Goal: Task Accomplishment & Management: Complete application form

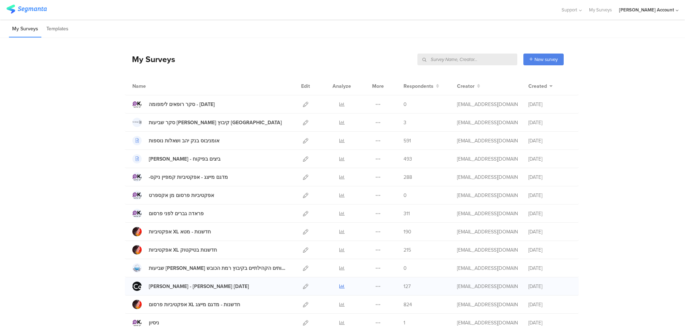
click at [340, 285] on icon at bounding box center [341, 286] width 5 height 5
click at [339, 195] on icon at bounding box center [341, 195] width 5 height 5
click at [303, 268] on icon at bounding box center [305, 267] width 5 height 5
click at [339, 196] on icon at bounding box center [341, 195] width 5 height 5
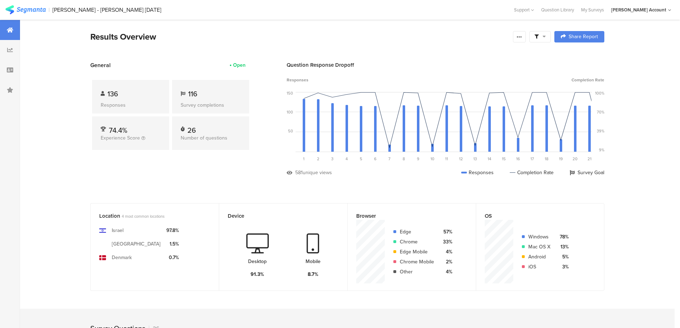
click at [538, 38] on icon at bounding box center [536, 37] width 4 height 4
click at [580, 55] on span at bounding box center [576, 57] width 11 height 6
click at [522, 36] on icon at bounding box center [519, 37] width 6 height 6
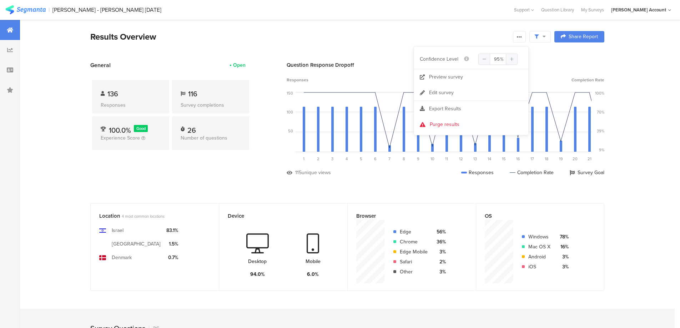
click at [454, 107] on span "Export Results" at bounding box center [445, 108] width 32 height 7
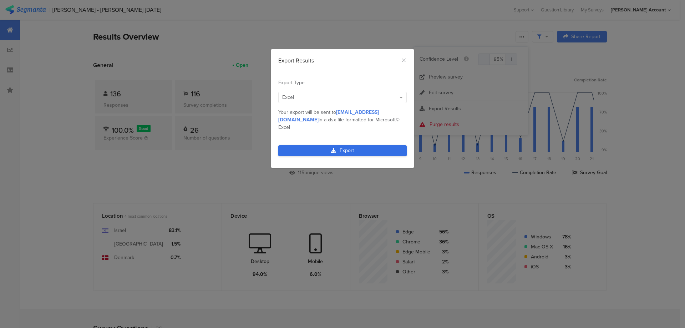
click at [353, 148] on link "Export" at bounding box center [342, 150] width 128 height 11
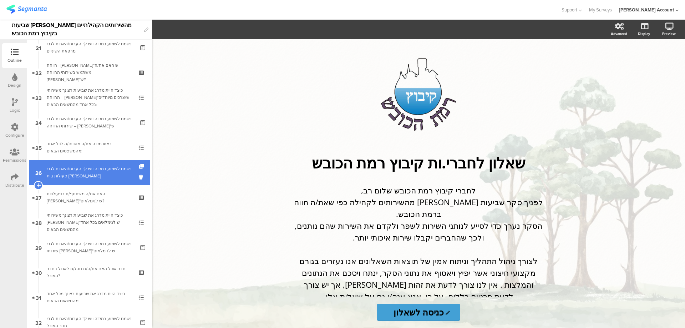
scroll to position [606, 0]
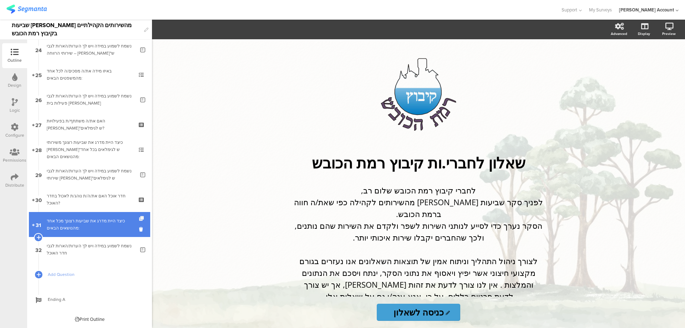
click at [139, 218] on icon at bounding box center [142, 218] width 6 height 5
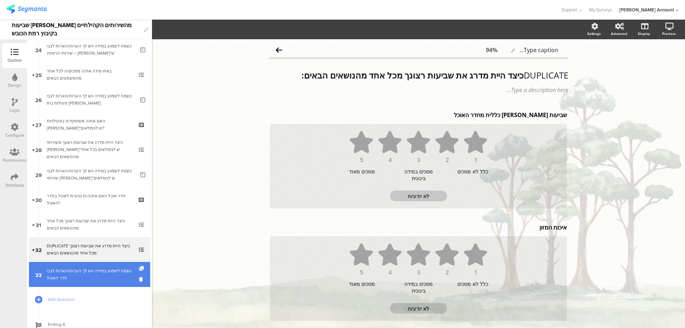
click at [139, 267] on icon at bounding box center [142, 268] width 6 height 5
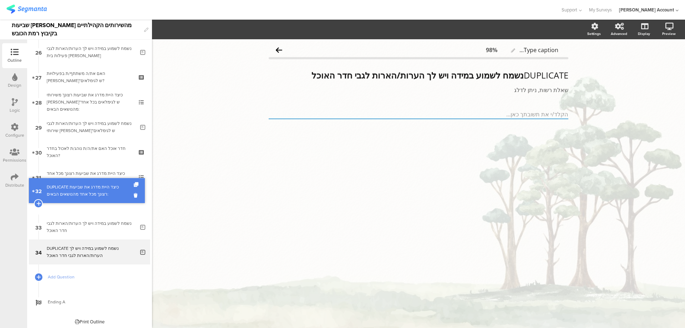
scroll to position [631, 0]
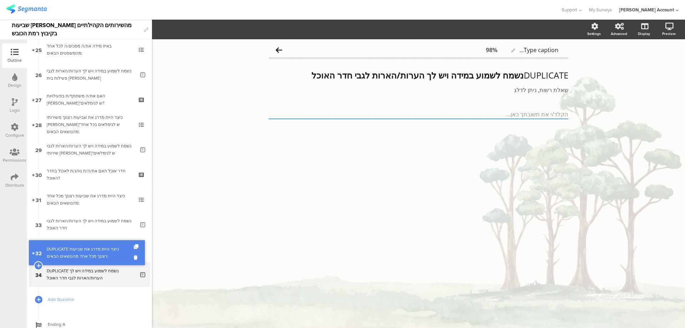
drag, startPoint x: 115, startPoint y: 202, endPoint x: 114, endPoint y: 253, distance: 50.7
click at [112, 250] on div "DUPLICATE כיצד היית מדרג את שביעות רצונך מכל אחד מהנושאים הבאים:" at bounding box center [89, 249] width 85 height 14
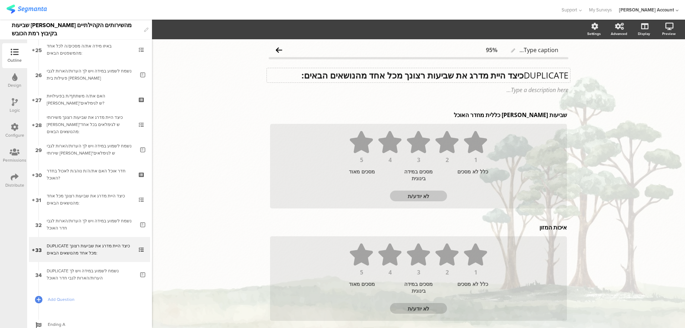
click at [518, 76] on strong "כיצד היית מדרג את שביעות רצונך מכל אחד מהנושאים הבאים:" at bounding box center [413, 75] width 222 height 12
click at [519, 76] on strong "כיצד היית מדרג את שביעות רצונך מכל אחד מהנושאים הבאים:" at bounding box center [413, 75] width 222 height 12
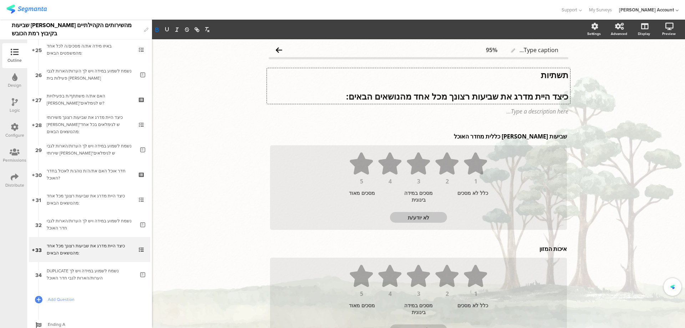
click at [546, 76] on strong "תשתיות" at bounding box center [554, 75] width 27 height 12
click at [546, 75] on strong "תשתיות" at bounding box center [554, 75] width 27 height 12
click at [168, 29] on icon "button" at bounding box center [167, 29] width 6 height 6
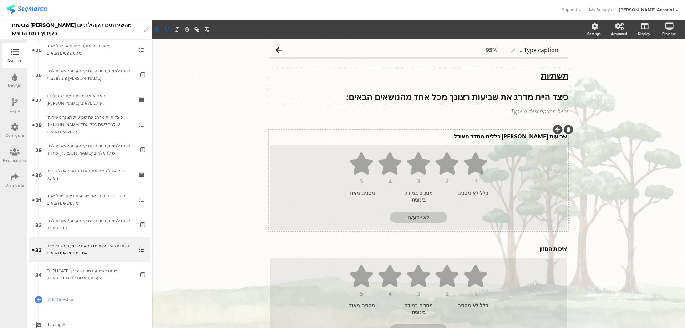
click at [519, 139] on div "שביעות רצון כללית מחדר האוכל שביעות רצון כללית מחדר האוכל" at bounding box center [418, 136] width 300 height 11
click at [519, 138] on p "שביעות רצון כללית מחדר האוכל" at bounding box center [418, 136] width 297 height 8
click at [535, 248] on div "איכות המזון איכות המזון" at bounding box center [418, 248] width 300 height 11
click at [535, 248] on p "איכות המזון" at bounding box center [418, 249] width 297 height 8
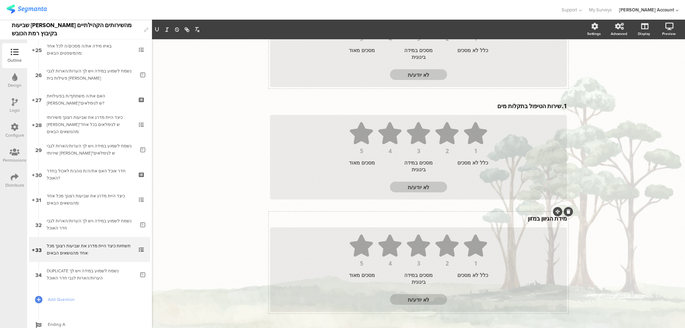
click at [529, 217] on div "מידת הגיוון במזון מידת הגיוון במזון" at bounding box center [418, 218] width 300 height 11
click at [529, 217] on p "מידת הגיוון במזון" at bounding box center [418, 220] width 297 height 8
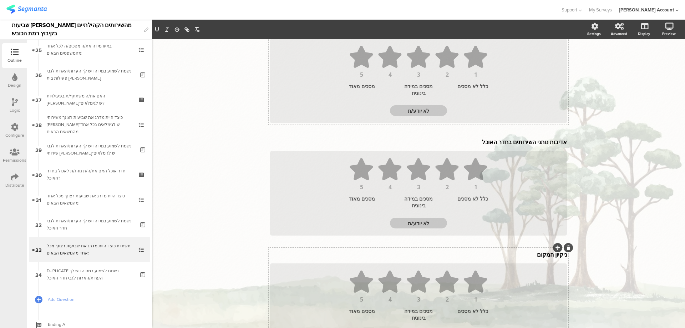
click at [536, 251] on div "ניקיון המקום ניקיון המקום" at bounding box center [418, 254] width 300 height 11
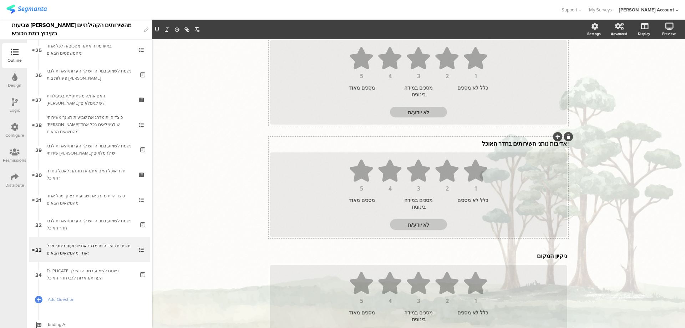
click at [522, 138] on div "אדיבות נותני השירותים בחדר האוכל אדיבות נותני השירותים בחדר האוכל 1 2 3 4 5 כלל…" at bounding box center [419, 188] width 300 height 102
click at [521, 143] on p "אדיבות נותני השירותים בחדר האוכל" at bounding box center [418, 145] width 297 height 8
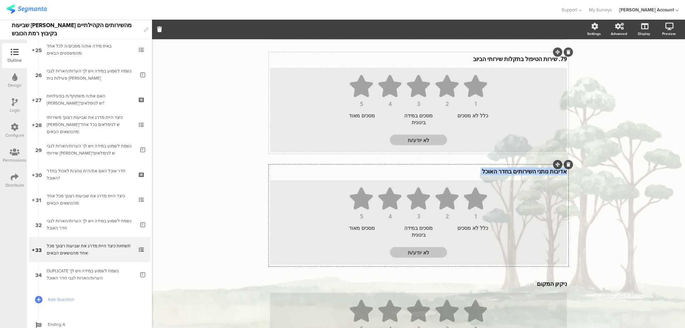
scroll to position [281, 0]
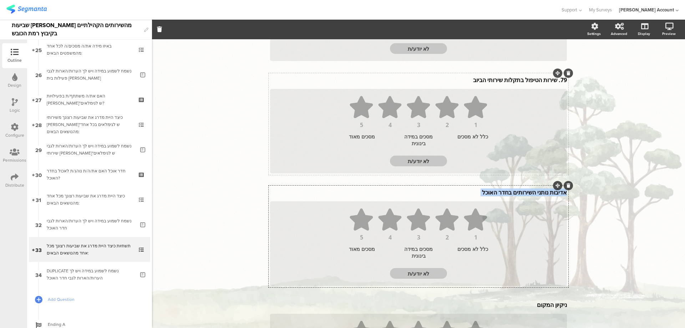
click at [520, 193] on p "אדיבות נותני השירותים בחדר האוכל" at bounding box center [418, 192] width 297 height 8
click at [521, 191] on p "אדיבות נותני השירותים בחדר האוכל" at bounding box center [418, 192] width 297 height 8
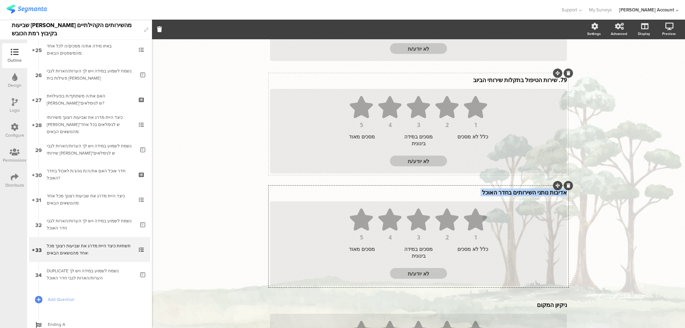
click at [521, 191] on p "אדיבות נותני השירותים בחדר האוכל" at bounding box center [418, 192] width 297 height 8
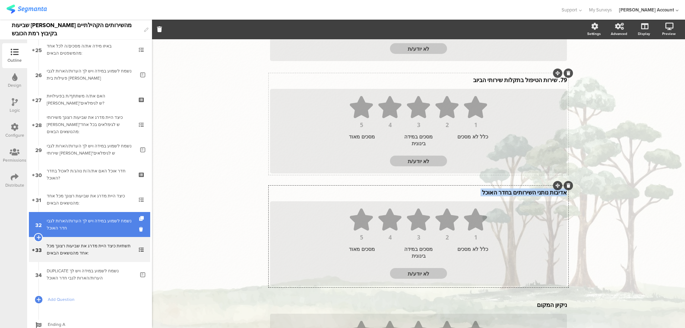
click at [108, 221] on div "נשמח לשמוע במידה ויש לך הערות/הארות לגבי חדר האוכל" at bounding box center [91, 224] width 88 height 14
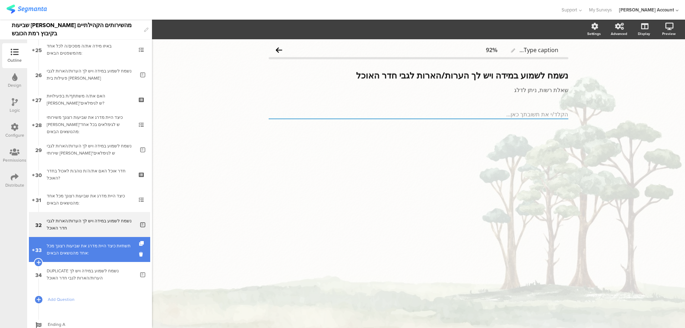
click at [103, 246] on div "תשתיות כיצד היית מדרג את שביעות רצונך מכל אחד מהנושאים הבאים:" at bounding box center [89, 249] width 85 height 14
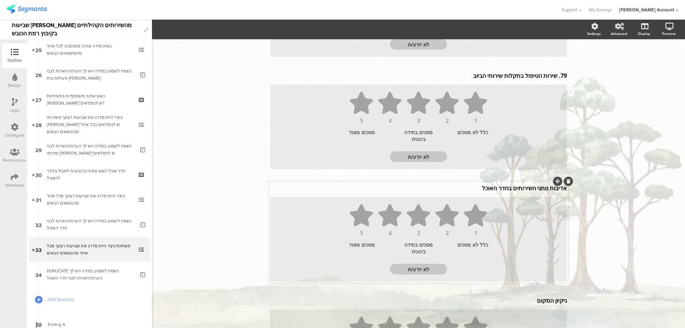
click at [515, 187] on div "77. שביעות רצון כללית מהתשתיות 77. שביעות רצון כללית מהתשתיות 1 2 3 4 5 כלל לא …" at bounding box center [419, 176] width 300 height 664
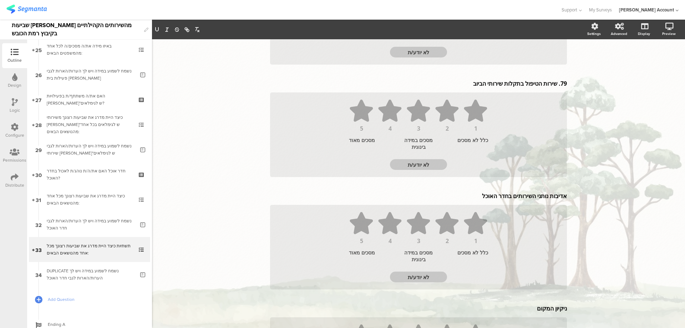
click at [515, 187] on div "77. שביעות רצון כללית מהתשתיות 77. שביעות רצון כללית מהתשתיות 1 2 3 4 5 כלל לא …" at bounding box center [419, 184] width 300 height 664
click at [514, 195] on p "אדיבות נותני השירותים בחדר האוכל" at bounding box center [418, 196] width 297 height 8
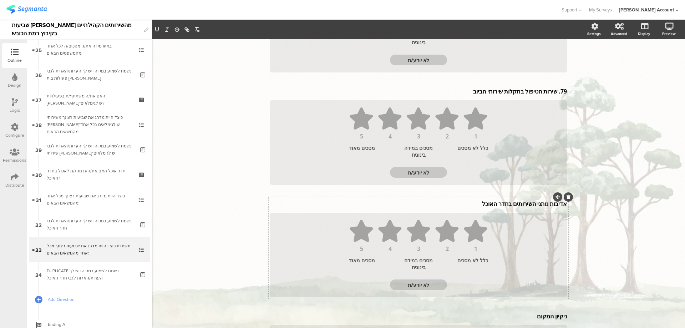
click at [514, 195] on div "77. שביעות רצון כללית מהתשתיות 77. שביעות רצון כללית מהתשתיות 1 2 3 4 5 כלל לא …" at bounding box center [419, 192] width 300 height 664
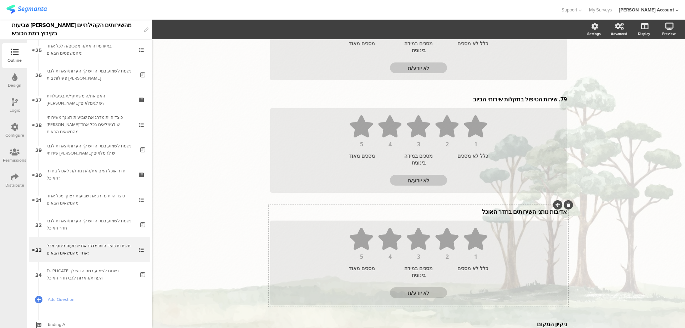
click at [513, 204] on div "77. שביעות רצון כללית מהתשתיות 77. שביעות רצון כללית מהתשתיות 1 2 3 4 5 כלל לא …" at bounding box center [419, 200] width 300 height 664
click at [513, 211] on div "77. שביעות רצון כללית מהתשתיות 77. שביעות רצון כללית מהתשתיות 1 2 3 4 5 כלל לא …" at bounding box center [419, 200] width 300 height 664
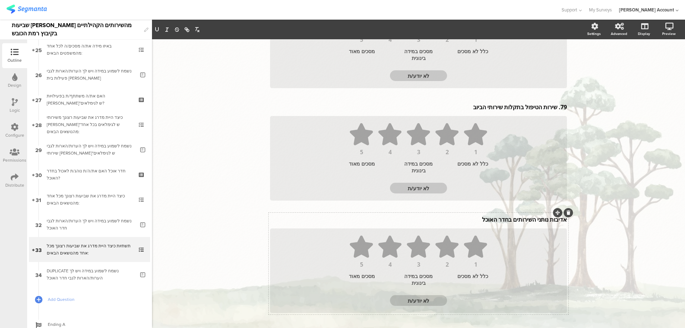
scroll to position [349, 0]
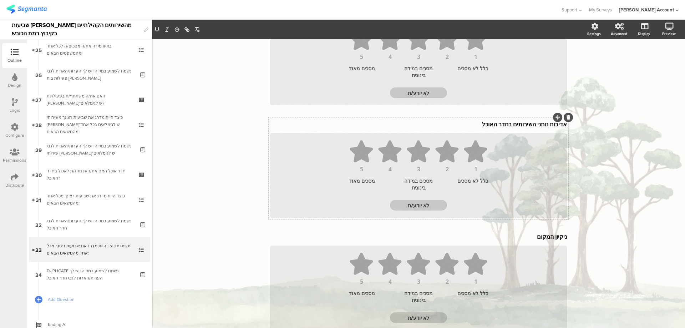
click at [510, 128] on p "אדיבות נותני השירותים בחדר האוכל" at bounding box center [418, 124] width 297 height 8
click at [539, 238] on div "ניקיון המקום ניקיון המקום" at bounding box center [418, 236] width 300 height 11
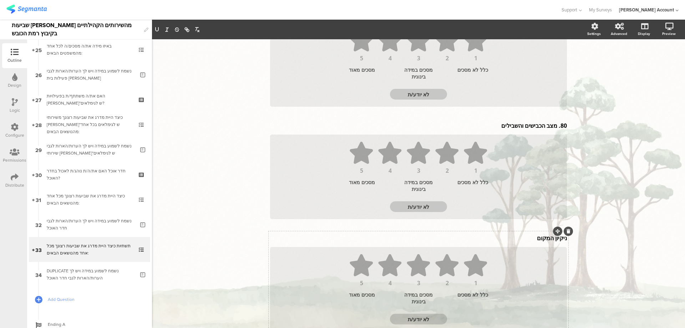
click at [543, 240] on p "ניקיון המקום" at bounding box center [418, 238] width 297 height 8
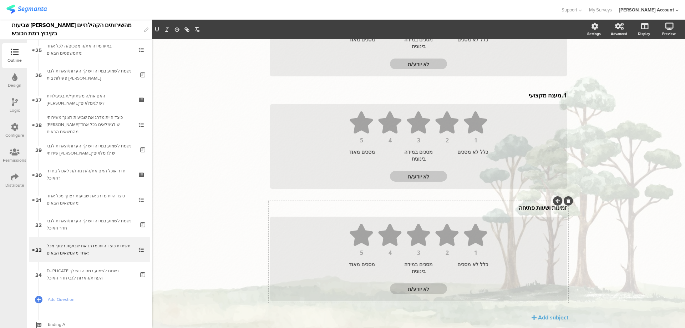
click at [538, 207] on div "זמינות ושעות פתיחה זמינות ושעות פתיחה" at bounding box center [418, 207] width 300 height 11
click at [538, 207] on p "זמינות ושעות פתיחה" at bounding box center [418, 209] width 297 height 8
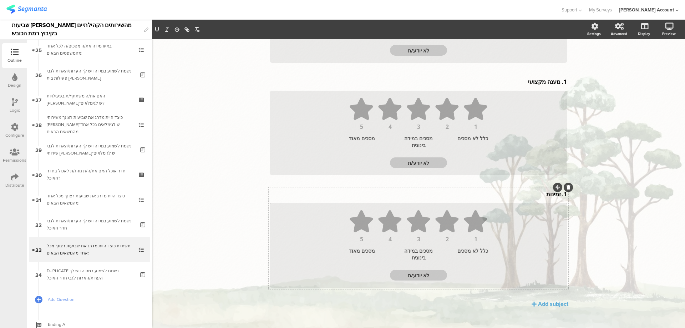
scroll to position [513, 0]
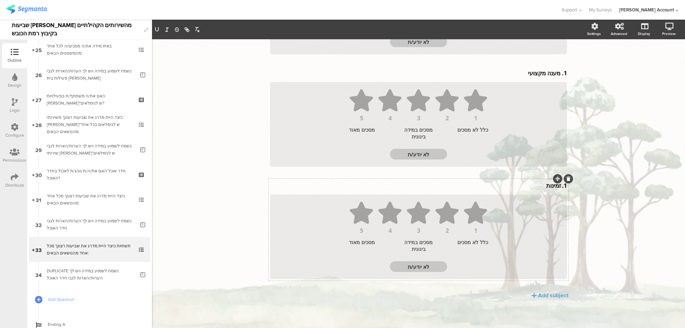
click at [550, 190] on div "1. זמינות 1. זמינות 1. זמינות" at bounding box center [418, 185] width 300 height 11
click at [550, 188] on p "1. זמינות" at bounding box center [418, 186] width 297 height 8
click at [546, 298] on div "Add subject" at bounding box center [553, 295] width 30 height 8
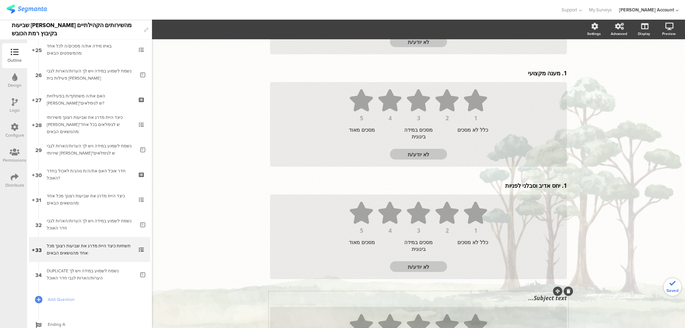
click at [545, 300] on div "Subject text..." at bounding box center [418, 297] width 300 height 11
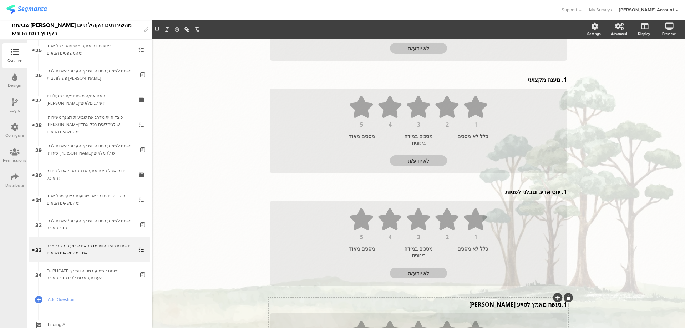
click at [558, 305] on p "1. נעשה מאמץ לסייע לי" at bounding box center [418, 304] width 297 height 8
click at [558, 192] on div "1. יחס אדיב וסבלני לפניות 1. יחס אדיב וסבלני לפניות 1. יחס אדיב וסבלני לפניות" at bounding box center [418, 191] width 300 height 11
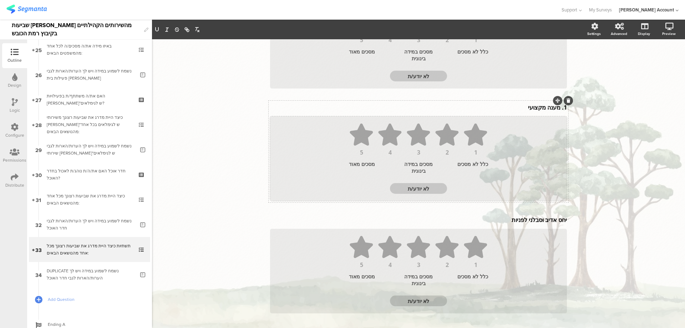
scroll to position [457, 0]
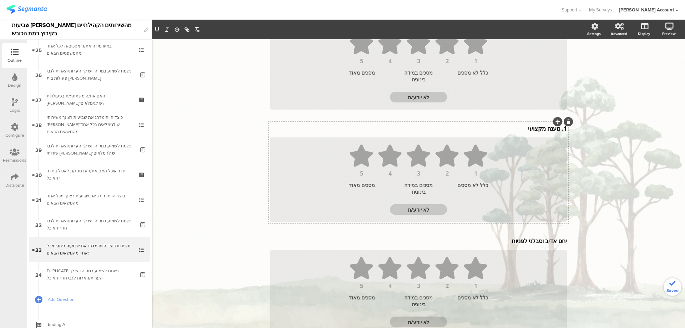
click at [556, 130] on div "1. מענה מקצועי 1. מענה מקצועי 1. מענה מקצועי" at bounding box center [418, 128] width 300 height 11
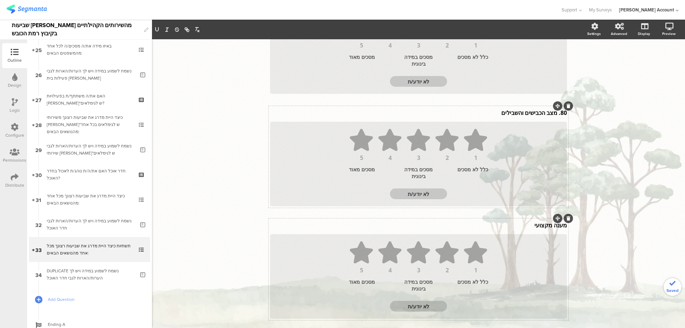
click at [553, 115] on p "80. מצב הכבישים והשבילים" at bounding box center [418, 113] width 297 height 8
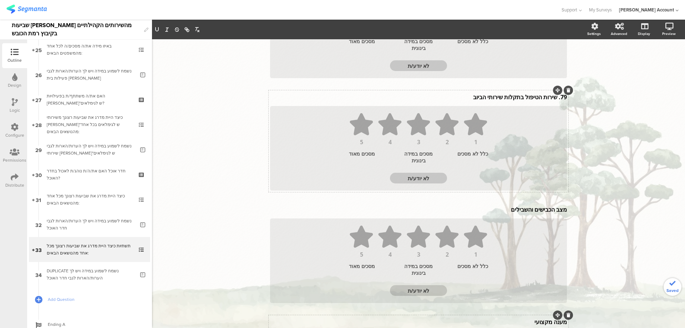
click at [554, 99] on div "79. שירות הטיפול בתקלות שירותי הביוב 79. שירות הטיפול בתקלות שירותי הביוב" at bounding box center [418, 96] width 300 height 11
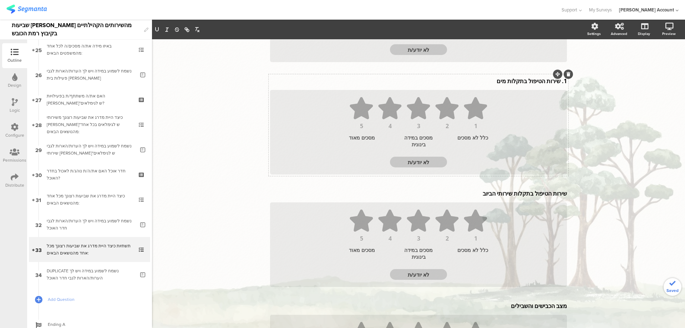
click at [557, 84] on div "1. שירות הטיפול בתקלות מים 1. שירות הטיפול בתקלות מים" at bounding box center [418, 80] width 300 height 11
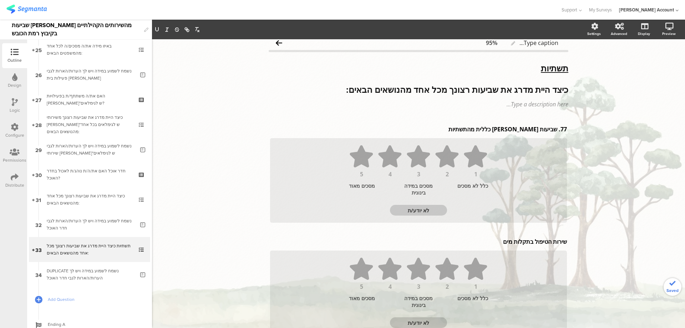
scroll to position [0, 0]
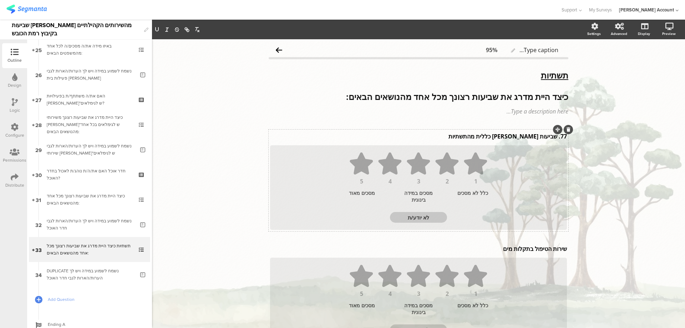
click at [554, 139] on div "77. שביעות רצון כללית מהתשתיות 77. שביעות רצון כללית מהתשתיות" at bounding box center [418, 136] width 300 height 11
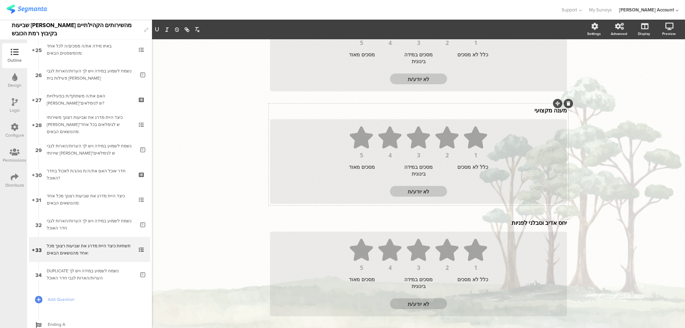
scroll to position [618, 0]
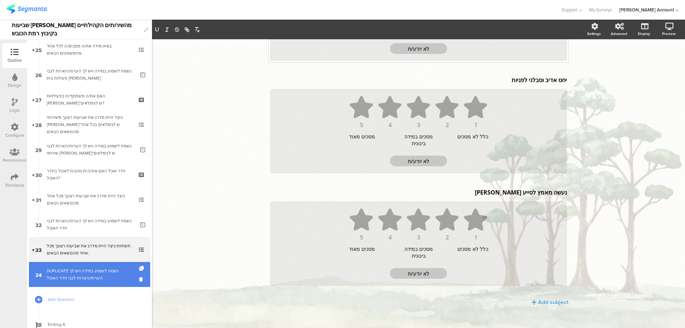
click at [77, 273] on div "DUPLICATE נשמח לשמוע במידה ויש לך הערות/הארות לגבי חדר האוכל" at bounding box center [91, 274] width 88 height 14
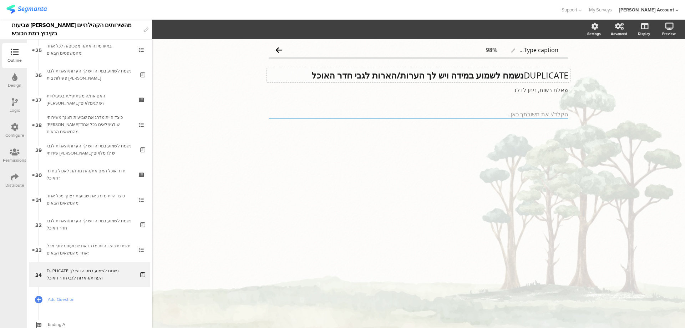
click at [496, 75] on div "DUPLICATE נשמח לשמוע במידה ויש לך הערות/הארות לגבי חדר האוכל DUPLICATE נשמח לשמ…" at bounding box center [418, 75] width 303 height 14
click at [496, 75] on strong "נשמח לשמוע במידה ויש לך הערות/הארות לגבי חדר האוכל" at bounding box center [418, 75] width 212 height 12
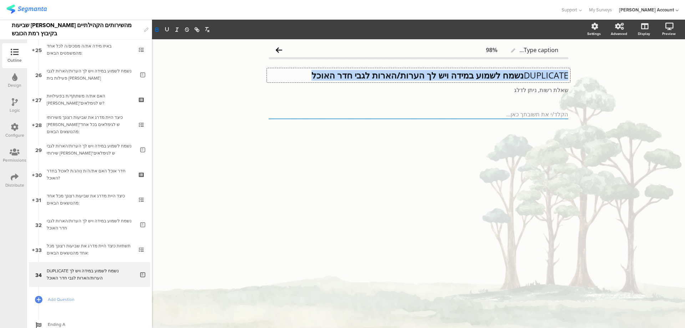
click at [496, 75] on strong "נשמח לשמוע במידה ויש לך הערות/הארות לגבי חדר האוכל" at bounding box center [418, 75] width 212 height 12
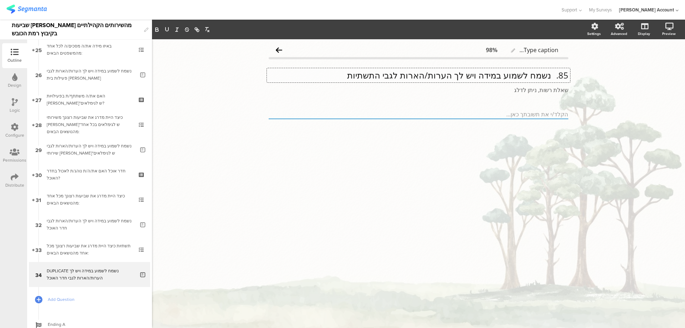
click at [550, 76] on p "85. נשמח לשמוע במידה ויש לך הערות/הארות לגבי התשתיות" at bounding box center [419, 75] width 300 height 11
click at [550, 76] on p "נשמח לשמוע במידה ויש לך הערות/הארות לגבי התשתיות" at bounding box center [419, 75] width 300 height 11
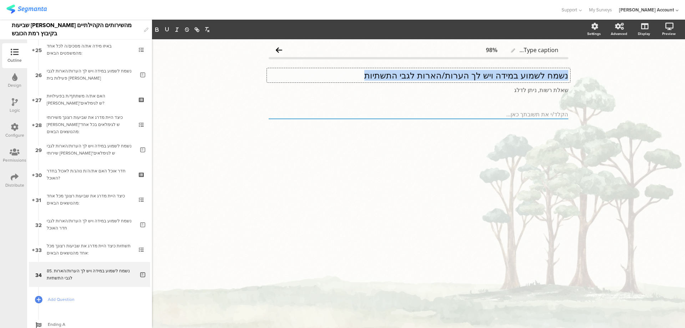
click at [550, 76] on p "נשמח לשמוע במידה ויש לך הערות/הארות לגבי התשתיות" at bounding box center [419, 75] width 300 height 11
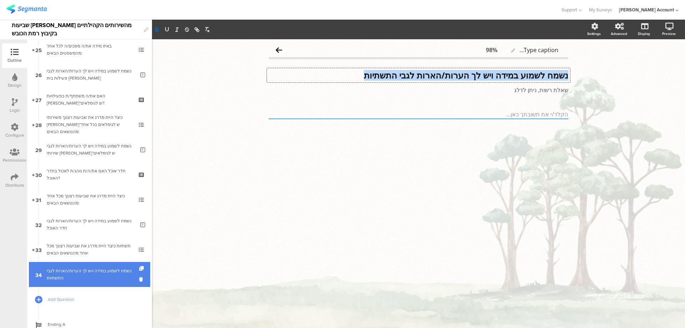
click at [139, 267] on icon at bounding box center [142, 268] width 6 height 5
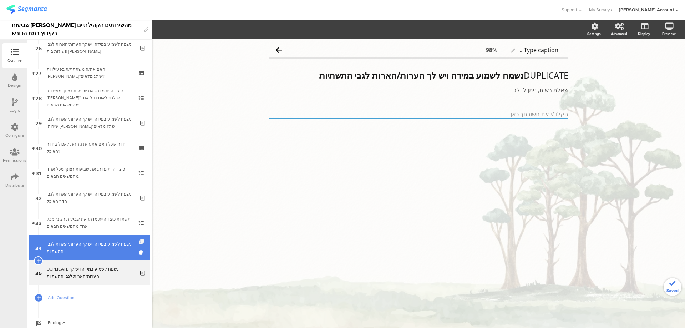
scroll to position [681, 0]
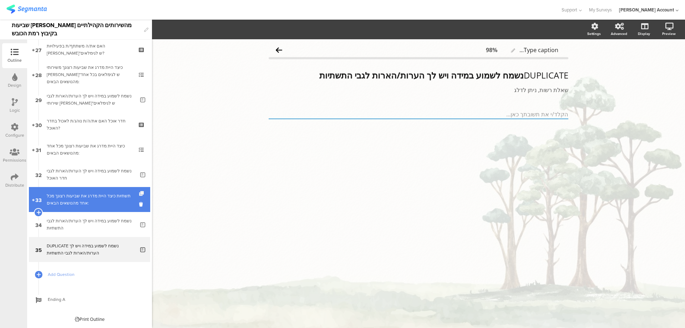
click at [139, 193] on icon at bounding box center [142, 193] width 6 height 5
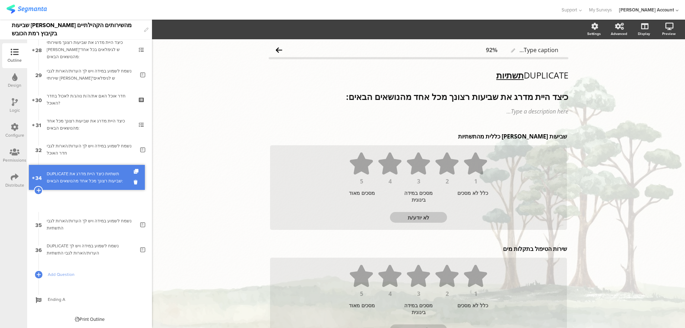
scroll to position [681, 0]
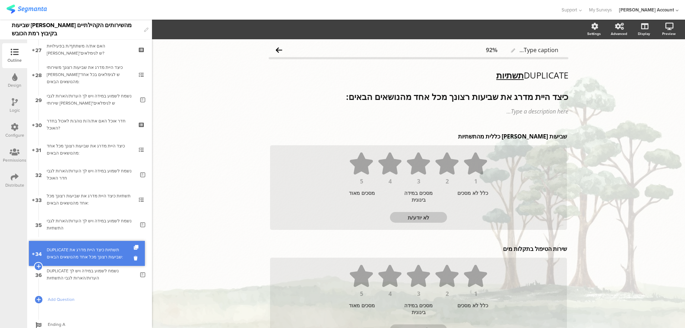
drag, startPoint x: 122, startPoint y: 194, endPoint x: 121, endPoint y: 248, distance: 53.9
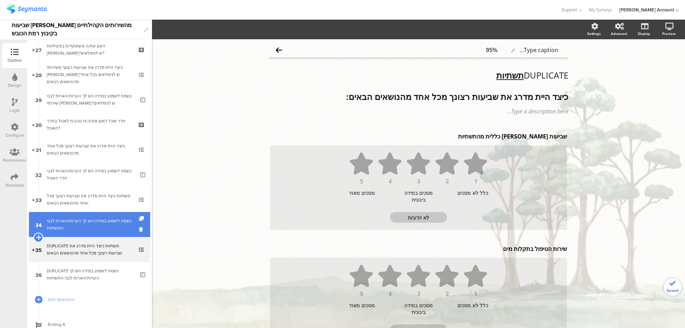
click at [37, 236] on icon at bounding box center [38, 237] width 5 height 6
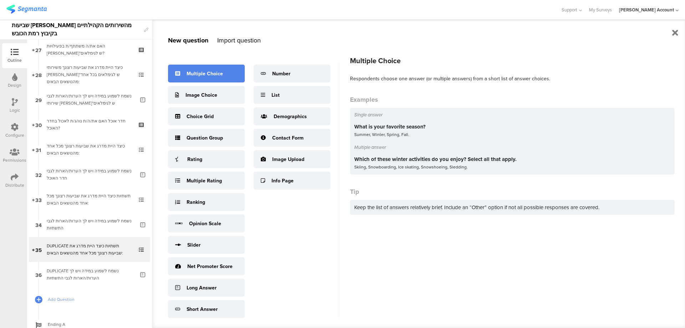
click at [207, 75] on div "Multiple Choice" at bounding box center [205, 73] width 36 height 7
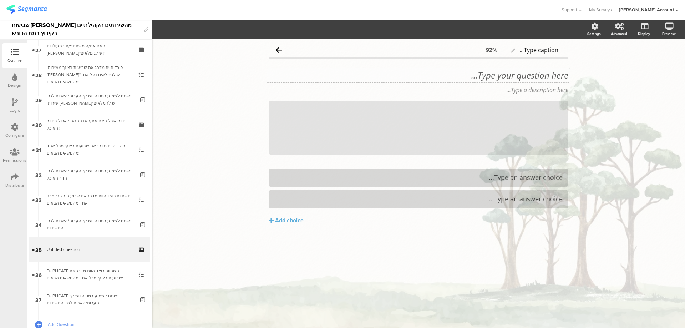
click at [528, 74] on div "Type your question here..." at bounding box center [418, 75] width 303 height 14
click at [551, 76] on p "86. האם פנית בנושא כלשהו לענף הבניין במהלך השנה האחרונה?" at bounding box center [419, 75] width 300 height 11
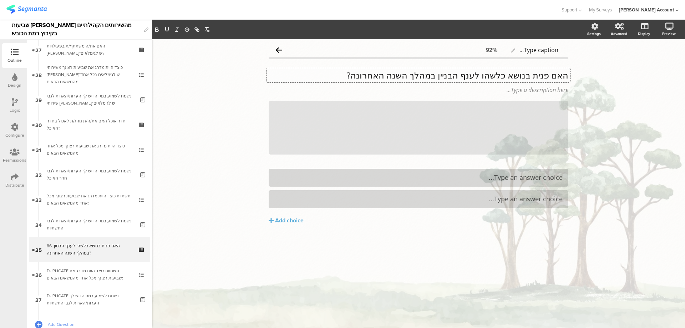
click at [551, 76] on p "האם פנית בנושא כלשהו לענף הבניין במהלך השנה האחרונה?" at bounding box center [419, 75] width 300 height 11
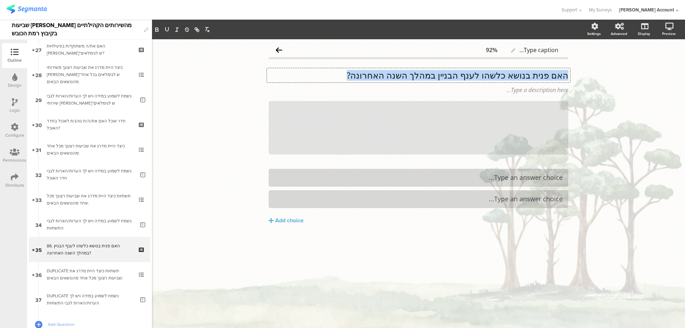
click at [551, 76] on p "האם פנית בנושא כלשהו לענף הבניין במהלך השנה האחרונה?" at bounding box center [419, 75] width 300 height 11
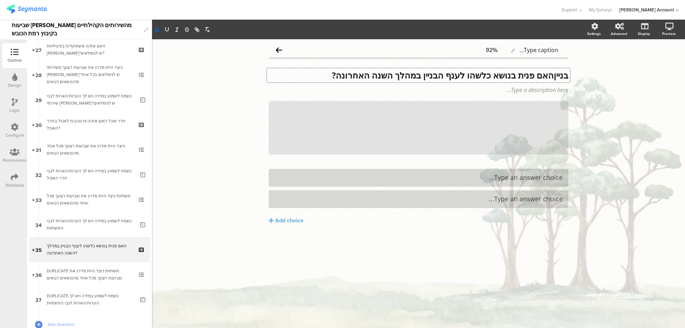
scroll to position [0, 0]
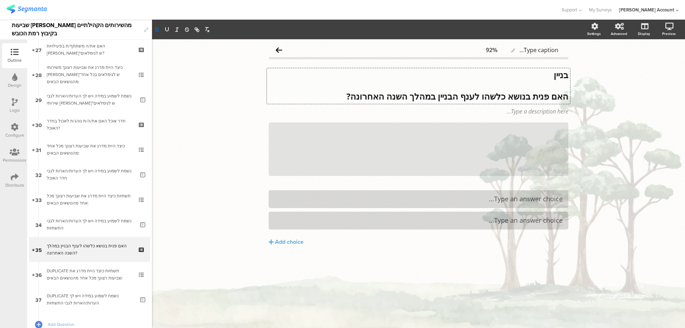
click at [551, 76] on p "בניין" at bounding box center [419, 75] width 300 height 11
click at [170, 30] on icon "button" at bounding box center [167, 29] width 6 height 6
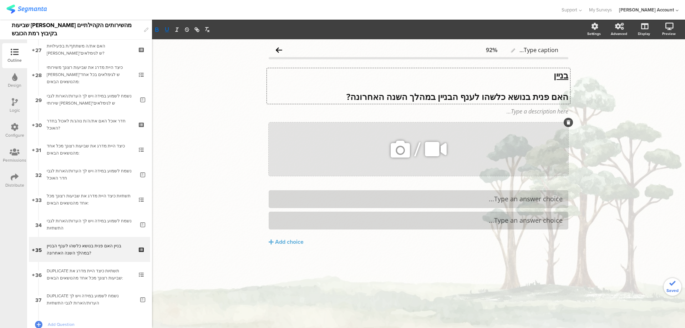
click at [569, 122] on icon at bounding box center [569, 122] width 4 height 4
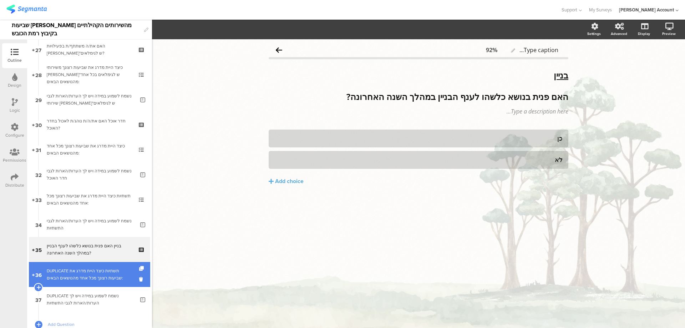
click at [103, 269] on div "DUPLICATE תשתיות כיצד היית מדרג את שביעות רצונך מכל אחד מהנושאים הבאים:" at bounding box center [89, 274] width 85 height 14
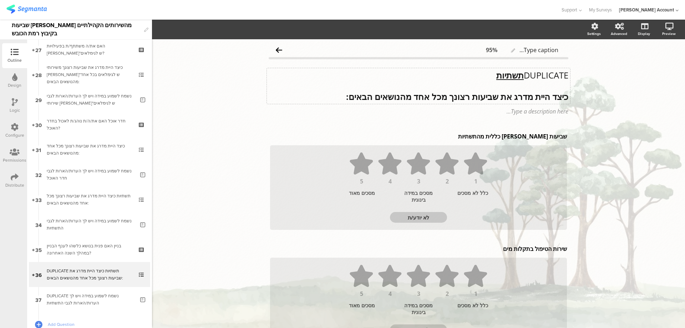
click at [510, 74] on div "DUPLICATE תשתיות כיצד היית מדרג את שביעות רצונך מכל אחד מהנושאים הבאים: DUPLICA…" at bounding box center [418, 86] width 303 height 36
click at [510, 74] on u "תשתיות" at bounding box center [509, 75] width 27 height 12
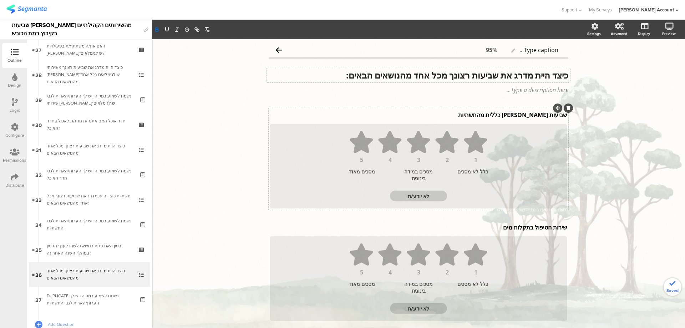
click at [517, 113] on div "שביעות רצון כללית מהתשתיות שביעות רצון כללית מהתשתיות שביעות רצון כללית מהתשתיות" at bounding box center [418, 114] width 300 height 11
click at [517, 113] on p "שביעות רצון כללית מהתשתיות" at bounding box center [418, 115] width 297 height 8
click at [542, 229] on div "שירות הטיפול בתקלות מים שירות הטיפול בתקלות מים שירות הטיפול בתקלות מים" at bounding box center [418, 227] width 300 height 11
click at [542, 229] on p "שירות הטיפול בתקלות מים" at bounding box center [418, 227] width 297 height 8
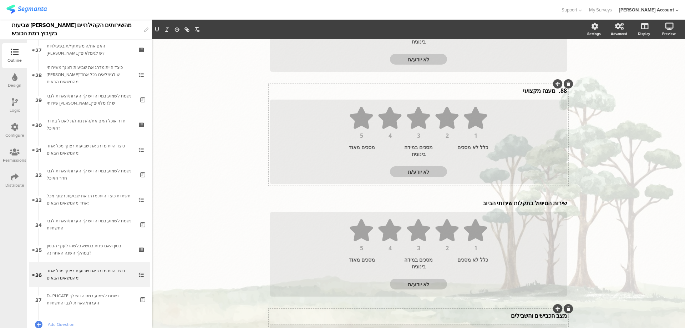
scroll to position [190, 0]
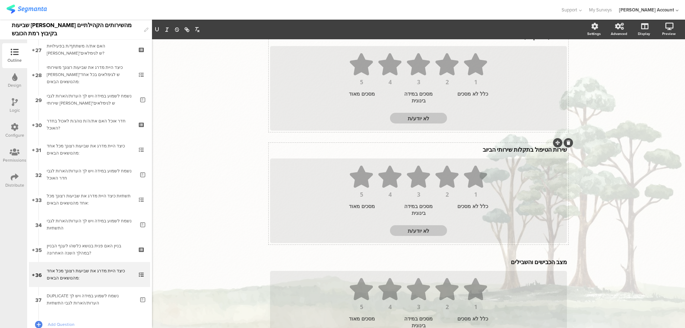
click at [519, 151] on p "שירות הטיפול בתקלות שירותי הביוב" at bounding box center [418, 150] width 297 height 8
click at [519, 151] on p "שירות הטיפול בתקלות שירותי הביוב" at bounding box center [418, 151] width 297 height 8
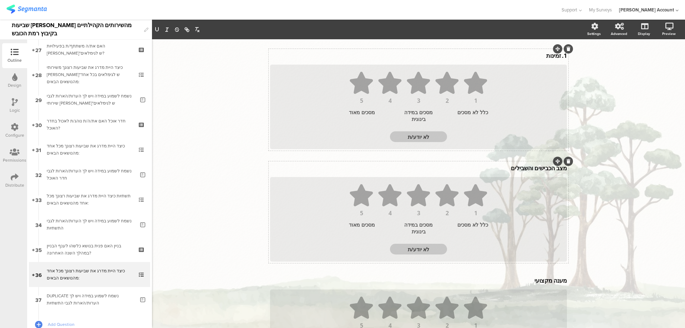
click at [525, 168] on div "מצב הכבישים והשבילים מצב הכבישים והשבילים" at bounding box center [418, 167] width 300 height 11
click at [525, 168] on p "מצב הכבישים והשבילים" at bounding box center [418, 170] width 297 height 8
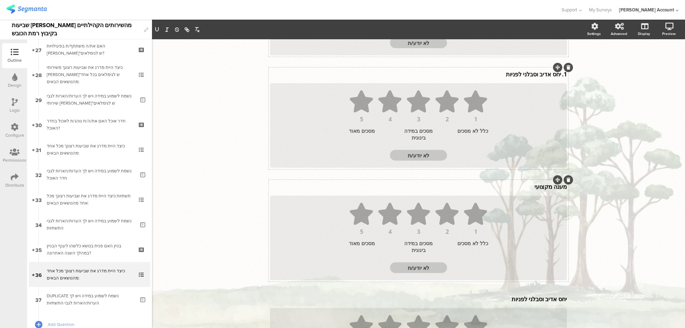
click at [530, 186] on div "מענה מקצועי מענה מקצועי" at bounding box center [418, 186] width 300 height 11
click at [530, 186] on p "מענה מקצועי" at bounding box center [418, 188] width 297 height 8
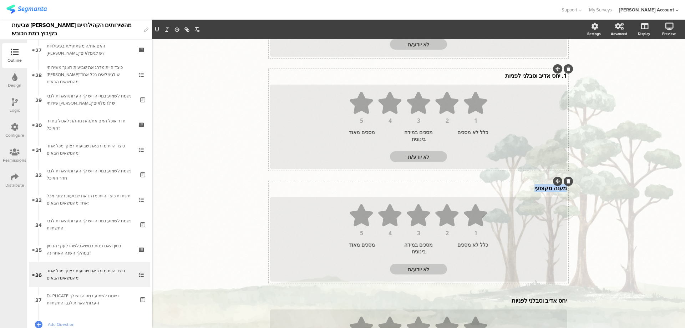
click at [530, 186] on p "מענה מקצועי" at bounding box center [418, 188] width 297 height 8
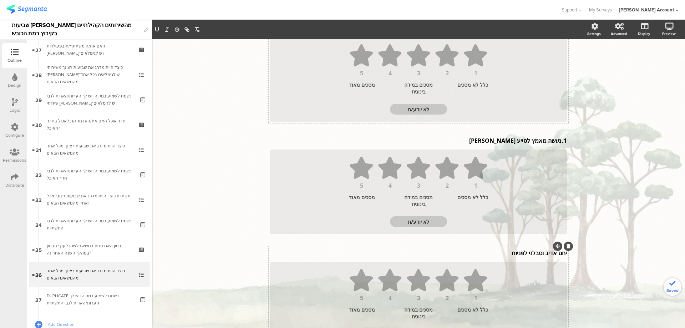
click at [533, 253] on div "יחס אדיב וסבלני לפניות יחס אדיב וסבלני לפניות" at bounding box center [418, 252] width 300 height 11
click at [564, 249] on div at bounding box center [568, 247] width 9 height 9
click at [567, 248] on icon at bounding box center [569, 248] width 4 height 4
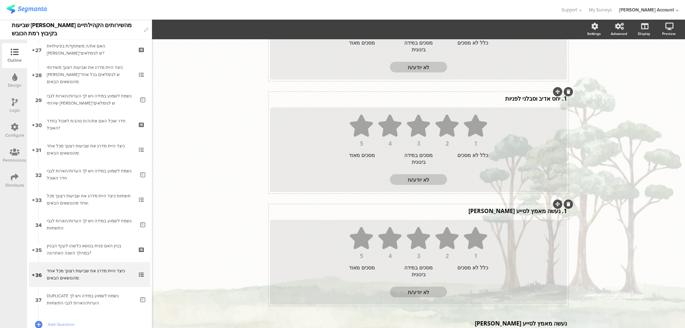
scroll to position [349, 0]
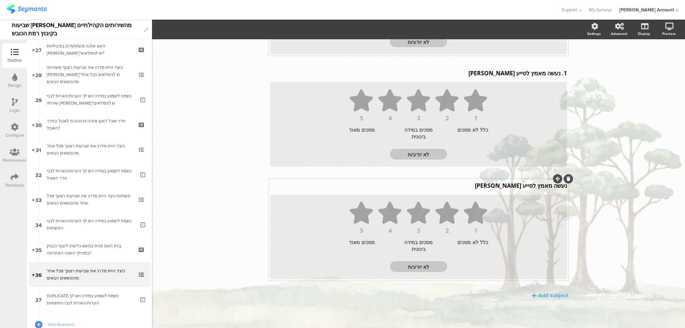
click at [520, 187] on div "נעשה מאמץ לסייע לי נעשה מאמץ לסייע לי 1 2 3 4 5 כלל לא מסכים מסכים במידה בינוני…" at bounding box center [419, 230] width 300 height 102
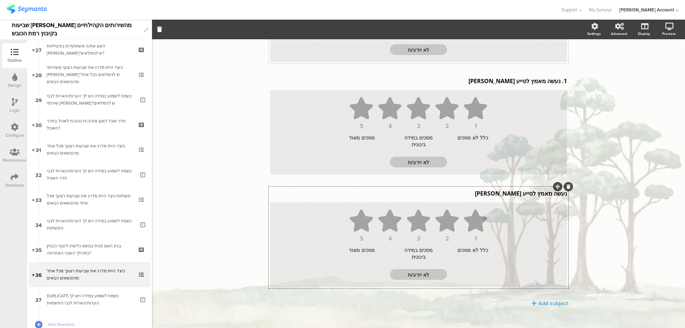
click at [567, 186] on icon at bounding box center [569, 186] width 4 height 4
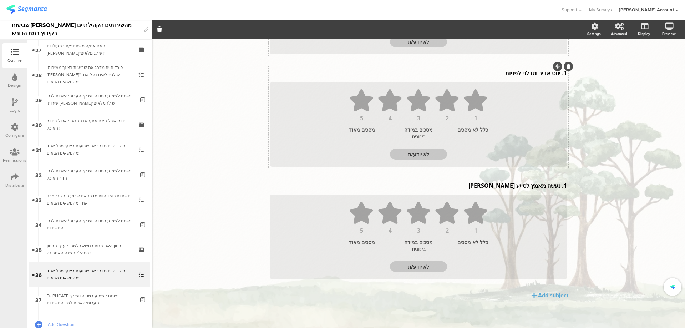
scroll to position [379, 0]
click at [557, 186] on p "1. נעשה מאמץ לסייע לי" at bounding box center [418, 186] width 297 height 8
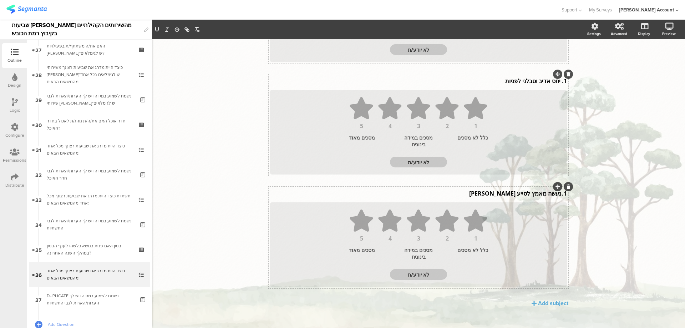
click at [558, 195] on p "1. נעשה מאמץ לסייע לי" at bounding box center [418, 193] width 297 height 8
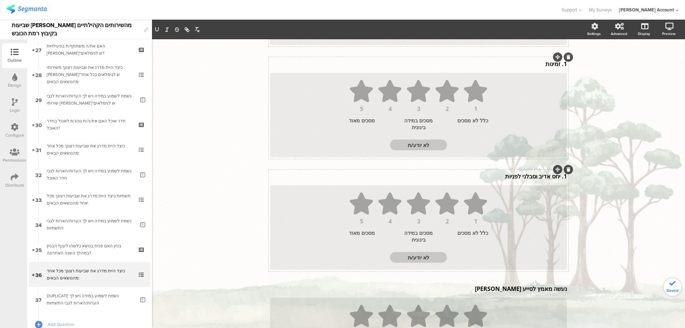
click at [558, 178] on div "1. יחס אדיב וסבלני לפניות 1. יחס אדיב וסבלני לפניות" at bounding box center [418, 176] width 300 height 11
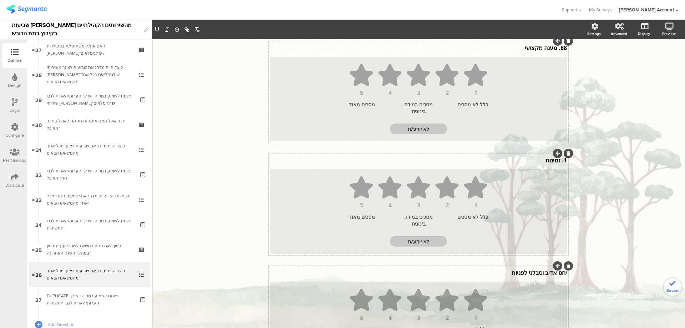
click at [558, 160] on div "1. זמינות 1. זמינות" at bounding box center [418, 160] width 300 height 11
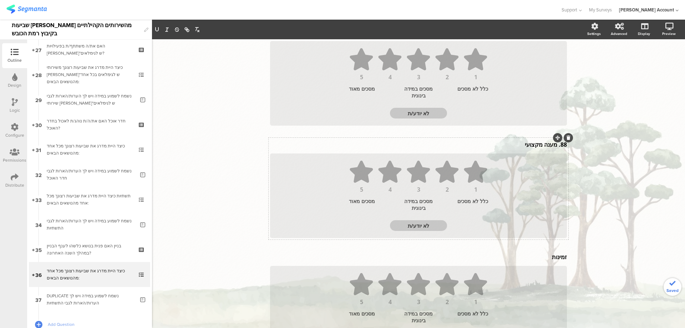
click at [555, 146] on div "88. מענה מקצועי 88. מענה מקצועי" at bounding box center [418, 144] width 300 height 11
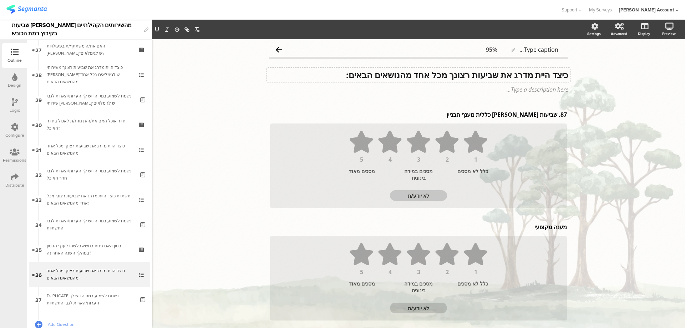
scroll to position [0, 0]
click at [555, 116] on div "87. שביעות רצון כללית מענף הבניין 87. שביעות רצון כללית מענף הבניין" at bounding box center [418, 114] width 300 height 11
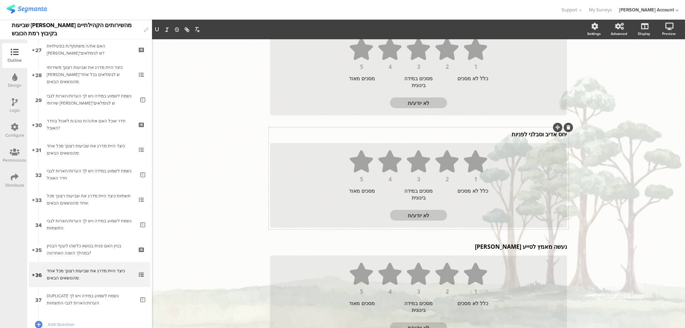
scroll to position [379, 0]
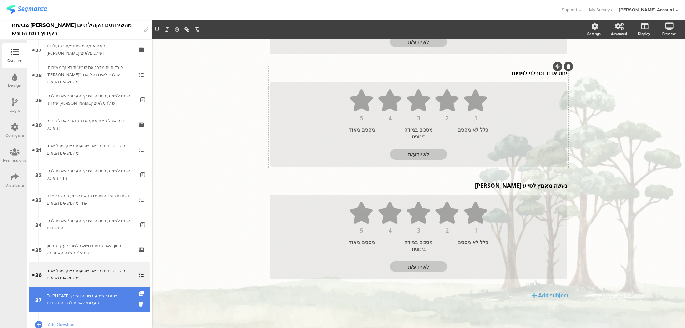
click at [107, 300] on div "DUPLICATE נשמח לשמוע במידה ויש לך הערות/הארות לגבי התשתיות" at bounding box center [91, 299] width 88 height 14
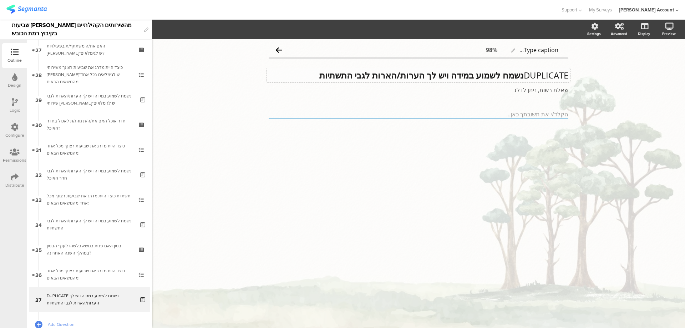
click at [481, 77] on strong "נשמח לשמוע במידה ויש לך הערות/הארות לגבי התשתיות" at bounding box center [421, 75] width 204 height 12
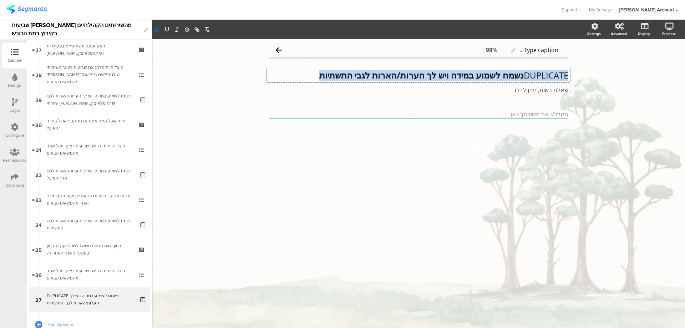
click at [481, 77] on strong "נשמח לשמוע במידה ויש לך הערות/הארות לגבי התשתיות" at bounding box center [421, 75] width 204 height 12
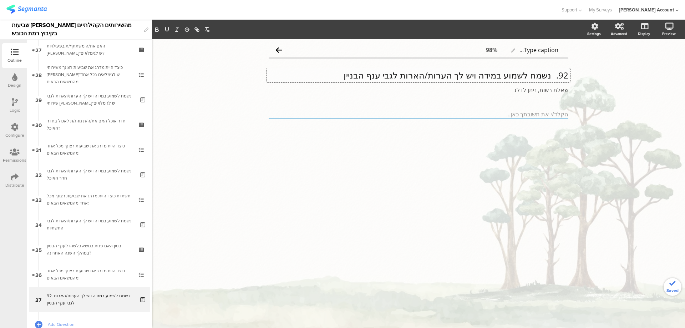
click at [551, 76] on p "92. נשמח לשמוע במידה ויש לך הערות/הארות לגבי ענף הבניין" at bounding box center [419, 75] width 300 height 11
click at [552, 75] on p "נשמח לשמוע במידה ויש לך הערות/הארות לגבי ענף הבניין" at bounding box center [419, 75] width 300 height 11
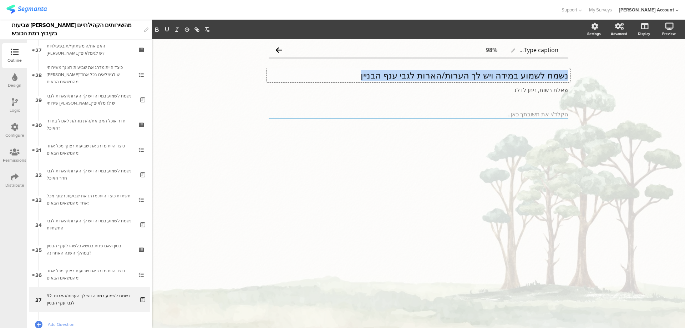
click at [552, 75] on p "נשמח לשמוע במידה ויש לך הערות/הארות לגבי ענף הבניין" at bounding box center [419, 75] width 300 height 11
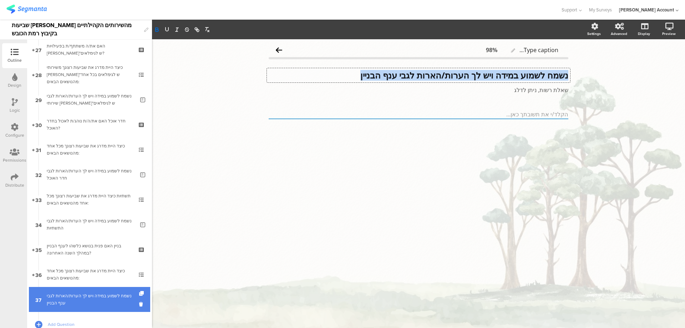
scroll to position [728, 0]
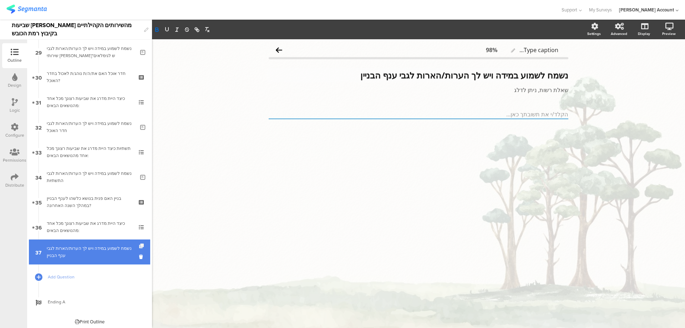
click at [139, 245] on icon at bounding box center [142, 246] width 6 height 5
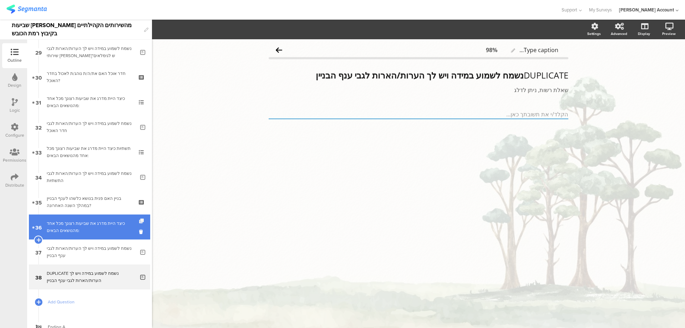
click at [139, 221] on icon at bounding box center [142, 221] width 6 height 5
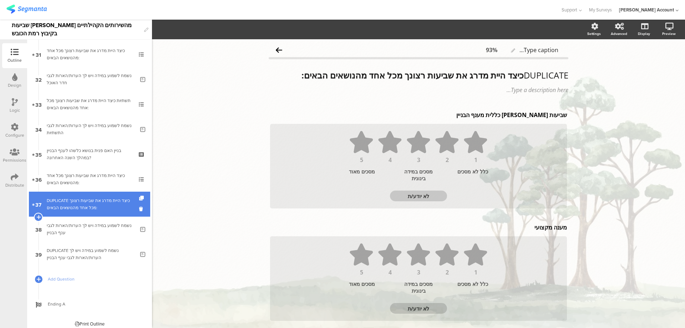
scroll to position [755, 0]
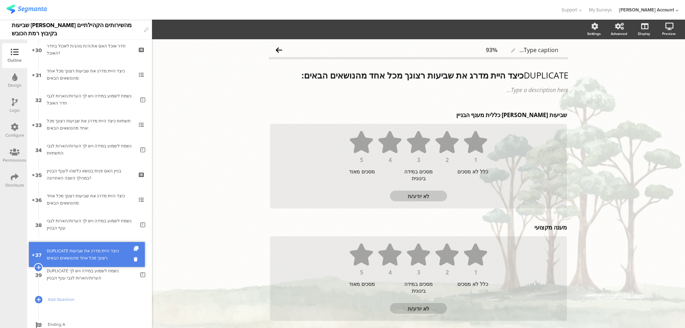
drag, startPoint x: 121, startPoint y: 200, endPoint x: 119, endPoint y: 251, distance: 50.4
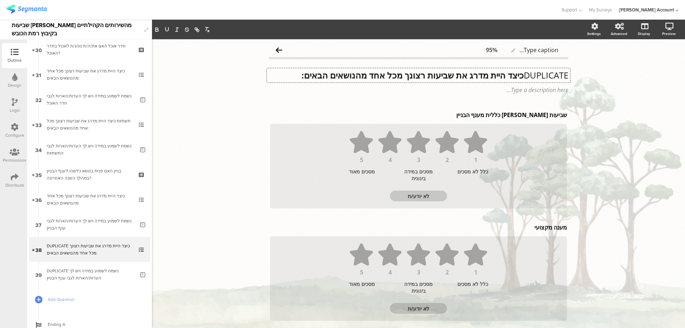
drag, startPoint x: 519, startPoint y: 75, endPoint x: 573, endPoint y: 74, distance: 53.5
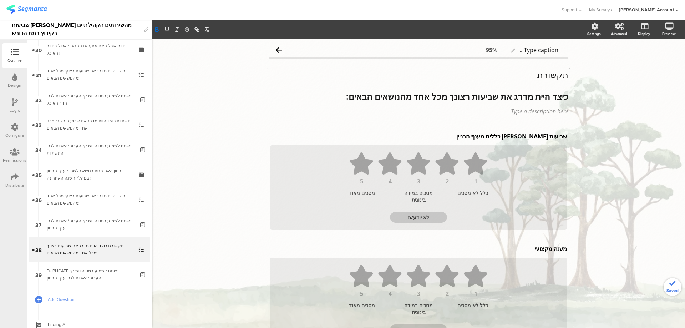
click at [545, 76] on p "תקשורת" at bounding box center [419, 75] width 300 height 11
click at [159, 31] on icon "button" at bounding box center [157, 29] width 6 height 6
click at [169, 30] on icon "button" at bounding box center [167, 29] width 6 height 6
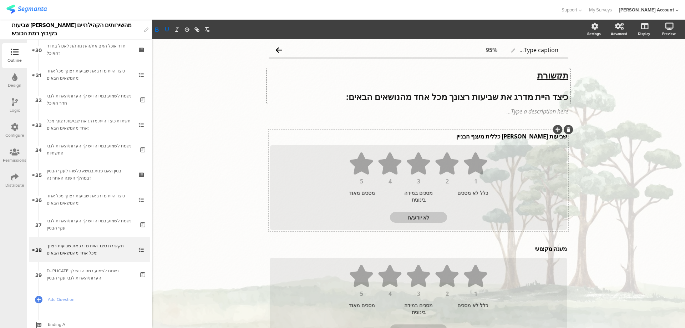
click at [535, 137] on div "שביעות רצון כללית מענף הבניין שביעות רצון כללית מענף הבניין" at bounding box center [418, 136] width 300 height 11
click at [535, 137] on p "שביעות רצון כללית מענף הבניין" at bounding box center [418, 136] width 297 height 8
click at [535, 250] on div "מענה מקצועי מענה מקצועי" at bounding box center [418, 248] width 300 height 11
click at [535, 250] on p "מענה מקצועי" at bounding box center [418, 249] width 297 height 8
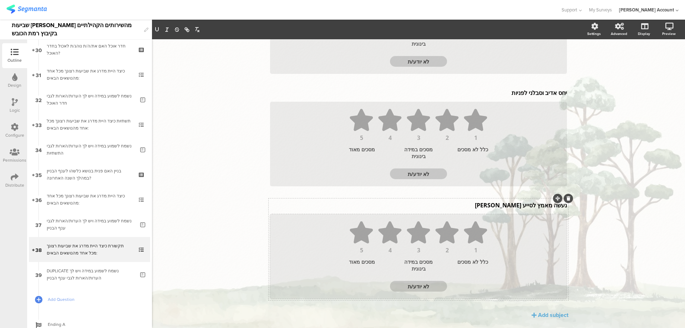
scroll to position [400, 0]
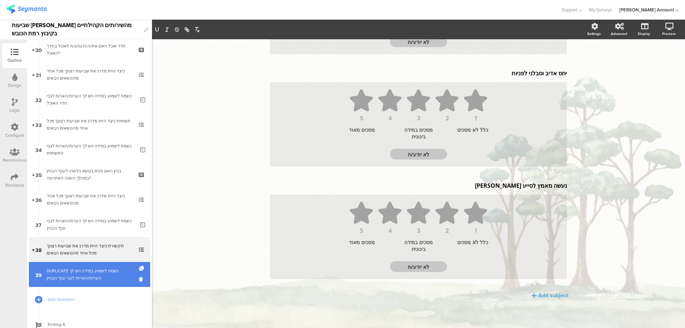
click at [122, 279] on div "DUPLICATE נשמח לשמוע במידה ויש לך הערות/הארות לגבי ענף הבניין" at bounding box center [91, 274] width 88 height 14
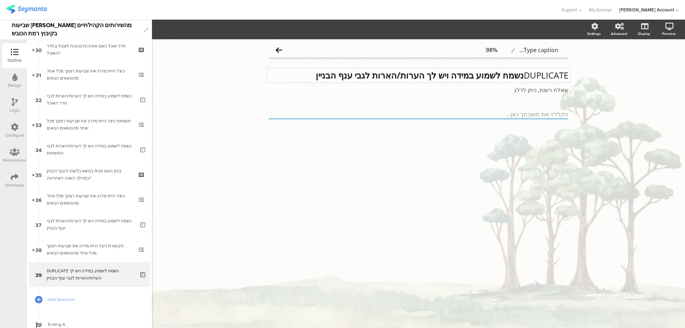
click at [521, 77] on div "DUPLICATE נשמח לשמוע במידה ויש לך הערות/הארות לגבי ענף הבניין DUPLICATE נשמח לש…" at bounding box center [418, 75] width 303 height 14
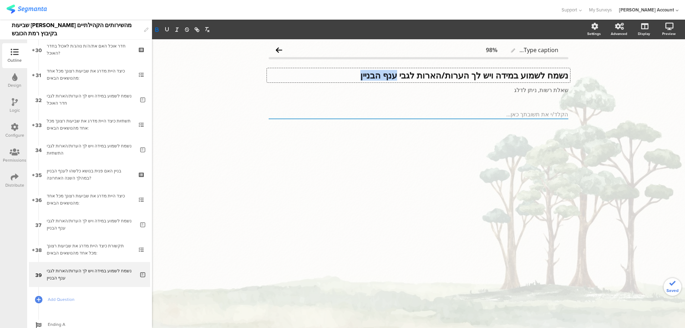
drag, startPoint x: 391, startPoint y: 76, endPoint x: 327, endPoint y: 74, distance: 63.9
click at [327, 74] on p "נשמח לשמוע במידה ויש לך הערות/הארות לגבי ענף הבניין" at bounding box center [419, 75] width 300 height 11
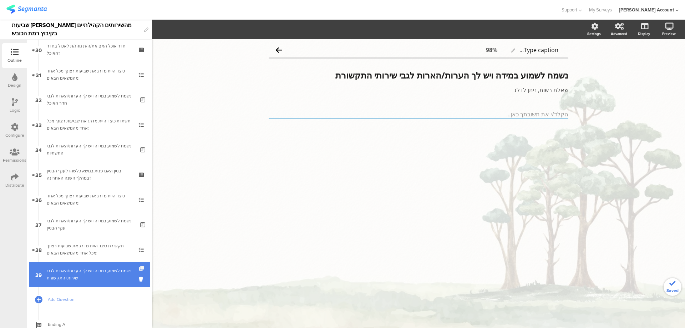
click at [139, 267] on icon at bounding box center [142, 268] width 6 height 5
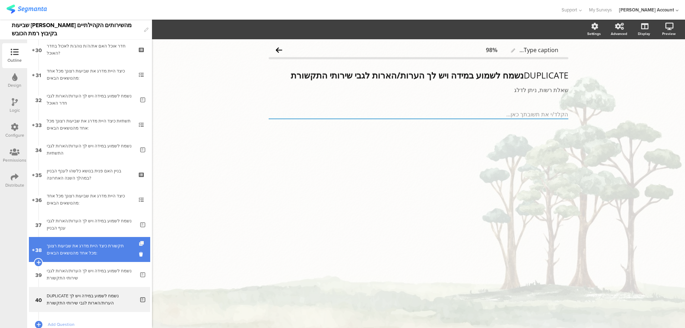
click at [139, 243] on icon at bounding box center [142, 243] width 6 height 5
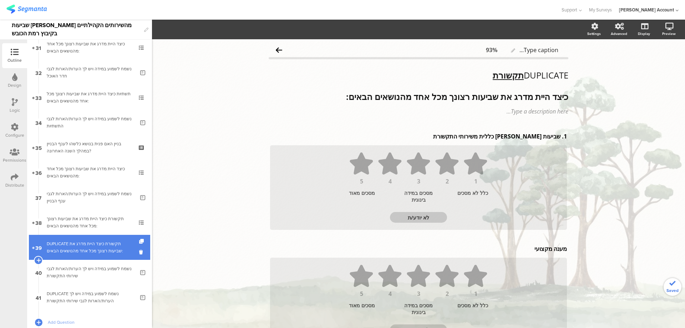
scroll to position [803, 0]
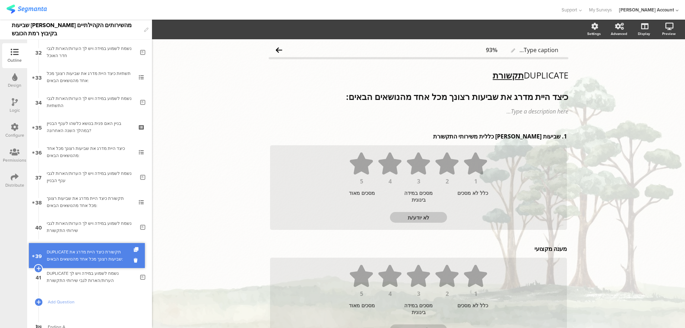
drag, startPoint x: 125, startPoint y: 229, endPoint x: 125, endPoint y: 258, distance: 28.5
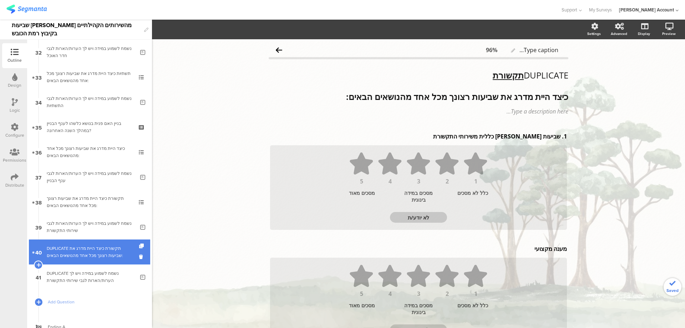
click at [115, 254] on div "DUPLICATE תקשורת כיצד היית מדרג את שביעות רצונך מכל אחד מהנושאים הבאים:" at bounding box center [89, 252] width 85 height 14
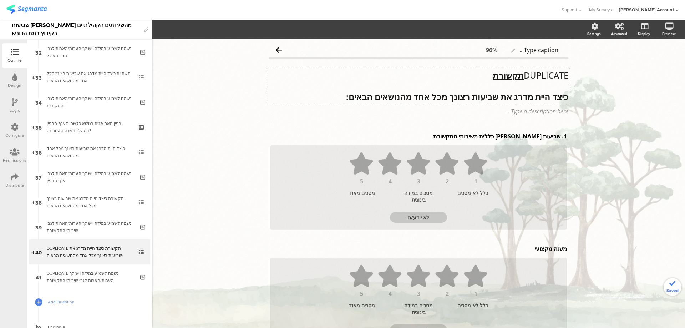
click at [531, 80] on p "DUPLICATE תקשורת" at bounding box center [419, 75] width 300 height 11
click at [558, 73] on p "נוי" at bounding box center [419, 75] width 300 height 11
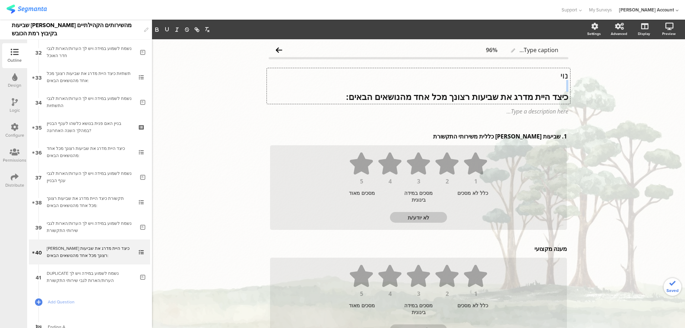
click at [559, 72] on p "נוי" at bounding box center [419, 75] width 300 height 11
click at [155, 27] on icon "button" at bounding box center [157, 29] width 6 height 6
click at [166, 27] on icon "button" at bounding box center [167, 29] width 6 height 6
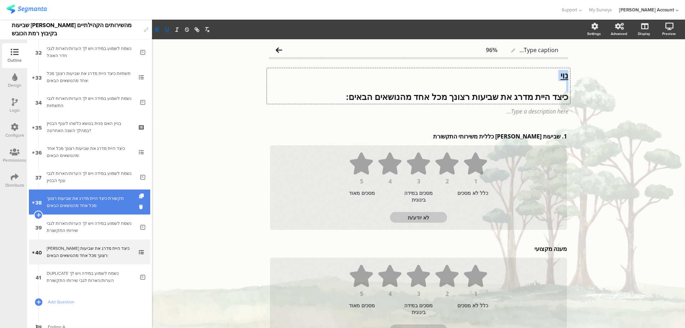
click at [122, 202] on div "תקשורת כיצד היית מדרג את שביעות רצונך מכל אחד מהנושאים הבאים:" at bounding box center [89, 202] width 85 height 14
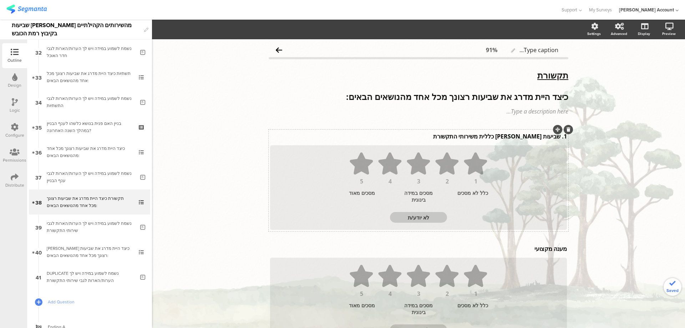
click at [559, 137] on div "1. שביעות רצון כללית משירותי התקשורת 1. שביעות רצון כללית משירותי התקשורת" at bounding box center [418, 136] width 300 height 11
click at [558, 137] on p "1. שביעות רצון כללית משירותי התקשורת" at bounding box center [418, 136] width 297 height 8
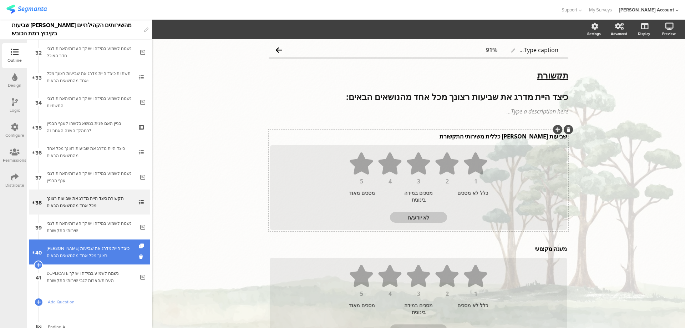
click at [100, 252] on div "נוי כיצד היית מדרג את שביעות רצונך מכל אחד מהנושאים הבאים:" at bounding box center [89, 252] width 85 height 14
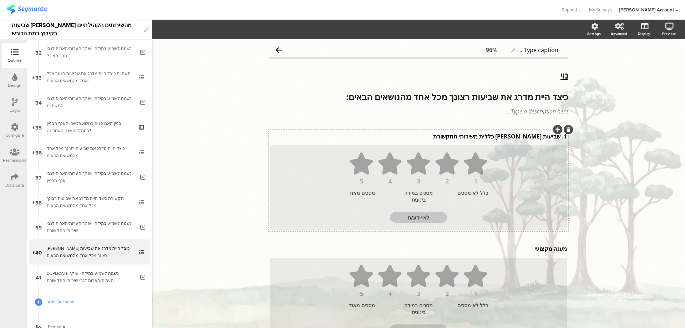
click at [534, 135] on p "1. שביעות רצון כללית משירותי התקשורת" at bounding box center [418, 136] width 297 height 8
click at [534, 134] on p "1. שביעות רצון כללית משירותי התקשורת" at bounding box center [418, 136] width 297 height 8
click at [558, 136] on p "1. שביעות רצון כללית מהנוי" at bounding box center [418, 136] width 297 height 8
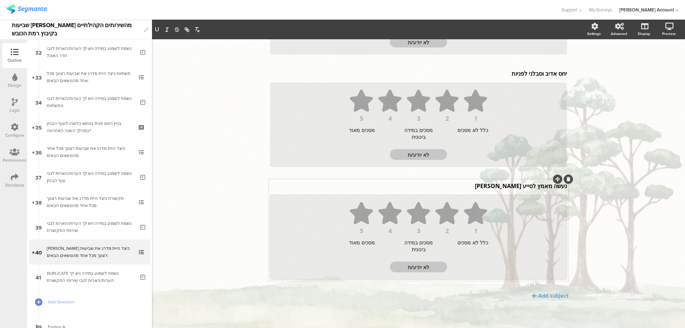
scroll to position [400, 0]
click at [555, 295] on div "Add subject" at bounding box center [553, 295] width 30 height 8
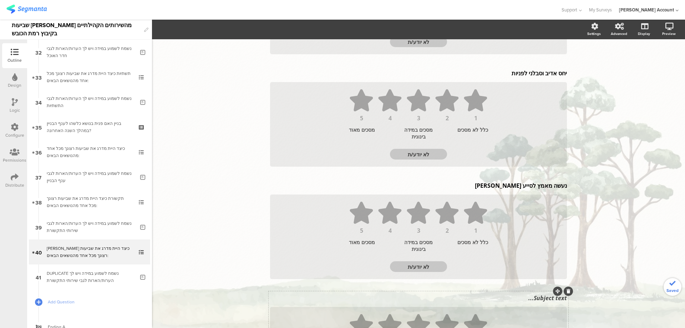
click at [547, 302] on div "Subject text..." at bounding box center [418, 297] width 300 height 11
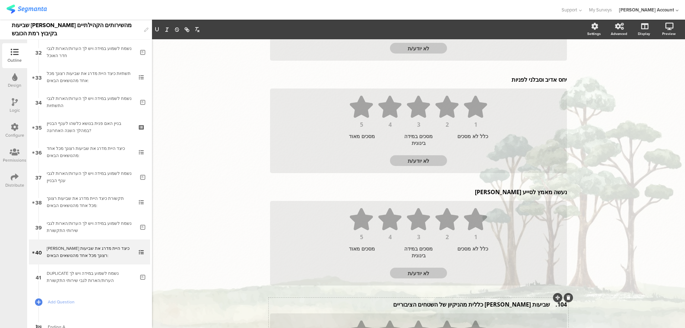
click at [547, 303] on p "104. שביעות רצון כללית מהניקיון של השטחים הציבוריים" at bounding box center [418, 304] width 297 height 8
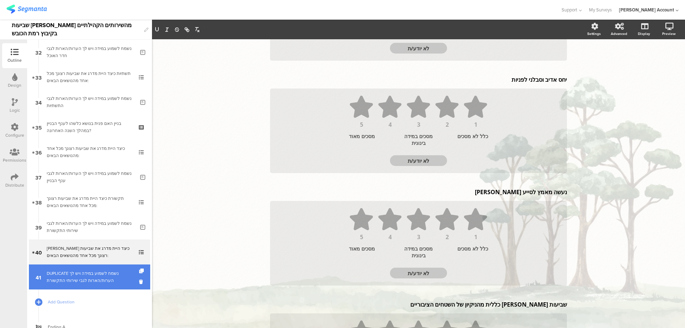
drag, startPoint x: 112, startPoint y: 275, endPoint x: 139, endPoint y: 265, distance: 28.7
click at [112, 275] on div "DUPLICATE נשמח לשמוע במידה ויש לך הערות/הארות לגבי שירותי התקשורת" at bounding box center [91, 277] width 88 height 14
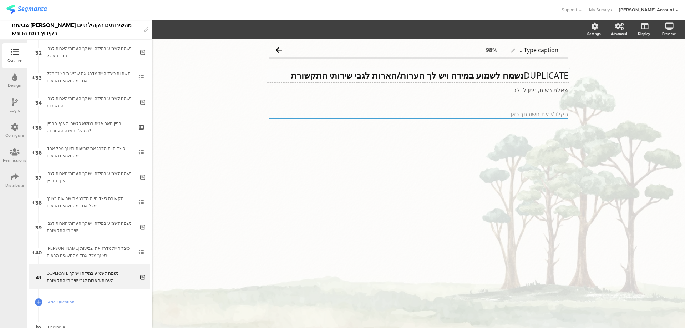
click at [522, 74] on div "DUPLICATE נשמח לשמוע במידה ויש לך הערות/הארות לגבי שירותי התקשורת DUPLICATE נשמ…" at bounding box center [418, 75] width 303 height 14
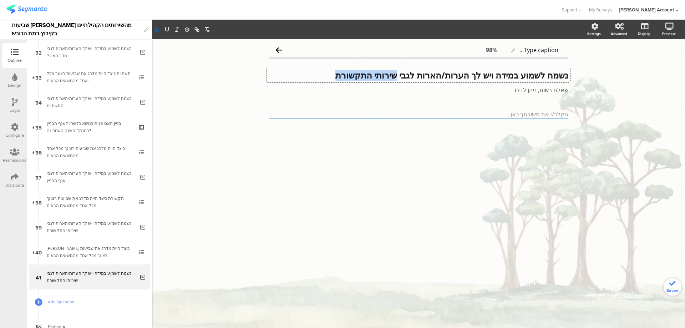
drag, startPoint x: 329, startPoint y: 76, endPoint x: 391, endPoint y: 76, distance: 61.4
click at [391, 76] on strong "נשמח לשמוע במידה ויש לך הערות/הארות לגבי שירותי התקשורת" at bounding box center [451, 75] width 233 height 12
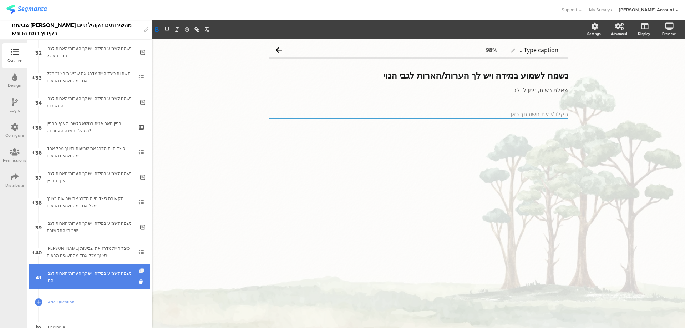
click at [139, 270] on icon at bounding box center [142, 271] width 6 height 5
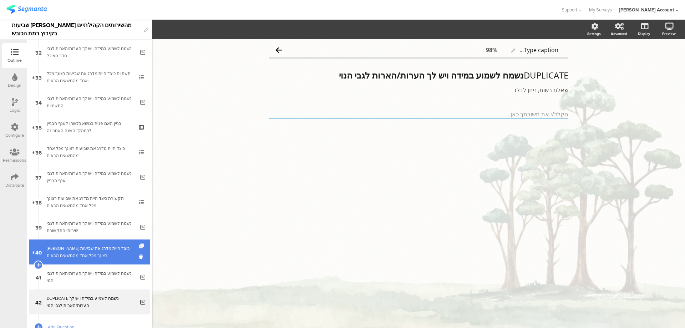
click at [139, 246] on icon at bounding box center [142, 246] width 6 height 5
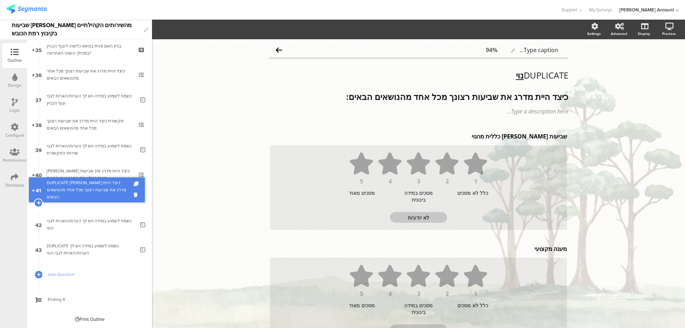
scroll to position [855, 0]
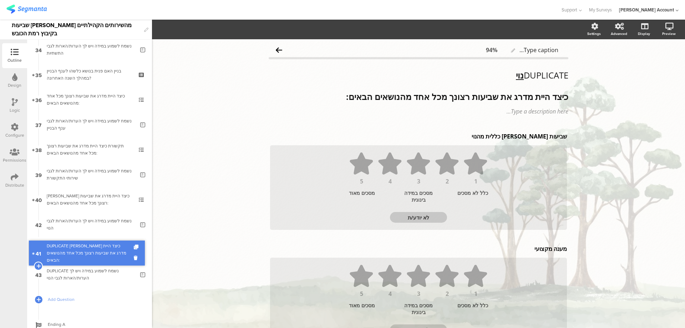
drag, startPoint x: 120, startPoint y: 205, endPoint x: 118, endPoint y: 259, distance: 53.6
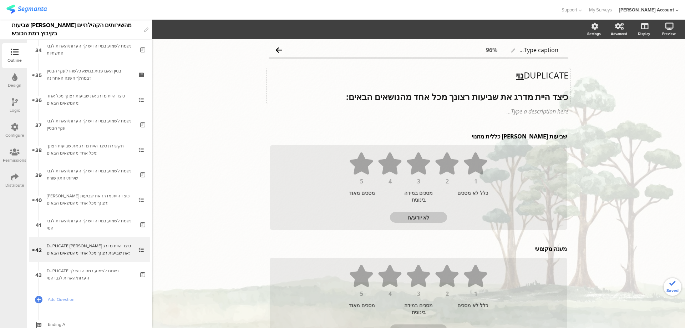
click at [530, 70] on div "DUPLICATE נוי כיצד היית מדרג את שביעות רצונך מכל אחד מהנושאים הבאים: DUPLICATE …" at bounding box center [418, 86] width 303 height 36
click at [530, 70] on p "DUPLICATE נוי" at bounding box center [419, 75] width 300 height 11
click at [557, 78] on p "ביטחון" at bounding box center [419, 75] width 300 height 11
click at [557, 77] on p "ביטחון" at bounding box center [419, 75] width 300 height 11
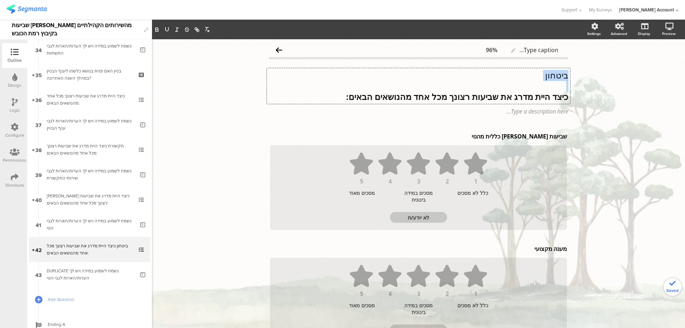
click at [557, 77] on p "ביטחון" at bounding box center [419, 75] width 300 height 11
click at [156, 29] on icon "button" at bounding box center [157, 29] width 2 height 2
drag, startPoint x: 167, startPoint y: 29, endPoint x: 218, endPoint y: 50, distance: 56.1
click at [167, 29] on icon "button" at bounding box center [167, 29] width 6 height 6
click at [543, 136] on div "שביעות רצון כללית מהנוי שביעות רצון כללית מהנוי" at bounding box center [418, 136] width 300 height 11
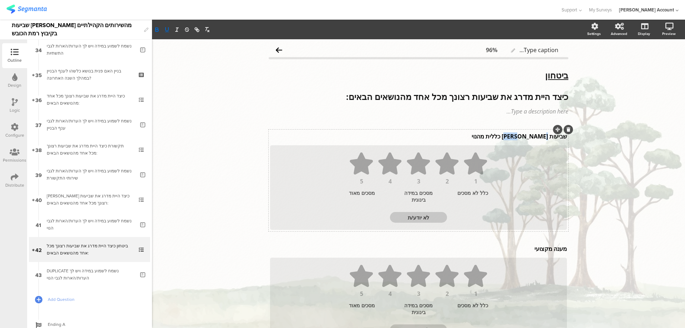
click at [543, 136] on p "שביעות רצון כללית מהנוי" at bounding box center [418, 136] width 297 height 8
click at [542, 246] on div "מענה מקצועי מענה מקצועי" at bounding box center [418, 248] width 300 height 11
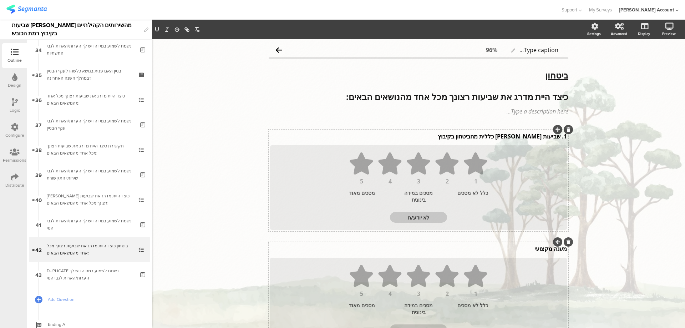
click at [542, 246] on p "מענה מקצועי" at bounding box center [418, 249] width 297 height 8
click at [542, 247] on p "מענה מקצועי" at bounding box center [418, 249] width 297 height 8
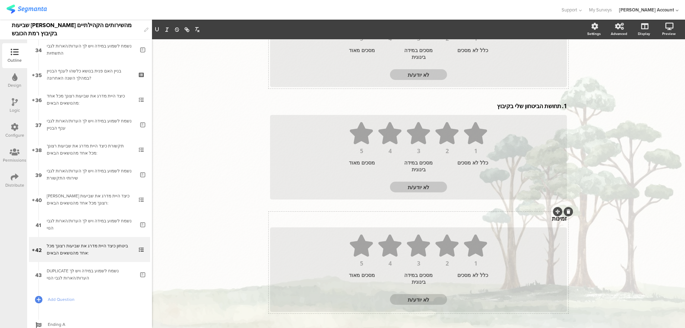
click at [546, 219] on div "זמינות זמינות" at bounding box center [418, 218] width 300 height 11
click at [546, 219] on p "זמינות" at bounding box center [418, 220] width 297 height 8
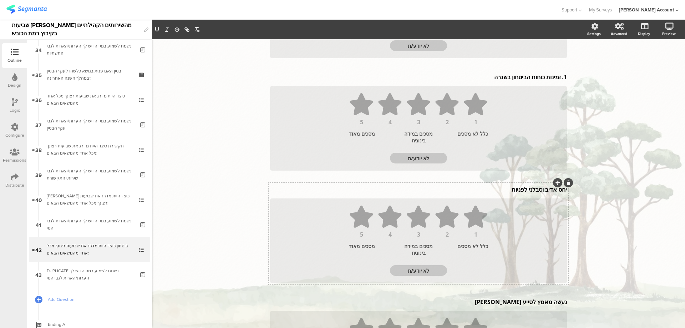
click at [535, 186] on div "יחס אדיב וסבלני לפניות יחס אדיב וסבלני לפניות" at bounding box center [418, 189] width 300 height 11
click at [535, 186] on div "יחס אדיב וסבלני לפניות יחס אדיב וסבלני לפניות יחס אדיב וסבלני לפניות" at bounding box center [418, 190] width 300 height 11
click at [535, 190] on p "יחס אדיב וסבלני לפניות" at bounding box center [418, 191] width 297 height 8
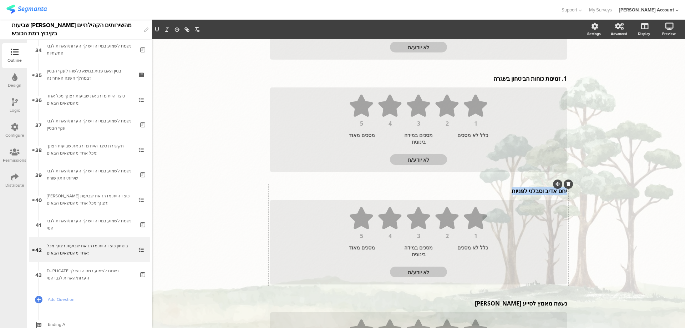
click at [535, 190] on p "יחס אדיב וסבלני לפניות" at bounding box center [418, 191] width 297 height 8
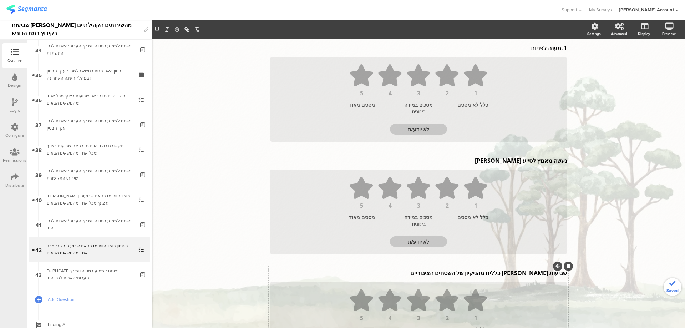
click at [515, 277] on div "שביעות רצון כללית מהניקיון של השטחים הציבוריים שביעות רצון כללית מהניקיון של הש…" at bounding box center [418, 272] width 300 height 11
click at [567, 266] on icon at bounding box center [569, 267] width 4 height 4
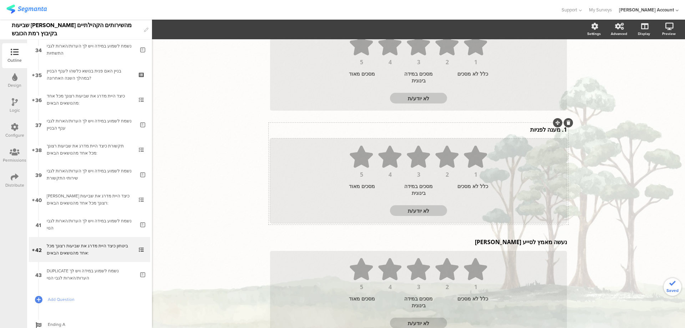
scroll to position [305, 0]
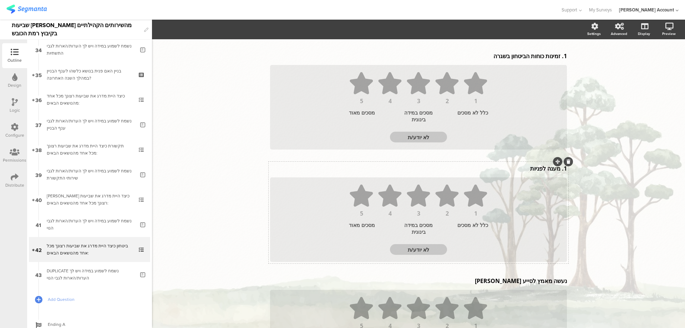
click at [558, 168] on div "1. מענה לפניות 1. מענה לפניות 1 2 3 4 5 כלל לא מסכים מסכים במידה בינונית מסכים …" at bounding box center [419, 213] width 300 height 102
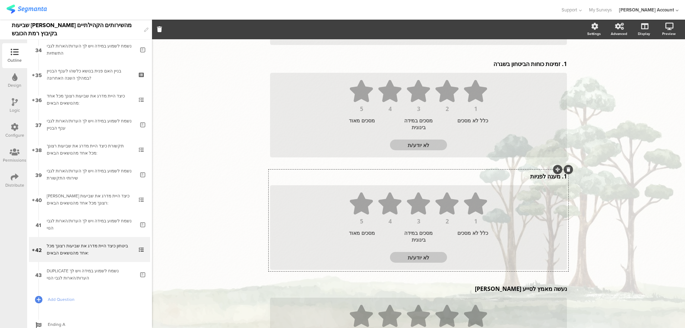
click at [557, 177] on div "1. מענה לפניות 1. מענה לפניות" at bounding box center [418, 176] width 300 height 11
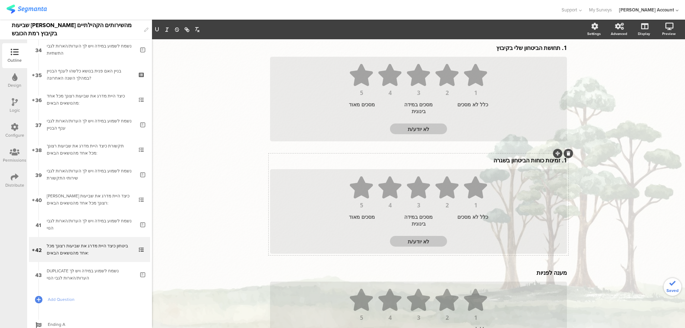
click at [558, 161] on p "1. זמינות כוחות הביטחון בשגרה" at bounding box center [418, 160] width 297 height 8
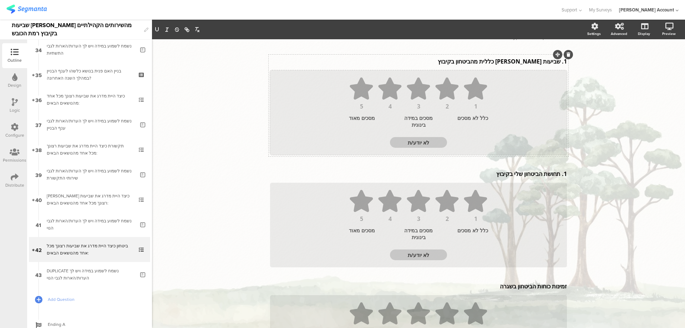
scroll to position [57, 0]
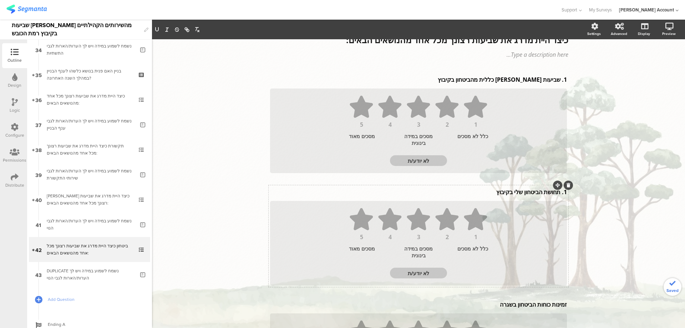
click at [558, 193] on div "1. תחושת הביטחון שלי בקיבוץ 1. תחושת הביטחון שלי בקיבוץ" at bounding box center [418, 191] width 300 height 11
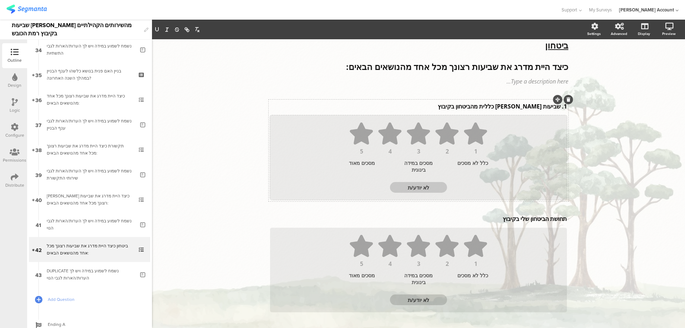
scroll to position [7, 0]
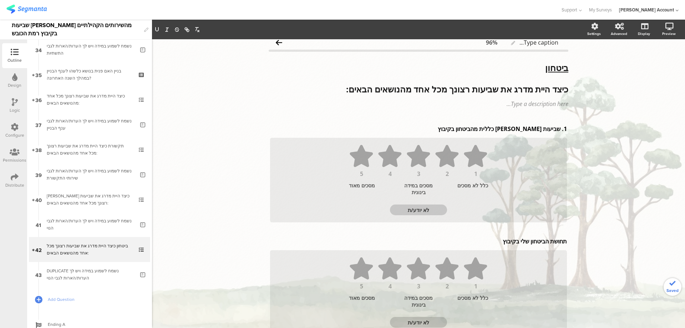
click at [557, 130] on div "1. שביעות רצון כללית מהביטחון בקיבוץ 1. שביעות רצון כללית מהביטחון בקיבוץ" at bounding box center [418, 128] width 300 height 11
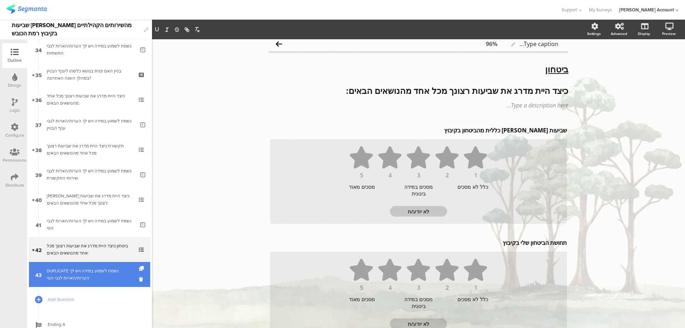
click at [114, 269] on div "DUPLICATE נשמח לשמוע במידה ויש לך הערות/הארות לגבי הנוי" at bounding box center [91, 274] width 88 height 14
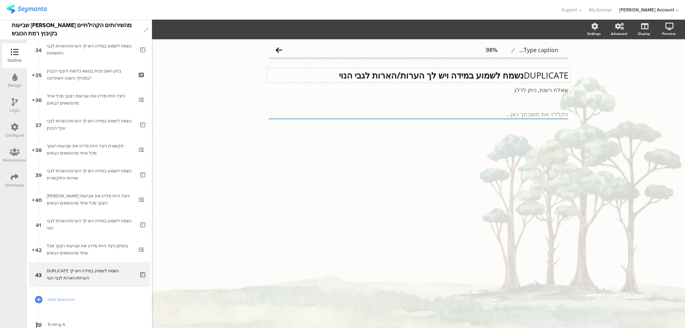
click at [520, 76] on div "DUPLICATE נשמח לשמוע במידה ויש לך הערות/הארות לגבי הנוי DUPLICATE נשמח לשמוע במ…" at bounding box center [418, 75] width 303 height 14
drag, startPoint x: 386, startPoint y: 76, endPoint x: 368, endPoint y: 76, distance: 17.9
click at [368, 76] on p "נשמח לשמוע במידה ויש לך הערות/הארות לגבי הנוי" at bounding box center [419, 75] width 300 height 11
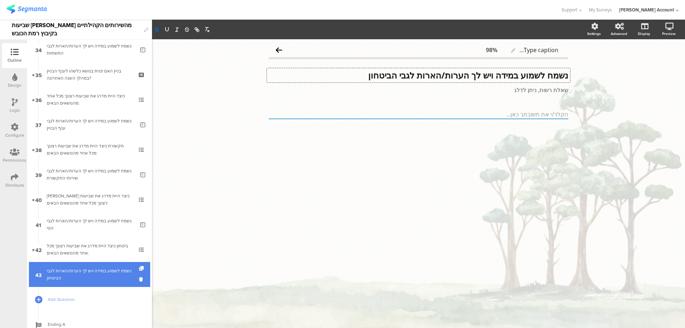
click at [139, 267] on icon at bounding box center [142, 268] width 6 height 5
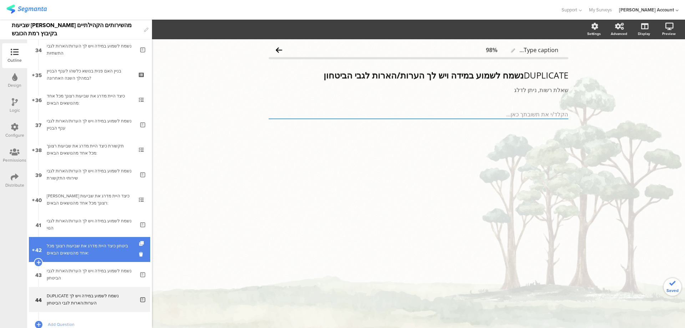
click at [139, 242] on icon at bounding box center [142, 243] width 6 height 5
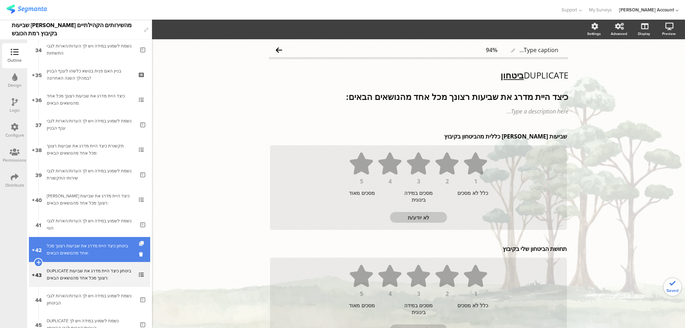
scroll to position [903, 0]
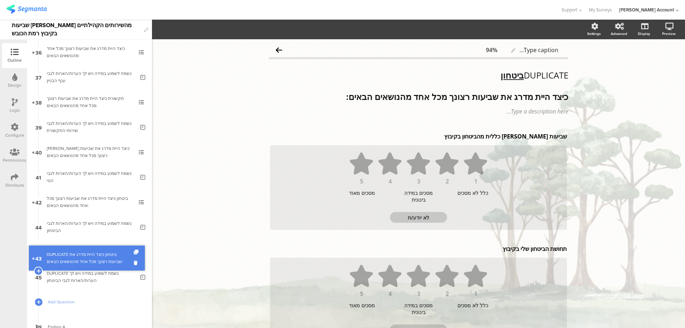
drag, startPoint x: 115, startPoint y: 244, endPoint x: 116, endPoint y: 258, distance: 14.0
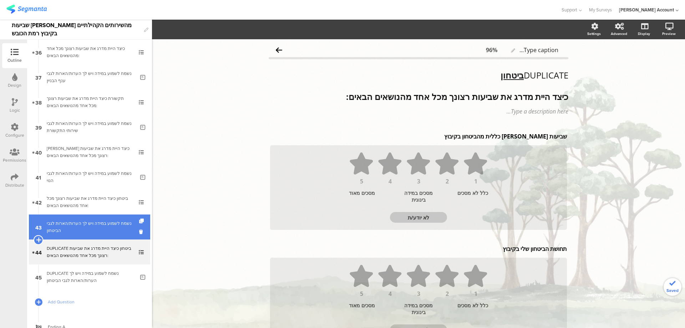
click at [38, 236] on div at bounding box center [39, 240] width 10 height 10
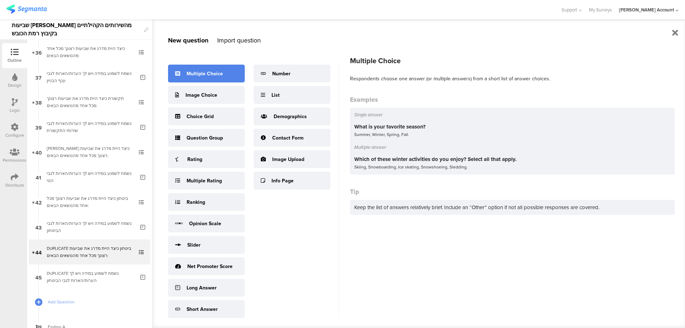
click at [223, 71] on div "Multiple Choice" at bounding box center [206, 74] width 77 height 18
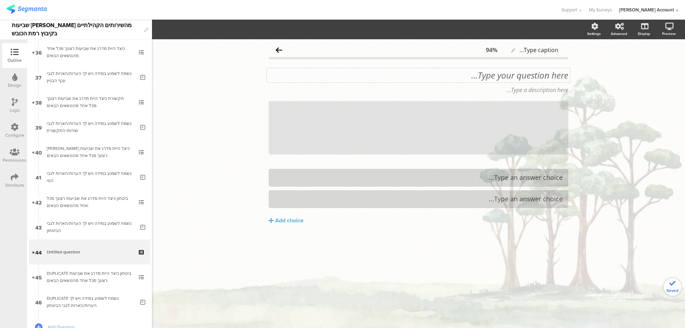
click at [547, 80] on div "Type your question here..." at bounding box center [418, 75] width 303 height 14
click at [502, 327] on div "Type caption... 94% Type your question here... Type a description here... /" at bounding box center [418, 183] width 533 height 289
click at [512, 76] on div "Type your question here..." at bounding box center [419, 75] width 300 height 11
click at [542, 75] on p "112. האם את/ה/ת נוהג/ת לקנות בכלבו?" at bounding box center [419, 75] width 300 height 11
click at [542, 75] on p "האם את/ה/ת נוהג/ת לקנות בכלבו?" at bounding box center [419, 75] width 300 height 11
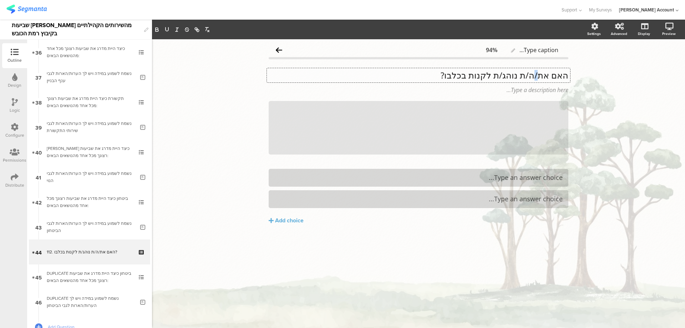
click at [542, 75] on p "האם את/ה/ת נוהג/ת לקנות בכלבו?" at bounding box center [419, 75] width 300 height 11
click at [295, 220] on div "Add choice" at bounding box center [289, 220] width 29 height 7
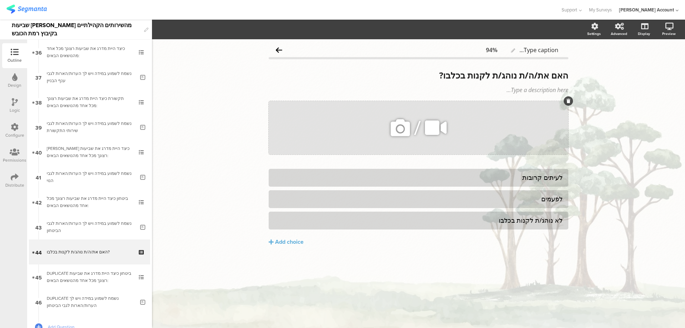
click at [568, 100] on icon at bounding box center [569, 101] width 4 height 4
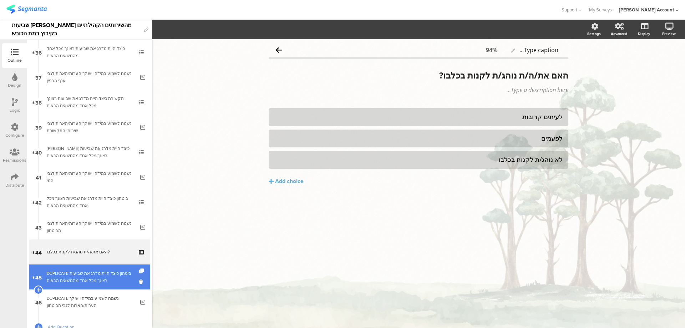
click at [110, 284] on link "45 DUPLICATE ביטחון כיצד היית מדרג את שביעות רצונך מכל אחד מהנושאים הבאים:" at bounding box center [89, 276] width 121 height 25
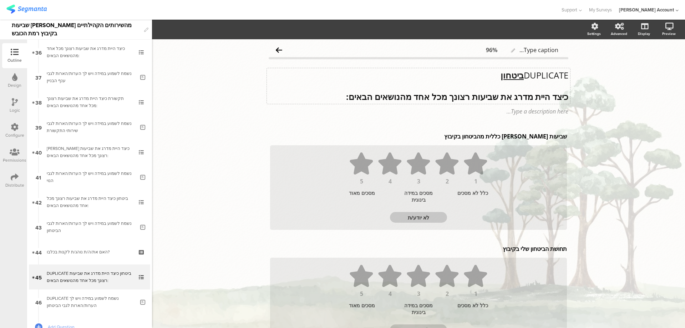
click at [518, 76] on u "ביטחון" at bounding box center [512, 75] width 23 height 12
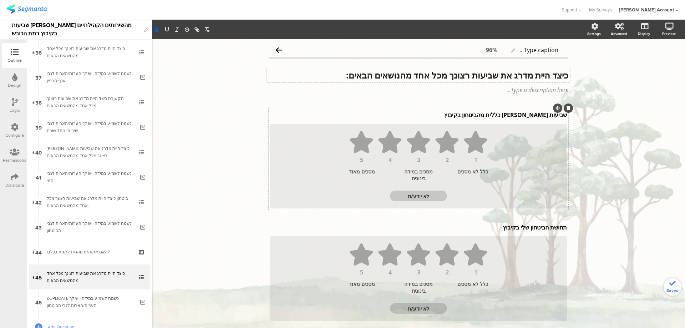
click at [522, 115] on div "שביעות רצון כללית מהביטחון בקיבוץ שביעות רצון כללית מהביטחון בקיבוץ שביעות רצון…" at bounding box center [418, 114] width 300 height 11
click at [522, 115] on p "שביעות רצון כללית מהביטחון בקיבוץ" at bounding box center [418, 115] width 297 height 8
click at [522, 116] on p "שביעות רצון כללית מהביטחון בקיבוץ" at bounding box center [418, 115] width 297 height 8
click at [521, 228] on div "תחושת הביטחון שלי בקיבוץ תחושת הביטחון שלי בקיבוץ" at bounding box center [418, 227] width 300 height 11
click at [521, 228] on p "תחושת הביטחון שלי בקיבוץ" at bounding box center [418, 227] width 297 height 8
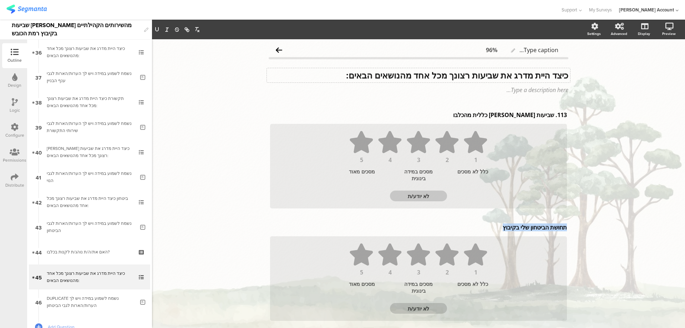
click at [521, 228] on p "תחושת הביטחון שלי בקיבוץ" at bounding box center [418, 227] width 297 height 8
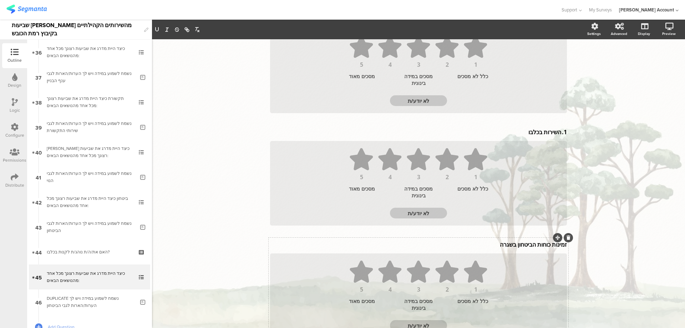
click at [527, 247] on div "זמינות כוחות הביטחון בשגרה זמינות כוחות הביטחון בשגרה" at bounding box center [418, 244] width 300 height 11
click at [527, 247] on p "זמינות כוחות הביטחון בשגרה" at bounding box center [418, 246] width 297 height 8
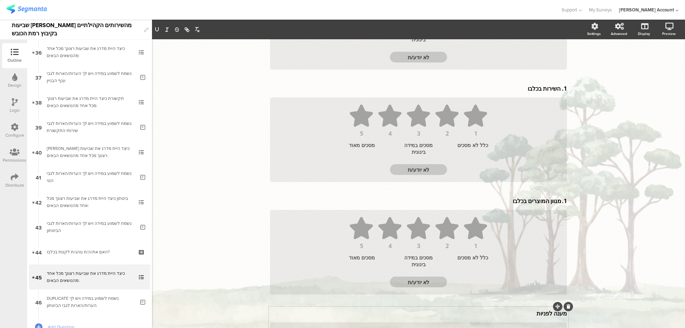
scroll to position [189, 0]
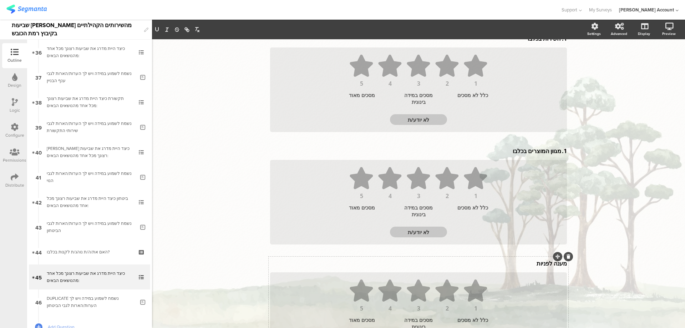
click at [536, 264] on div "מענה לפניות מענה לפניות" at bounding box center [418, 263] width 300 height 11
click at [536, 264] on p "מענה לפניות" at bounding box center [418, 265] width 297 height 8
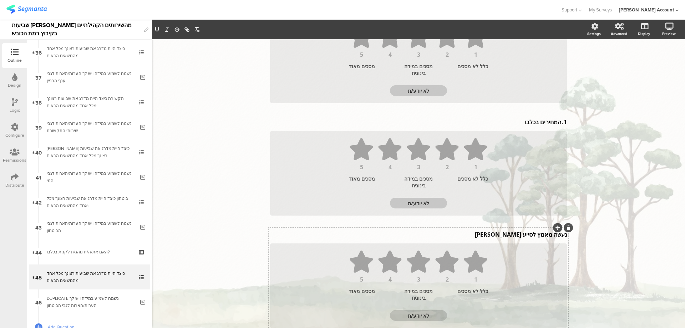
click at [538, 234] on div "נעשה מאמץ לסייע לי נעשה מאמץ לסייע לי" at bounding box center [418, 234] width 300 height 11
click at [538, 234] on p "נעשה מאמץ לסייע לי" at bounding box center [418, 236] width 297 height 8
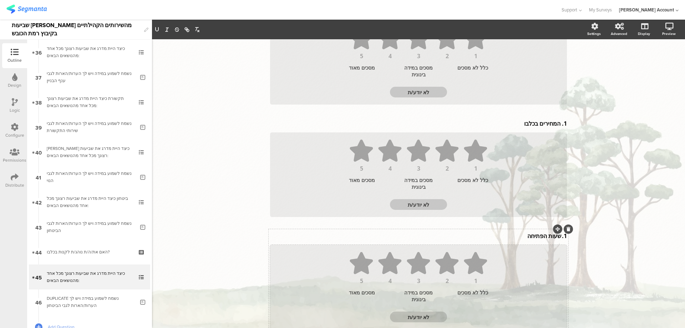
scroll to position [379, 0]
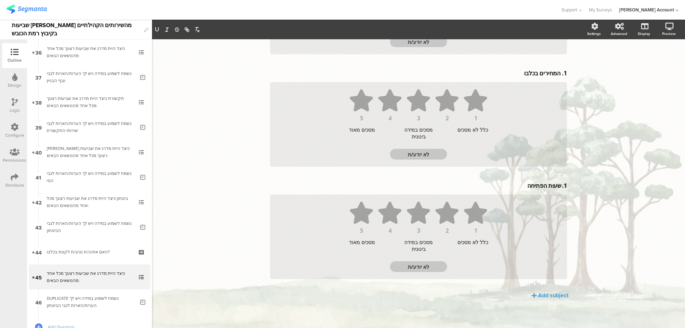
click at [538, 294] on div "Add subject" at bounding box center [553, 295] width 30 height 8
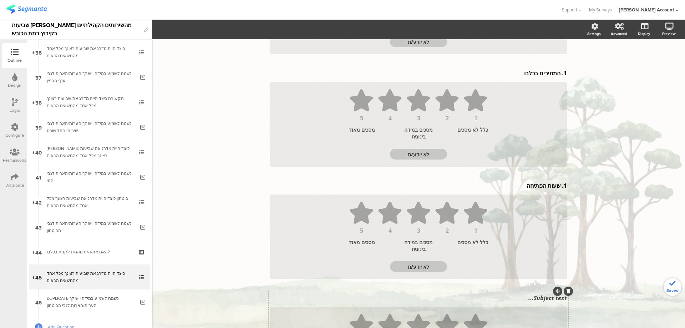
click at [543, 299] on div "Subject text..." at bounding box center [418, 297] width 300 height 11
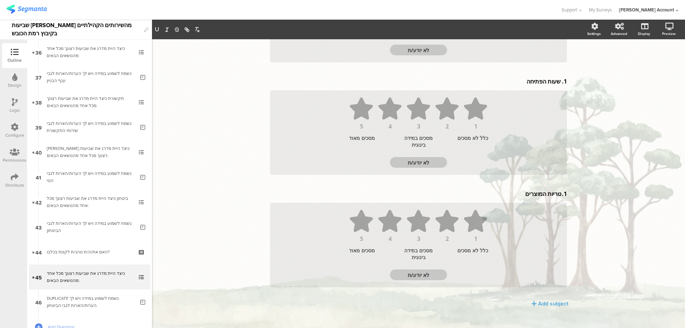
scroll to position [491, 0]
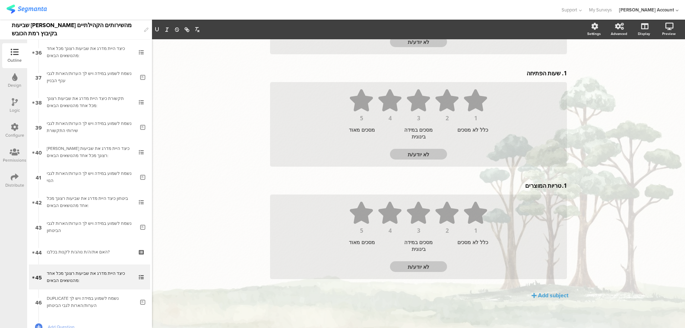
click at [534, 294] on button "Add subject" at bounding box center [550, 295] width 37 height 8
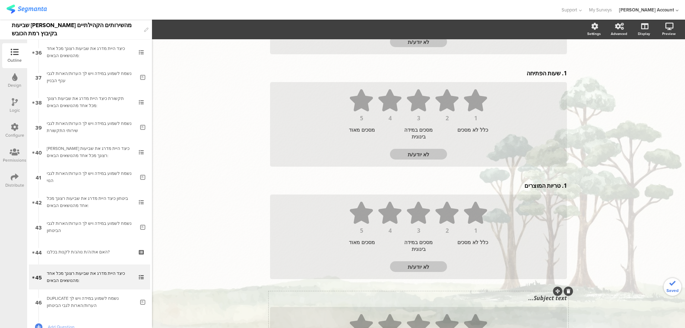
click at [537, 301] on div "Subject text..." at bounding box center [418, 297] width 300 height 11
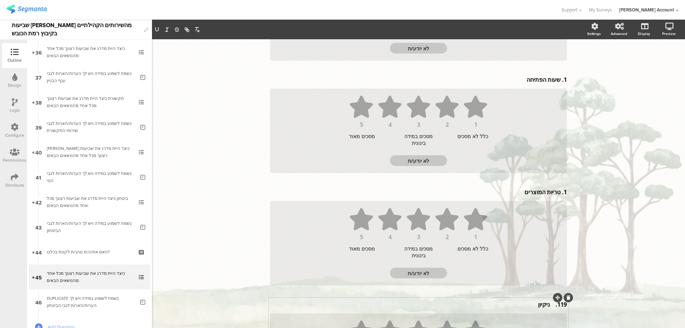
click at [548, 305] on p "119. ניקיון" at bounding box center [418, 304] width 297 height 8
click at [557, 191] on div "1. טריות המוצרים 1. טריות המוצרים" at bounding box center [418, 191] width 300 height 11
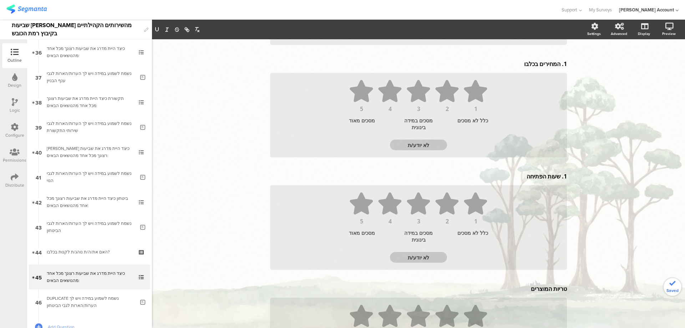
click at [558, 179] on div "1. שעות הפתיחה 1. שעות הפתיחה 1. שעות הפתיחה" at bounding box center [418, 176] width 300 height 11
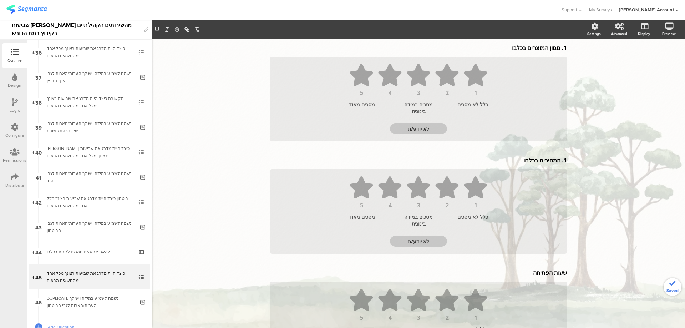
click at [556, 162] on div "1. המחירים בכלבו 1. המחירים בכלבו" at bounding box center [418, 160] width 300 height 11
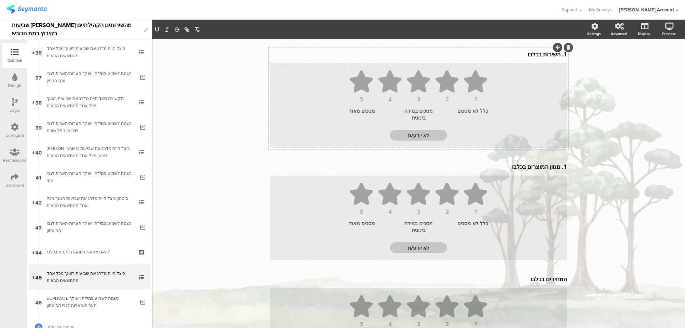
scroll to position [148, 0]
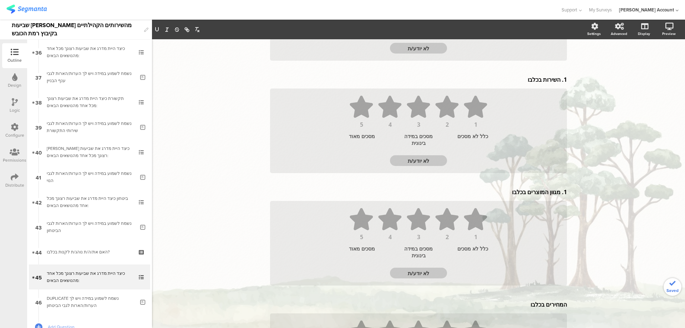
click at [557, 193] on div "1. מגוון המוצרים בכלבו 1. מגוון המוצרים בכלבו" at bounding box center [418, 191] width 300 height 11
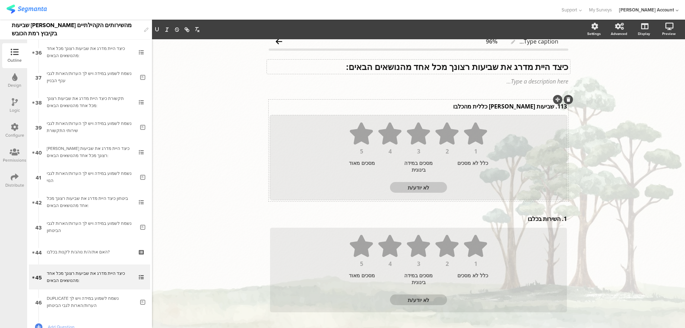
scroll to position [4, 0]
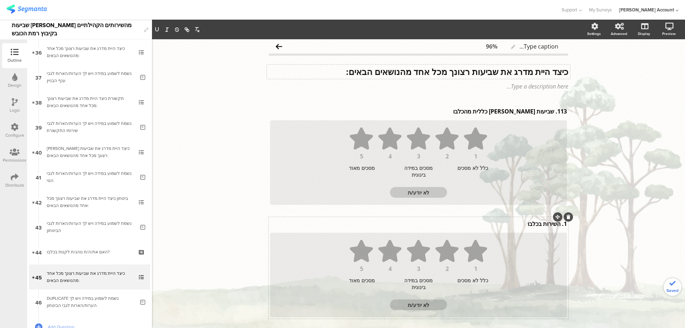
click at [556, 224] on div "1. השירות בכלבו 1. השירות בכלבו" at bounding box center [418, 223] width 300 height 11
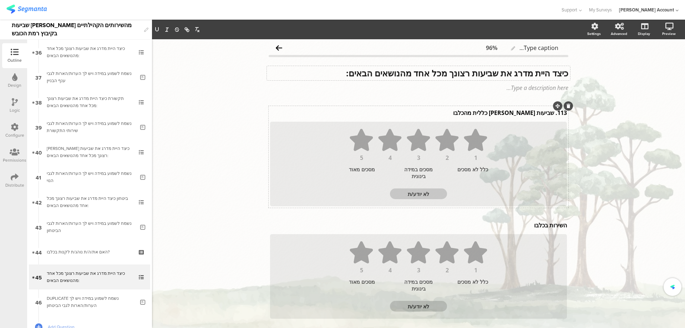
click at [551, 115] on div "113. שביעות רצון כללית מהכלבו 113. שביעות רצון כללית מהכלבו" at bounding box center [418, 112] width 300 height 11
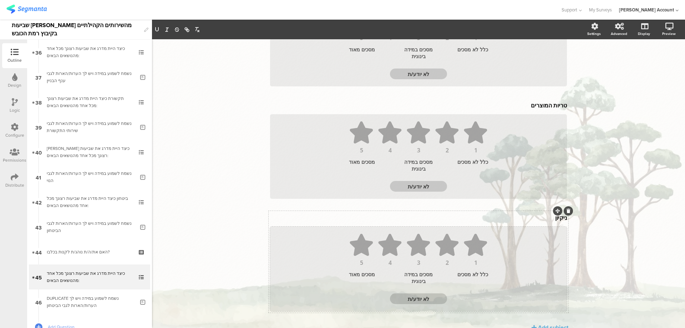
scroll to position [604, 0]
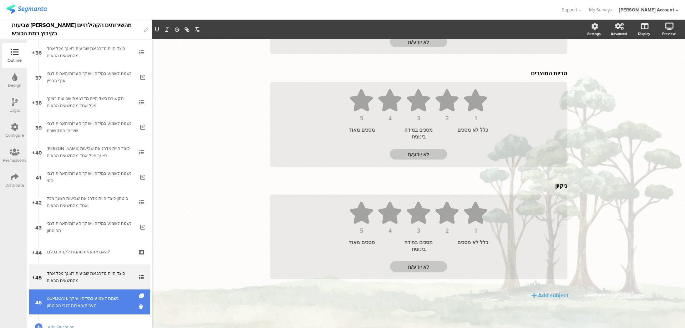
click at [107, 296] on div "DUPLICATE נשמח לשמוע במידה ויש לך הערות/הארות לגבי הביטחון" at bounding box center [91, 302] width 88 height 14
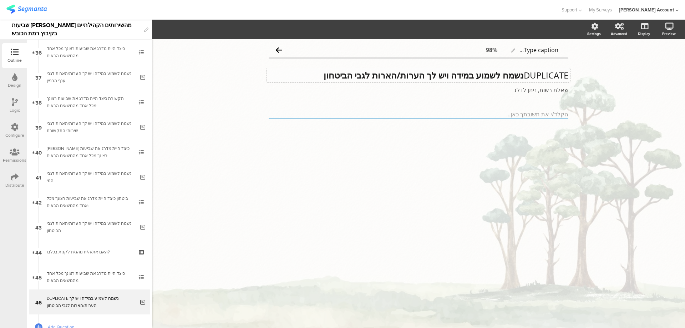
click at [521, 75] on strong "נשמח לשמוע במידה ויש לך הערות/הארות לגבי הביטחון" at bounding box center [424, 75] width 200 height 12
drag, startPoint x: 390, startPoint y: 75, endPoint x: 342, endPoint y: 75, distance: 48.5
click at [342, 75] on p "נשמח לשמוע במידה ויש לך הערות/הארות לגבי הביטחון" at bounding box center [419, 75] width 300 height 11
click at [507, 328] on div "Type caption... 98% נשמח לשמוע במידה ויש לך הערות/הארות לגבי הכלבו נשמח לשמוע ב…" at bounding box center [418, 183] width 533 height 289
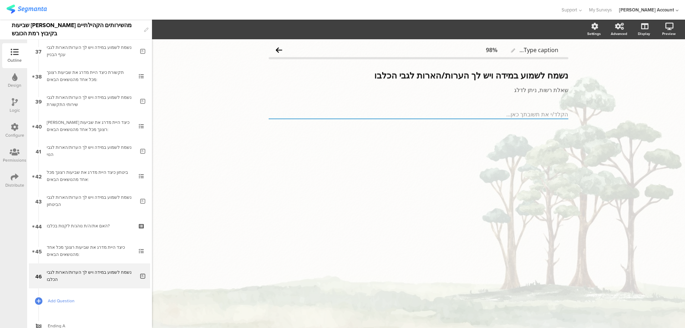
scroll to position [951, 0]
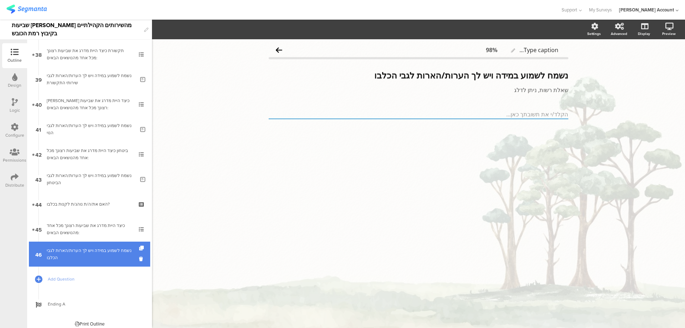
click at [139, 246] on div at bounding box center [142, 254] width 6 height 25
click at [139, 248] on icon at bounding box center [142, 248] width 6 height 5
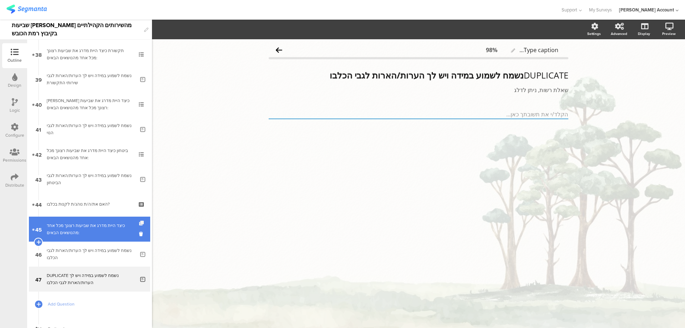
click at [139, 223] on icon at bounding box center [142, 223] width 6 height 5
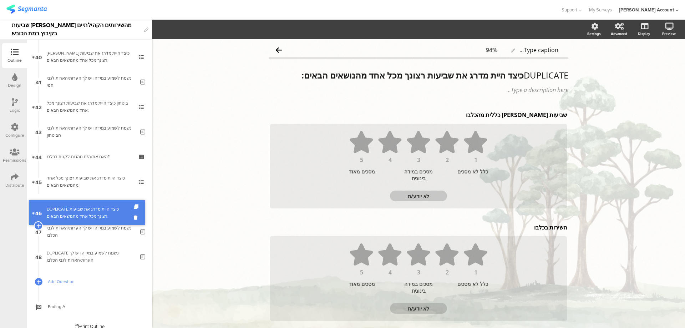
scroll to position [980, 0]
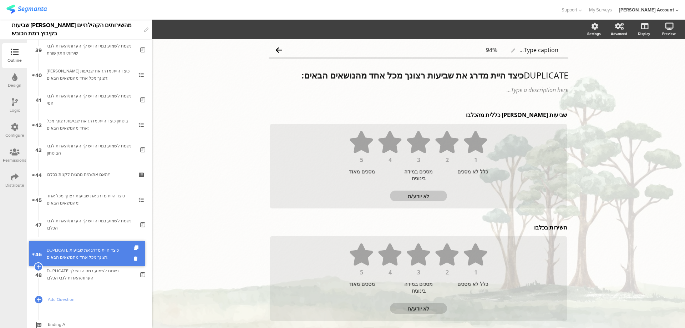
drag, startPoint x: 131, startPoint y: 203, endPoint x: 128, endPoint y: 251, distance: 47.2
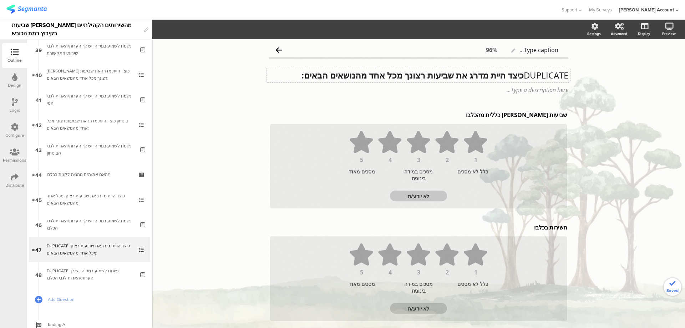
click at [472, 77] on strong "כיצד היית מדרג את שביעות רצונך מכל אחד מהנושאים הבאים:" at bounding box center [413, 75] width 222 height 12
drag, startPoint x: 517, startPoint y: 75, endPoint x: 593, endPoint y: 78, distance: 75.7
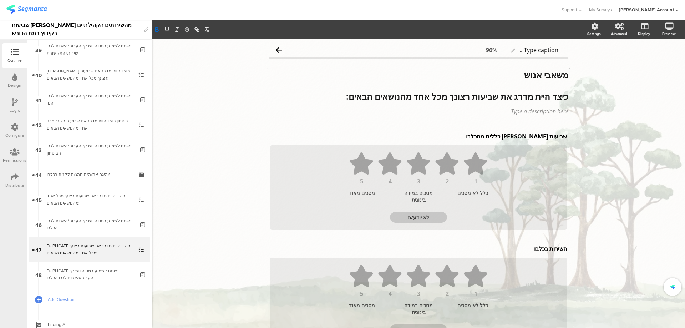
click at [553, 74] on strong "משאבי אנוש" at bounding box center [546, 75] width 44 height 12
click at [168, 28] on icon "button" at bounding box center [167, 29] width 6 height 6
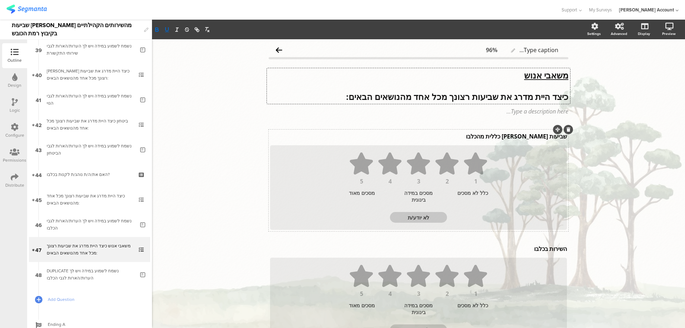
click at [524, 140] on div "שביעות רצון כללית מהכלבו שביעות רצון כללית מהכלבו" at bounding box center [418, 136] width 300 height 11
click at [524, 138] on p "שביעות רצון כללית מהכלבו" at bounding box center [418, 136] width 297 height 8
click at [538, 246] on div "השירות בכלבו השירות בכלבו השירות בכלבו" at bounding box center [418, 248] width 300 height 11
click at [538, 246] on p "השירות בכלבו" at bounding box center [418, 249] width 297 height 8
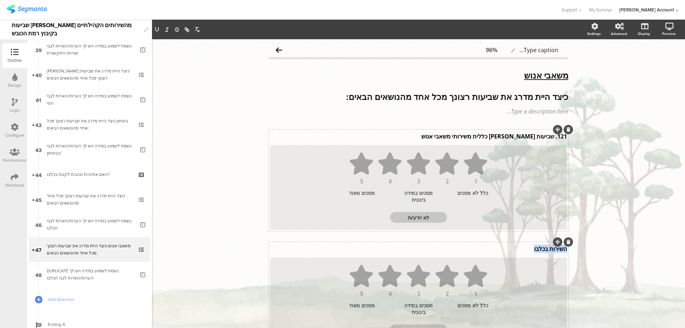
click at [538, 246] on p "השירות בכלבו" at bounding box center [418, 249] width 297 height 8
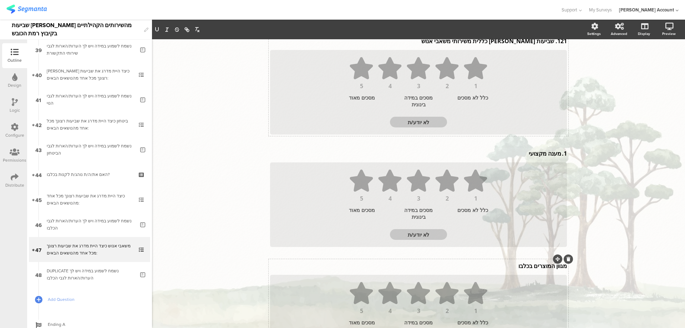
click at [534, 264] on div "מגוון המוצרים בכלבו מגוון המוצרים בכלבו" at bounding box center [418, 265] width 300 height 11
click at [534, 264] on p "מגוון המוצרים בכלבו" at bounding box center [418, 267] width 297 height 8
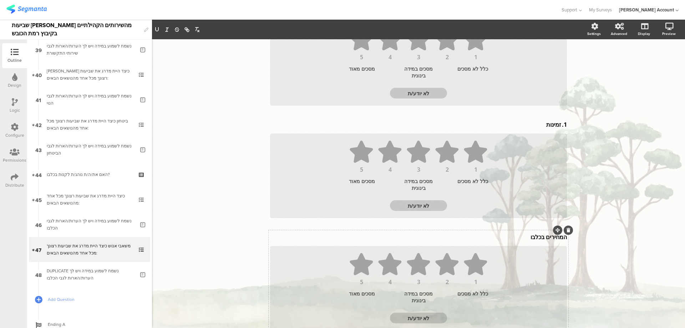
click at [537, 237] on div "המחירים בכלבו המחירים בכלבו" at bounding box center [418, 236] width 300 height 11
click at [537, 237] on p "המחירים בכלבו" at bounding box center [418, 238] width 297 height 8
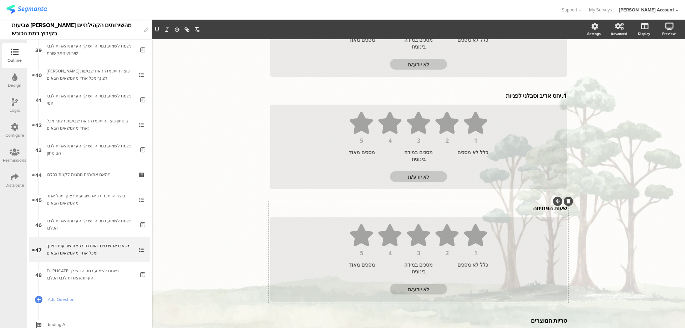
click at [541, 207] on div "שעות הפתיחה שעות הפתיחה" at bounding box center [418, 207] width 300 height 11
click at [541, 207] on p "שעות הפתיחה" at bounding box center [418, 210] width 297 height 8
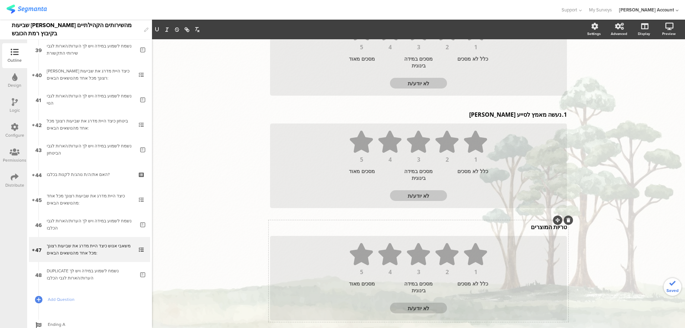
click at [535, 228] on div "טריות המוצרים טריות המוצרים" at bounding box center [418, 226] width 300 height 11
click at [565, 224] on div at bounding box center [568, 221] width 9 height 9
click at [567, 221] on icon at bounding box center [569, 221] width 4 height 4
click at [550, 231] on div "ניקיון ניקיון 1 2 3 4 5 כלל לא מסכים מסכים במידה בינונית מסכים מאוד לא יודע/ת" at bounding box center [419, 273] width 300 height 102
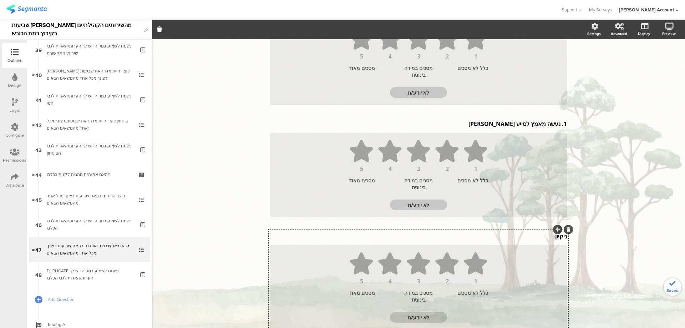
click at [567, 230] on icon at bounding box center [569, 229] width 4 height 4
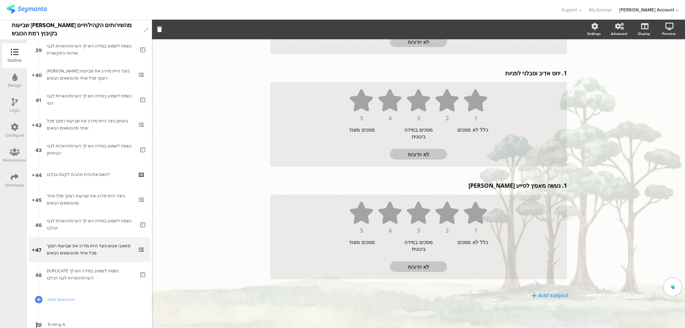
scroll to position [400, 0]
click at [557, 186] on p "1. נעשה מאמץ לסייע לי" at bounding box center [418, 186] width 297 height 8
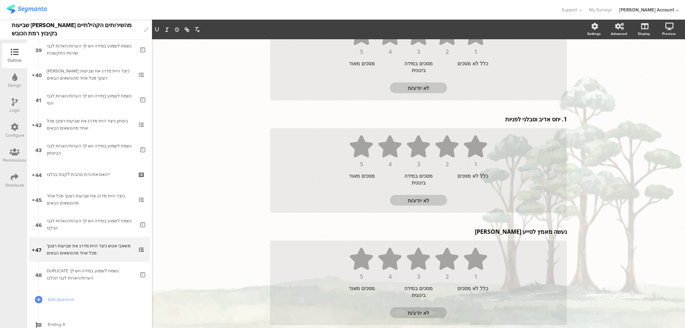
scroll to position [298, 0]
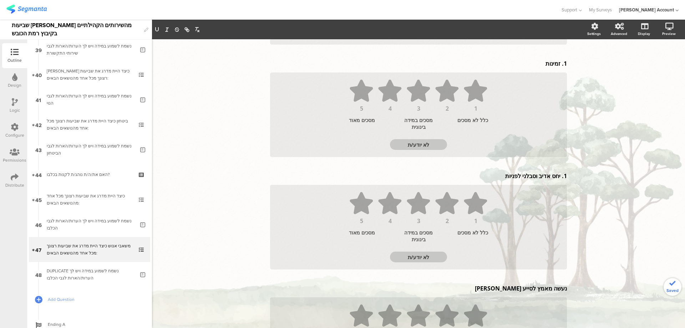
click at [557, 177] on div "1. יחס אדיב וסבלני לפניות 1. יחס אדיב וסבלני לפניות 1. יחס אדיב וסבלני לפניות" at bounding box center [418, 175] width 300 height 11
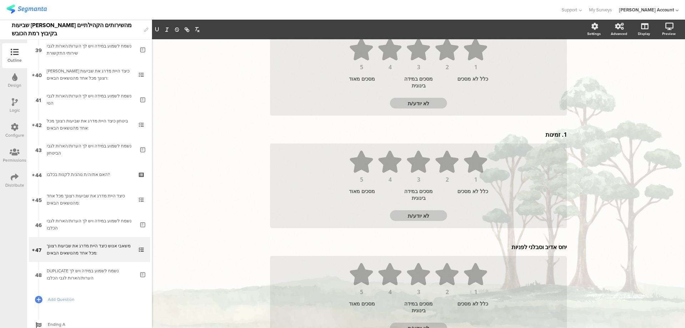
scroll to position [201, 0]
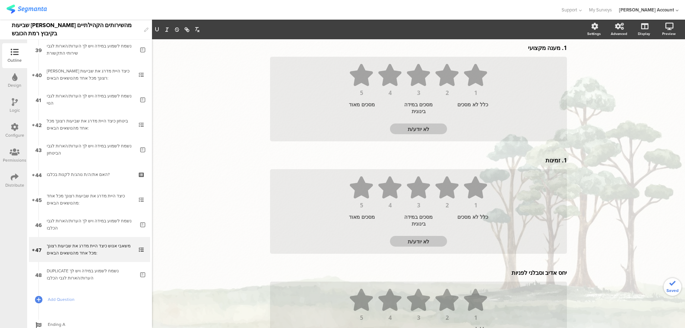
click at [560, 163] on div "1. זמינות 1. זמינות" at bounding box center [418, 160] width 300 height 11
click at [558, 163] on p "1. זמינות" at bounding box center [418, 162] width 297 height 8
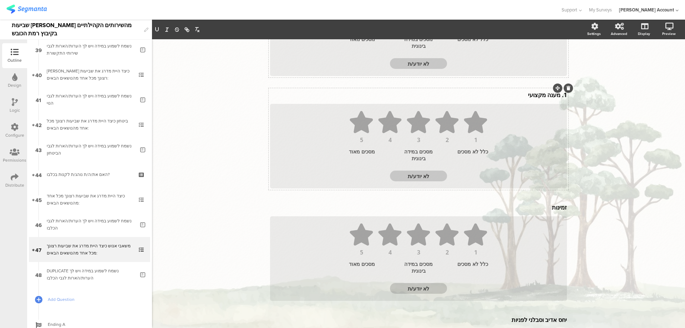
scroll to position [104, 0]
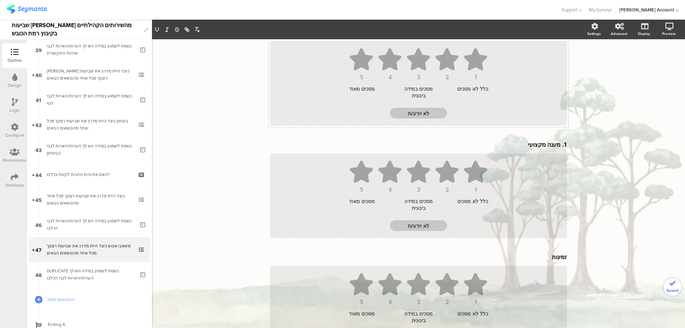
click at [557, 146] on div "1. מענה מקצועי 1. מענה מקצועי" at bounding box center [418, 144] width 300 height 11
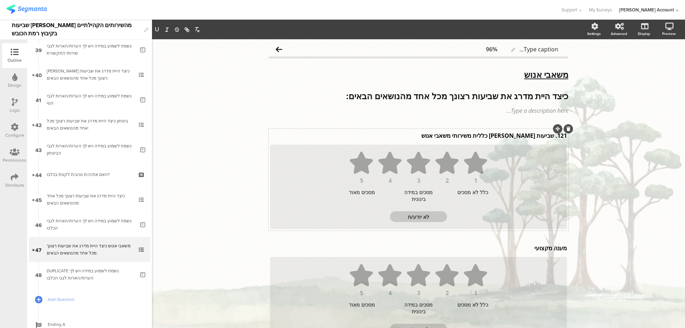
scroll to position [0, 0]
click at [550, 138] on div "121. שביעות רצון כללית משירותי משאבי אנוש 121. שביעות רצון כללית משירותי משאבי …" at bounding box center [418, 136] width 300 height 11
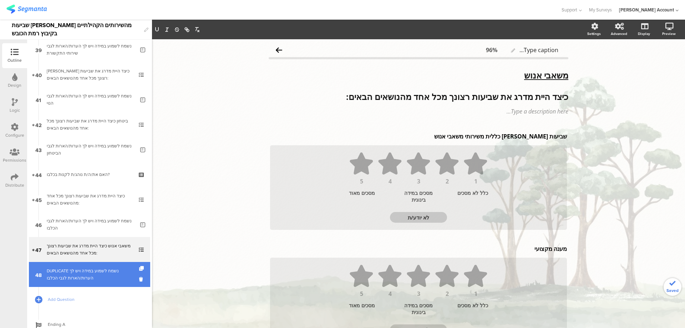
click at [95, 269] on div "DUPLICATE נשמח לשמוע במידה ויש לך הערות/הארות לגבי הכלבו" at bounding box center [91, 274] width 88 height 14
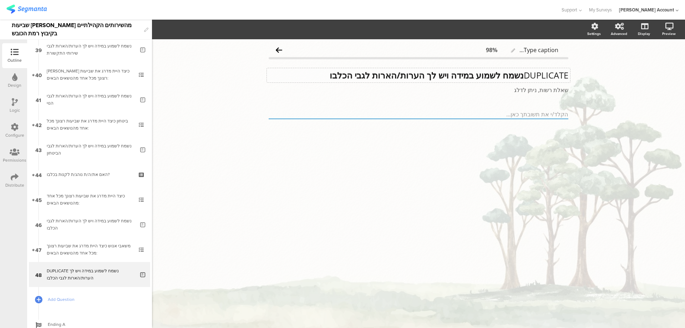
click at [521, 76] on p "DUPLICATE נשמח לשמוע במידה ויש לך הערות/הארות לגבי הכלבו" at bounding box center [419, 75] width 300 height 11
drag, startPoint x: 391, startPoint y: 76, endPoint x: 344, endPoint y: 74, distance: 46.8
click at [344, 74] on p "נשמח לשמוע במידה ויש לך הערות/הארות לגבי הכלבו" at bounding box center [419, 75] width 300 height 11
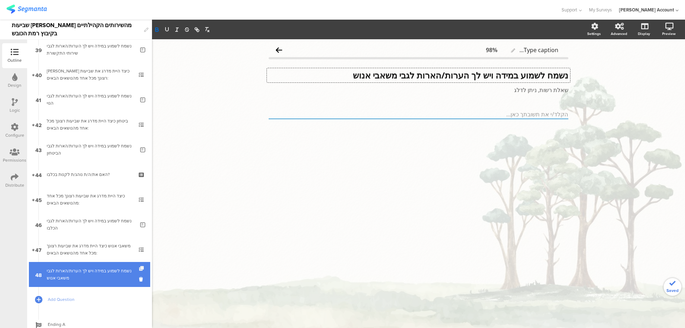
click at [139, 267] on icon at bounding box center [142, 268] width 6 height 5
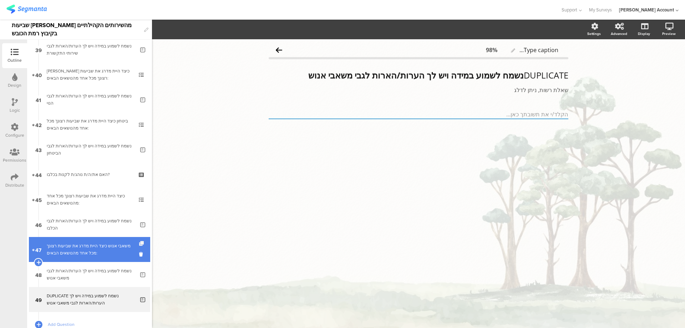
click at [139, 243] on icon at bounding box center [142, 243] width 6 height 5
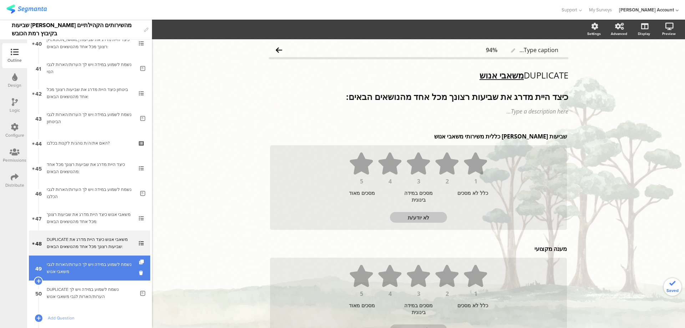
scroll to position [1028, 0]
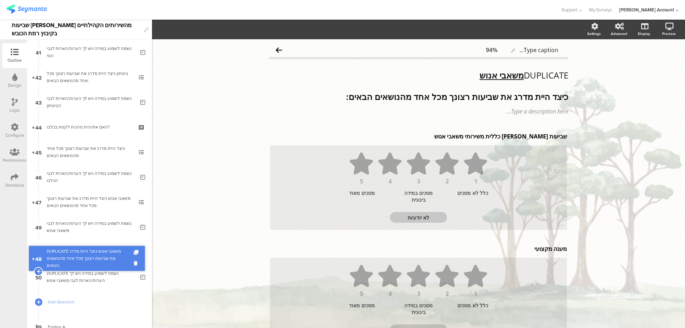
drag, startPoint x: 116, startPoint y: 229, endPoint x: 116, endPoint y: 260, distance: 31.4
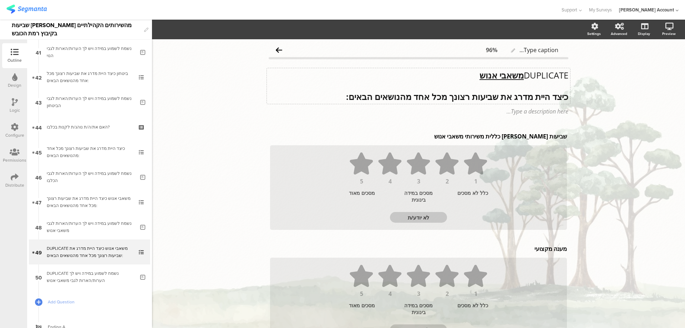
click at [526, 74] on p "DUPLICATE משאבי אנוש" at bounding box center [419, 75] width 300 height 11
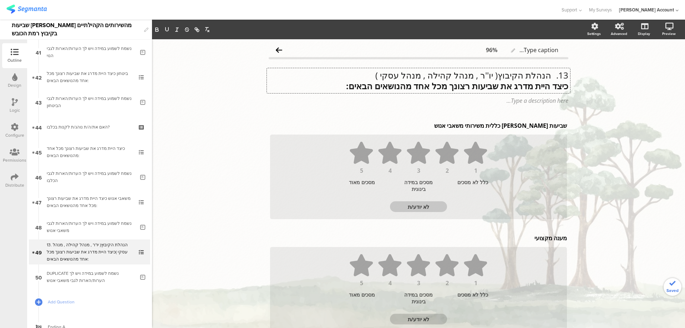
click at [374, 75] on p "13. הנהלת הקיבוץ( יו''ר , מנהל קהילה , מנהל עסקי )" at bounding box center [419, 75] width 300 height 11
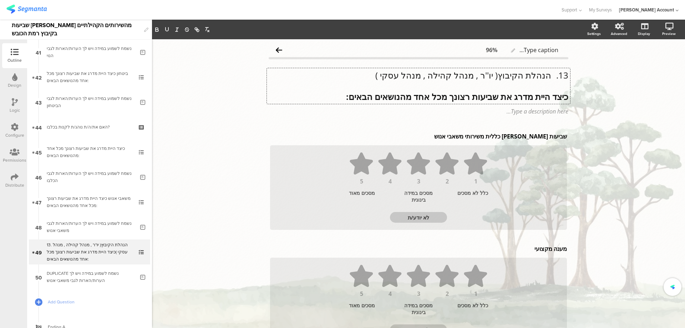
click at [547, 76] on p "13. הנהלת הקיבוץ( יו''ר , מנהל קהילה , מנהל עסקי )" at bounding box center [419, 75] width 300 height 11
click at [553, 75] on p "הנהלת הקיבוץ( יו''ר , מנהל קהילה , מנהל עסקי )" at bounding box center [419, 75] width 300 height 11
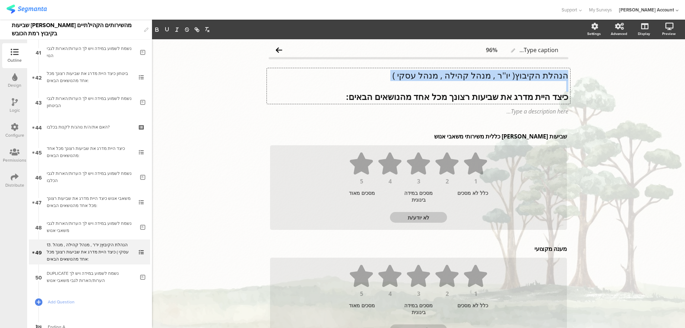
click at [553, 75] on p "הנהלת הקיבוץ( יו''ר , מנהל קהילה , מנהל עסקי )" at bounding box center [419, 75] width 300 height 11
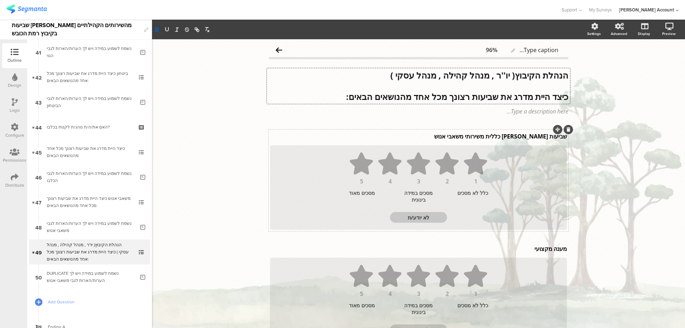
click at [513, 137] on div "שביעות רצון כללית משירותי משאבי אנוש שביעות רצון כללית משירותי משאבי אנוש" at bounding box center [418, 136] width 300 height 11
click at [513, 137] on p "שביעות רצון כללית משירותי משאבי אנוש" at bounding box center [418, 136] width 297 height 8
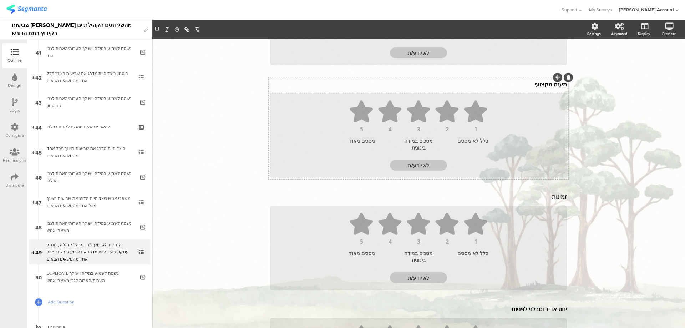
scroll to position [67, 0]
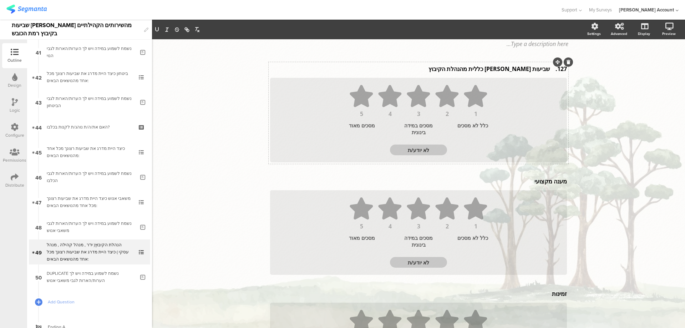
click at [546, 70] on p "127. שביעות רצון כללית מהנהלת הקיבוץ" at bounding box center [418, 69] width 297 height 8
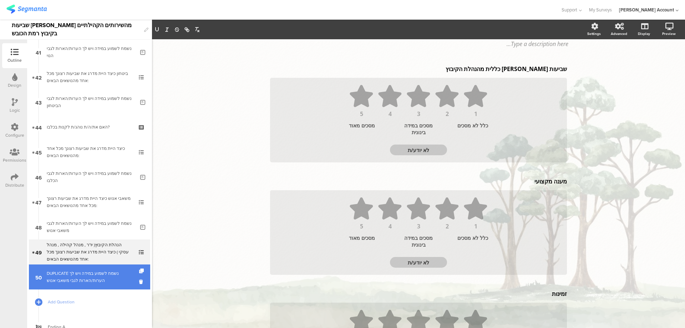
click at [114, 271] on div "DUPLICATE נשמח לשמוע במידה ויש לך הערות/הארות לגבי משאבי אנוש" at bounding box center [91, 277] width 88 height 14
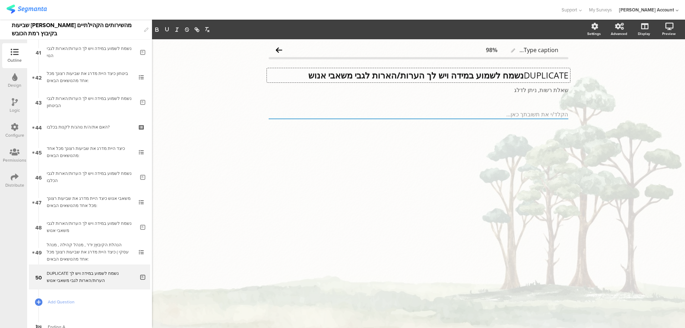
click at [520, 75] on div "DUPLICATE נשמח לשמוע במידה ויש לך הערות/הארות לגבי משאבי אנוש DUPLICATE נשמח לש…" at bounding box center [418, 75] width 303 height 14
drag, startPoint x: 392, startPoint y: 75, endPoint x: 336, endPoint y: 74, distance: 56.0
click at [336, 74] on p "נשמח לשמוע במידה ויש לך הערות/הארות לגבי משאבי אנוש" at bounding box center [419, 75] width 300 height 11
click at [65, 299] on span "Add Question" at bounding box center [93, 301] width 91 height 7
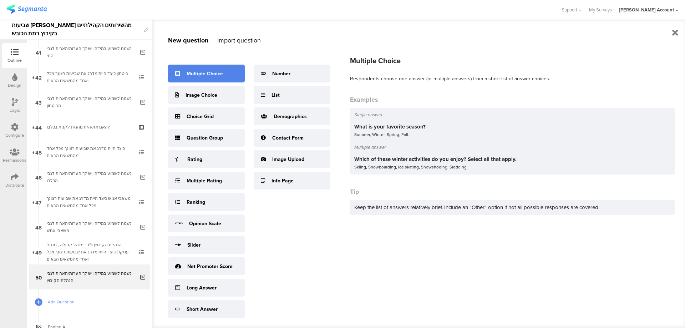
click at [209, 76] on div "Multiple Choice" at bounding box center [205, 73] width 36 height 7
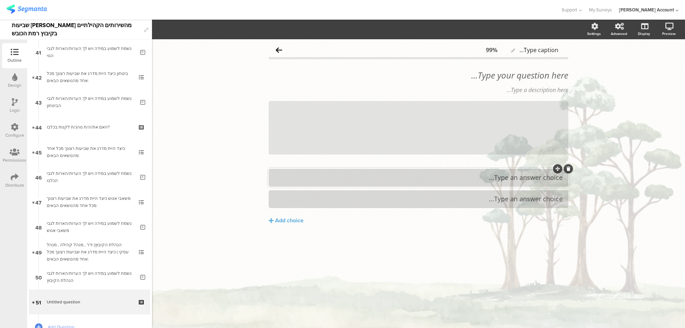
click at [524, 171] on div at bounding box center [419, 178] width 300 height 18
click at [541, 75] on div "Type your question here..." at bounding box center [418, 75] width 303 height 14
click at [547, 79] on p at bounding box center [419, 75] width 300 height 11
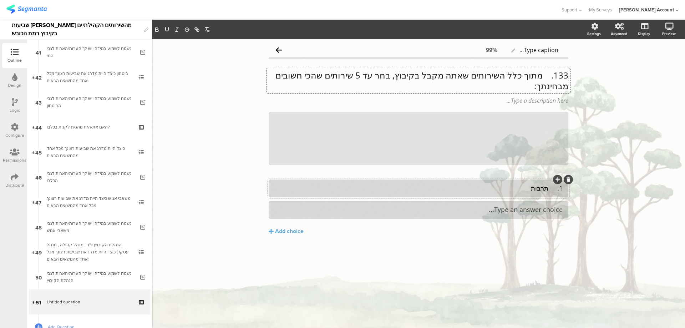
scroll to position [0, 0]
click at [542, 75] on p "133. מתוך כלל השירותים שאתה מקבל בקיבוץ, בחר עד 5 שירותים שהכי חשובים מבחינתך:" at bounding box center [419, 80] width 300 height 21
click at [547, 75] on p "מתוך כלל השירותים שאתה מקבל בקיבוץ, בחר עד 5 שירותים שהכי חשובים מבחינתך:" at bounding box center [419, 80] width 300 height 21
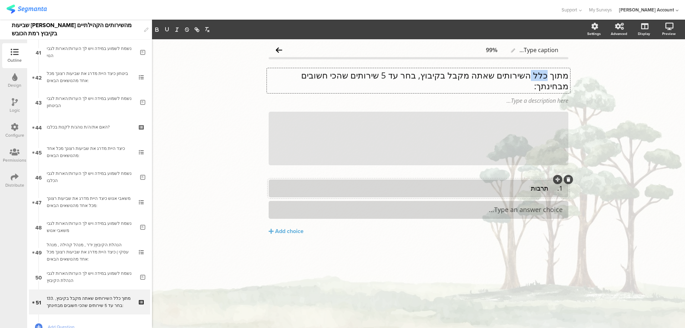
click at [547, 75] on p "מתוך כלל השירותים שאתה מקבל בקיבוץ, בחר עד 5 שירותים שהכי חשובים מבחינתך:" at bounding box center [419, 80] width 300 height 21
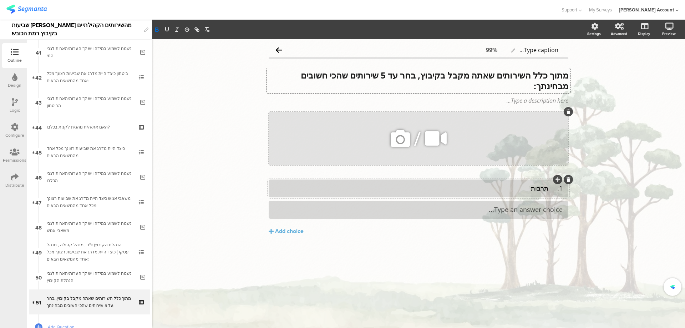
click at [567, 112] on icon at bounding box center [569, 112] width 4 height 4
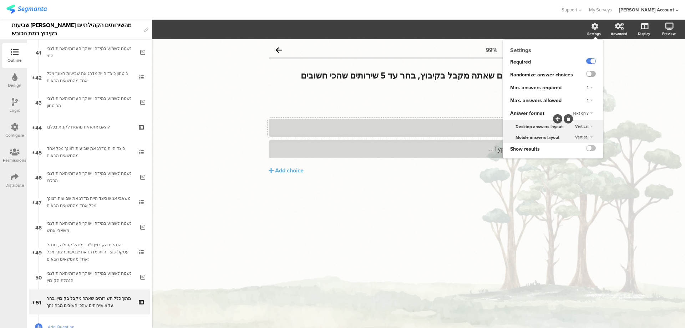
click at [592, 73] on label at bounding box center [591, 74] width 10 height 6
click at [0, 0] on input "checkbox" at bounding box center [0, 0] width 0 height 0
click at [588, 100] on span "1" at bounding box center [588, 100] width 2 height 6
click at [576, 142] on div "5" at bounding box center [580, 144] width 42 height 7
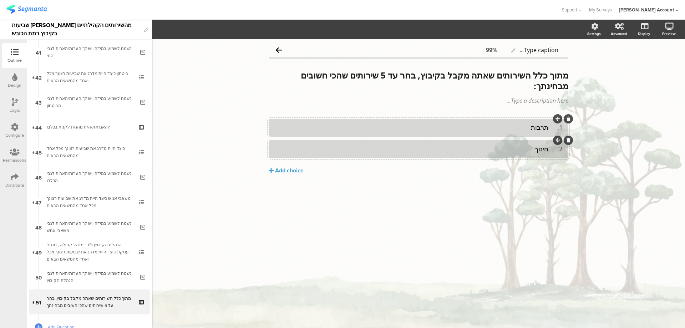
click at [293, 173] on div "Add choice" at bounding box center [289, 170] width 29 height 7
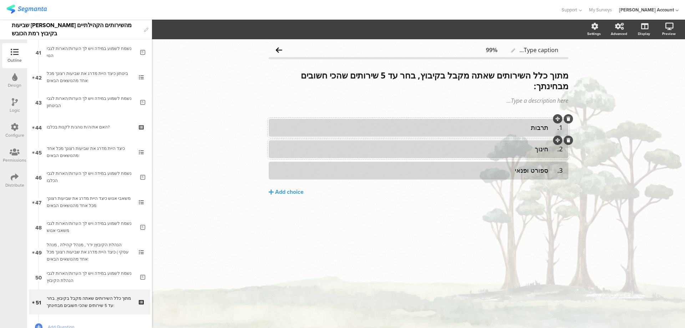
drag, startPoint x: 289, startPoint y: 189, endPoint x: 361, endPoint y: 188, distance: 71.7
click at [289, 189] on div "Add choice" at bounding box center [289, 191] width 29 height 7
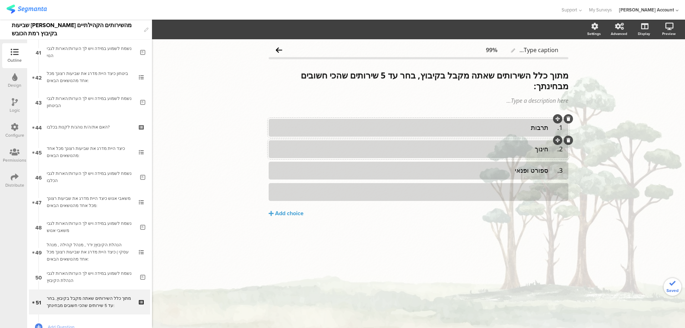
click at [539, 186] on div at bounding box center [418, 192] width 288 height 12
click at [282, 213] on div "Add choice" at bounding box center [289, 213] width 29 height 7
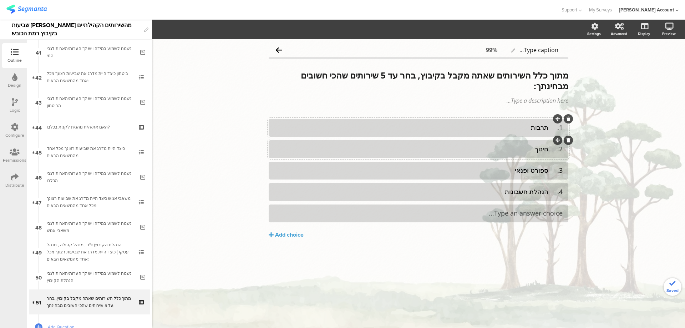
click at [465, 210] on div "Type an answer choice..." at bounding box center [418, 213] width 288 height 8
click at [290, 232] on div "Add choice" at bounding box center [289, 234] width 29 height 7
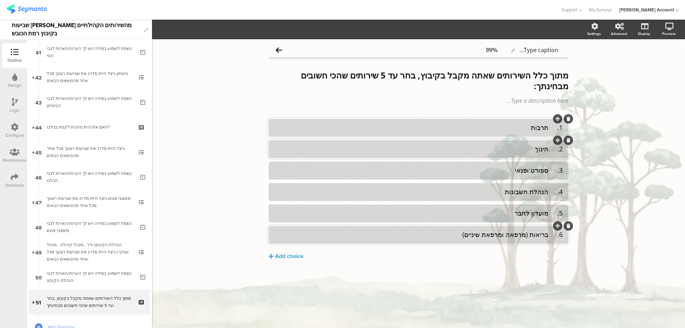
click at [299, 256] on div "Add choice" at bounding box center [289, 256] width 29 height 7
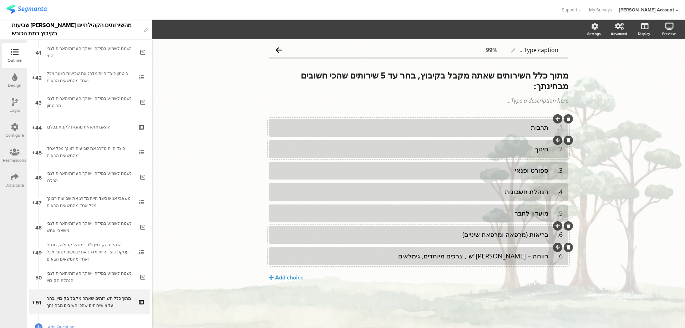
click at [299, 280] on div "Add choice" at bounding box center [289, 277] width 29 height 7
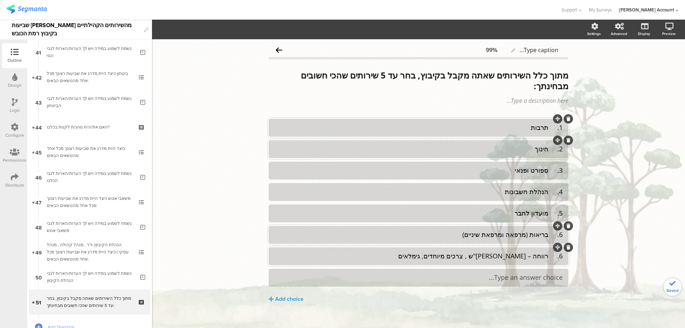
click at [500, 271] on div at bounding box center [419, 278] width 300 height 18
click at [297, 301] on div "Add choice" at bounding box center [289, 298] width 29 height 7
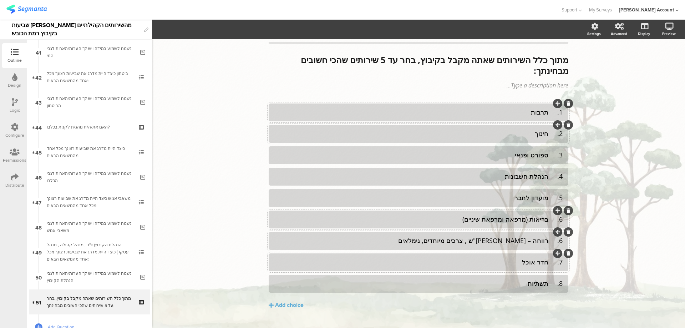
scroll to position [30, 0]
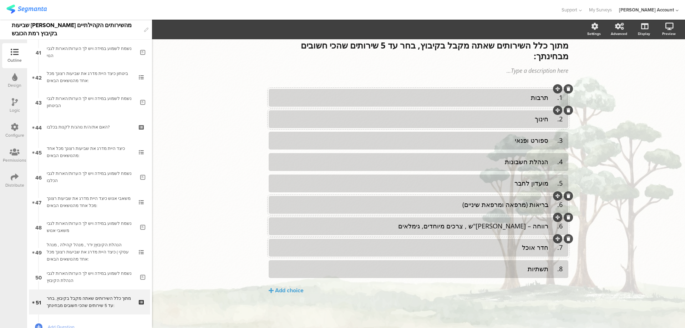
click at [302, 291] on button "Add choice" at bounding box center [419, 291] width 300 height 18
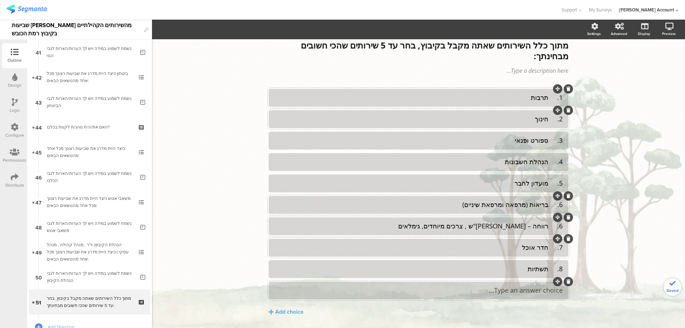
drag, startPoint x: 497, startPoint y: 283, endPoint x: 502, endPoint y: 289, distance: 7.8
click at [497, 283] on div at bounding box center [419, 291] width 300 height 18
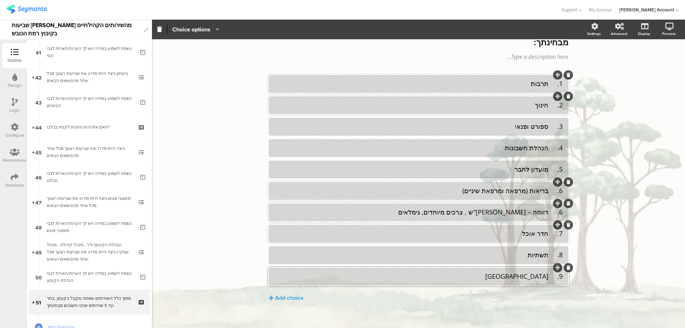
scroll to position [51, 0]
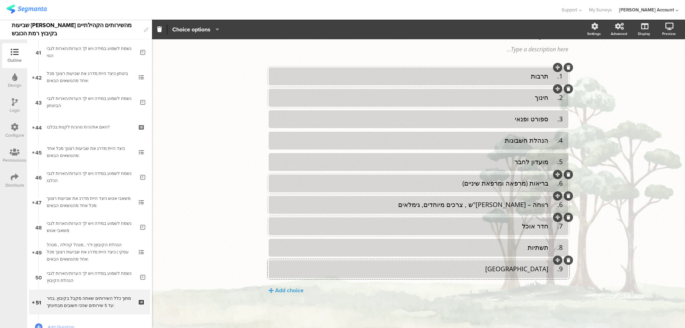
click at [284, 288] on div "Add choice" at bounding box center [289, 290] width 29 height 7
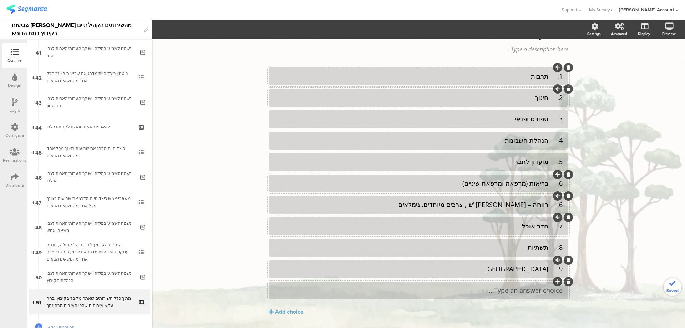
click at [512, 285] on div "Type an answer choice..." at bounding box center [418, 290] width 288 height 12
drag, startPoint x: 289, startPoint y: 308, endPoint x: 319, endPoint y: 307, distance: 29.7
click at [290, 308] on div "Add choice" at bounding box center [289, 311] width 29 height 7
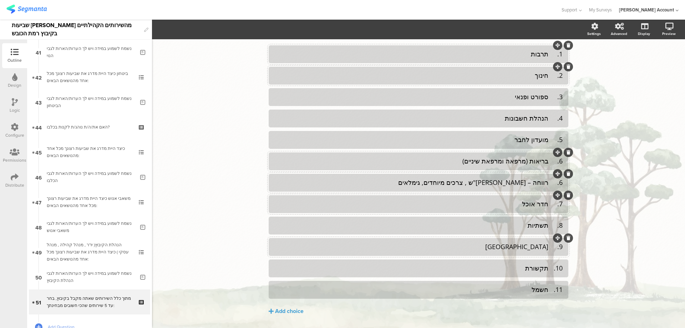
scroll to position [94, 0]
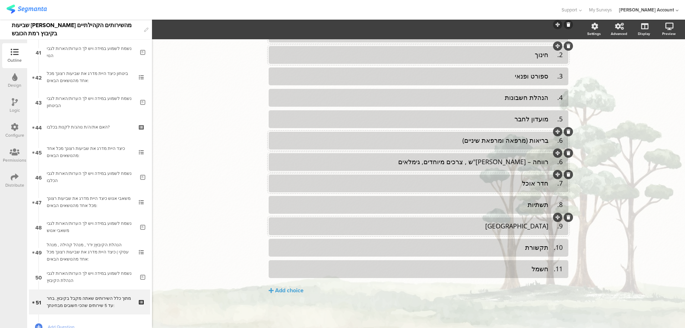
drag, startPoint x: 301, startPoint y: 288, endPoint x: 305, endPoint y: 288, distance: 3.9
click at [301, 288] on div "Add choice" at bounding box center [289, 290] width 29 height 7
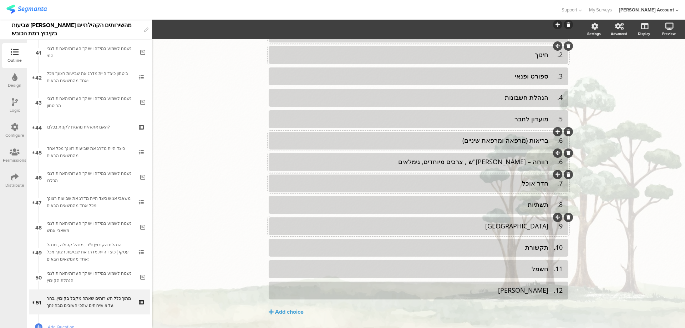
click at [292, 309] on div "Add choice" at bounding box center [289, 311] width 29 height 7
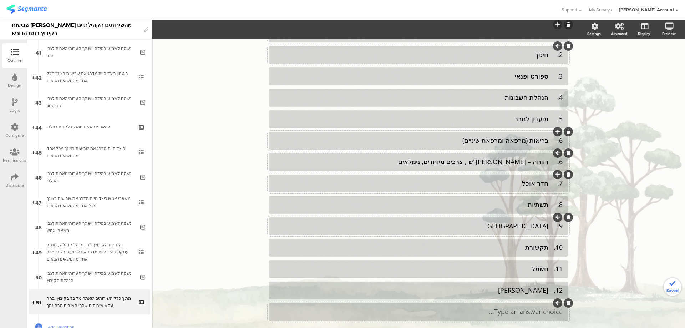
click at [531, 305] on div at bounding box center [419, 312] width 300 height 18
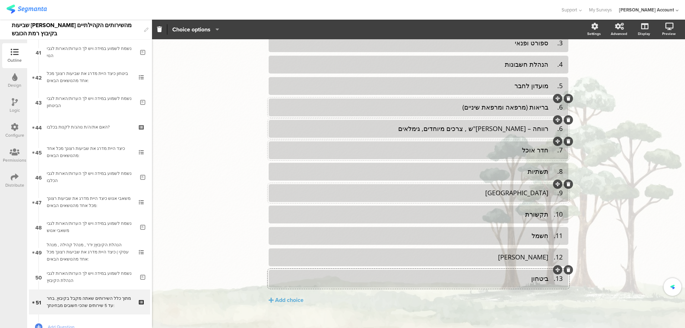
scroll to position [137, 0]
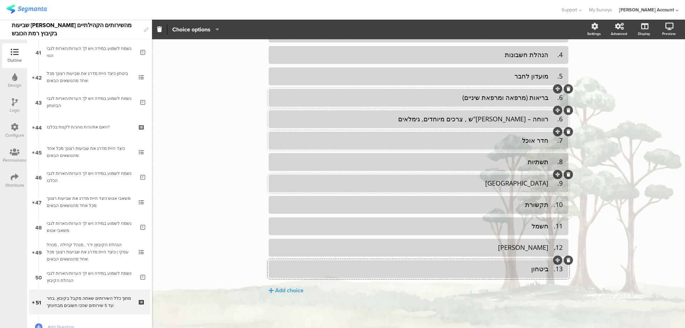
click at [286, 292] on div "Add choice" at bounding box center [289, 290] width 29 height 7
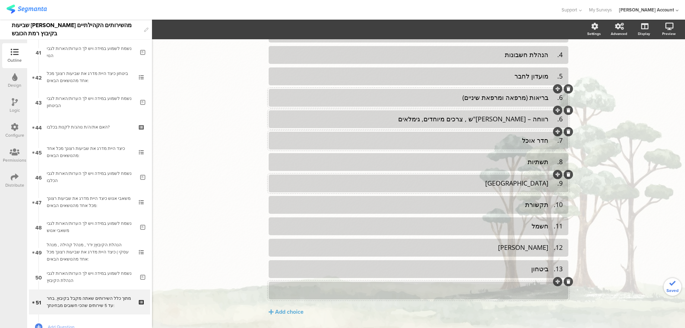
click at [480, 290] on div at bounding box center [418, 290] width 288 height 8
click at [293, 307] on button "Add choice" at bounding box center [419, 312] width 300 height 18
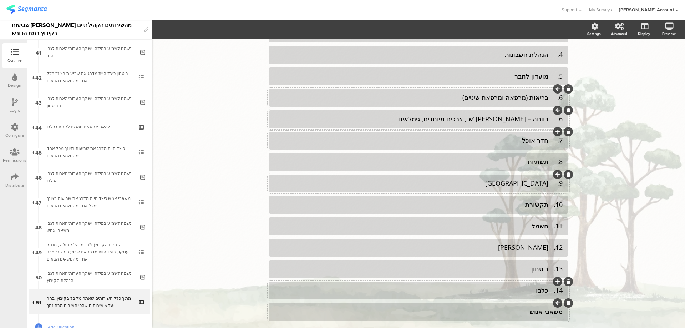
click at [548, 291] on div "14. כלבו" at bounding box center [418, 290] width 288 height 8
click at [547, 268] on div "13. ביטחון" at bounding box center [418, 269] width 288 height 8
click at [548, 248] on div "12. נוי" at bounding box center [418, 247] width 288 height 8
click at [548, 227] on div "11. חשמל" at bounding box center [418, 226] width 288 height 8
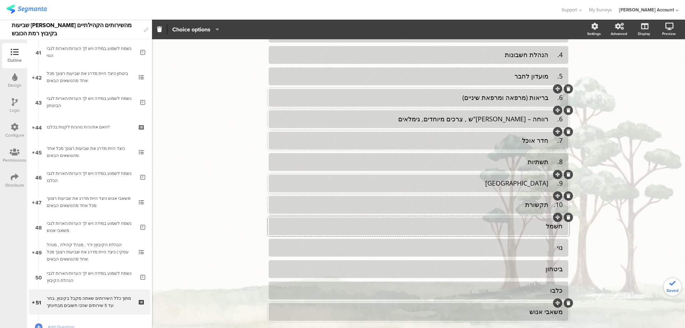
click at [546, 205] on div "10. תקשורת" at bounding box center [418, 205] width 288 height 8
click at [547, 182] on div "9. בנין" at bounding box center [418, 183] width 288 height 8
click at [545, 159] on div "8. תשתיות" at bounding box center [418, 162] width 288 height 8
click at [547, 138] on div "7. חדר אוכל" at bounding box center [418, 140] width 288 height 8
click at [548, 121] on div "6. רווחה – ברו"ש , צרכים מיוחדים, גימלאים" at bounding box center [418, 119] width 288 height 8
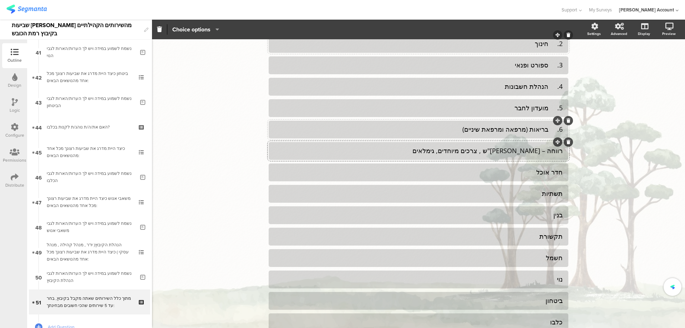
scroll to position [90, 0]
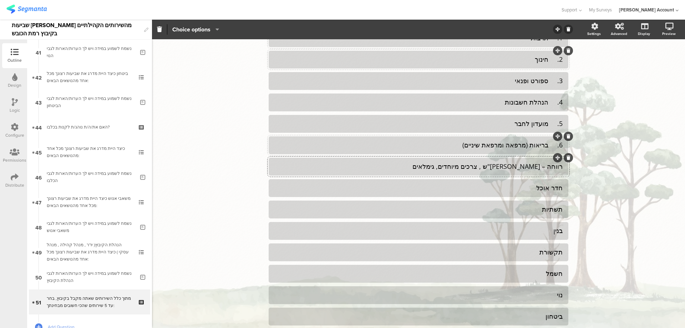
click at [548, 145] on div "6. בריאות (מרפאה ומרפאת שיניים)" at bounding box center [418, 145] width 288 height 8
click at [546, 123] on div "5. מועדון לחבר" at bounding box center [418, 124] width 288 height 8
click at [545, 104] on div "4. הנהלת חשבונות" at bounding box center [418, 102] width 288 height 8
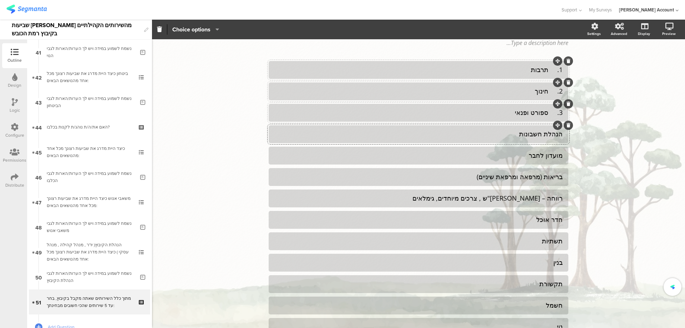
scroll to position [42, 0]
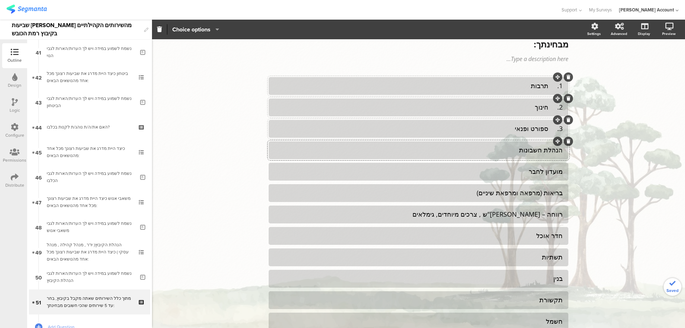
click at [546, 129] on div "3. ספורט ופנאי" at bounding box center [418, 129] width 288 height 8
click at [549, 108] on div "2. חינוך" at bounding box center [418, 107] width 288 height 8
click at [549, 85] on div "1. תרבות" at bounding box center [418, 86] width 288 height 8
click at [631, 79] on div "Type caption... 99% מתוך כלל השירותים שאתה מקבל בקיבוץ, בחר עד 5 שירותים שהכי ח…" at bounding box center [418, 232] width 533 height 469
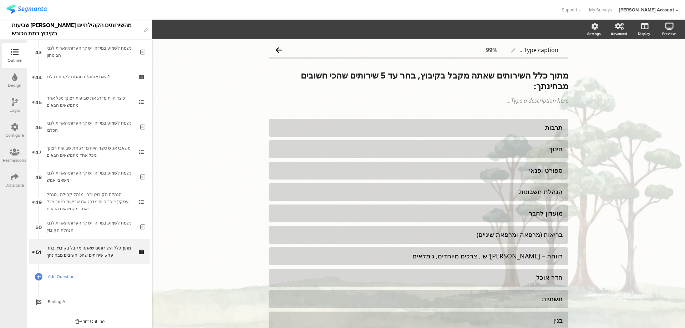
scroll to position [1080, 0]
click at [57, 271] on span "Add Question" at bounding box center [93, 274] width 91 height 7
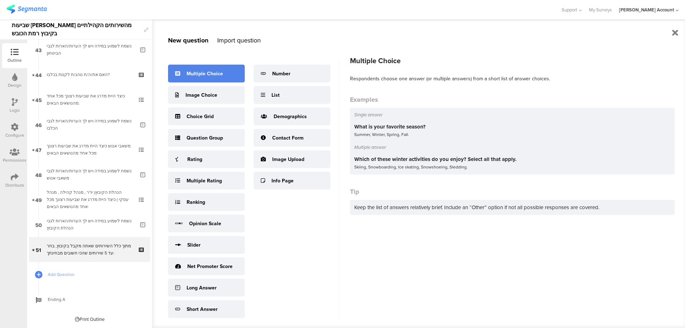
click at [216, 75] on div "Multiple Choice" at bounding box center [205, 73] width 36 height 7
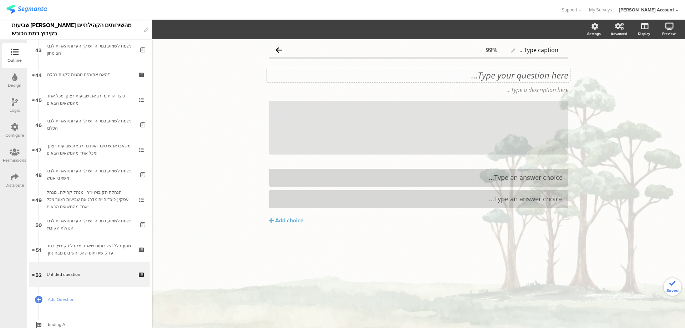
click at [537, 80] on div "Type your question here..." at bounding box center [418, 75] width 303 height 14
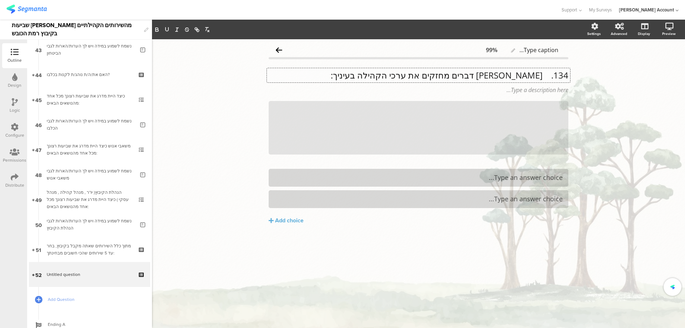
click at [541, 76] on p "134. אילו דברים מחזקים את ערכי הקהילה בעיניך:" at bounding box center [419, 75] width 300 height 11
click at [549, 90] on div "Type a description here..." at bounding box center [418, 89] width 303 height 11
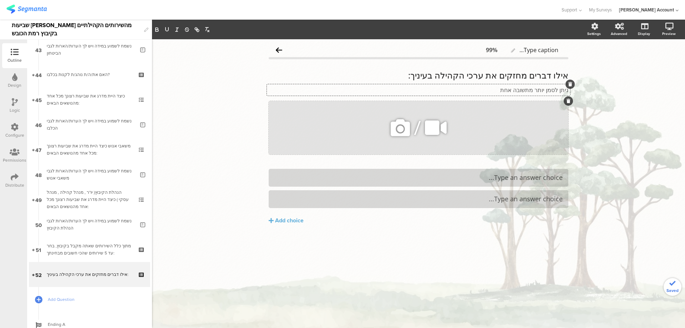
click at [568, 101] on icon at bounding box center [569, 101] width 4 height 4
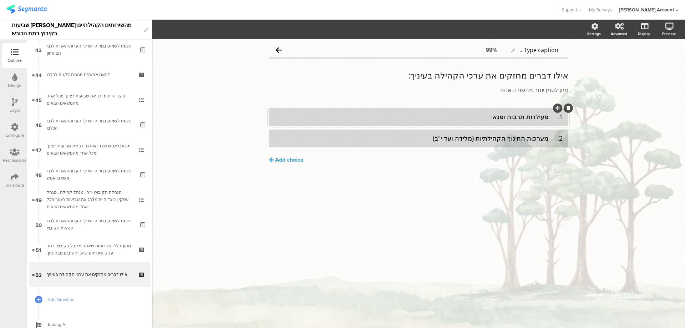
click at [300, 160] on div "Add choice" at bounding box center [289, 159] width 29 height 7
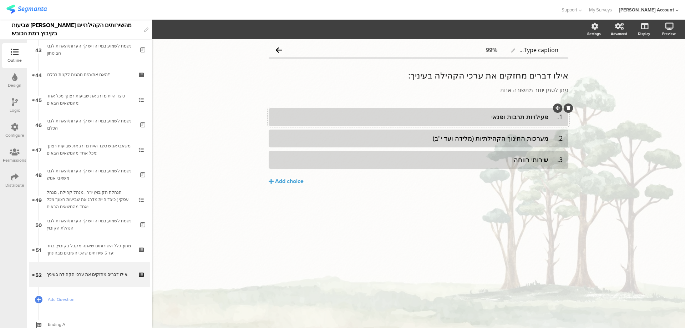
click at [300, 181] on div "Add choice" at bounding box center [289, 181] width 29 height 7
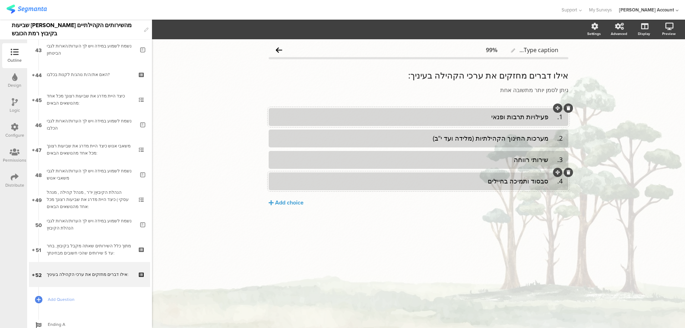
click at [287, 201] on div "Add choice" at bounding box center [289, 202] width 29 height 7
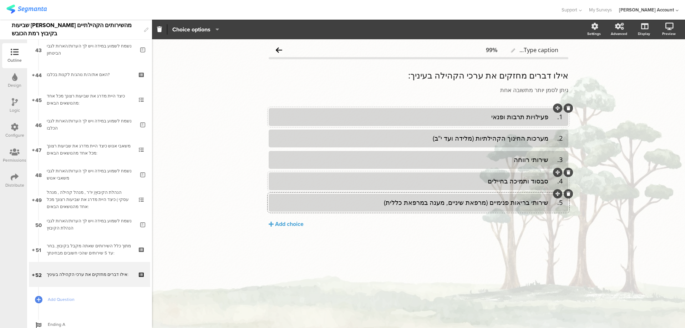
click at [275, 223] on div "Add choice" at bounding box center [289, 224] width 29 height 7
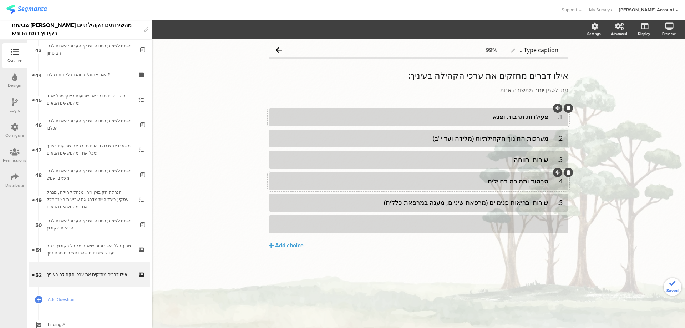
click at [439, 222] on div at bounding box center [418, 224] width 288 height 8
click at [548, 226] on div "6. כל-בו" at bounding box center [418, 224] width 288 height 8
click at [550, 201] on div "5. שירותי בריאות פנימיים (מרפאת שיניים, מענה במרפאת כללית)" at bounding box center [418, 202] width 288 height 8
click at [551, 181] on div "4. סבסוד ותמיכה בחיילים" at bounding box center [418, 181] width 288 height 8
click at [552, 162] on div "3. שירותי רווחה" at bounding box center [418, 160] width 288 height 8
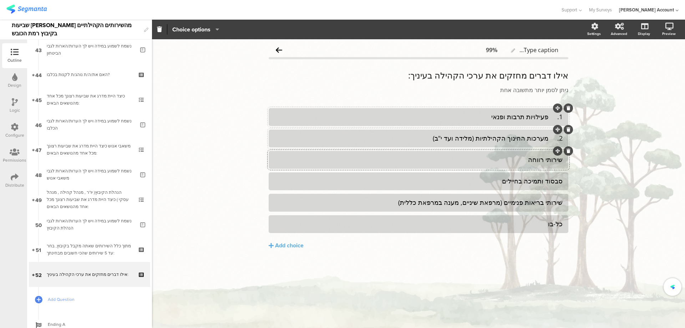
click at [548, 136] on div "2. מערכות החינוך הקהילתיות (מלידה ועד י"ב)" at bounding box center [418, 138] width 288 height 8
click at [547, 118] on div "1. פעילויות תרבות ופנאי" at bounding box center [418, 117] width 288 height 8
click at [550, 118] on div "1. פעילויות תרבות ופנאי" at bounding box center [418, 117] width 288 height 8
click at [546, 73] on p "אילו דברים מחזקים את ערכי הקהילה בעיניך:" at bounding box center [419, 75] width 300 height 11
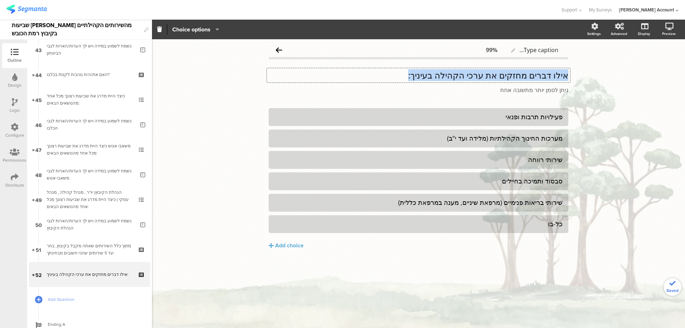
click at [546, 73] on p "אילו דברים מחזקים את ערכי הקהילה בעיניך:" at bounding box center [419, 75] width 300 height 11
click at [283, 245] on div "Add choice" at bounding box center [289, 245] width 29 height 7
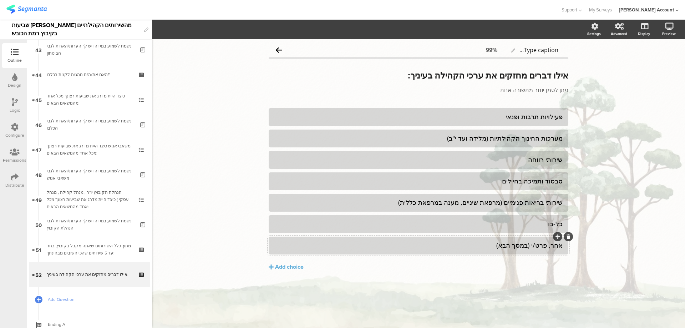
click at [513, 246] on div "אחר, פרט/י (במסך הבא)" at bounding box center [418, 245] width 288 height 8
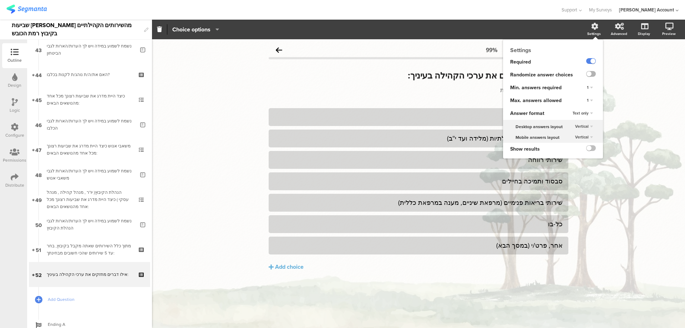
click at [594, 73] on label at bounding box center [591, 74] width 10 height 6
click at [0, 0] on input "checkbox" at bounding box center [0, 0] width 0 height 0
click at [593, 96] on div "1" at bounding box center [590, 100] width 26 height 13
click at [591, 98] on div "1" at bounding box center [590, 100] width 12 height 9
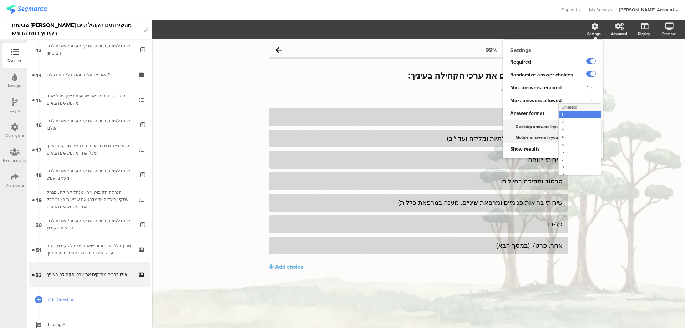
click at [574, 108] on span "Unlimited" at bounding box center [570, 107] width 16 height 6
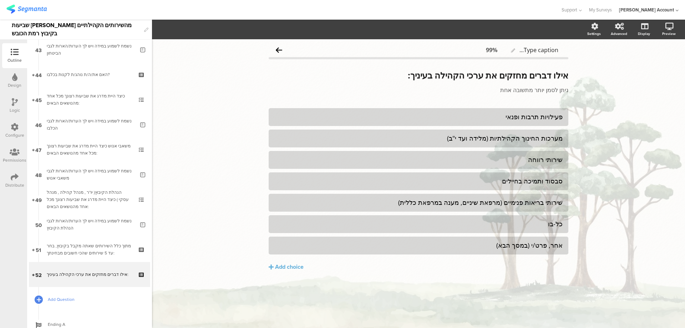
click at [36, 300] on div at bounding box center [39, 299] width 10 height 10
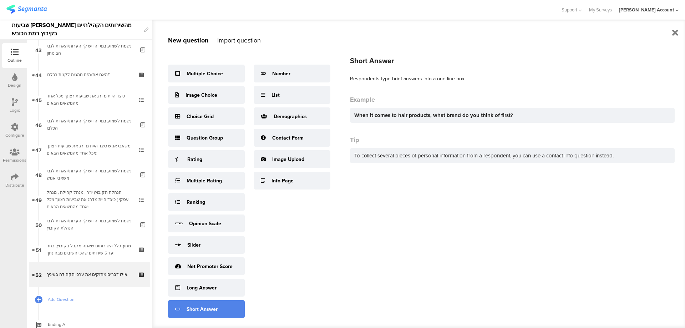
click at [213, 312] on div "Short Answer" at bounding box center [202, 308] width 31 height 7
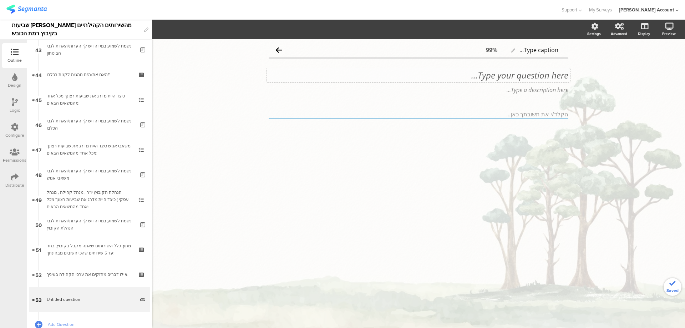
click at [516, 73] on div "Type your question here..." at bounding box center [418, 75] width 303 height 14
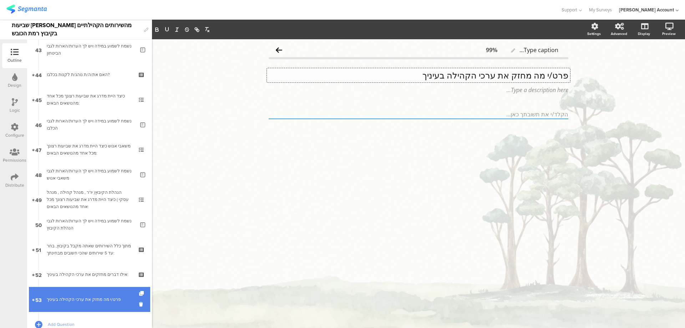
scroll to position [1128, 0]
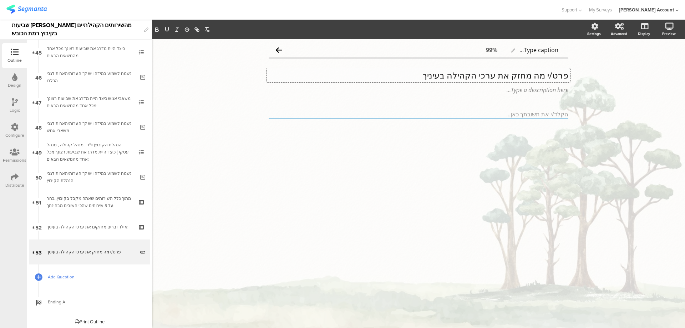
click at [72, 277] on span "Add Question" at bounding box center [93, 276] width 91 height 7
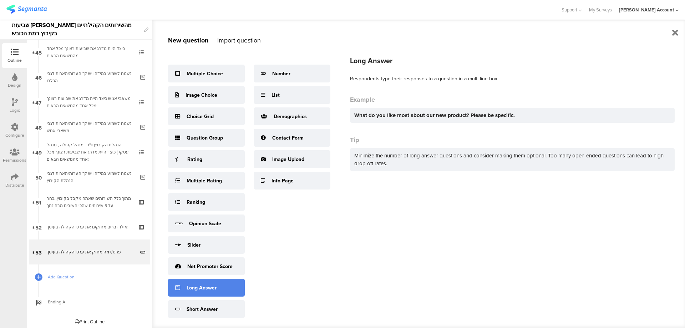
click at [223, 285] on div "Long Answer" at bounding box center [206, 288] width 77 height 18
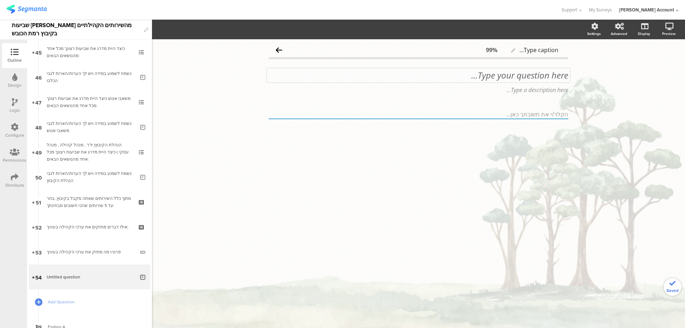
click at [553, 76] on div "Type your question here..." at bounding box center [418, 75] width 303 height 14
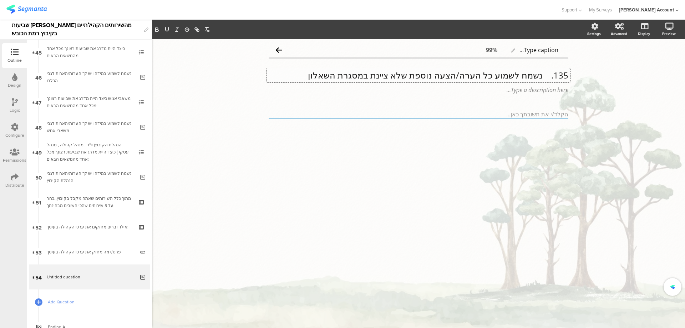
click at [542, 75] on p "135. נשמח לשמוע כל הערה/הצעה נוספת שלא ציינת במסגרת השאלון" at bounding box center [419, 75] width 300 height 11
click at [543, 75] on p "נשמח לשמוע כל הערה/הצעה נוספת שלא ציינת במסגרת השאלון" at bounding box center [419, 75] width 300 height 11
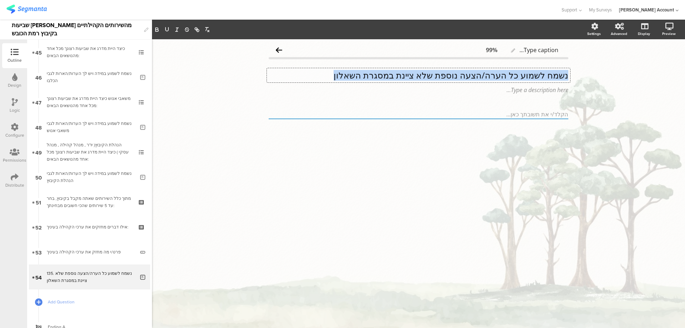
click at [543, 75] on p "נשמח לשמוע כל הערה/הצעה נוספת שלא ציינת במסגרת השאלון" at bounding box center [419, 75] width 300 height 11
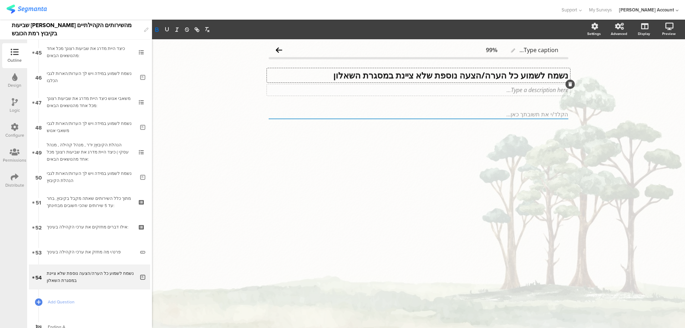
click at [547, 90] on div "Type a description here..." at bounding box center [418, 89] width 303 height 11
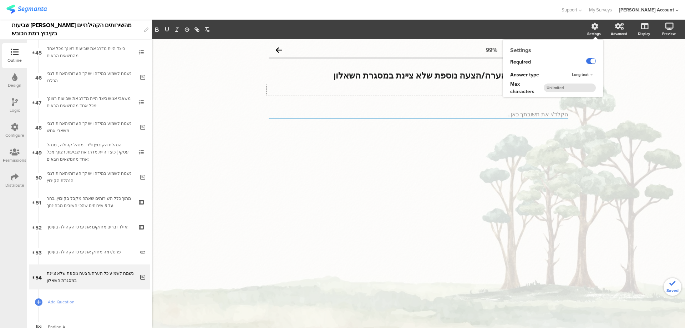
click at [591, 59] on label at bounding box center [591, 61] width 10 height 6
click at [0, 0] on input "checkbox" at bounding box center [0, 0] width 0 height 0
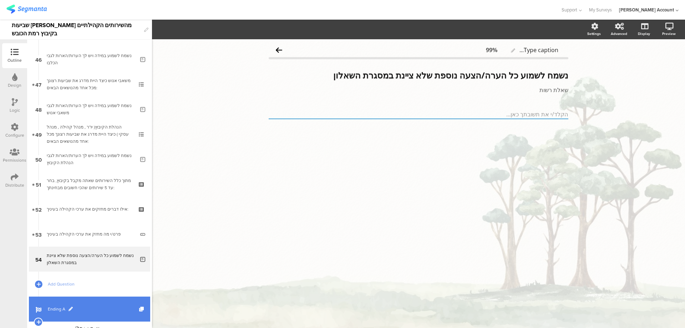
scroll to position [1155, 0]
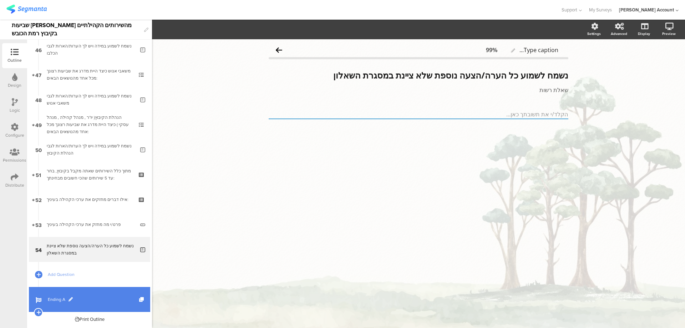
click at [75, 300] on span "Ending A" at bounding box center [93, 299] width 91 height 7
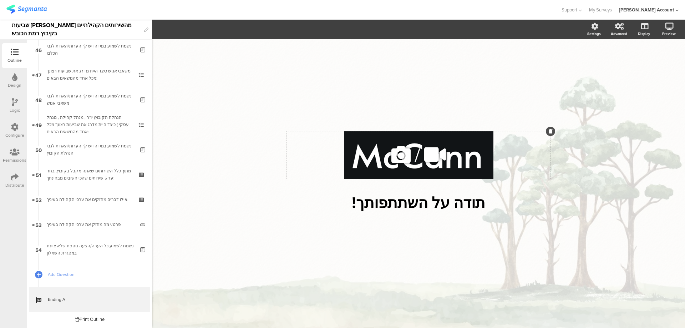
click at [404, 157] on icon at bounding box center [401, 154] width 24 height 24
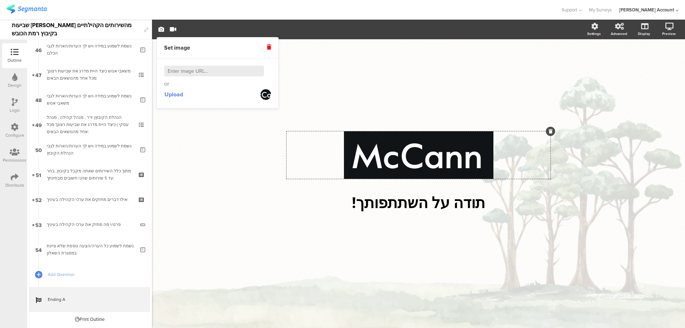
click at [268, 47] on icon at bounding box center [269, 47] width 4 height 5
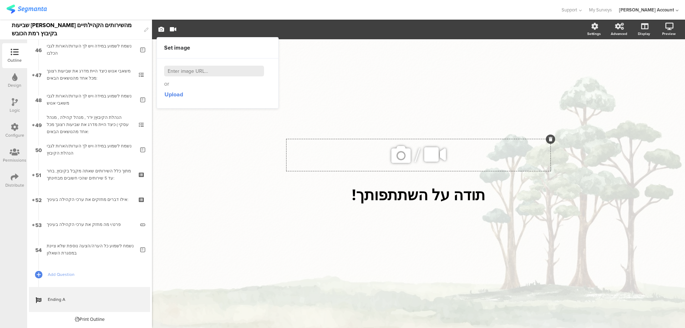
click at [388, 99] on div "/ תודה על השתתפותך! תודה על השתתפותך!" at bounding box center [419, 180] width 300 height 282
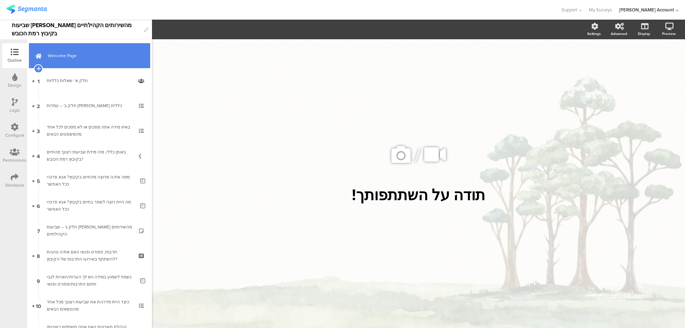
click at [81, 67] on link "Welcome Page" at bounding box center [89, 55] width 121 height 25
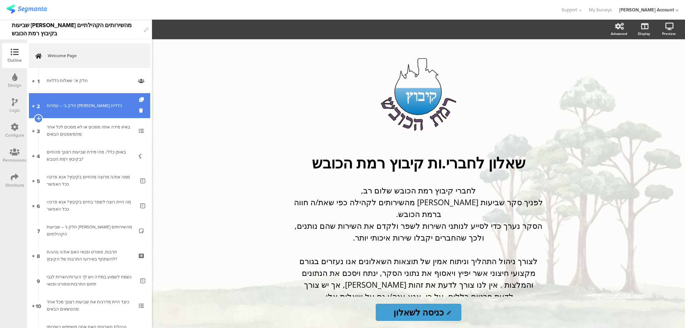
click at [85, 105] on div "חלק ב' – עמדות ושביעות רצון כללית" at bounding box center [89, 105] width 85 height 7
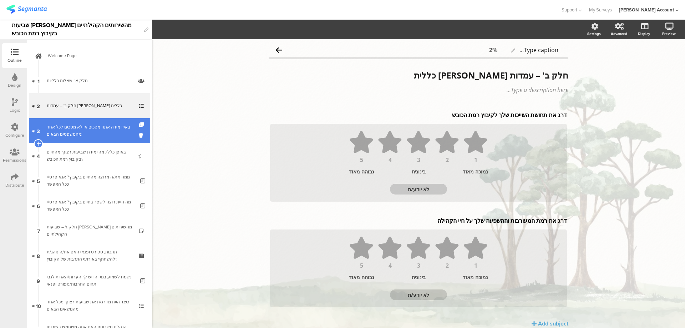
click at [84, 127] on div "באיזו מידה אתה מסכים או לא מסכים לכל אחד מהמשפטים הבאים:" at bounding box center [89, 130] width 85 height 14
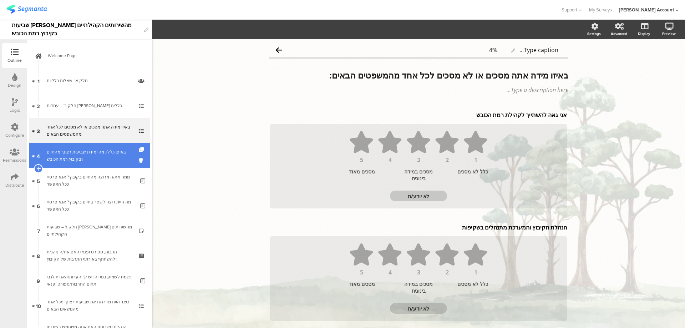
click at [88, 158] on div "באופן כללי, מהי מידת שביעות רצונך מהחיים בקיבוץ רמת הכובש?" at bounding box center [89, 155] width 85 height 14
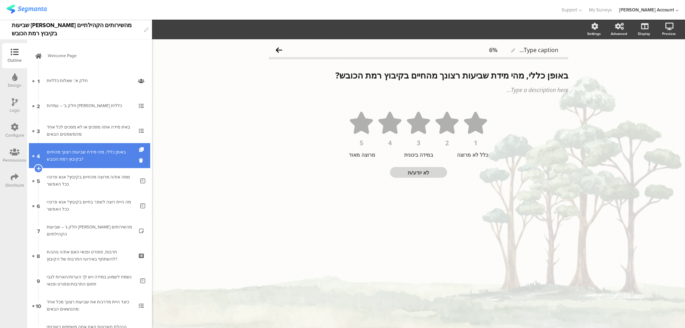
scroll to position [47, 0]
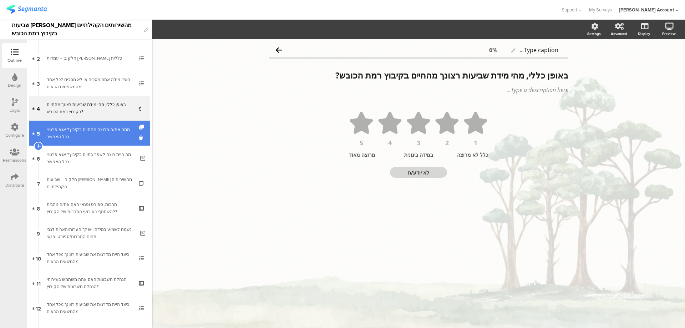
click at [97, 136] on div "ממה את/ה מרוצה מהחיים בקיבוץ? אנא פרט/י ככל האפשר" at bounding box center [91, 133] width 88 height 14
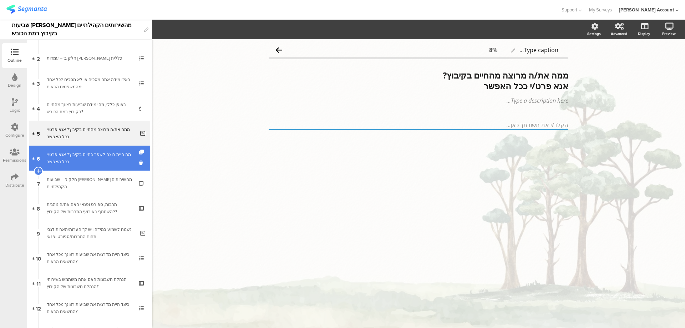
click at [96, 161] on div "מה היית רוצה לשפר בחיים בקיבוץ? אנא פרט/י ככל האפשר" at bounding box center [91, 158] width 88 height 14
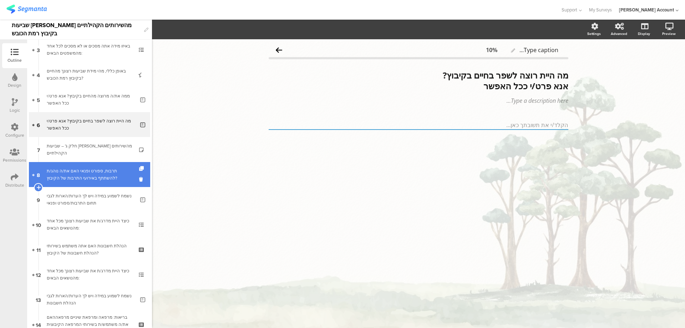
scroll to position [95, 0]
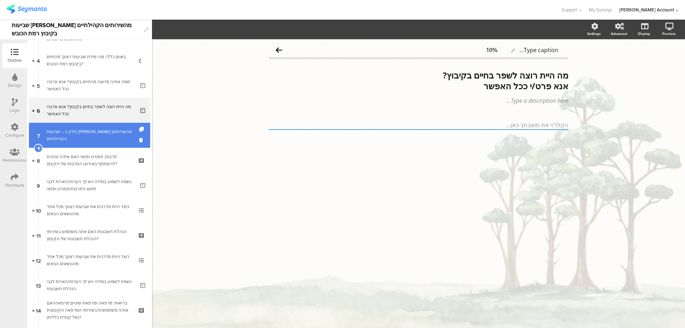
click at [104, 131] on link "7 ﻿חלק ג' – שביעות רצון מהשירותים הקהילתיים" at bounding box center [89, 135] width 121 height 25
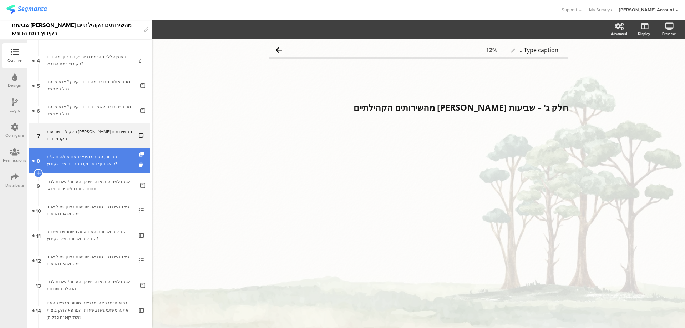
click at [104, 155] on div "תרבות, ספורט ופנאי האם את/ה נוהג/ת להשתתף באירועי התרבות של הקיבוץ?" at bounding box center [89, 160] width 85 height 14
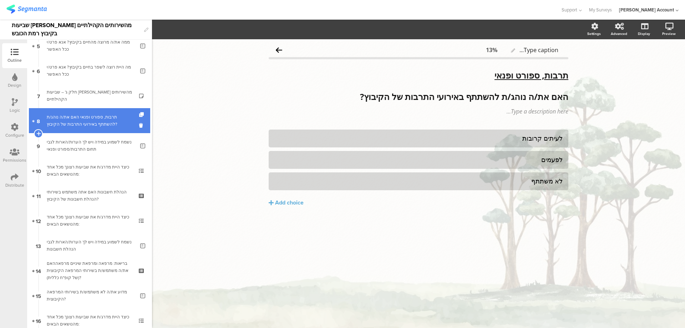
scroll to position [143, 0]
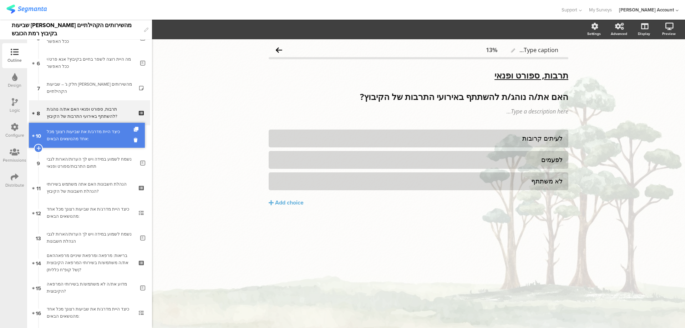
drag, startPoint x: 109, startPoint y: 158, endPoint x: 115, endPoint y: 130, distance: 28.8
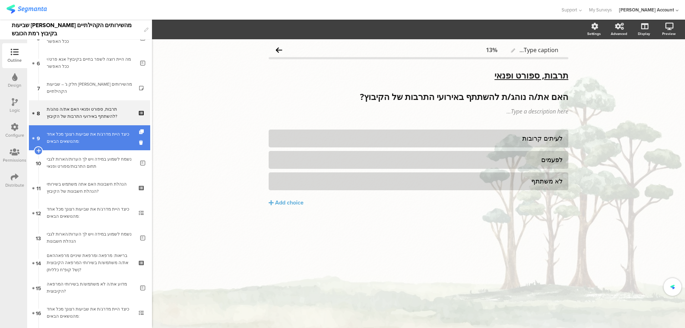
click at [111, 134] on div "כיצד היית מדרג/ת את שביעות רצונך מכל אחד מהנושאים הבאים:" at bounding box center [89, 138] width 85 height 14
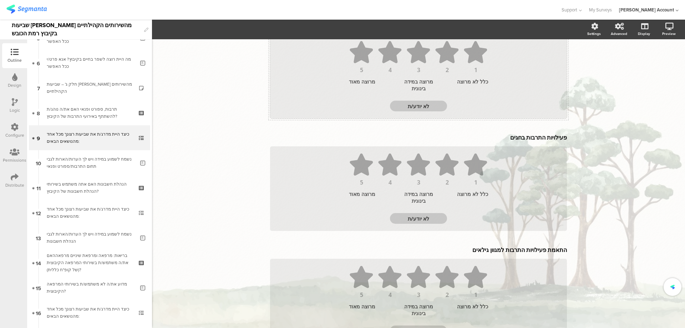
scroll to position [95, 0]
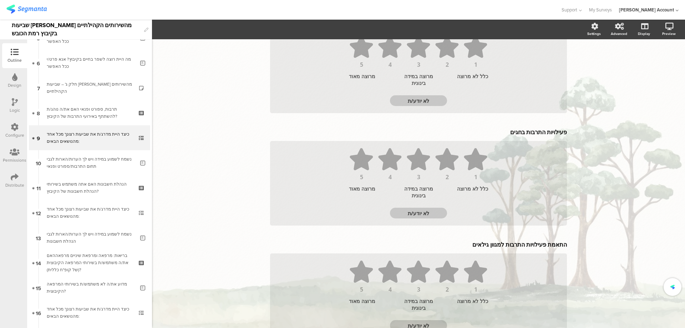
click at [16, 106] on div at bounding box center [15, 102] width 6 height 9
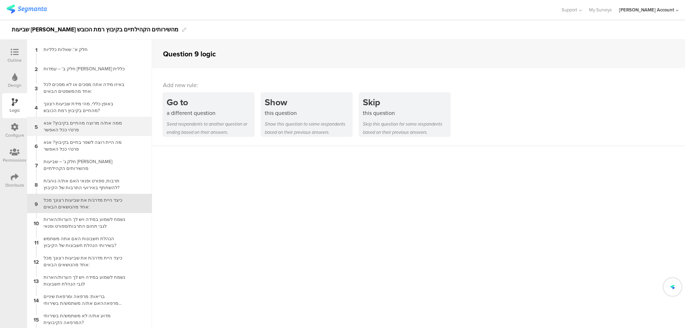
scroll to position [20, 0]
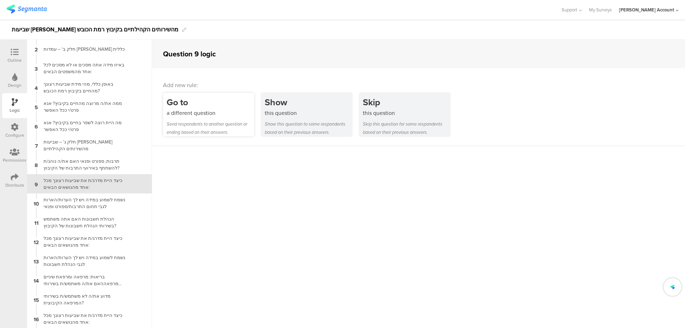
click at [234, 108] on div "Go to" at bounding box center [210, 102] width 87 height 13
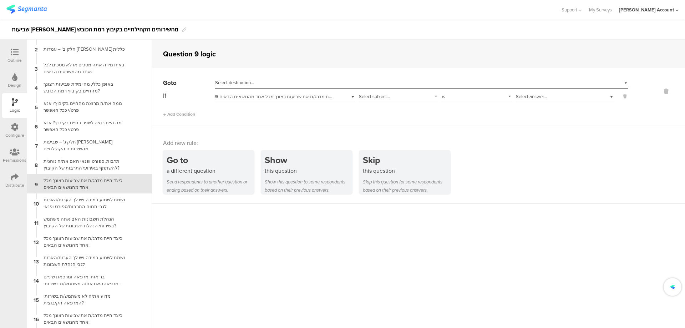
click at [314, 98] on span "9 כיצד היית מדרג/ת את שביעות רצונך מכל אחד מהנושאים הבאים:" at bounding box center [280, 96] width 130 height 7
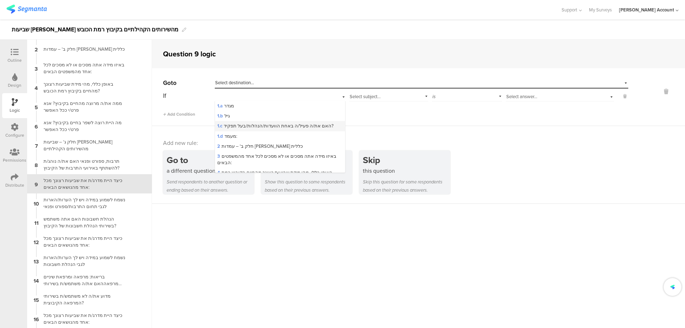
scroll to position [47, 0]
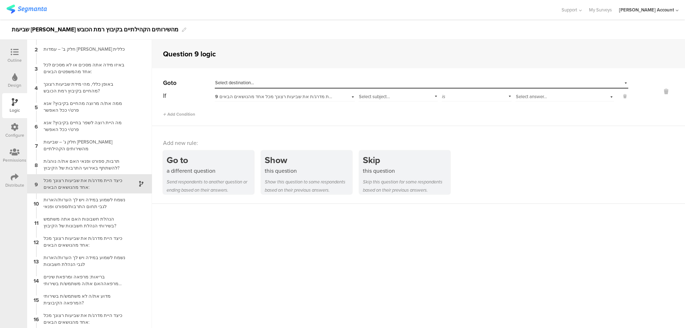
click at [294, 96] on span "9 כיצד היית מדרג/ת את שביעות רצונך מכל אחד מהנושאים הבאים:" at bounding box center [280, 96] width 130 height 7
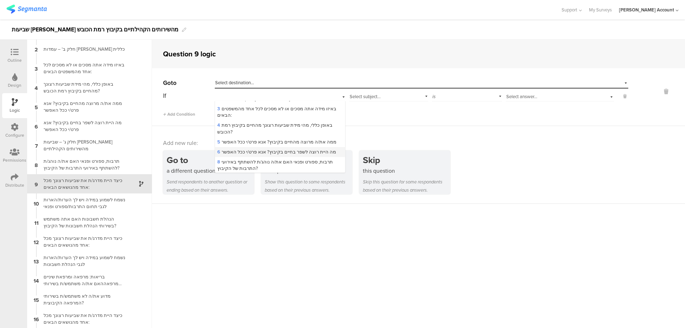
scroll to position [95, 0]
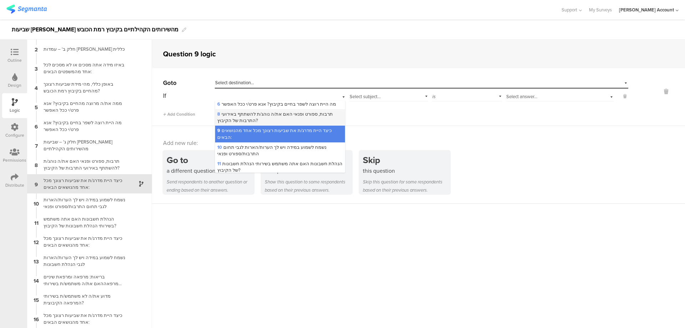
click at [277, 113] on span "8 תרבות, ספורט ופנאי האם את/ה נוהג/ת להשתתף באירועי התרבות של הקיבוץ?" at bounding box center [275, 117] width 116 height 13
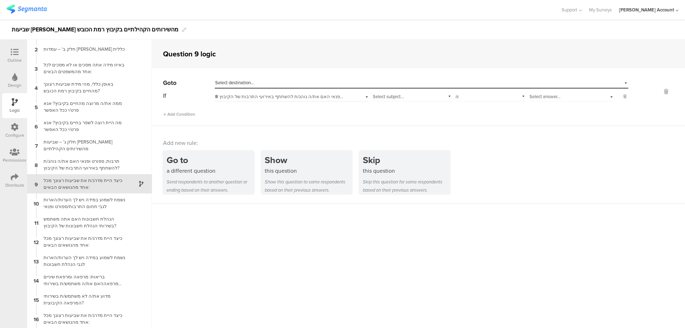
scroll to position [0, 0]
click at [485, 98] on div "Select answer..." at bounding box center [517, 96] width 142 height 6
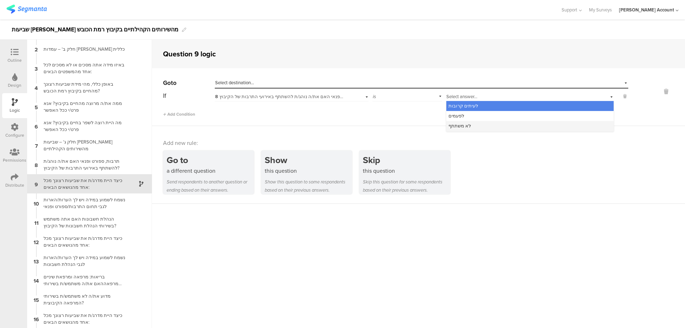
click at [480, 126] on div "לא משתתף" at bounding box center [529, 126] width 167 height 10
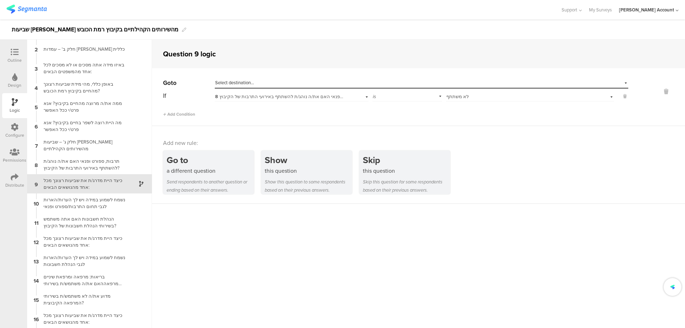
click at [375, 82] on div "Select destination..." at bounding box center [388, 83] width 347 height 6
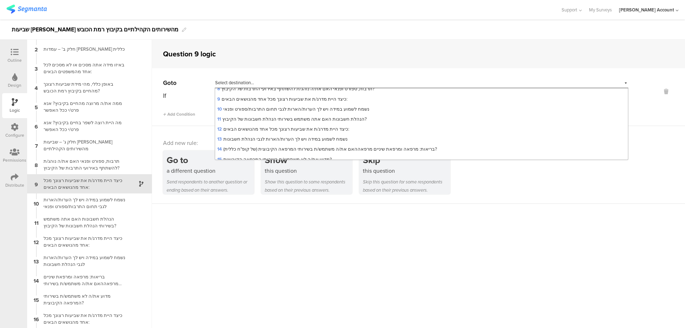
scroll to position [95, 0]
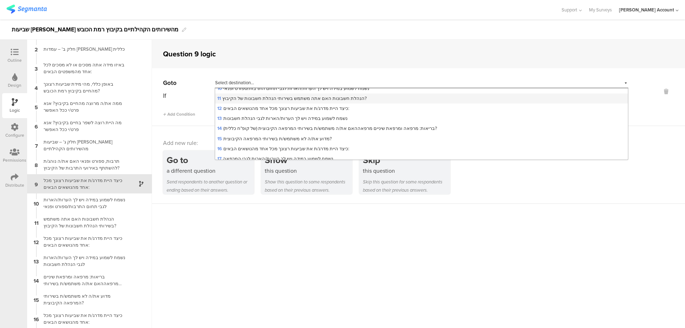
click at [307, 101] on span "11 הנהלת חשבונות האם אתה משתמש בשירותי הנהלת חשבונות של הקיבוץ?" at bounding box center [292, 98] width 150 height 7
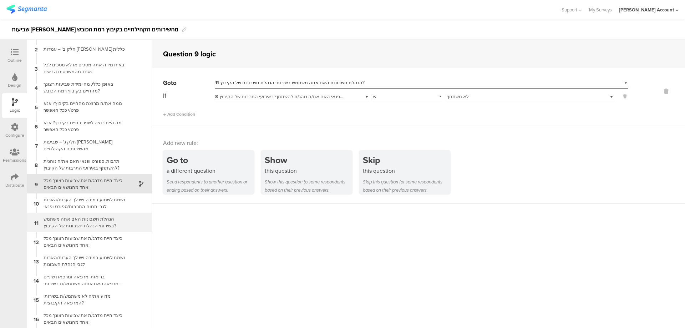
click at [96, 222] on div "הנהלת חשבונות האם אתה משתמש בשירותי הנהלת חשבונות של הקיבוץ?" at bounding box center [83, 223] width 89 height 14
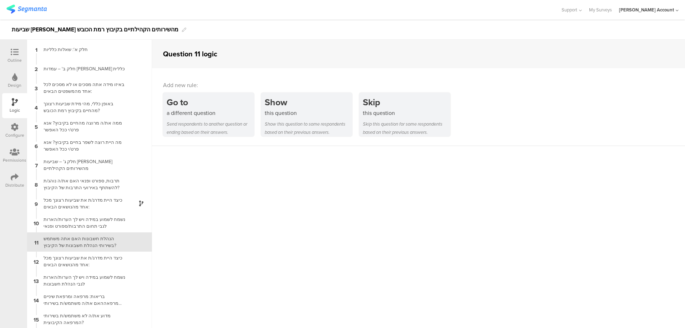
scroll to position [58, 0]
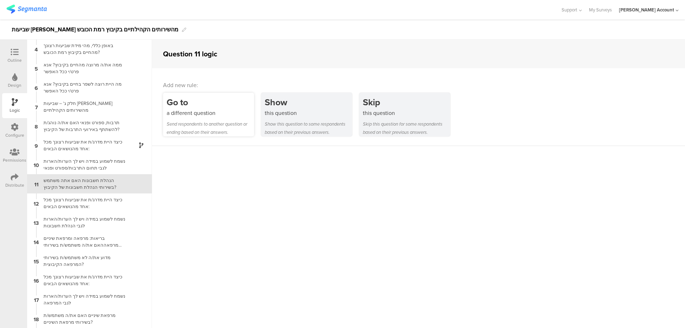
click at [218, 110] on div "a different question" at bounding box center [210, 113] width 87 height 8
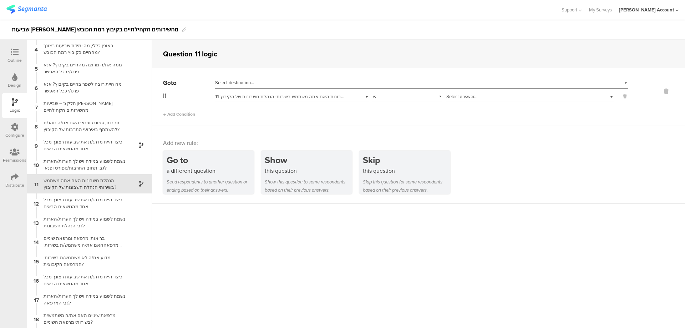
click at [460, 98] on span "Select answer..." at bounding box center [461, 96] width 31 height 7
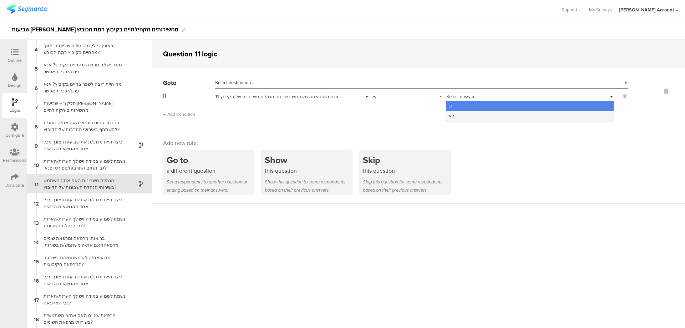
click at [479, 116] on div "לא" at bounding box center [529, 116] width 167 height 10
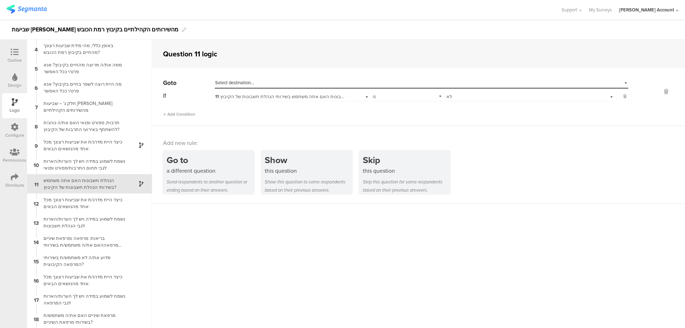
click at [413, 84] on div "Select destination..." at bounding box center [388, 83] width 347 height 6
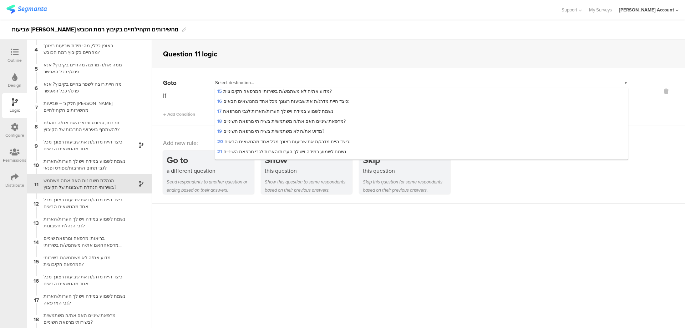
scroll to position [95, 0]
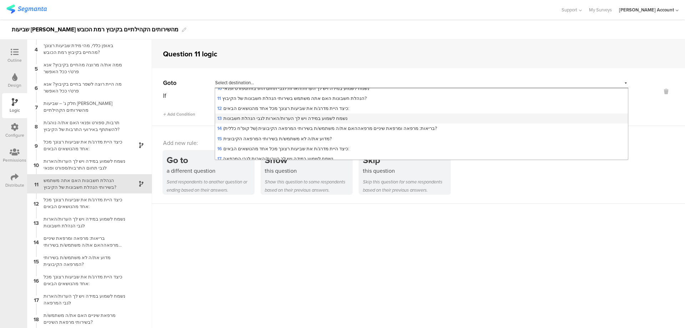
click at [325, 117] on span "13 נשמח לשמוע במידה ויש לך הערות/הארות לגבי הנהלת חשבונות" at bounding box center [282, 118] width 130 height 7
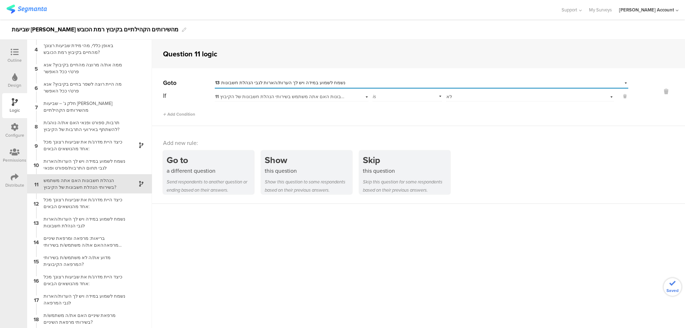
click at [308, 83] on span "13 נשמח לשמוע במידה ויש לך הערות/הארות לגבי הנהלת חשבונות" at bounding box center [280, 82] width 130 height 7
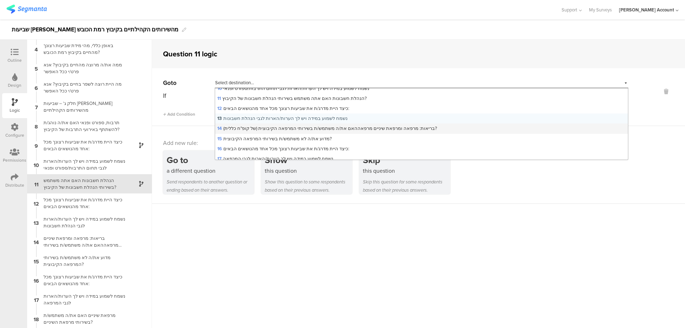
click at [290, 125] on span "14 בריאות: מרפאה ומרפאת שיניים מרפאההאם את/ה משתמש/ת בשירותי המרפאה הקיבוצית (ש…" at bounding box center [327, 128] width 220 height 7
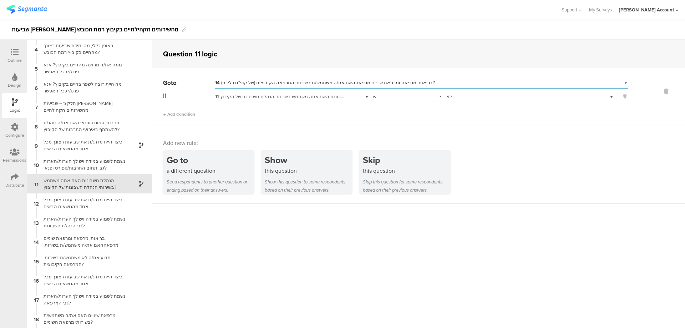
click at [17, 55] on icon at bounding box center [15, 52] width 8 height 8
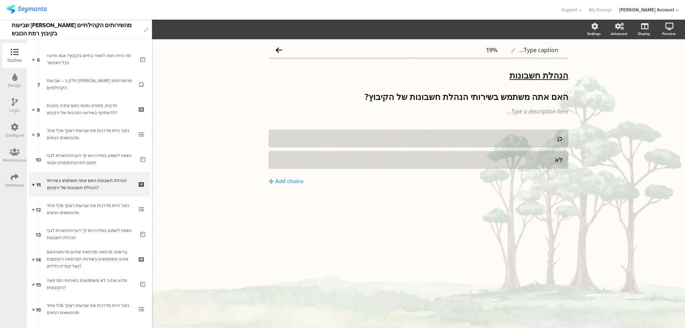
scroll to position [147, 0]
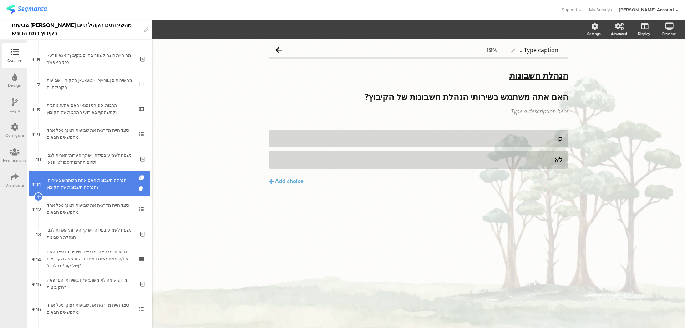
click at [94, 179] on div "הנהלת חשבונות האם אתה משתמש בשירותי הנהלת חשבונות של הקיבוץ?" at bounding box center [89, 184] width 85 height 14
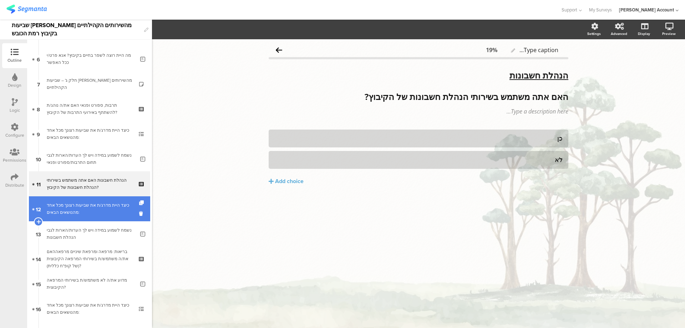
click at [96, 202] on div "כיצד היית מדרג/ת את שביעות רצונך מכל אחד מהנושאים הבאים:" at bounding box center [89, 209] width 85 height 14
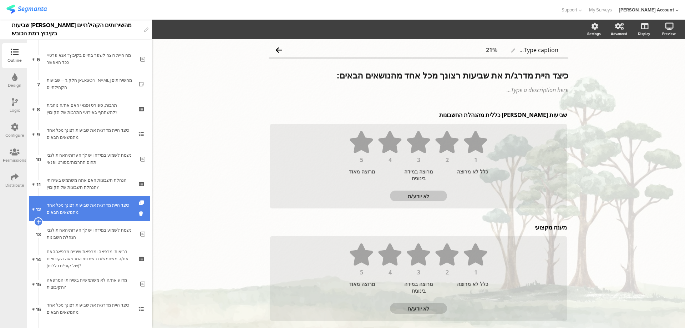
scroll to position [194, 0]
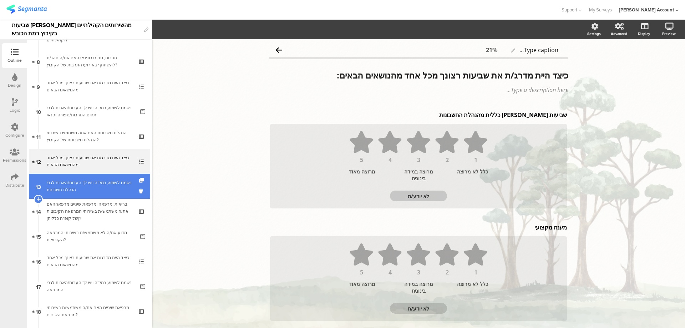
click at [103, 189] on div "נשמח לשמוע במידה ויש לך הערות/הארות לגבי הנהלת חשבונות" at bounding box center [91, 186] width 88 height 14
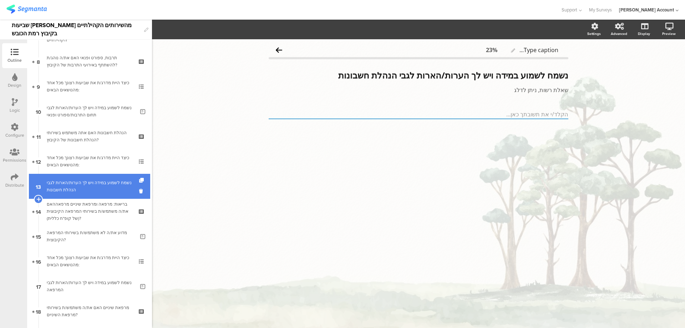
scroll to position [242, 0]
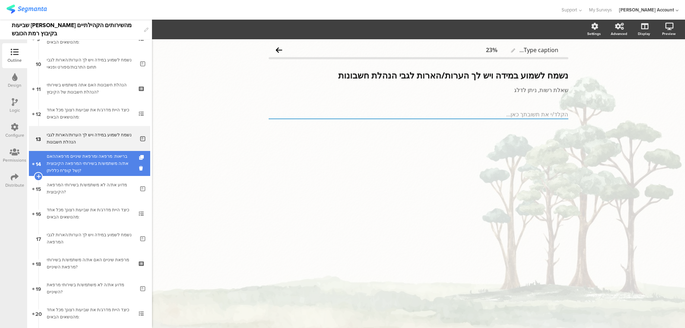
click at [113, 167] on div "בריאות: מרפאה ומרפאת שיניים מרפאההאם את/ה משתמש/ת בשירותי המרפאה הקיבוצית (של ק…" at bounding box center [89, 163] width 85 height 21
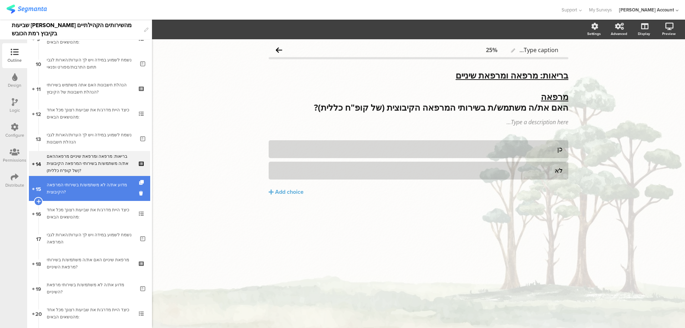
click at [110, 186] on div "מדוע את/ה לא משתמש/ת בשירותי המרפאה הקיבוצית?" at bounding box center [91, 188] width 88 height 14
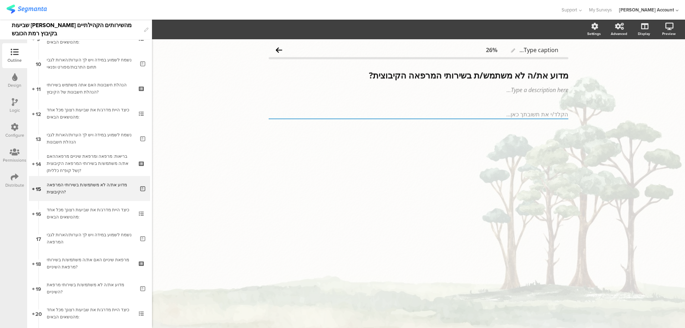
click at [10, 102] on div "Logic" at bounding box center [14, 105] width 25 height 25
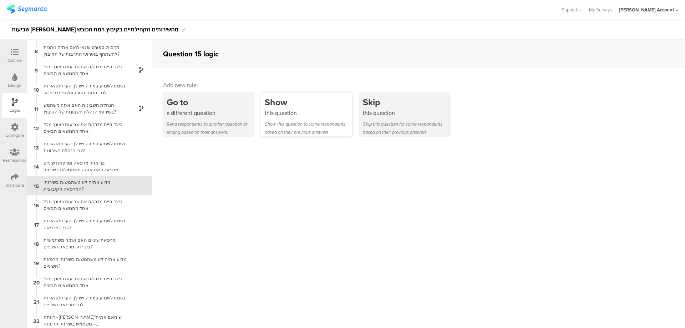
scroll to position [135, 0]
click at [304, 99] on div "Show" at bounding box center [308, 102] width 87 height 13
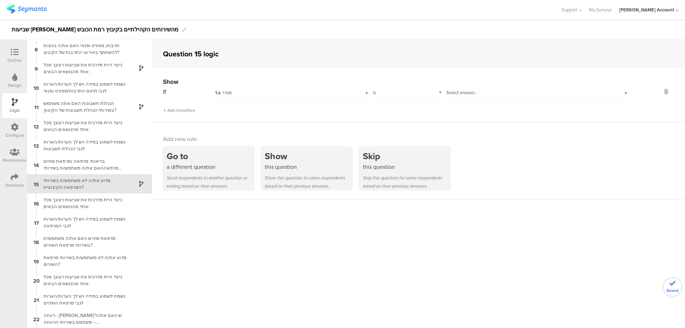
click at [295, 93] on div "1.a מגדר" at bounding box center [280, 93] width 130 height 6
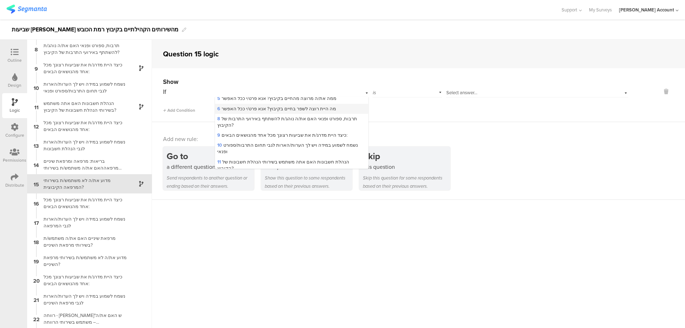
scroll to position [95, 0]
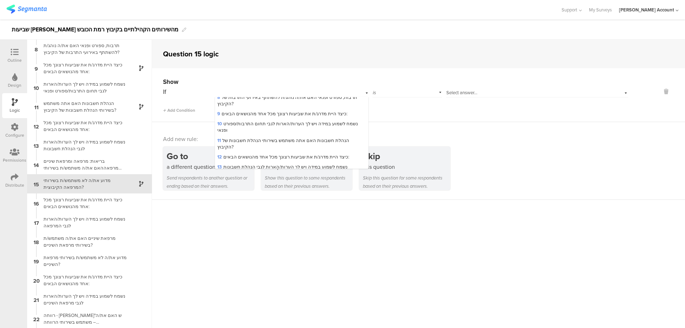
click at [270, 173] on span "14 בריאות: מרפאה ומרפאת שיניים מרפאההאם את/ה משתמש/ת בשירותי המרפאה הקיבוצית (ש…" at bounding box center [288, 179] width 143 height 13
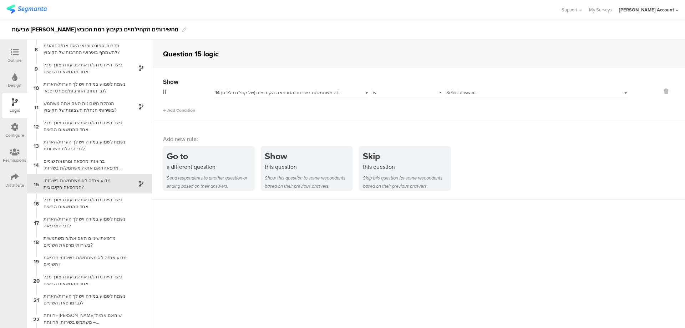
click at [450, 92] on span "Select answer..." at bounding box center [461, 92] width 31 height 7
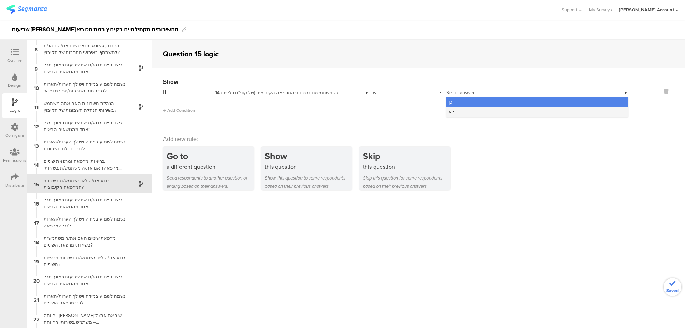
click at [457, 112] on div "לא" at bounding box center [537, 112] width 182 height 10
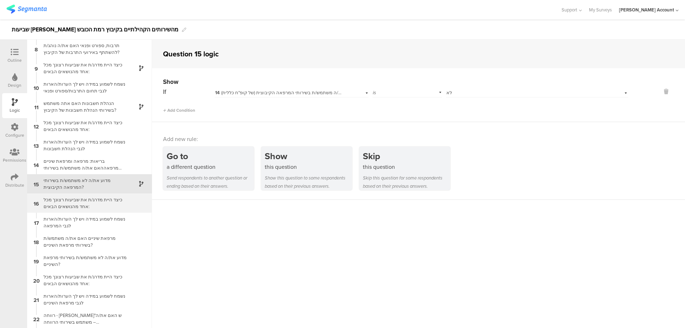
click at [123, 197] on div "16 כיצד היית מדרג/ת את שביעות רצונך מכל אחד מהנושאים הבאים:" at bounding box center [89, 202] width 125 height 19
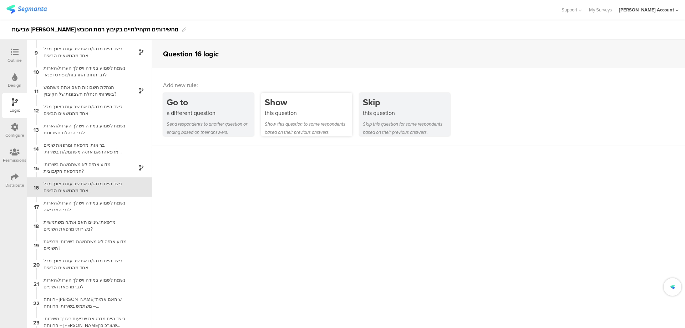
scroll to position [155, 0]
click at [311, 107] on div "Show" at bounding box center [308, 102] width 87 height 13
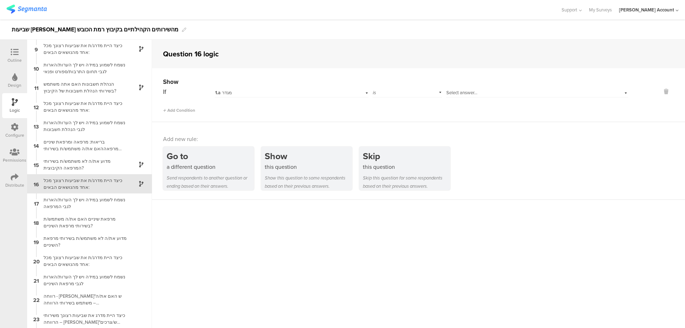
click at [286, 91] on div "1.a מגדר" at bounding box center [280, 93] width 130 height 6
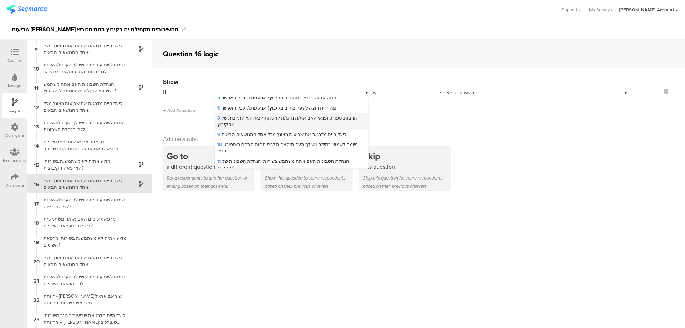
scroll to position [143, 0]
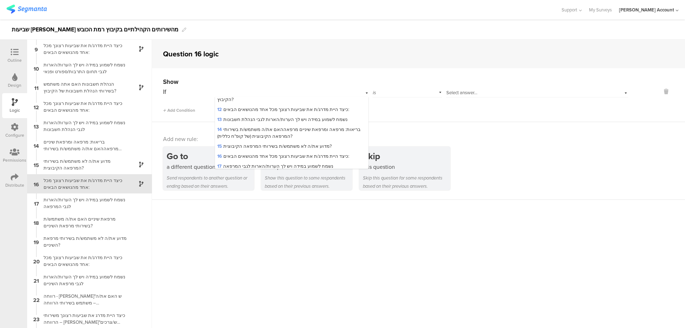
drag, startPoint x: 285, startPoint y: 115, endPoint x: 385, endPoint y: 102, distance: 100.4
click at [285, 126] on span "14 בריאות: מרפאה ומרפאת שיניים מרפאההאם את/ה משתמש/ת בשירותי המרפאה הקיבוצית (ש…" at bounding box center [288, 132] width 143 height 13
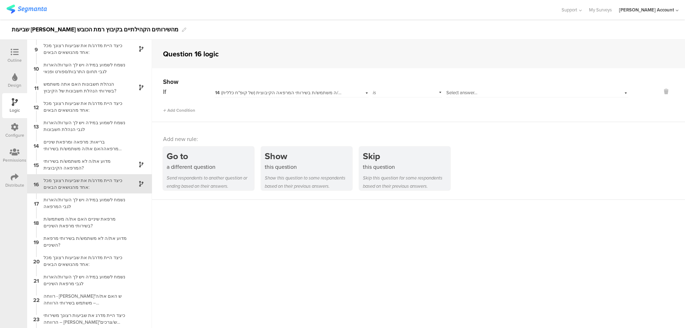
click at [470, 91] on span "Select answer..." at bounding box center [461, 92] width 31 height 7
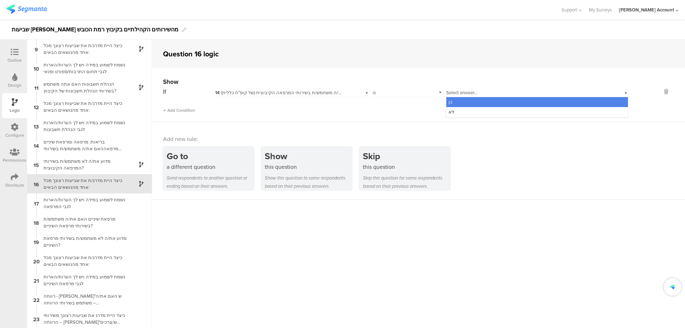
click at [474, 103] on div "כן" at bounding box center [537, 102] width 182 height 10
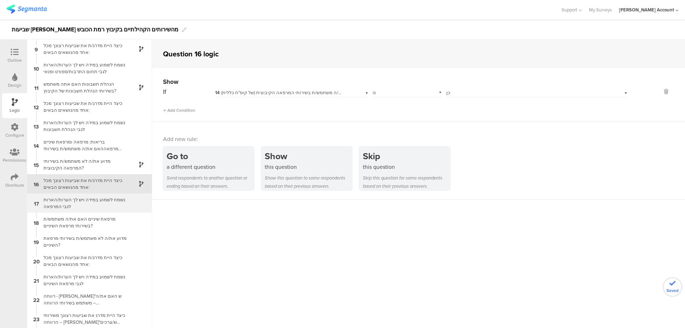
click at [82, 200] on div "נשמח לשמוע במידה ויש לך הערות/הארות לגבי המרפאה" at bounding box center [83, 203] width 89 height 14
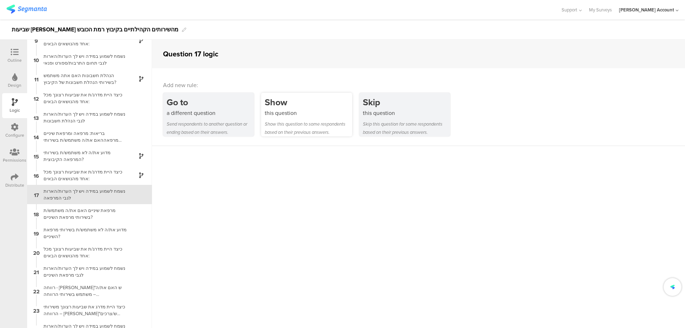
scroll to position [174, 0]
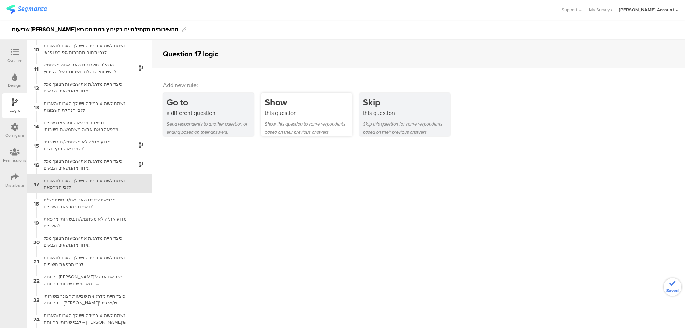
click at [290, 104] on div "Show" at bounding box center [308, 102] width 87 height 13
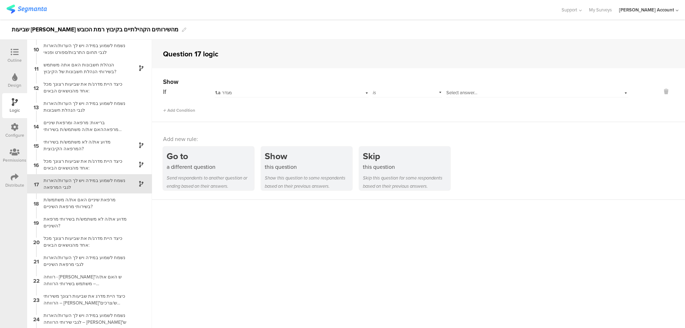
click at [277, 90] on div "1.a מגדר" at bounding box center [280, 93] width 130 height 6
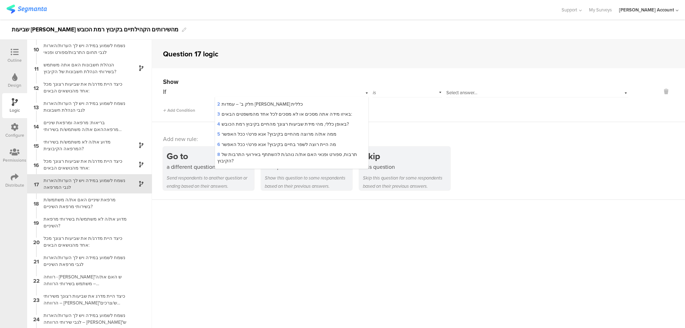
scroll to position [95, 0]
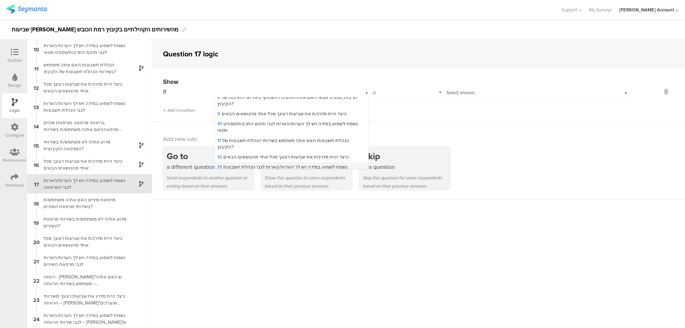
click at [261, 162] on div "13 נשמח לשמוע במידה ויש לך הערות/הארות לגבי הנהלת חשבונות" at bounding box center [291, 167] width 153 height 10
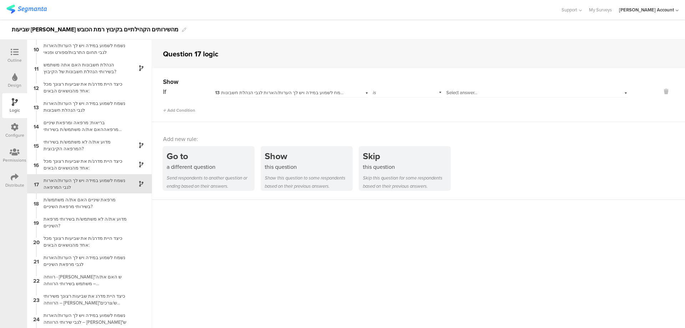
click at [265, 94] on span "13 נשמח לשמוע במידה ויש לך הערות/הארות לגבי הנהלת חשבונות" at bounding box center [280, 92] width 130 height 7
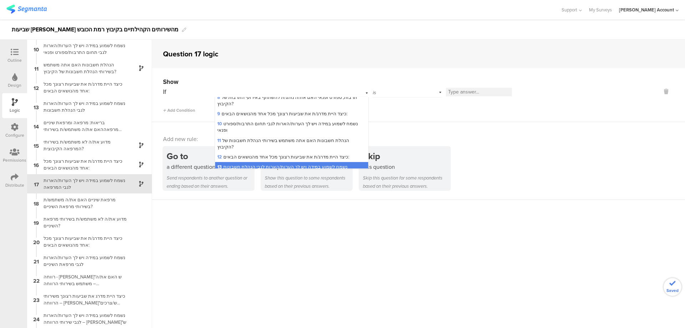
click at [260, 173] on span "14 בריאות: מרפאה ומרפאת שיניים מרפאההאם את/ה משתמש/ת בשירותי המרפאה הקיבוצית (ש…" at bounding box center [288, 179] width 143 height 13
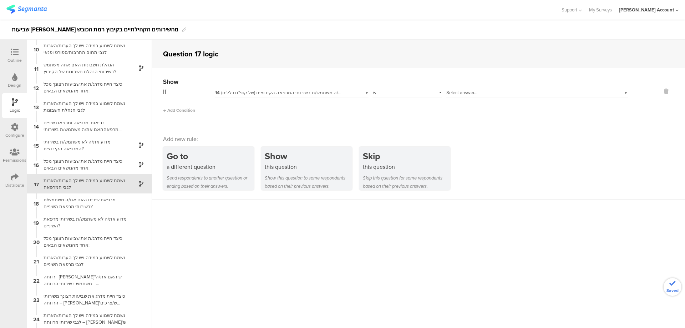
click at [468, 92] on span "Select answer..." at bounding box center [461, 92] width 31 height 7
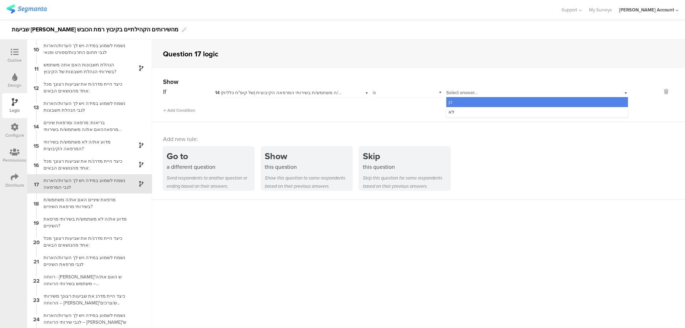
click at [467, 102] on div "כן" at bounding box center [537, 102] width 182 height 10
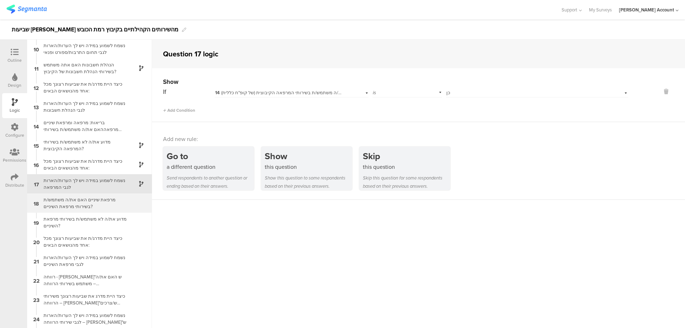
click at [105, 201] on div "מרפאת שיניים האם את/ה משתמש/ת בשירותי מרפאת השיניים?" at bounding box center [83, 203] width 89 height 14
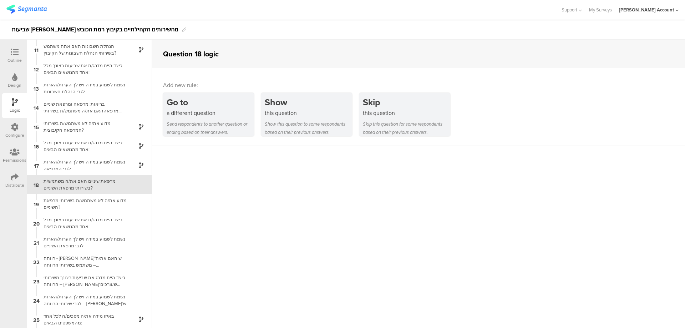
scroll to position [193, 0]
click at [105, 201] on div "מדוע את/ה לא משתמש/ת בשירותי מרפאת השיניים?" at bounding box center [83, 203] width 89 height 14
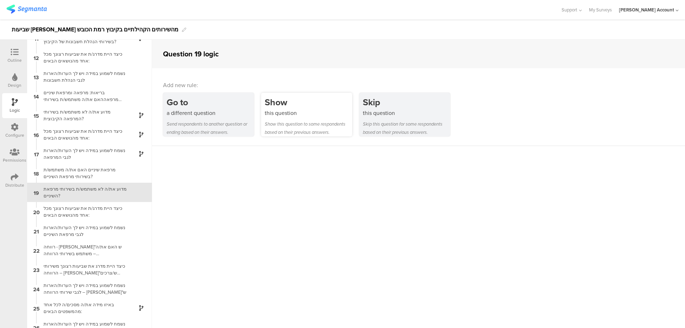
scroll to position [212, 0]
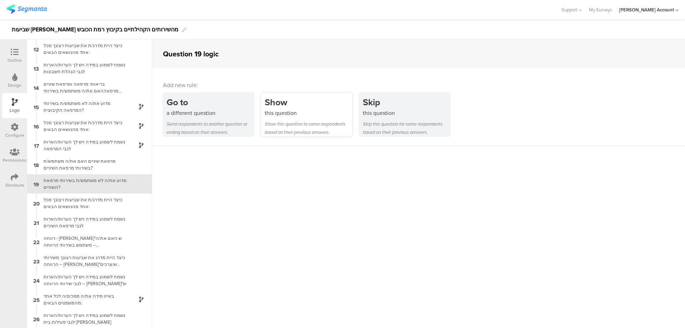
click at [300, 117] on div "Show this question Show this question to some respondents based on their previo…" at bounding box center [306, 115] width 91 height 44
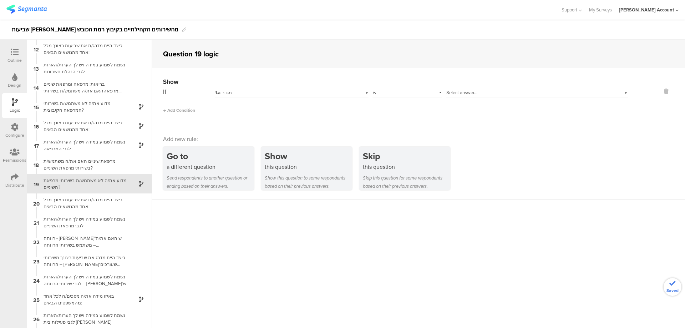
click at [273, 92] on div "1.a מגדר" at bounding box center [280, 93] width 130 height 6
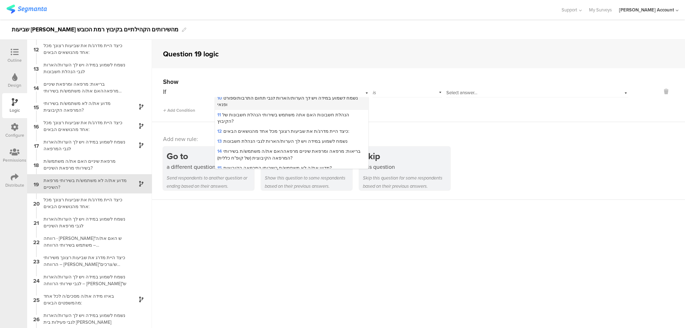
scroll to position [143, 0]
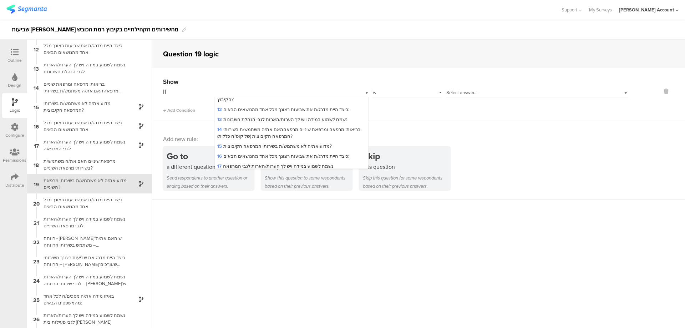
click at [257, 173] on span "18 מרפאת שיניים האם את/ה משתמש/ת בשירותי מרפאת השיניים?" at bounding box center [281, 176] width 128 height 7
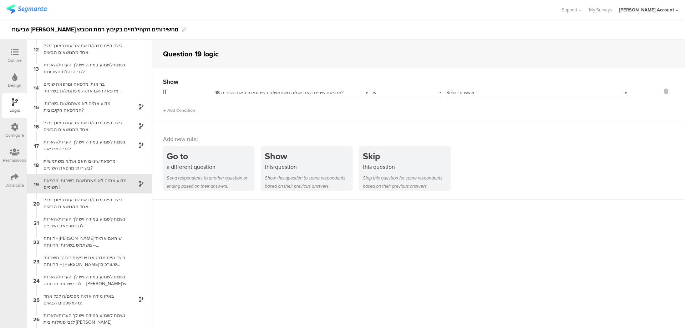
click at [462, 92] on span "Select answer..." at bounding box center [461, 92] width 31 height 7
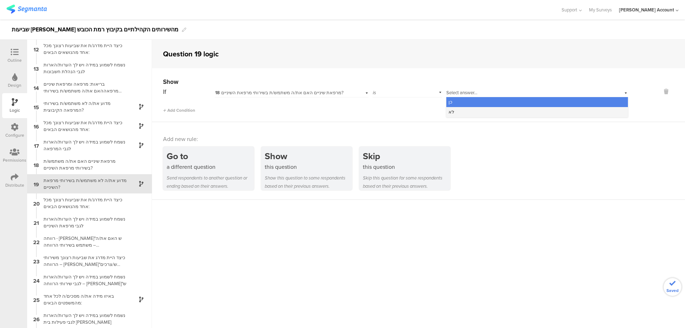
click at [485, 110] on div "לא" at bounding box center [537, 112] width 182 height 10
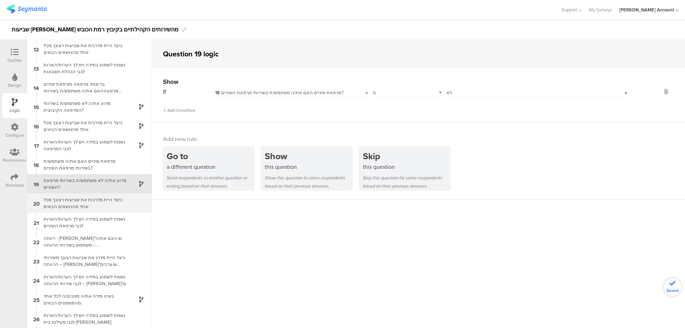
click at [102, 198] on div "כיצד היית מדרג/ת את שביעות רצונך מכל אחד מהנושאים הבאים:" at bounding box center [83, 203] width 89 height 14
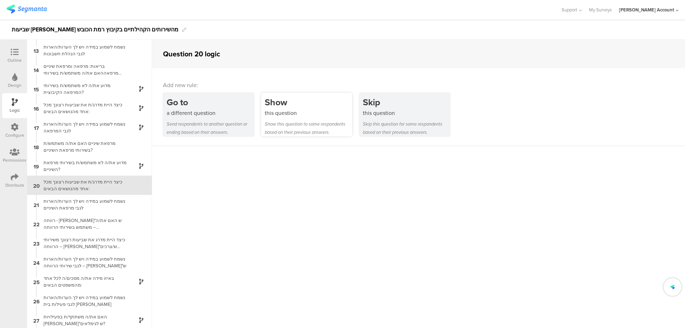
scroll to position [232, 0]
click at [279, 101] on div "Show" at bounding box center [308, 102] width 87 height 13
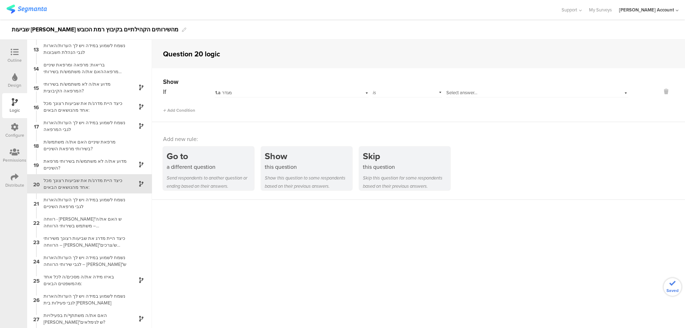
click at [254, 90] on div "1.a מגדר" at bounding box center [280, 93] width 130 height 6
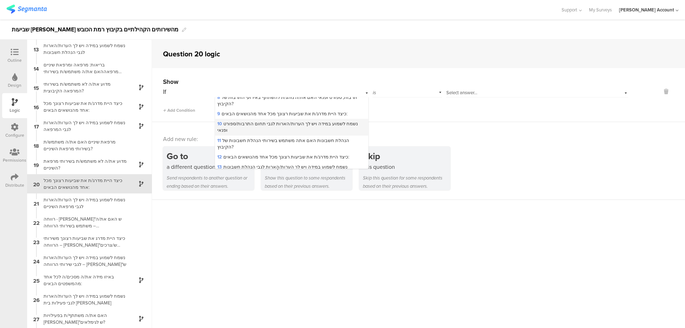
scroll to position [143, 0]
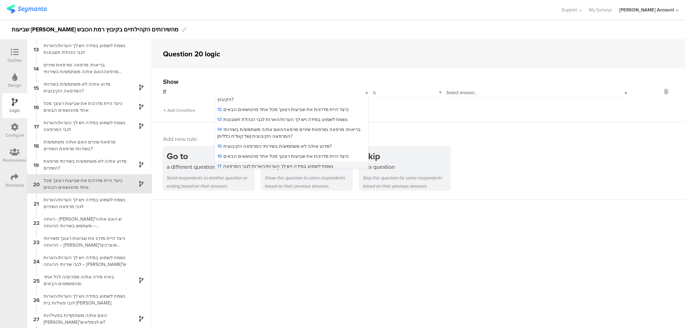
click at [251, 161] on div "17 נשמח לשמוע במידה ויש לך הערות/הארות לגבי המרפאה" at bounding box center [291, 166] width 153 height 10
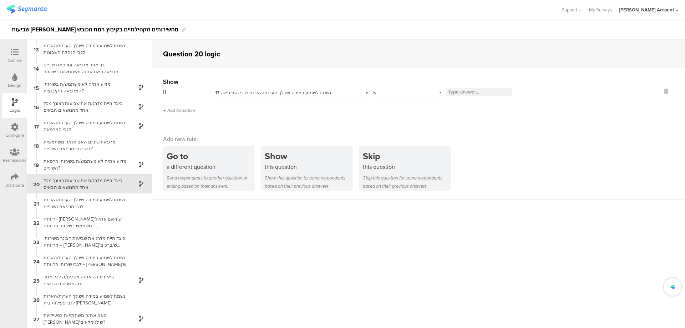
click at [259, 86] on div "Show" at bounding box center [395, 81] width 465 height 9
click at [259, 90] on span "17 נשמח לשמוע במידה ויש לך הערות/הארות לגבי המרפאה" at bounding box center [273, 92] width 116 height 7
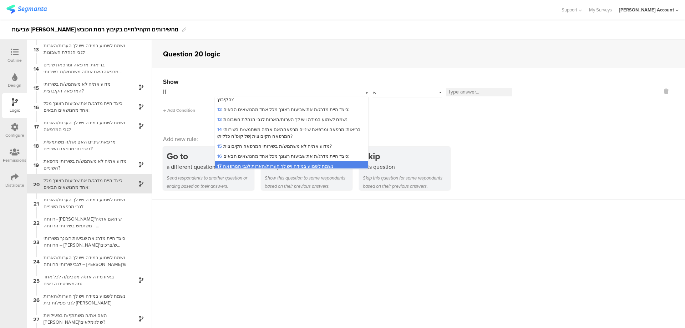
click at [247, 173] on span "18 מרפאת שיניים האם את/ה משתמש/ת בשירותי מרפאת השיניים?" at bounding box center [281, 176] width 128 height 7
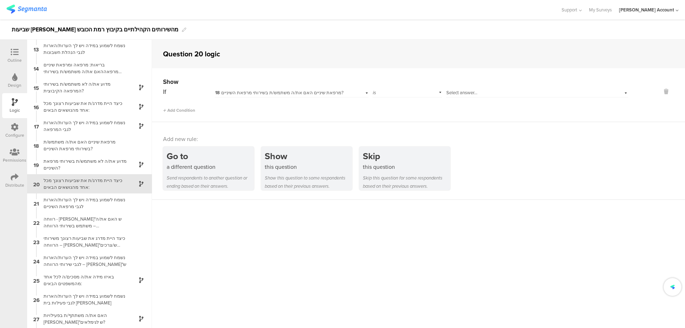
click at [460, 93] on span "Select answer..." at bounding box center [461, 92] width 31 height 7
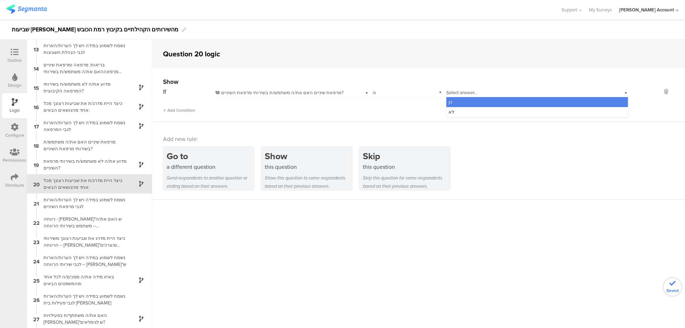
click at [467, 103] on div "כן" at bounding box center [537, 102] width 182 height 10
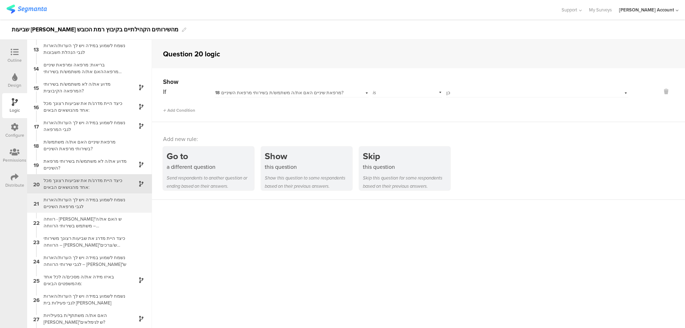
click at [111, 201] on div "נשמח לשמוע במידה ויש לך הערות/הארות לגבי מרפאת השיניים" at bounding box center [83, 203] width 89 height 14
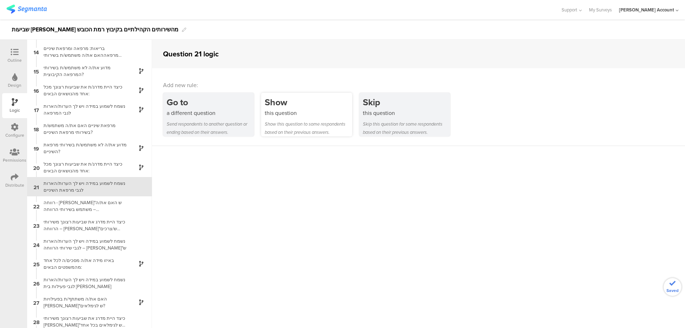
scroll to position [251, 0]
click at [288, 110] on div "this question" at bounding box center [308, 113] width 87 height 8
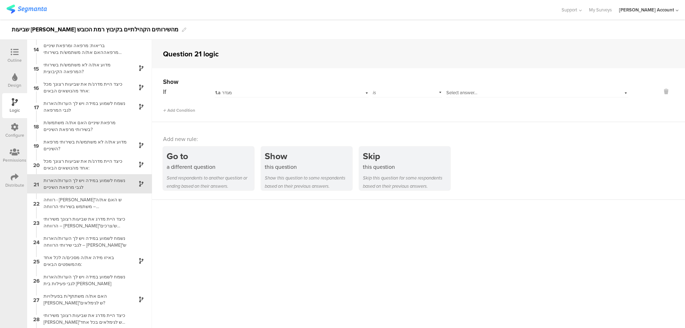
click at [244, 92] on div "1.a מגדר" at bounding box center [280, 93] width 130 height 6
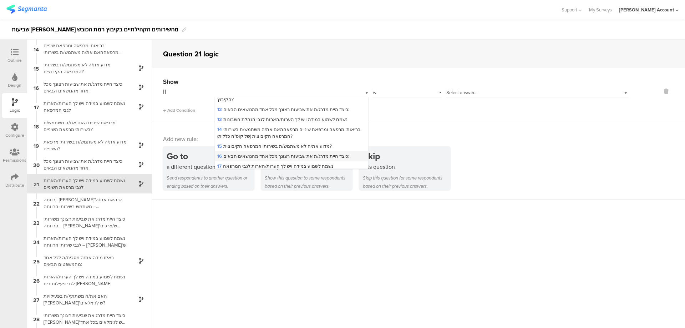
scroll to position [190, 0]
click at [257, 125] on span "18 מרפאת שיניים האם את/ה משתמש/ת בשירותי מרפאת השיניים?" at bounding box center [281, 128] width 128 height 7
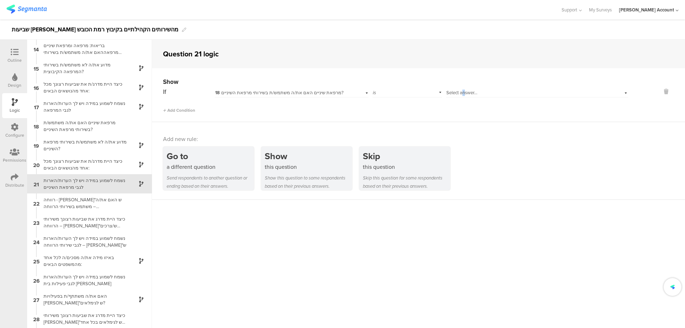
click at [461, 92] on span "Select answer..." at bounding box center [461, 92] width 31 height 7
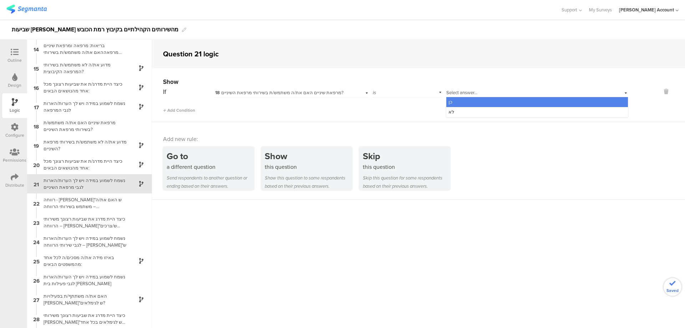
click at [458, 102] on div "כן" at bounding box center [537, 102] width 182 height 10
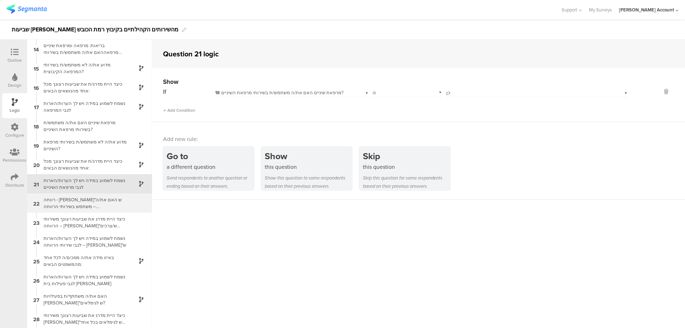
click at [115, 199] on div "רווחה - ברו"ש האם את/ה משתמש בשירותי הרווחה – ברו"ש?" at bounding box center [83, 203] width 89 height 14
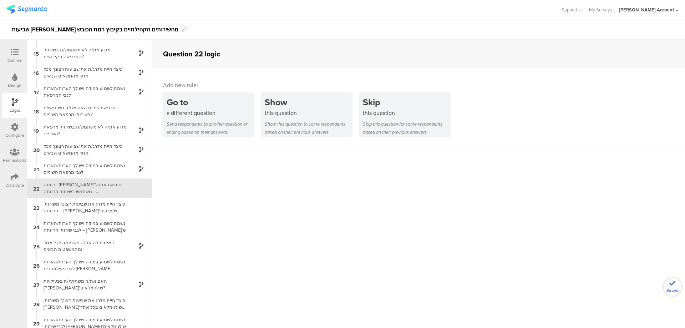
scroll to position [270, 0]
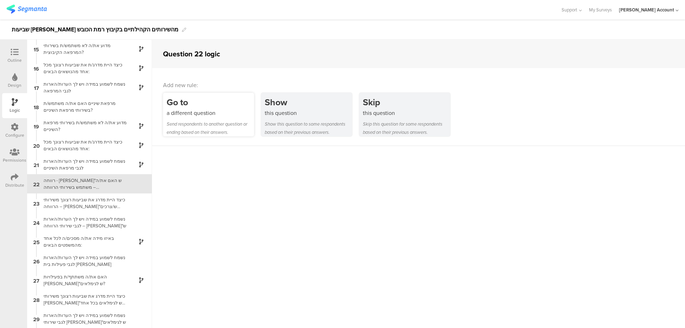
click at [219, 105] on div "Go to" at bounding box center [210, 102] width 87 height 13
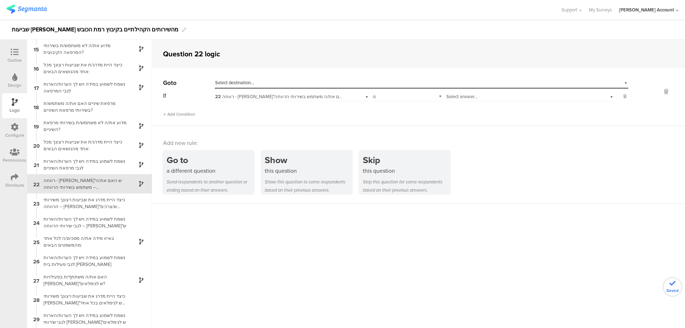
click at [455, 95] on span "Select answer..." at bounding box center [461, 96] width 31 height 7
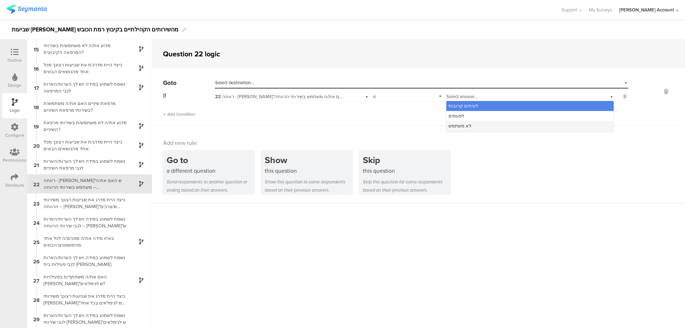
click at [475, 124] on div "לא משתמש" at bounding box center [529, 126] width 167 height 10
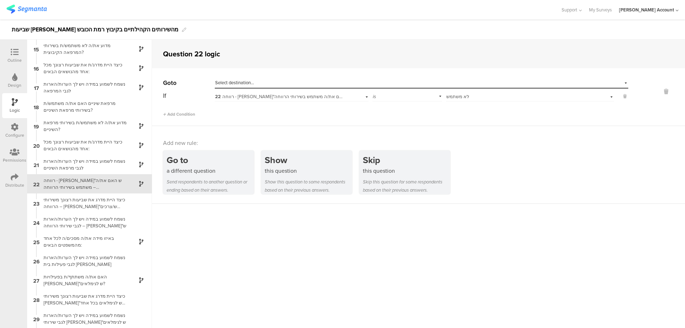
click at [345, 82] on div "Select destination..." at bounding box center [388, 83] width 347 height 6
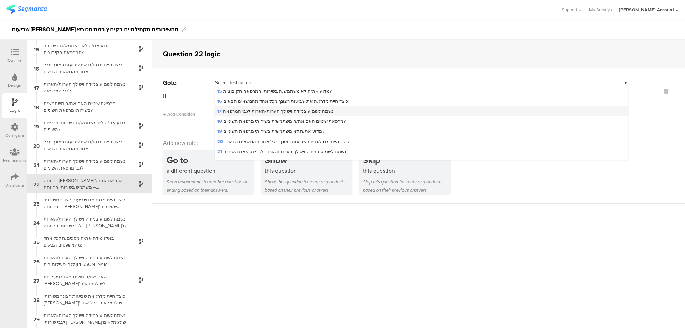
scroll to position [190, 0]
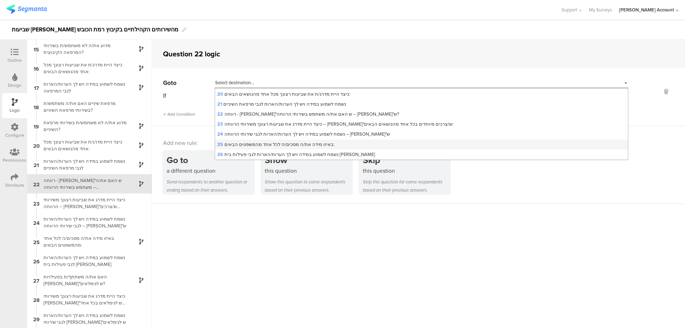
click at [275, 140] on div "25 באיזו מידה את/ה מסכים/ה לכל אחד מהמשפטים הבאים:" at bounding box center [421, 145] width 413 height 10
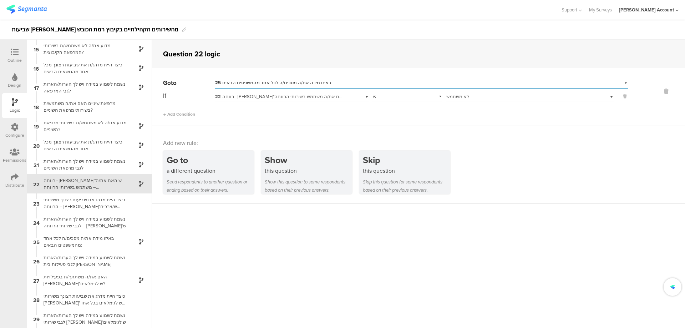
click at [20, 51] on div at bounding box center [14, 52] width 14 height 9
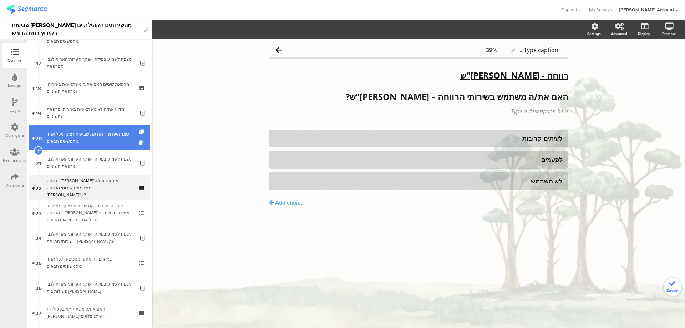
scroll to position [421, 0]
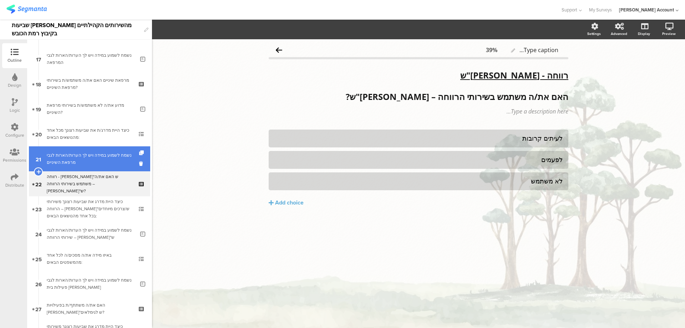
click at [123, 153] on div "נשמח לשמוע במידה ויש לך הערות/הארות לגבי מרפאת השיניים" at bounding box center [91, 159] width 88 height 14
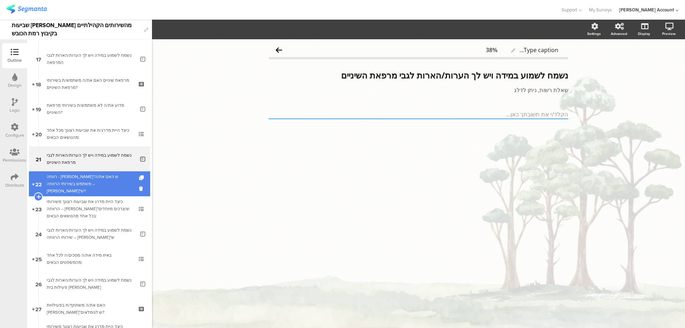
click at [119, 181] on div "רווחה - ברו"ש האם את/ה משתמש בשירותי הרווחה – ברו"ש?" at bounding box center [89, 183] width 85 height 21
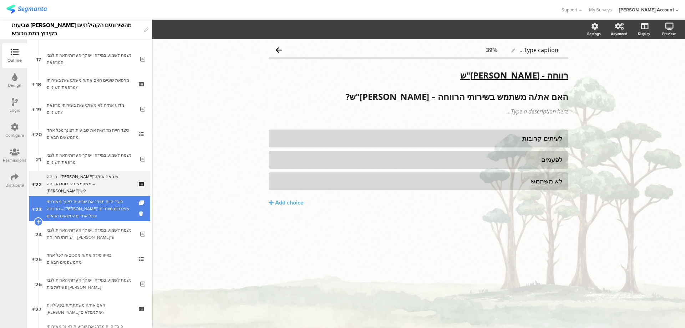
click at [116, 202] on div "כיצד היית מדרג את שביעות רצונך משירותי הרווחה – ברו"ש/צרכים מיוחדים בכל אחד מהנ…" at bounding box center [89, 208] width 85 height 21
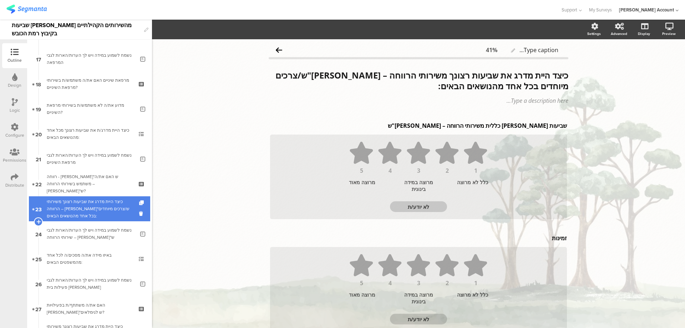
scroll to position [469, 0]
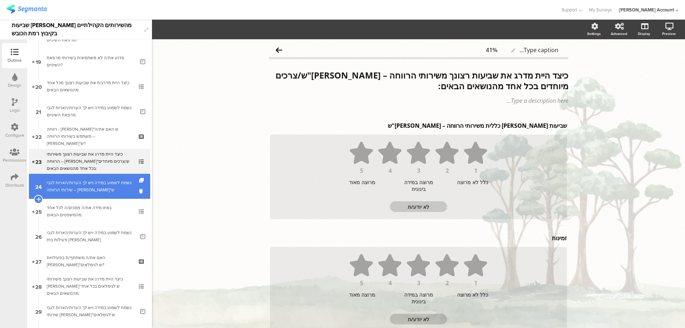
click at [114, 191] on div "נשמח לשמוע במידה ויש לך הערות/הארות לגבי שירותי הרווחה – ברו"ש" at bounding box center [91, 186] width 88 height 14
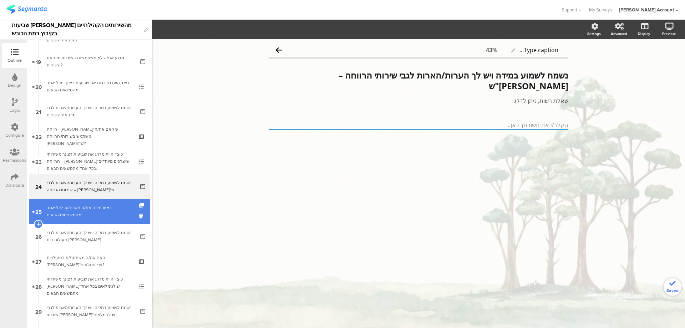
click at [118, 211] on div "באיזו מידה את/ה מסכים/ה לכל אחד מהמשפטים הבאים:" at bounding box center [89, 211] width 85 height 14
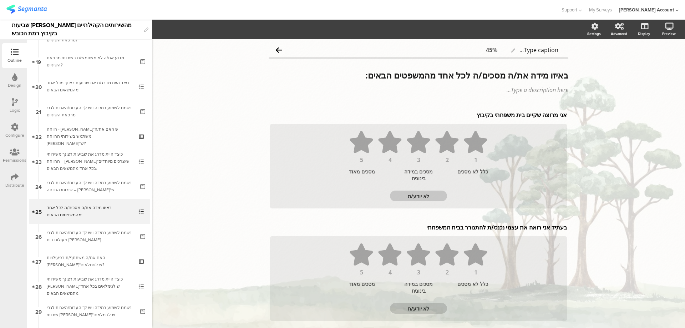
click at [16, 105] on icon at bounding box center [15, 102] width 6 height 8
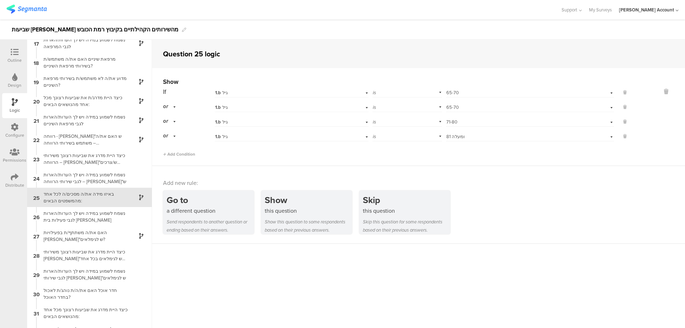
scroll to position [328, 0]
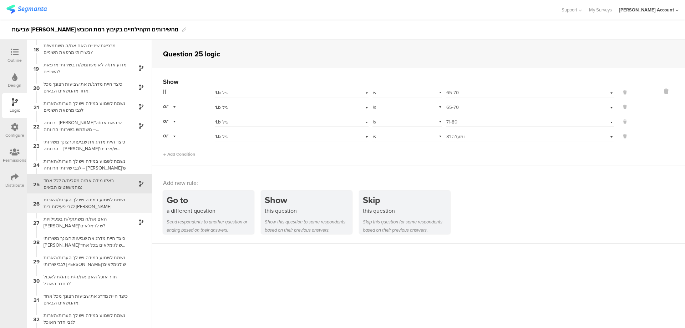
click at [120, 203] on div "נשמח לשמוע במידה ויש לך הערות/הארות לגבי פעילות בית הדר" at bounding box center [83, 203] width 89 height 14
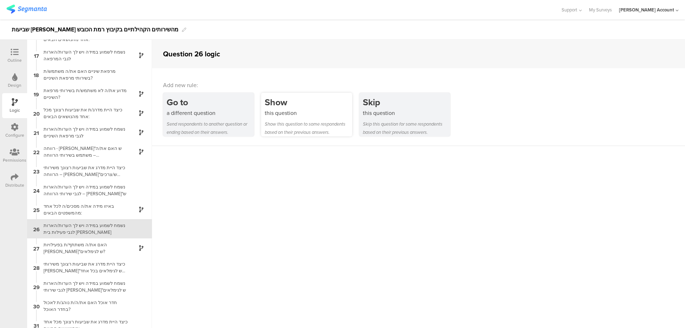
scroll to position [347, 0]
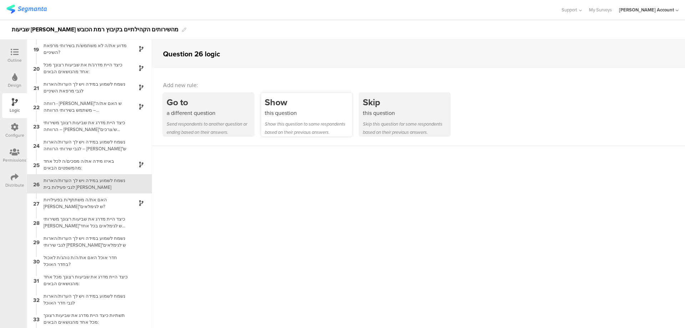
click at [325, 107] on div "Show" at bounding box center [308, 102] width 87 height 13
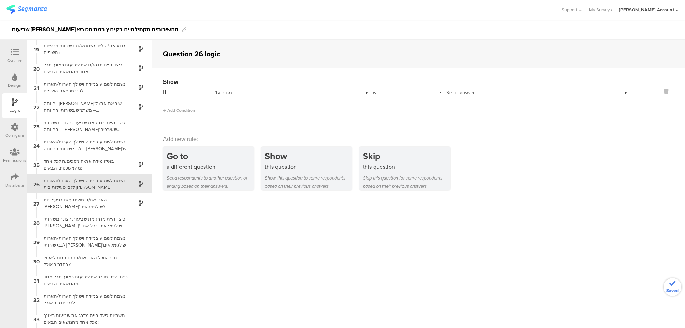
click at [275, 90] on div "1.a מגדר" at bounding box center [280, 93] width 130 height 6
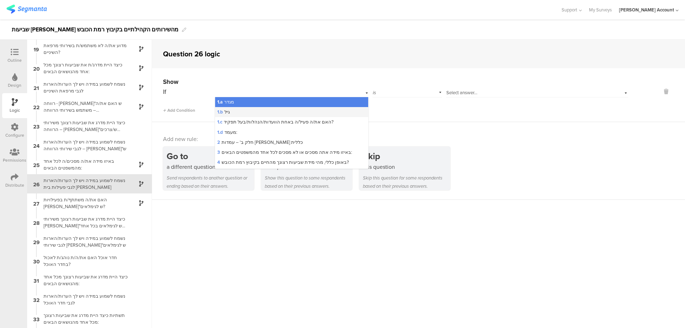
click at [264, 113] on div "1.b גיל" at bounding box center [291, 112] width 153 height 10
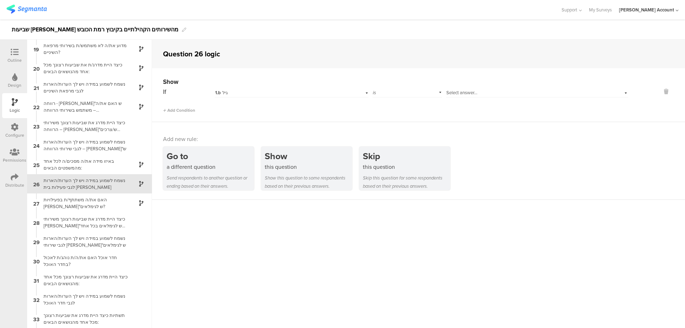
click at [447, 90] on span "Select answer..." at bounding box center [461, 92] width 31 height 7
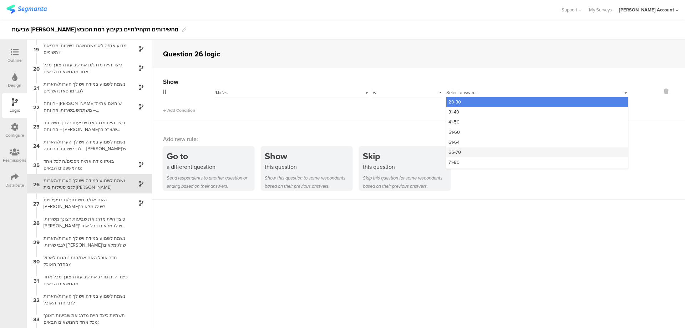
click at [470, 147] on div "65-70" at bounding box center [537, 152] width 182 height 10
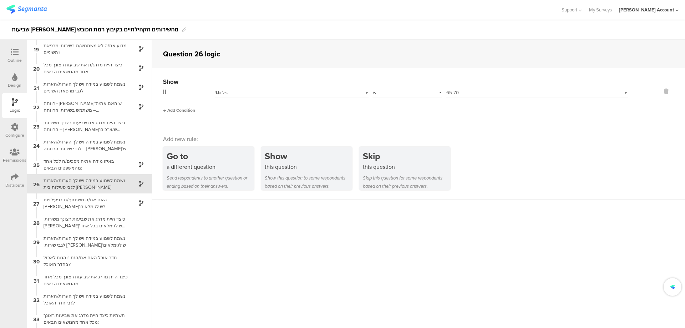
click at [193, 111] on span "Add Condition" at bounding box center [179, 110] width 32 height 6
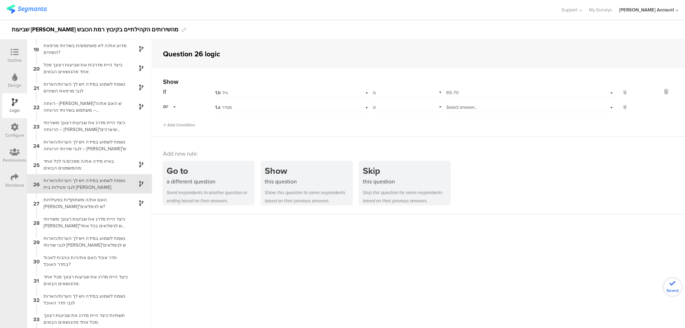
click at [251, 109] on div "1.a מגדר" at bounding box center [280, 107] width 130 height 6
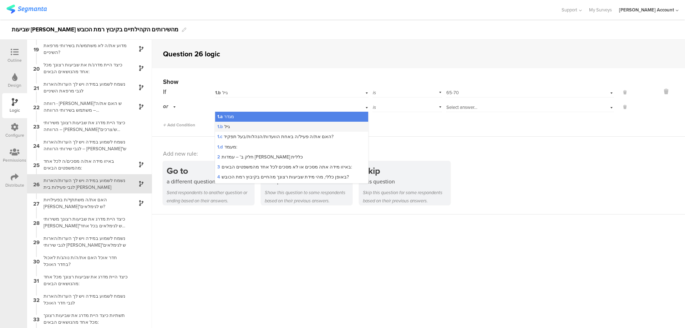
click at [262, 127] on div "1.b גיל" at bounding box center [291, 127] width 153 height 10
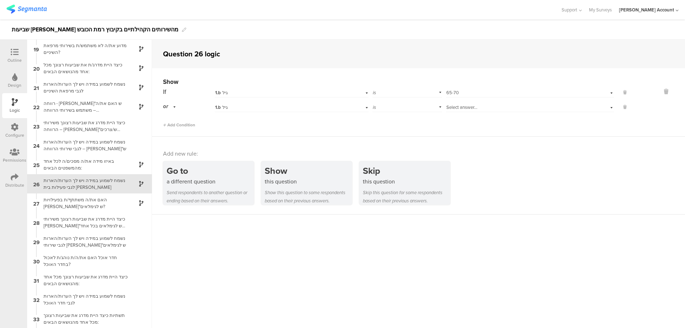
click at [451, 107] on span "Select answer..." at bounding box center [461, 107] width 31 height 7
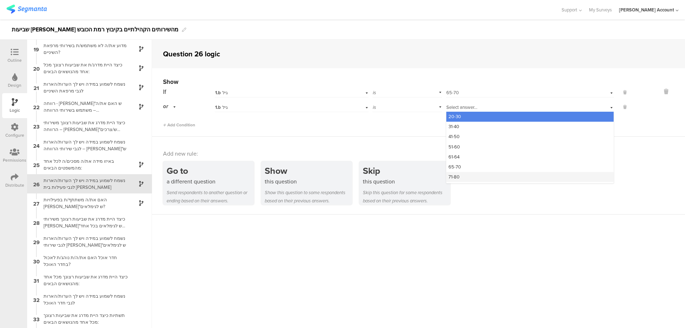
click at [465, 174] on div "71-80" at bounding box center [529, 177] width 167 height 10
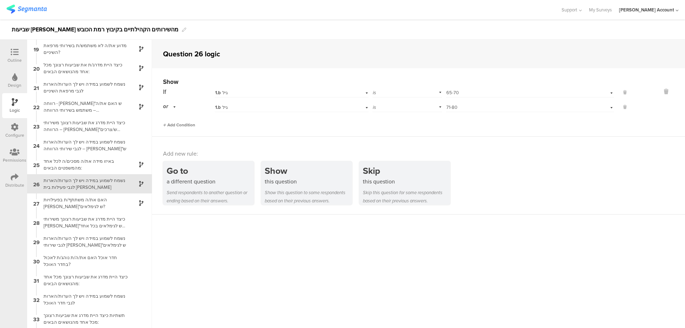
click at [181, 125] on span "Add Condition" at bounding box center [179, 125] width 32 height 6
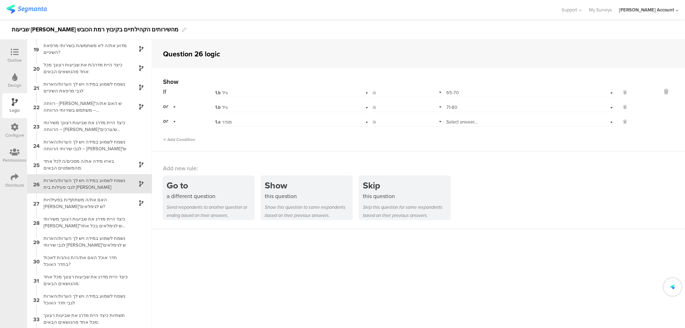
click at [236, 122] on div "1.a מגדר" at bounding box center [280, 122] width 130 height 6
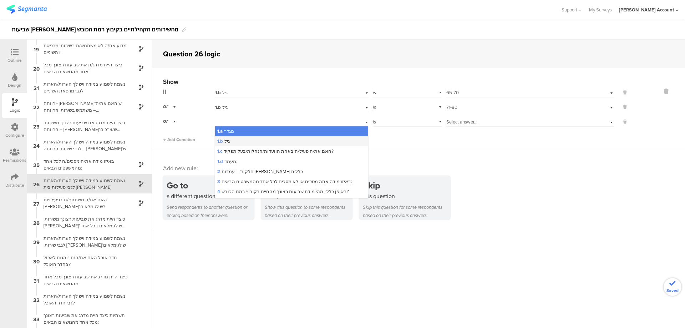
click at [238, 139] on div "1.b גיל" at bounding box center [291, 141] width 153 height 10
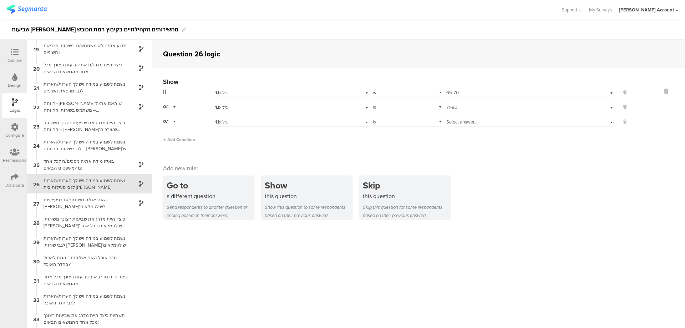
click at [471, 122] on span "Select answer..." at bounding box center [461, 121] width 31 height 7
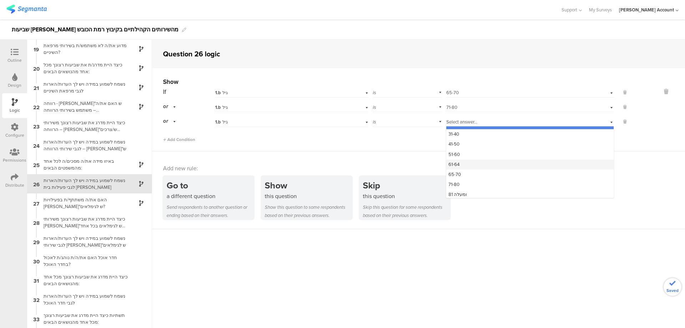
scroll to position [9, 0]
click at [466, 191] on div "81 ומעלה" at bounding box center [529, 192] width 167 height 10
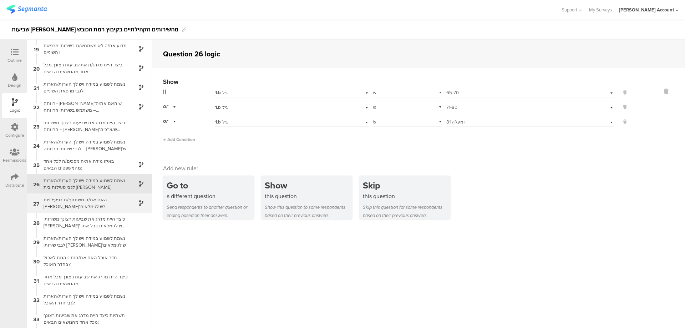
click at [100, 204] on div "האם את/ה משתתף/ת בפעילויות ברו"ש לגימלאים?" at bounding box center [83, 203] width 89 height 14
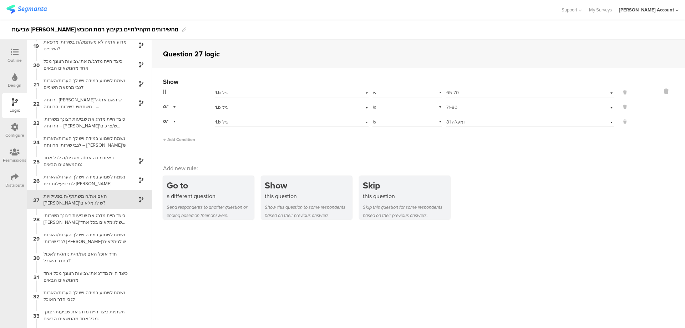
scroll to position [366, 0]
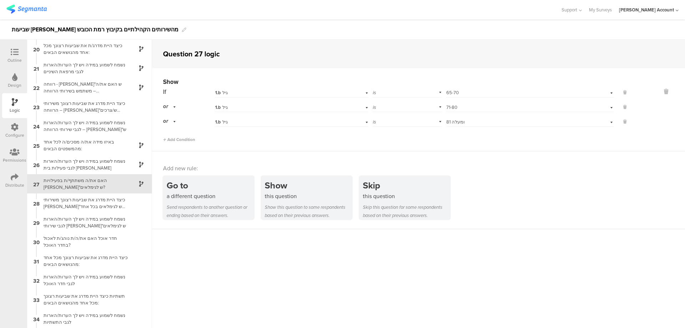
click at [122, 186] on div "האם את/ה משתתף/ת בפעילויות ברו"ש לגימלאים?" at bounding box center [83, 184] width 89 height 14
click at [221, 194] on div "a different question" at bounding box center [210, 196] width 87 height 8
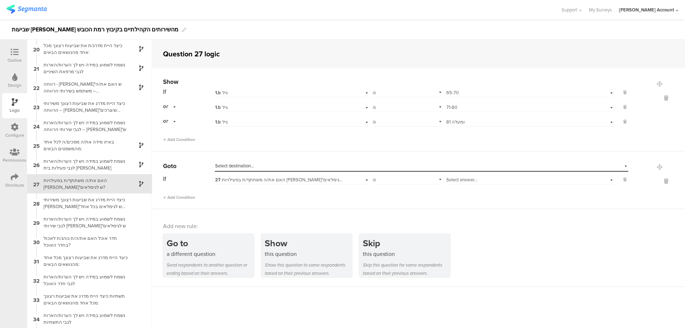
drag, startPoint x: 462, startPoint y: 175, endPoint x: 466, endPoint y: 175, distance: 4.3
click at [462, 175] on div "Select answer..." at bounding box center [530, 178] width 168 height 11
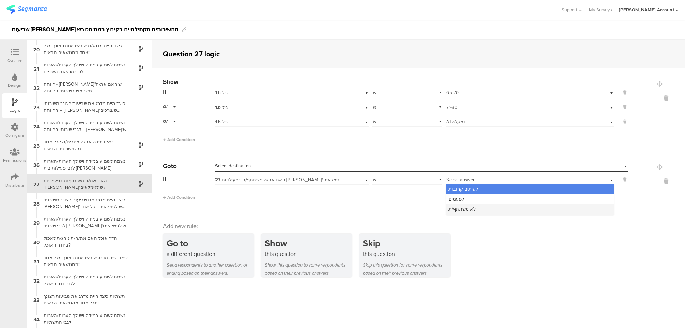
click at [490, 206] on div "לא משתתף/ת" at bounding box center [529, 209] width 167 height 10
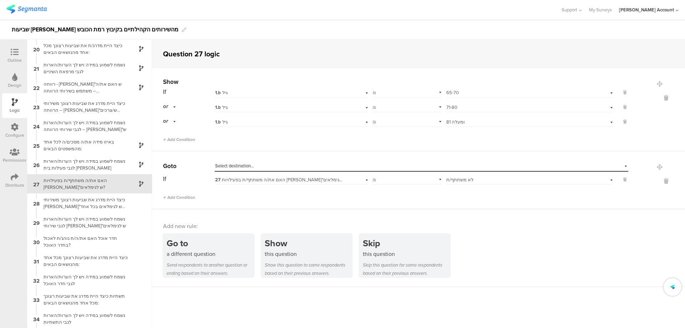
click at [396, 163] on div "Select destination..." at bounding box center [388, 166] width 347 height 6
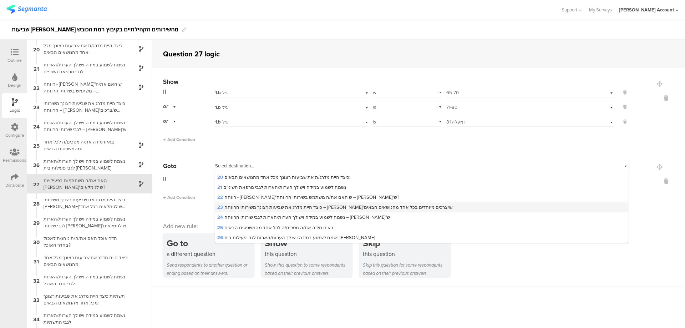
scroll to position [238, 0]
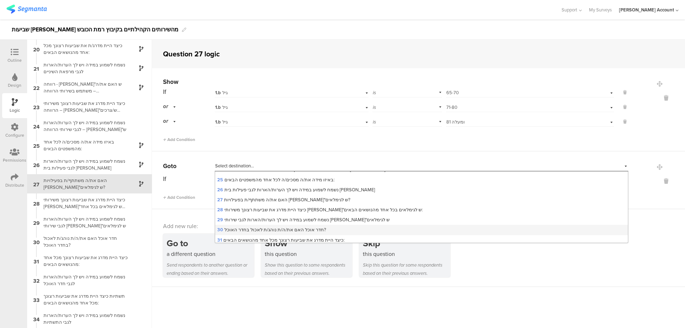
click at [278, 226] on span "30 חדר אוכל האם את/ה/ת נוהג/ת לאכול בחדר האוכל?" at bounding box center [271, 229] width 109 height 7
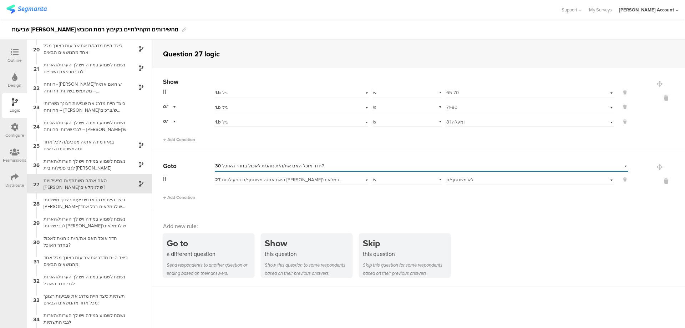
click at [10, 47] on div "Outline" at bounding box center [14, 55] width 25 height 25
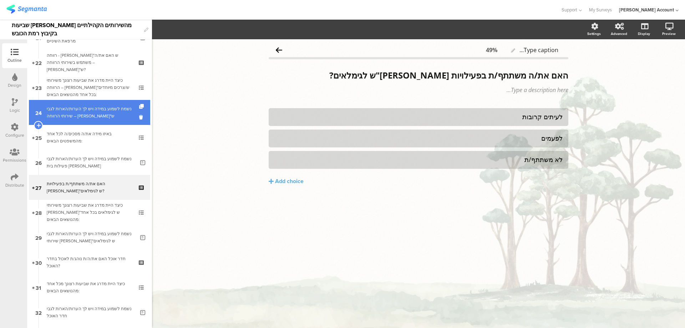
scroll to position [546, 0]
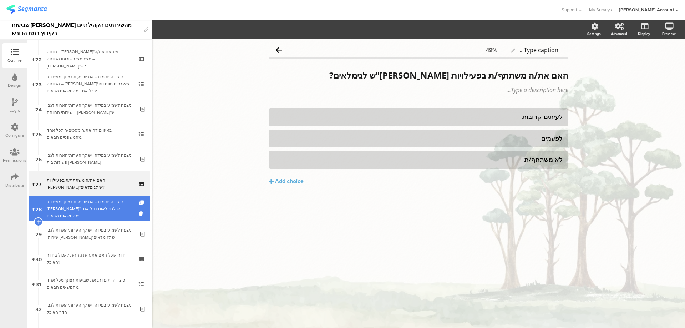
click at [106, 208] on div "כיצד היית מדרג את שביעות רצונך משירותי ברו"ש לגימלאים בכל אחד מהנושאים הבאים:" at bounding box center [89, 208] width 85 height 21
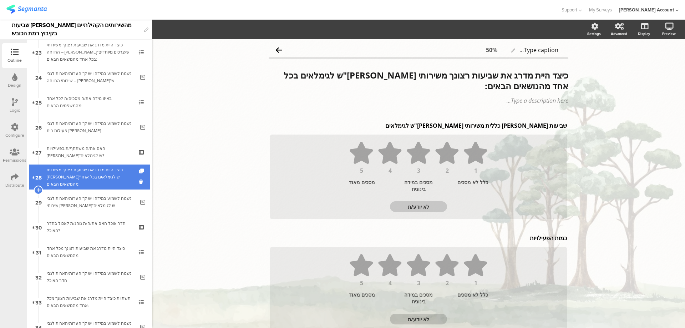
scroll to position [594, 0]
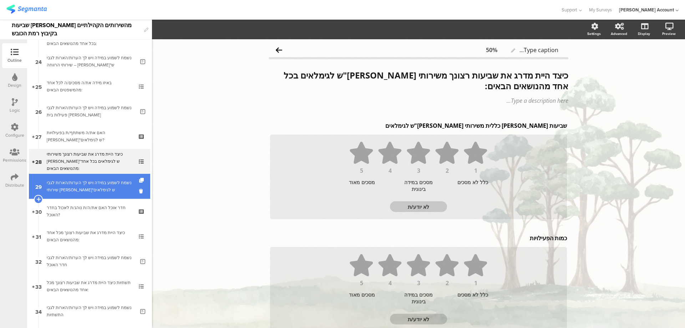
click at [108, 195] on link "29 נשמח לשמוע במידה ויש לך הערות/הארות לגבי שירותי ברו"ש לגימלאים" at bounding box center [89, 186] width 121 height 25
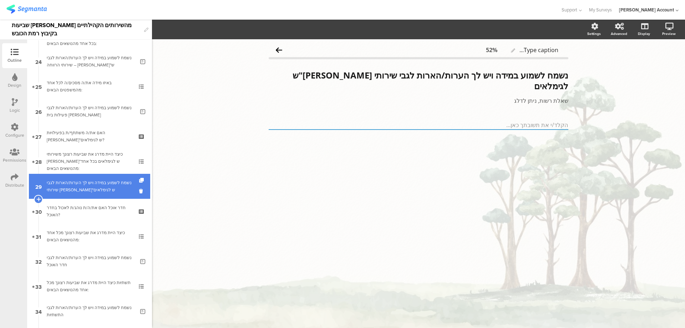
scroll to position [642, 0]
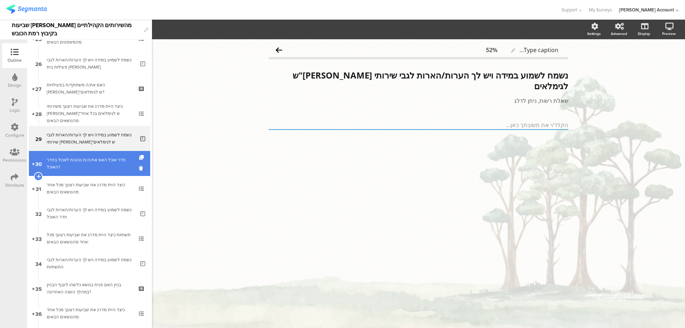
click at [121, 165] on div "חדר אוכל האם את/ה/ת נוהג/ת לאכול בחדר האוכל?" at bounding box center [89, 163] width 85 height 14
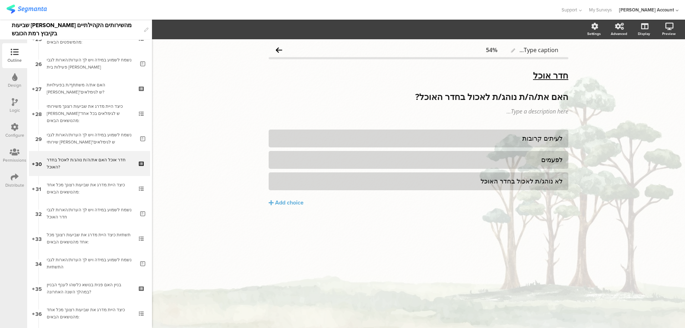
click at [17, 102] on icon at bounding box center [15, 102] width 6 height 8
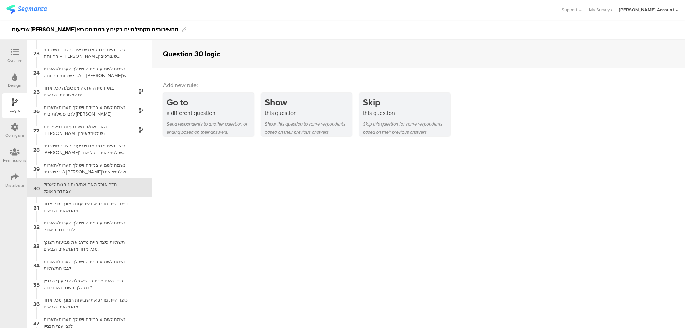
scroll to position [424, 0]
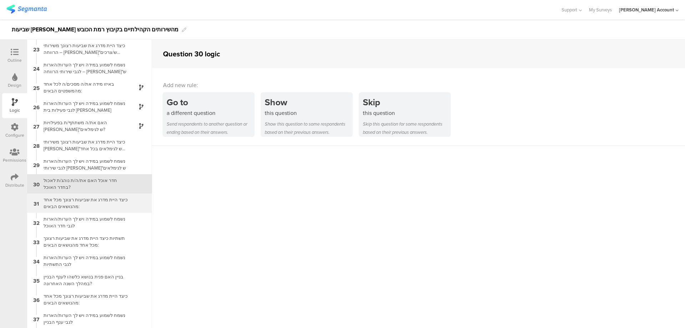
click at [117, 200] on div "כיצד היית מדרג את שביעות רצונך מכל אחד מהנושאים הבאים:" at bounding box center [83, 203] width 89 height 14
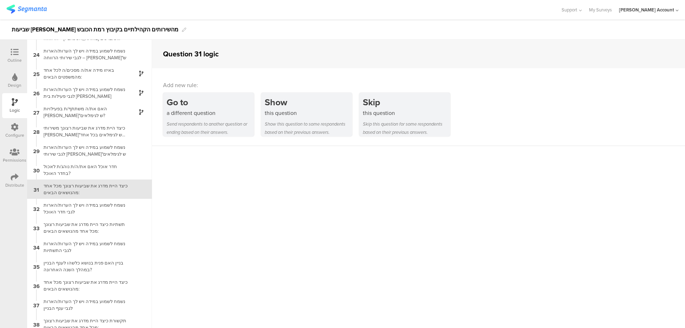
scroll to position [444, 0]
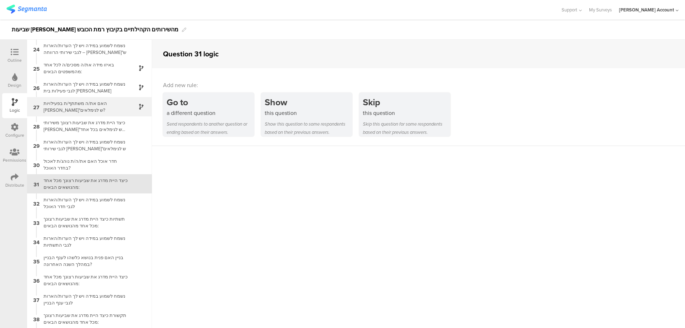
drag, startPoint x: 120, startPoint y: 184, endPoint x: 58, endPoint y: 104, distance: 101.0
click at [120, 183] on div "כיצד היית מדרג את שביעות רצונך מכל אחד מהנושאים הבאים:" at bounding box center [83, 184] width 89 height 14
click at [17, 50] on icon at bounding box center [15, 52] width 8 height 8
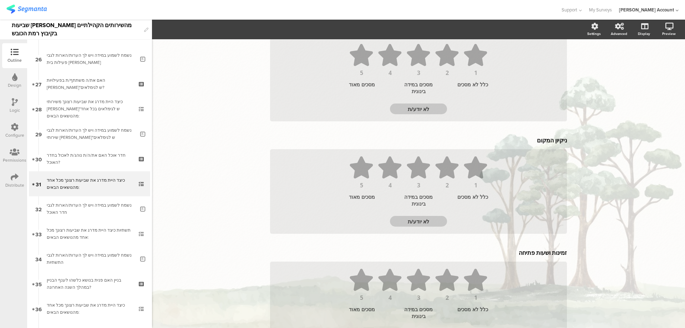
scroll to position [491, 0]
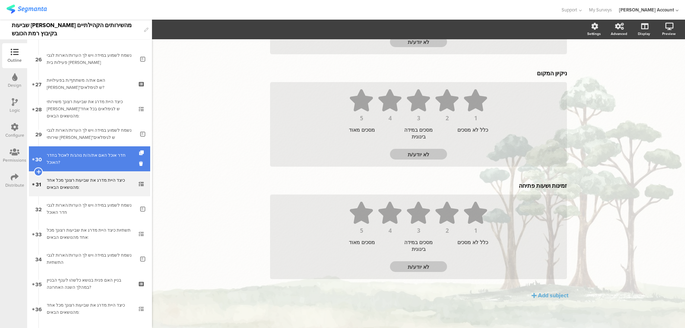
click at [85, 159] on div "חדר אוכל האם את/ה/ת נוהג/ת לאכול בחדר האוכל?" at bounding box center [89, 159] width 85 height 14
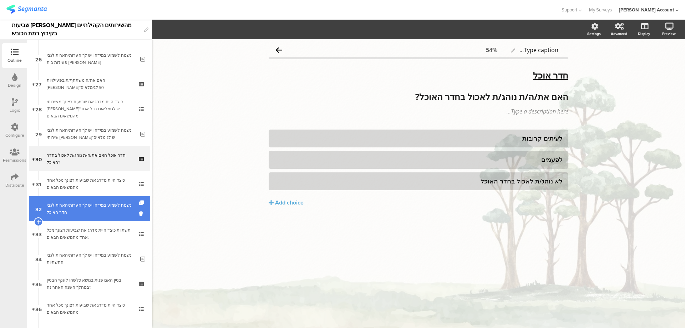
click at [92, 207] on div "נשמח לשמוע במידה ויש לך הערות/הארות לגבי חדר האוכל" at bounding box center [91, 209] width 88 height 14
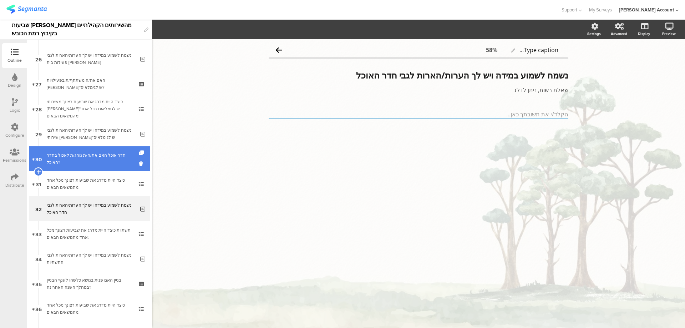
click at [99, 160] on div "חדר אוכל האם את/ה/ת נוהג/ת לאכול בחדר האוכל?" at bounding box center [89, 159] width 85 height 14
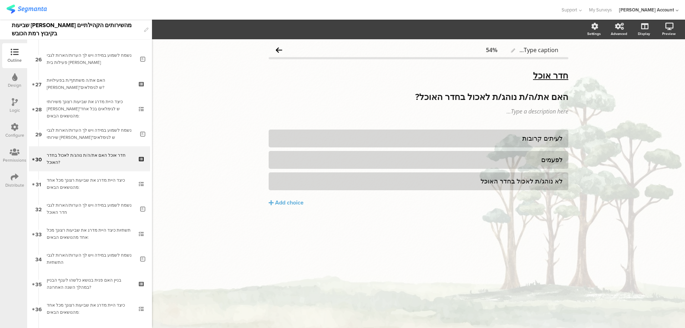
click at [15, 103] on icon at bounding box center [15, 102] width 6 height 8
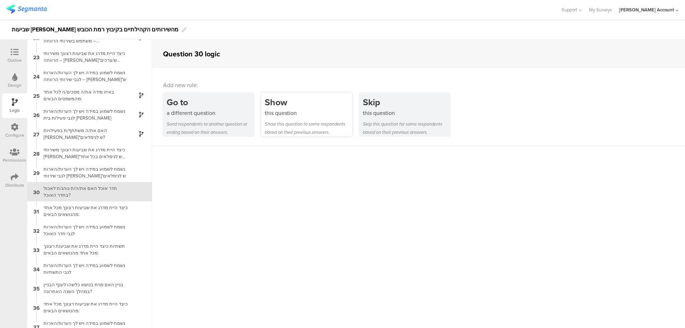
scroll to position [424, 0]
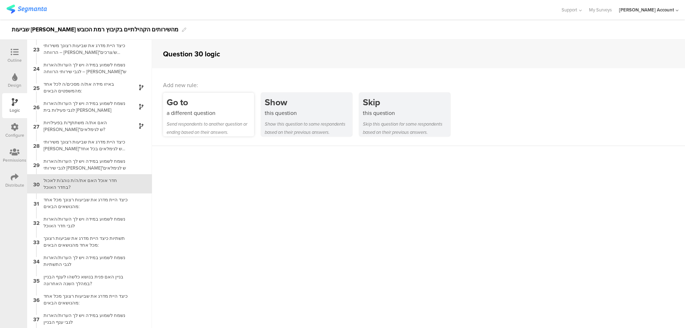
click at [223, 109] on div "a different question" at bounding box center [210, 113] width 87 height 8
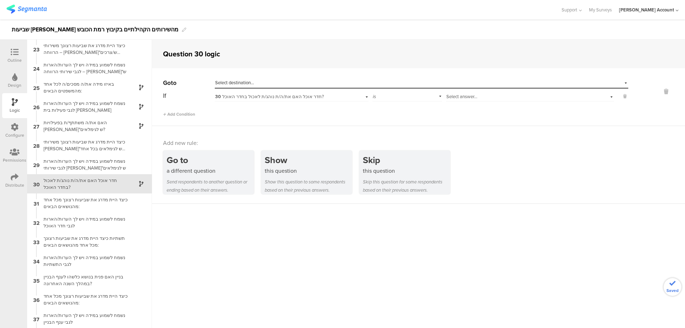
click at [476, 95] on div "Select answer..." at bounding box center [517, 96] width 142 height 6
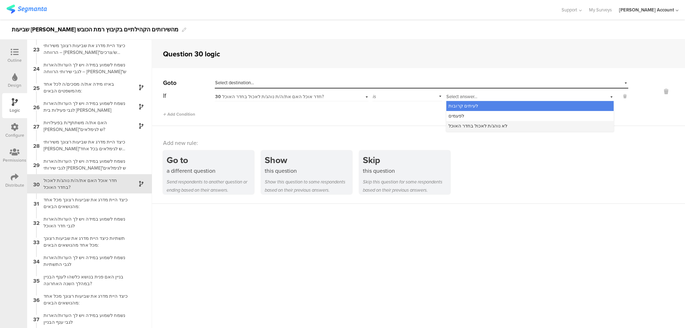
click at [487, 125] on span "לא נוהג/ת לאכול בחדר האוכל" at bounding box center [478, 125] width 59 height 7
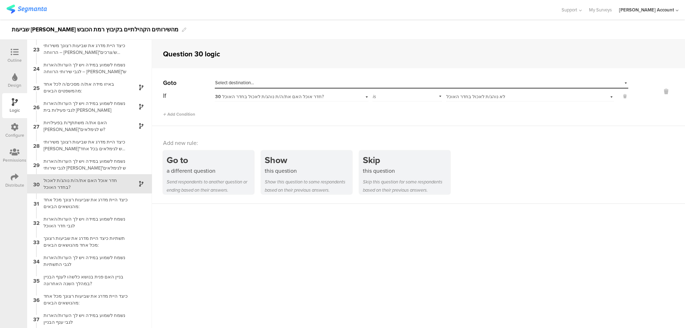
click at [449, 87] on div "Select destination..." at bounding box center [422, 82] width 414 height 11
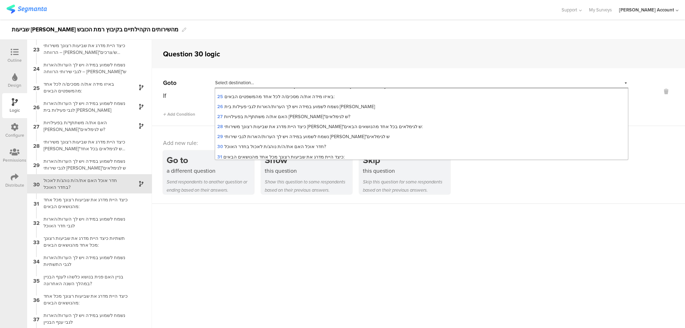
scroll to position [285, 0]
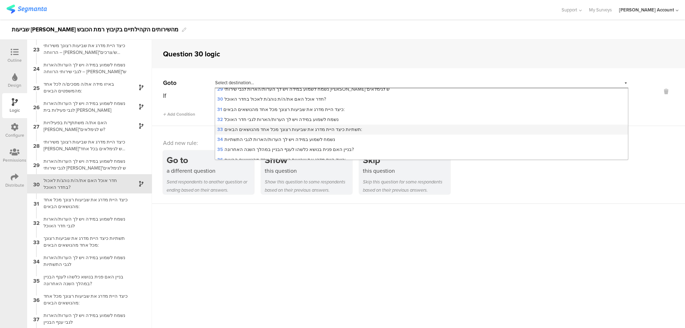
click at [345, 127] on span "33 תשתיות כיצד היית מדרג את שביעות רצונך מכל אחד מהנושאים הבאים:" at bounding box center [289, 129] width 145 height 7
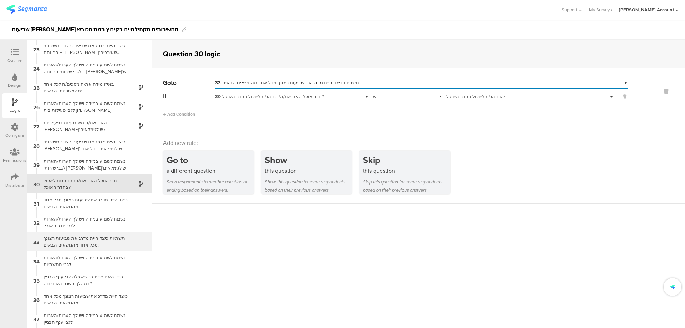
click at [118, 239] on div "תשתיות כיצד היית מדרג את שביעות רצונך מכל אחד מהנושאים הבאים:" at bounding box center [83, 242] width 89 height 14
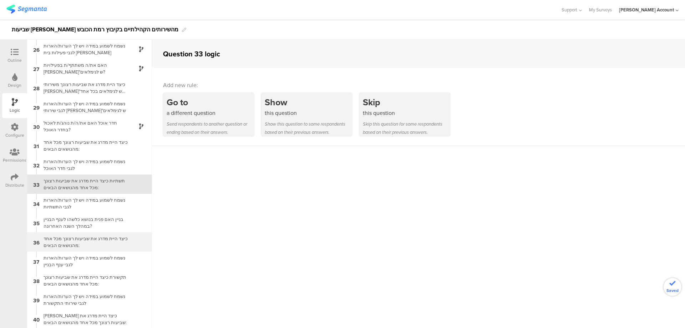
scroll to position [482, 0]
click at [19, 51] on div at bounding box center [14, 52] width 14 height 9
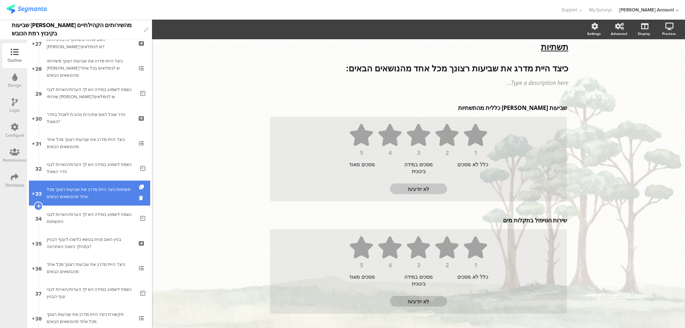
scroll to position [696, 0]
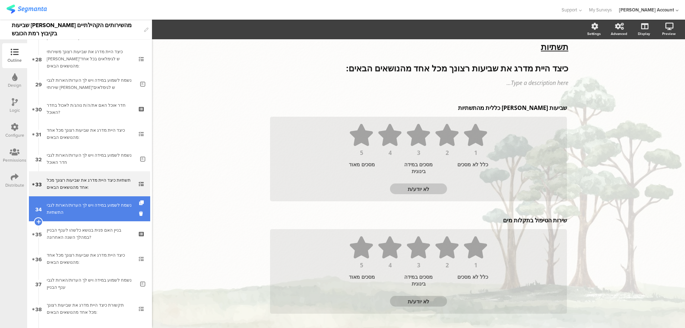
click at [107, 208] on div "נשמח לשמוע במידה ויש לך הערות/הארות לגבי התשתיות" at bounding box center [91, 209] width 88 height 14
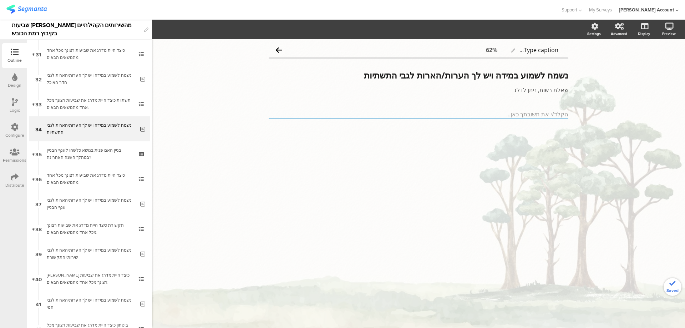
scroll to position [792, 0]
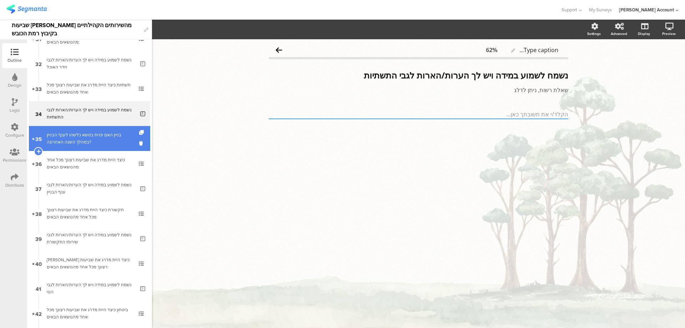
click at [110, 137] on div "בניין האם פנית בנושא כלשהו לענף הבניין במהלך השנה האחרונה?" at bounding box center [89, 138] width 85 height 14
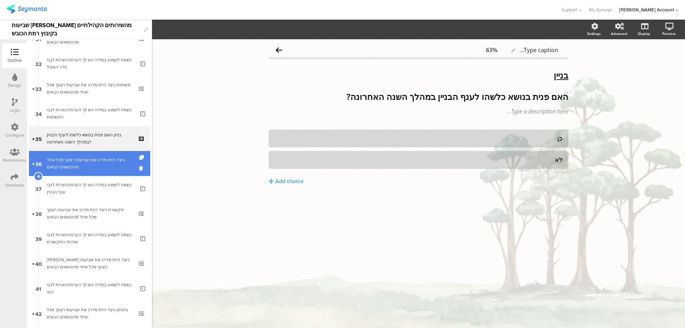
click at [77, 166] on div "כיצד היית מדרג את שביעות רצונך מכל אחד מהנושאים הבאים:" at bounding box center [89, 163] width 85 height 14
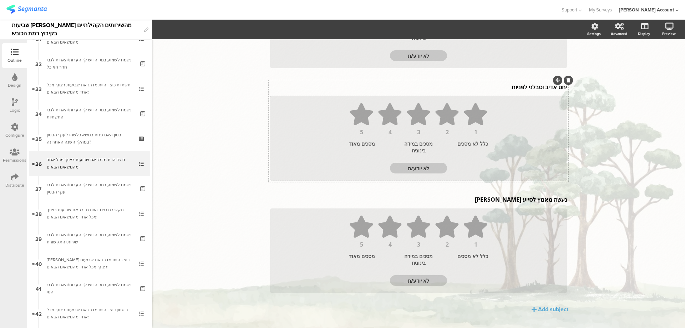
scroll to position [379, 0]
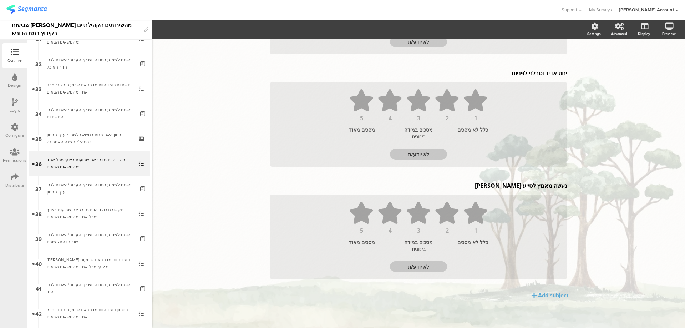
click at [15, 103] on icon at bounding box center [15, 102] width 6 height 8
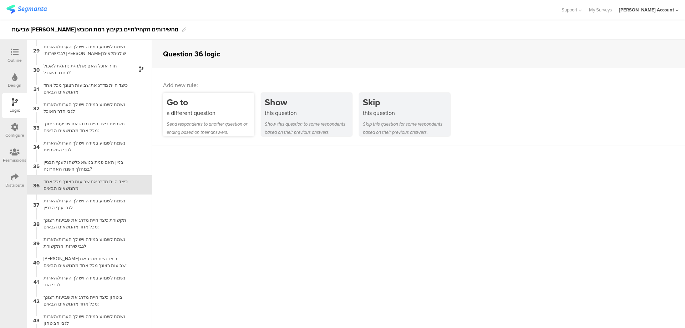
scroll to position [540, 0]
click at [221, 112] on div "a different question" at bounding box center [210, 113] width 87 height 8
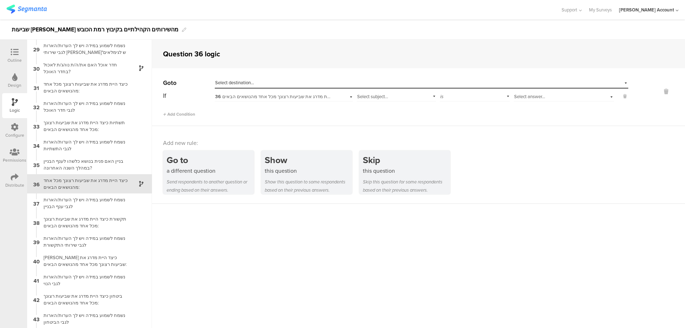
click at [319, 93] on div "36 כיצד היית מדרג את שביעות רצונך מכל אחד מהנושאים הבאים:" at bounding box center [284, 95] width 138 height 11
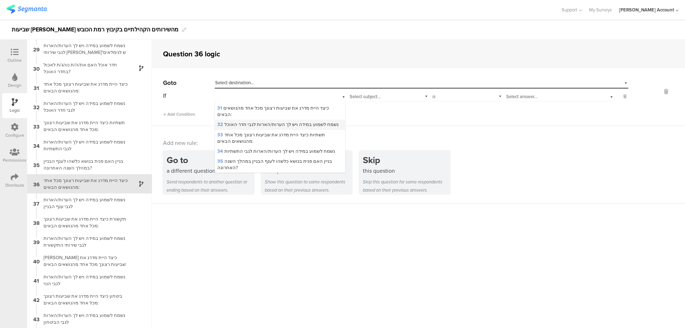
scroll to position [476, 0]
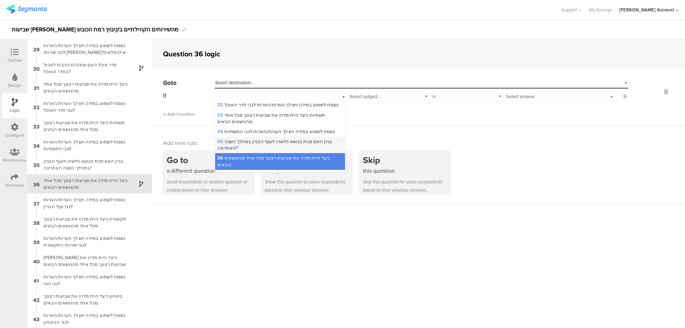
click at [286, 138] on span "35 בניין האם פנית בנושא כלשהו לענף הבניין במהלך השנה האחרונה?" at bounding box center [274, 144] width 115 height 13
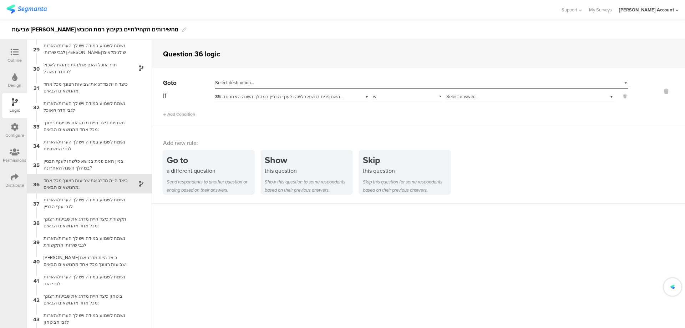
click at [532, 96] on div "Select answer..." at bounding box center [517, 96] width 142 height 6
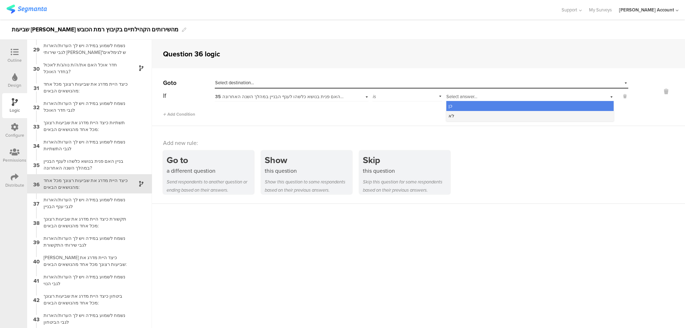
click at [510, 113] on div "לא" at bounding box center [529, 116] width 167 height 10
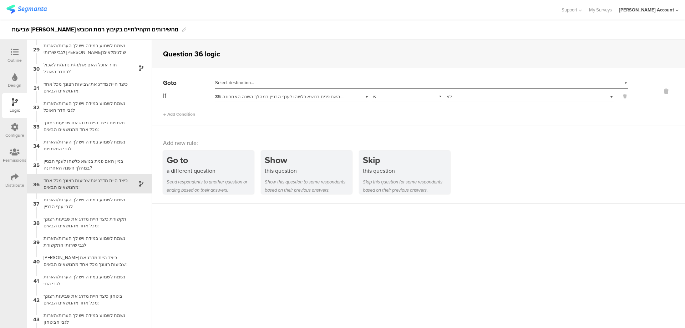
click at [456, 82] on div "Select destination..." at bounding box center [388, 83] width 347 height 6
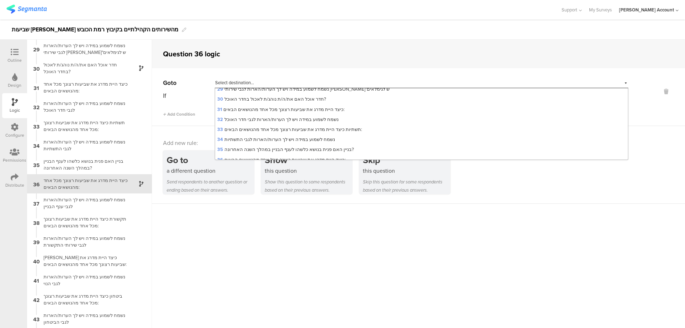
scroll to position [333, 0]
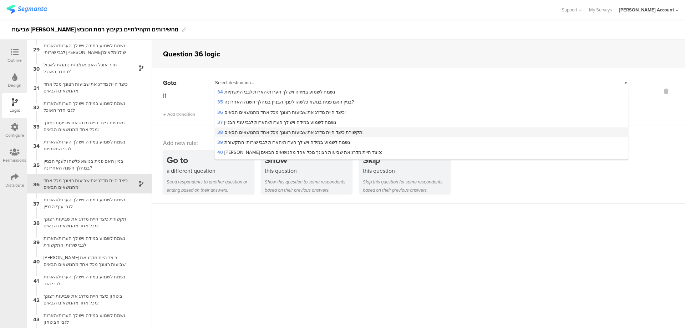
click at [389, 128] on div "38 תקשורת כיצד היית מדרג את שביעות רצונך מכל אחד מהנושאים הבאים:" at bounding box center [421, 132] width 413 height 10
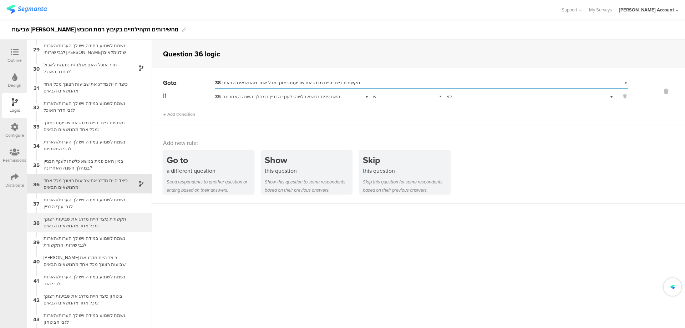
click at [111, 223] on div "תקשורת כיצד היית מדרג את שביעות רצונך מכל אחד מהנושאים הבאים:" at bounding box center [83, 223] width 89 height 14
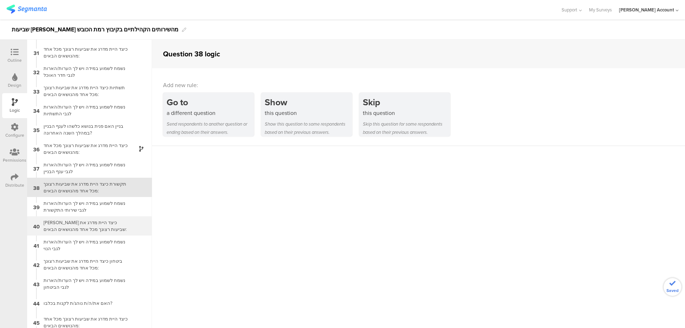
scroll to position [578, 0]
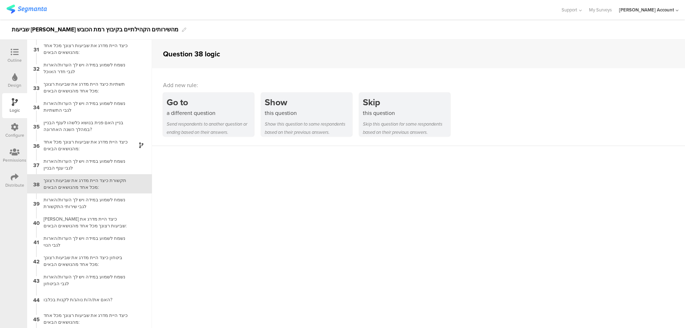
click at [11, 48] on icon at bounding box center [15, 52] width 8 height 8
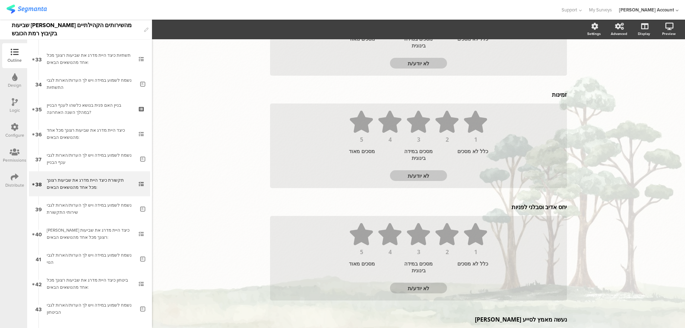
scroll to position [400, 0]
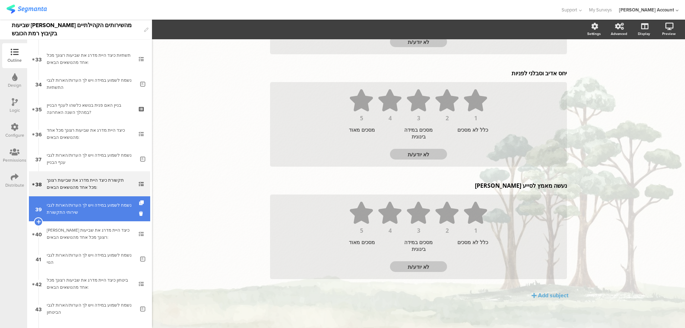
click at [92, 204] on div "נשמח לשמוע במידה ויש לך הערות/הארות לגבי שירותי התקשורת" at bounding box center [91, 209] width 88 height 14
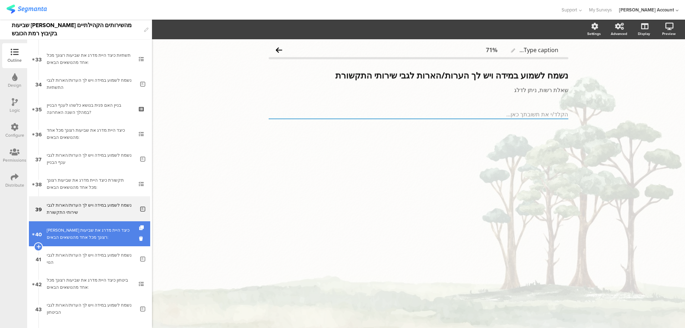
click at [91, 230] on div "נוי כיצד היית מדרג את שביעות רצונך מכל אחד מהנושאים הבאים:" at bounding box center [89, 234] width 85 height 14
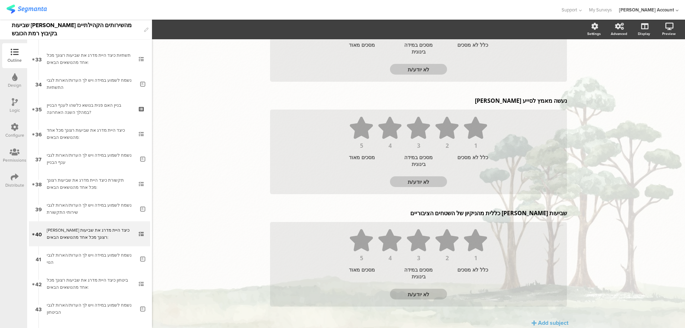
scroll to position [513, 0]
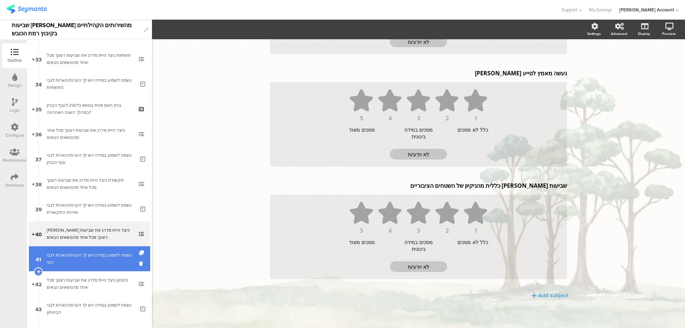
click at [106, 251] on link "41 נשמח לשמוע במידה ויש לך הערות/הארות לגבי הנוי" at bounding box center [89, 258] width 121 height 25
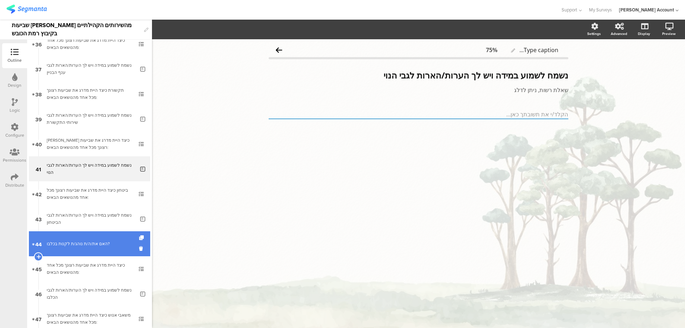
scroll to position [916, 0]
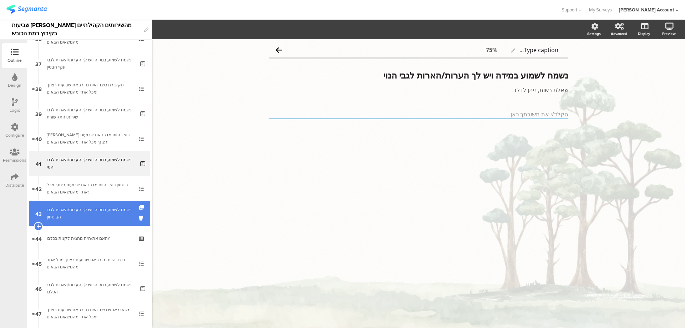
click at [115, 214] on div "נשמח לשמוע במידה ויש לך הערות/הארות לגבי הביטחון" at bounding box center [91, 213] width 88 height 14
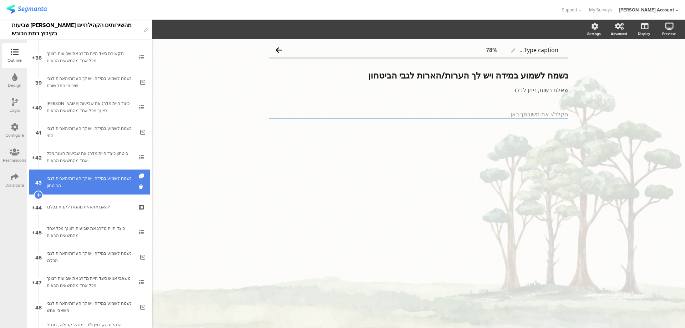
scroll to position [964, 0]
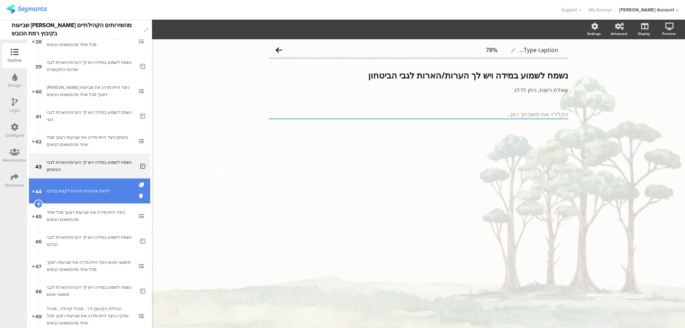
click at [115, 197] on link "44 האם את/ה/ת נוהג/ת לקנות בכלבו?" at bounding box center [89, 190] width 121 height 25
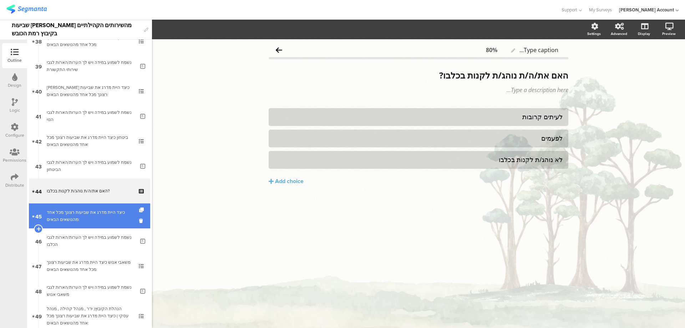
click at [111, 212] on div "כיצד היית מדרג את שביעות רצונך מכל אחד מהנושאים הבאים:" at bounding box center [89, 216] width 85 height 14
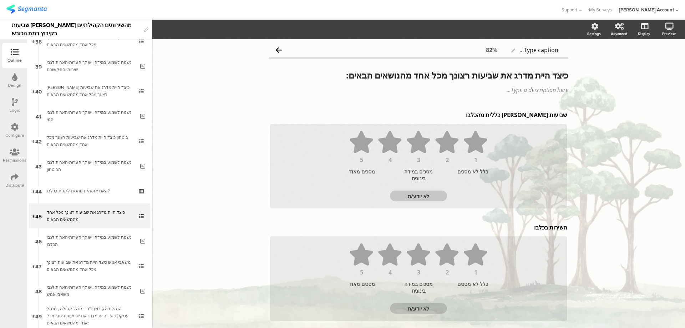
click at [15, 102] on icon at bounding box center [15, 102] width 6 height 8
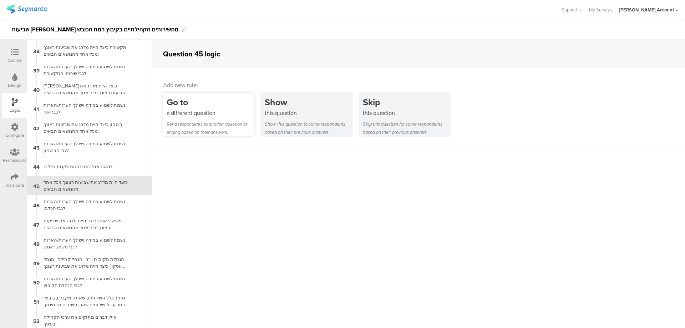
scroll to position [713, 0]
click at [196, 106] on div "Go to" at bounding box center [210, 102] width 87 height 13
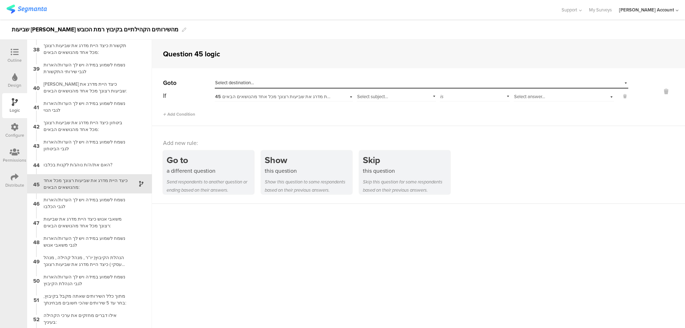
click at [312, 96] on span "45 כיצד היית מדרג את שביעות רצונך מכל אחד מהנושאים הבאים:" at bounding box center [279, 96] width 128 height 7
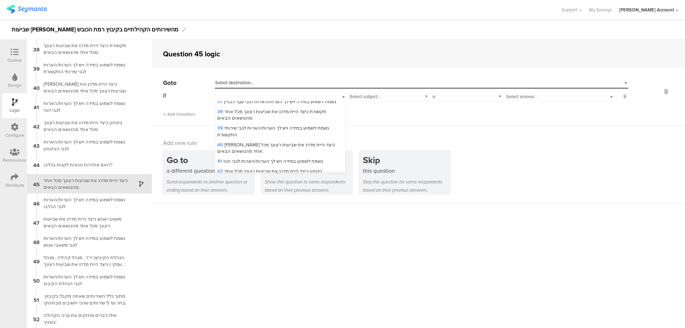
scroll to position [571, 0]
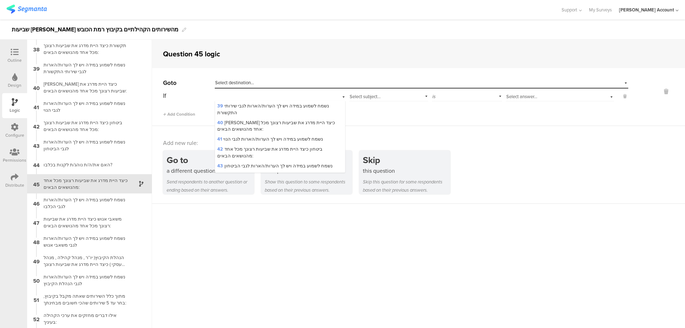
drag, startPoint x: 280, startPoint y: 150, endPoint x: 288, endPoint y: 148, distance: 7.9
click at [280, 181] on div "45 כיצד היית מדרג את שביעות רצונך מכל אחד מהנושאים הבאים:" at bounding box center [280, 189] width 130 height 16
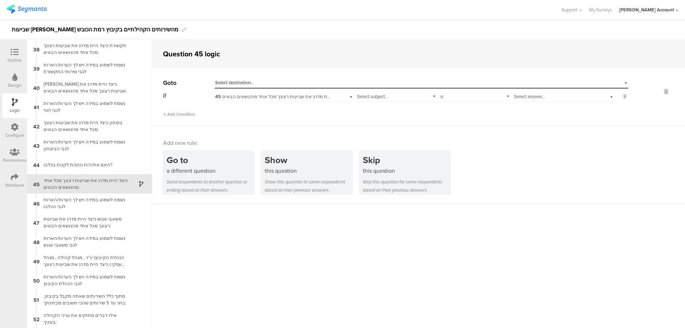
click at [315, 96] on span "45 כיצד היית מדרג את שביעות רצונך מכל אחד מהנושאים הבאים:" at bounding box center [279, 96] width 128 height 7
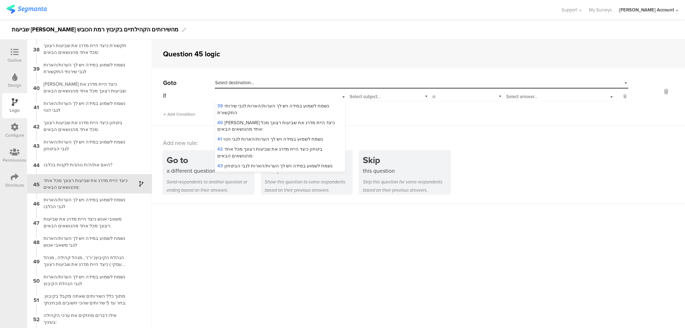
click at [286, 171] on div "44 האם את/ה/ת נוהג/ת לקנות בכלבו?" at bounding box center [280, 176] width 130 height 10
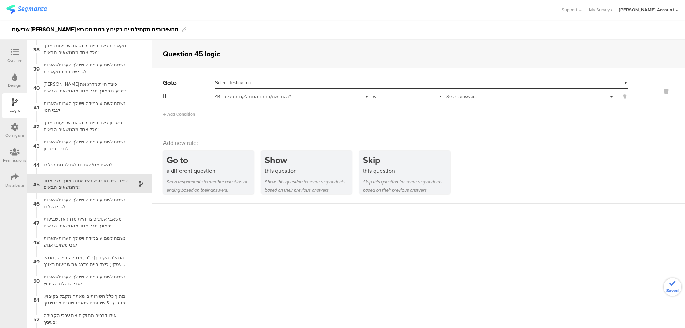
click at [474, 95] on span "Select answer..." at bounding box center [461, 96] width 31 height 7
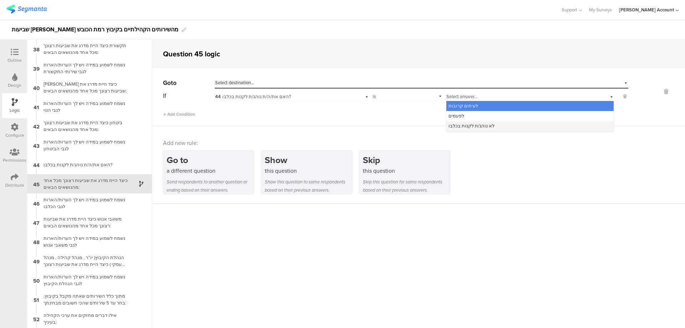
click at [480, 124] on span "לא נוהג/ת לקנות בכלבו" at bounding box center [472, 125] width 46 height 7
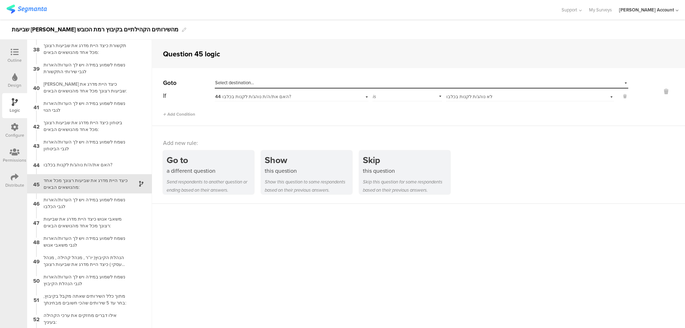
click at [364, 83] on div "Select destination..." at bounding box center [388, 83] width 347 height 6
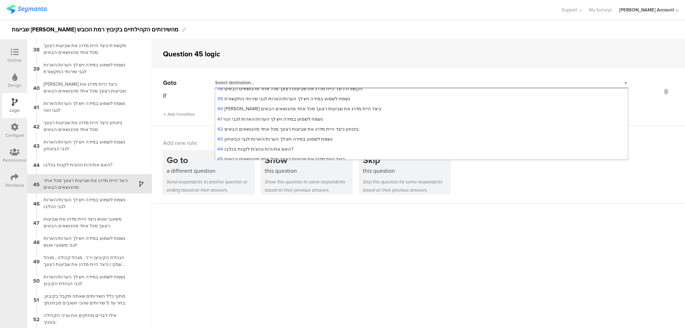
scroll to position [428, 0]
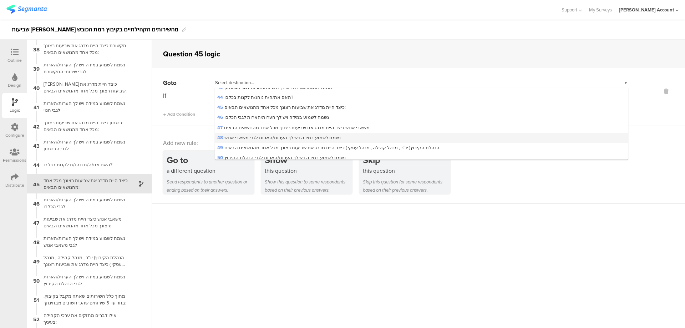
click at [302, 137] on span "48 נשמח לשמוע במידה ויש לך הערות/הארות לגבי משאבי אנוש" at bounding box center [278, 137] width 123 height 7
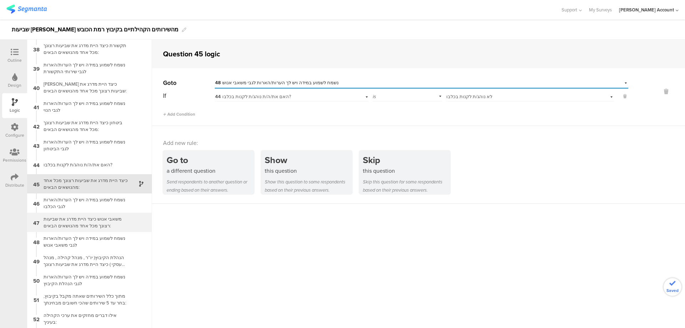
click at [107, 220] on div "משאבי אנוש כיצד היית מדרג את שביעות רצונך מכל אחד מהנושאים הבאים:" at bounding box center [83, 223] width 89 height 14
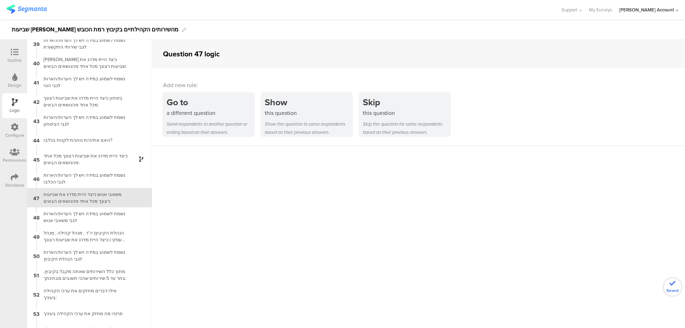
scroll to position [751, 0]
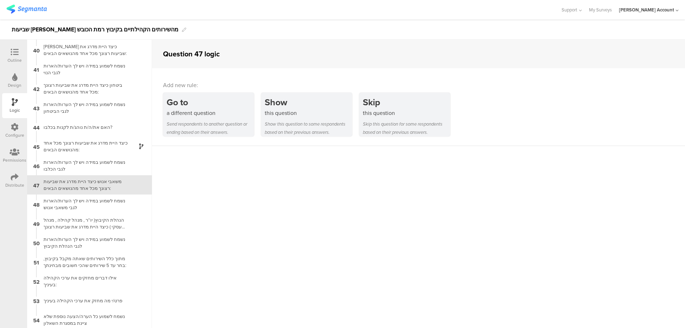
click at [15, 57] on div "Outline" at bounding box center [14, 60] width 14 height 6
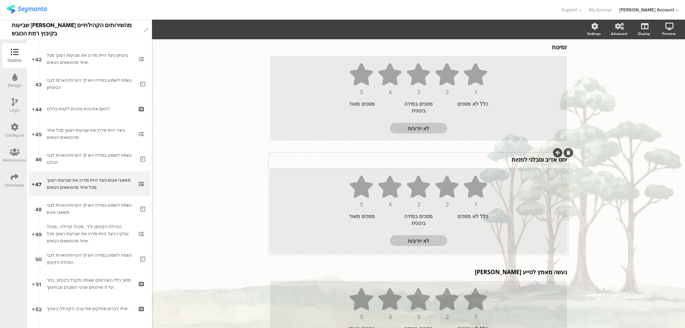
scroll to position [400, 0]
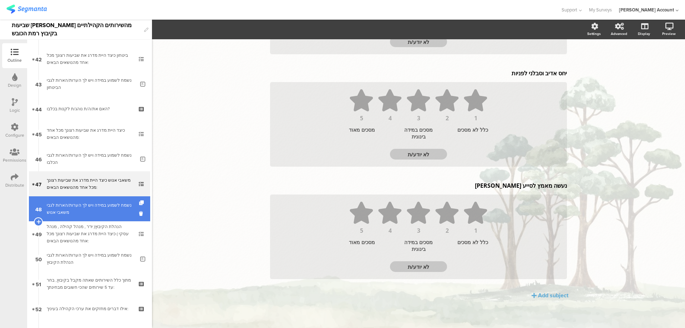
click at [109, 208] on div "נשמח לשמוע במידה ויש לך הערות/הארות לגבי משאבי אנוש" at bounding box center [91, 209] width 88 height 14
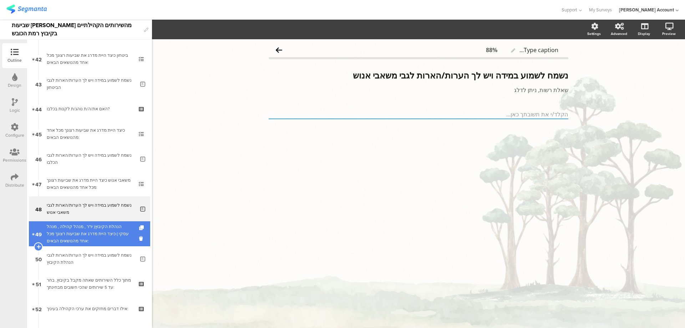
click at [106, 227] on div "הנהלת הקיבוץ( יו''ר , מנהל קהילה , מנהל עסקי ) כיצד היית מדרג את שביעות רצונך מ…" at bounding box center [89, 233] width 85 height 21
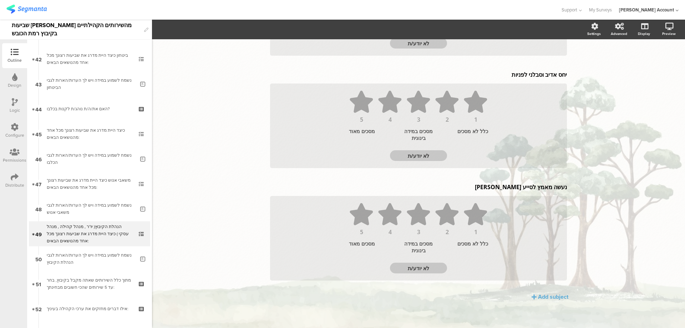
scroll to position [400, 0]
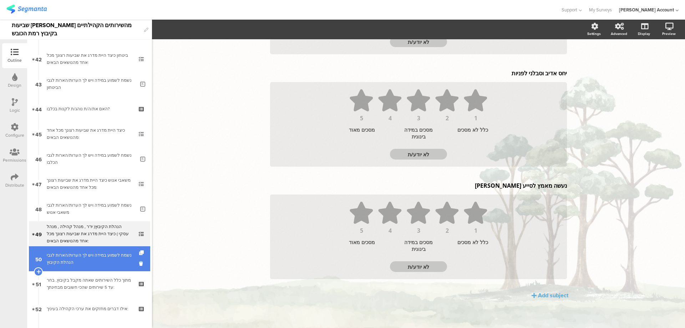
click at [111, 261] on div "נשמח לשמוע במידה ויש לך הערות/הארות לגבי הנהלת הקיבוץ" at bounding box center [91, 259] width 88 height 14
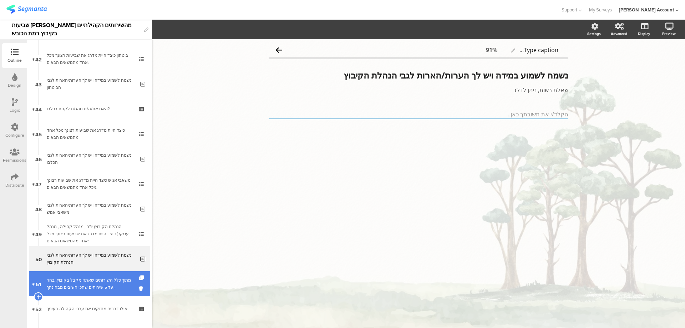
click at [111, 280] on div "מתוך כלל השירותים שאתה מקבל בקיבוץ, בחר עד 5 שירותים שהכי חשובים מבחינתך:" at bounding box center [89, 284] width 85 height 14
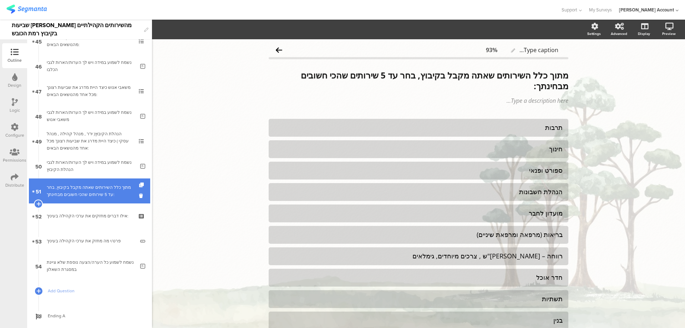
scroll to position [1141, 0]
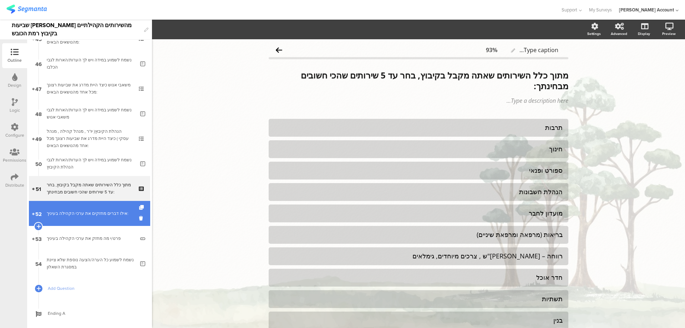
click at [111, 221] on link "52 אילו דברים מחזקים את ערכי הקהילה בעיניך:" at bounding box center [89, 213] width 121 height 25
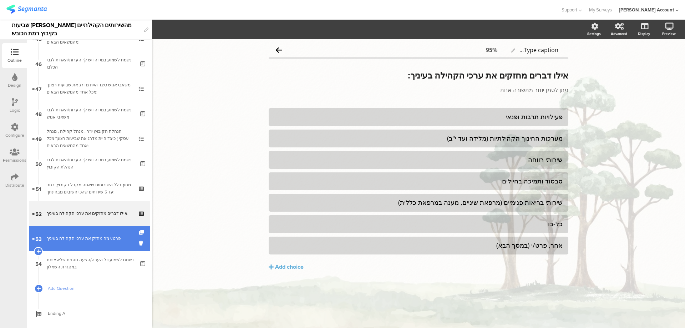
click at [110, 240] on div "פרט/י מה מחזק את ערכי הקהילה בעיניך" at bounding box center [91, 238] width 88 height 7
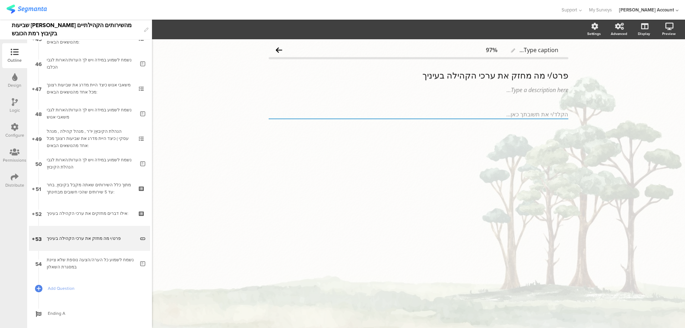
click at [15, 107] on div "Logic" at bounding box center [15, 110] width 10 height 6
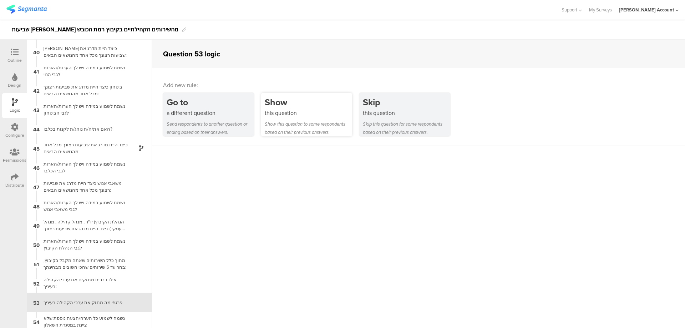
scroll to position [752, 0]
click at [298, 117] on div "Show this question Show this question to some respondents based on their previo…" at bounding box center [306, 115] width 91 height 44
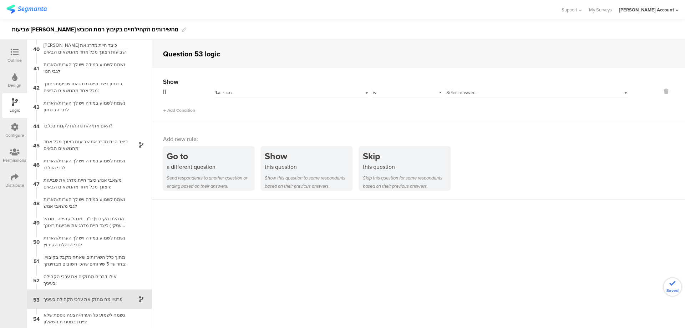
click at [297, 91] on div "1.a מגדר" at bounding box center [280, 93] width 130 height 6
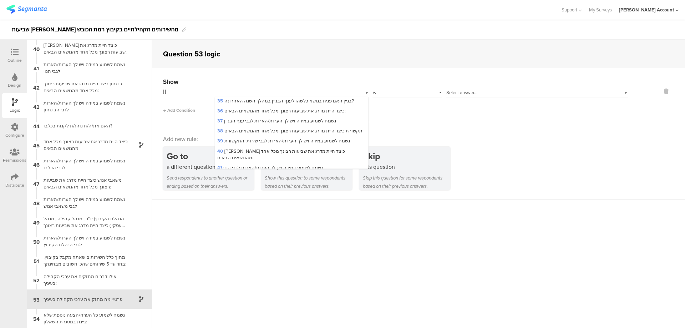
scroll to position [524, 0]
click at [283, 182] on span "51 מתוך כלל השירותים שאתה מקבל בקיבוץ, בחר עד 5 שירותים שהכי חשובים מבחינתך:" at bounding box center [285, 188] width 136 height 13
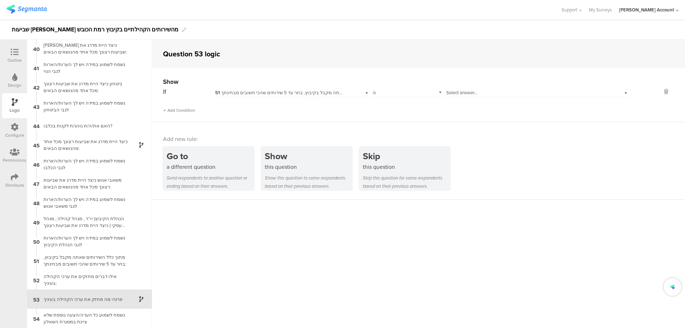
click at [282, 93] on span "51 מתוך כלל השירותים שאתה מקבל בקיבוץ, בחר עד 5 שירותים שהכי חשובים מבחינתך:" at bounding box center [301, 92] width 172 height 7
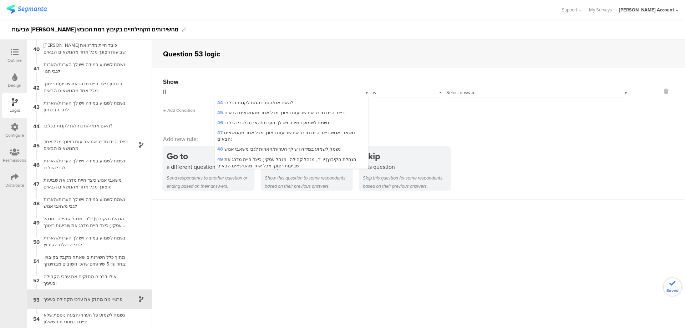
click at [274, 199] on span "52 אילו דברים מחזקים את ערכי הקהילה בעיניך:" at bounding box center [264, 202] width 95 height 7
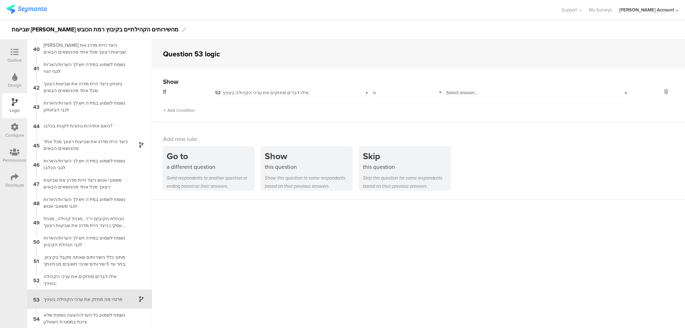
click at [460, 95] on span "Select answer..." at bounding box center [461, 92] width 31 height 7
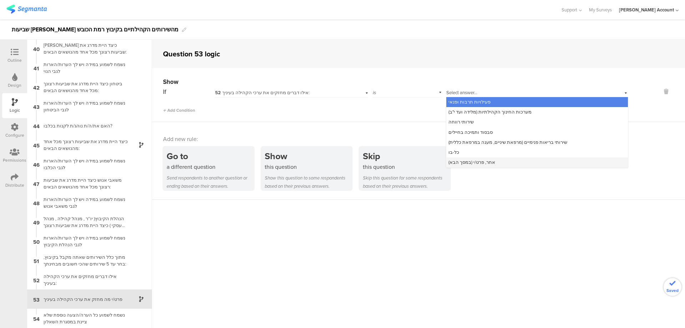
click at [479, 160] on span "אחר, פרט/י (במסך הבא)" at bounding box center [472, 162] width 47 height 7
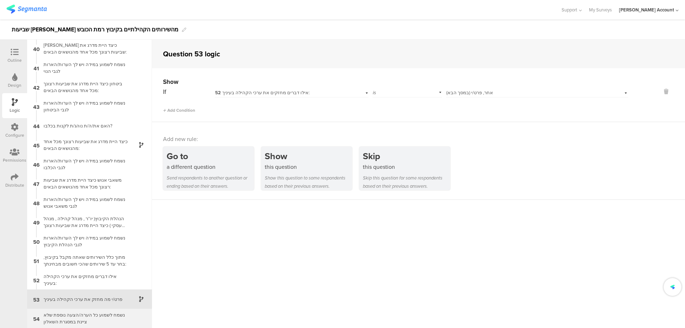
click at [108, 313] on div "נשמח לשמוע כל הערה/הצעה נוספת שלא ציינת במסגרת השאלון" at bounding box center [83, 319] width 89 height 14
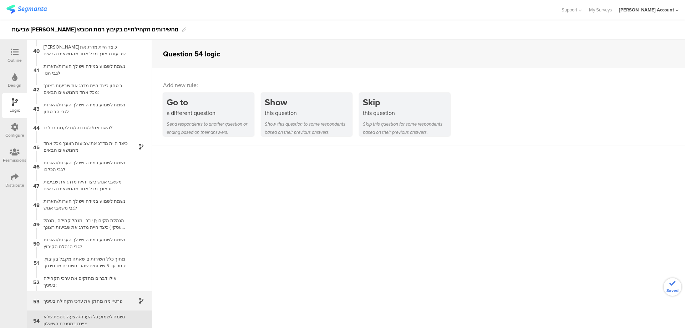
scroll to position [752, 0]
click at [14, 50] on icon at bounding box center [15, 52] width 8 height 8
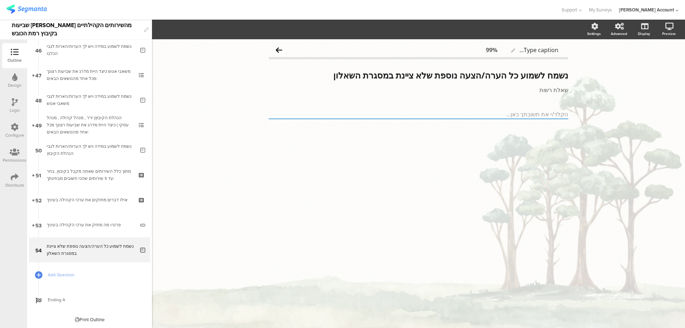
scroll to position [1155, 0]
click at [14, 177] on icon at bounding box center [15, 177] width 8 height 8
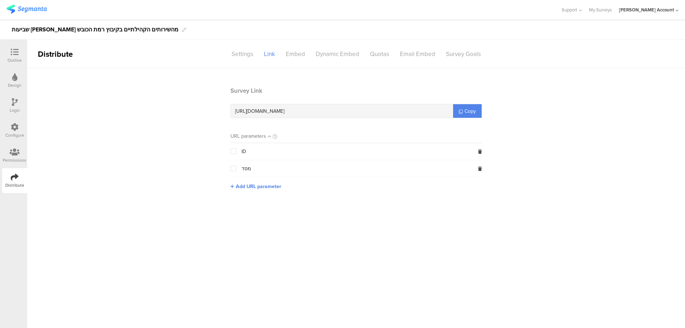
click at [280, 112] on span "https://surveys.segmanta.com/0c1bfz" at bounding box center [259, 110] width 49 height 7
copy div "https://surveys.segmanta.com/0c1bfz"
click at [17, 57] on div "Outline" at bounding box center [14, 60] width 14 height 6
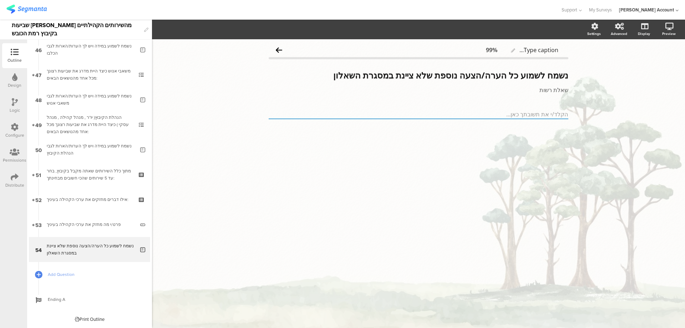
scroll to position [917, 0]
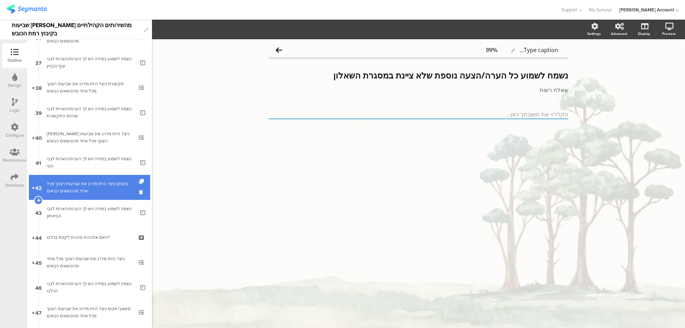
click at [90, 179] on link "42 ביטחון כיצד היית מדרג את שביעות רצונך מכל אחד מהנושאים הבאים:" at bounding box center [89, 187] width 121 height 25
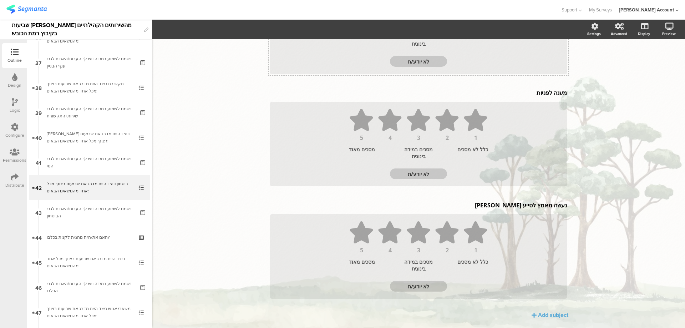
scroll to position [400, 0]
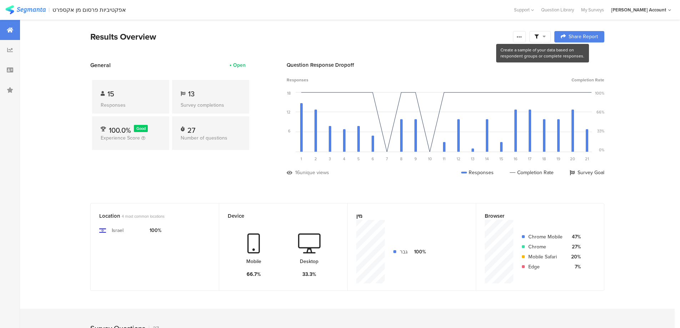
click at [544, 37] on span at bounding box center [539, 37] width 11 height 6
click at [581, 56] on span at bounding box center [576, 57] width 11 height 6
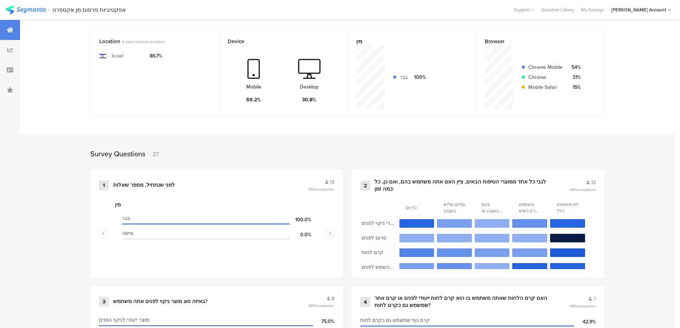
scroll to position [190, 0]
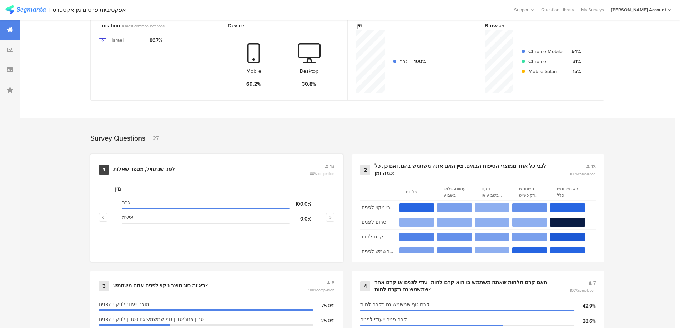
click at [173, 170] on div "לפני שנתחיל, מספר שאלות" at bounding box center [144, 169] width 62 height 7
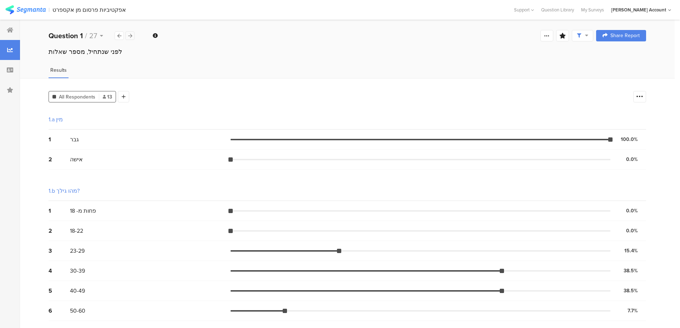
click at [129, 36] on icon at bounding box center [130, 36] width 4 height 5
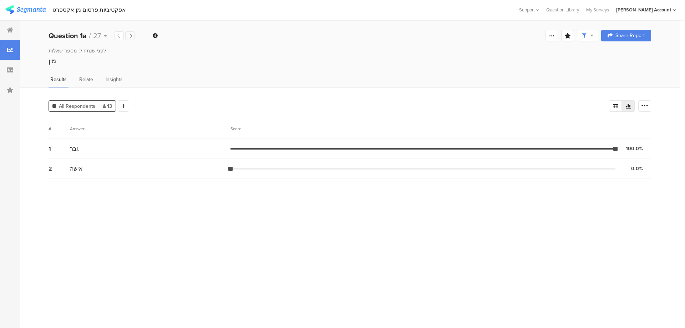
click at [129, 36] on icon at bounding box center [130, 36] width 4 height 5
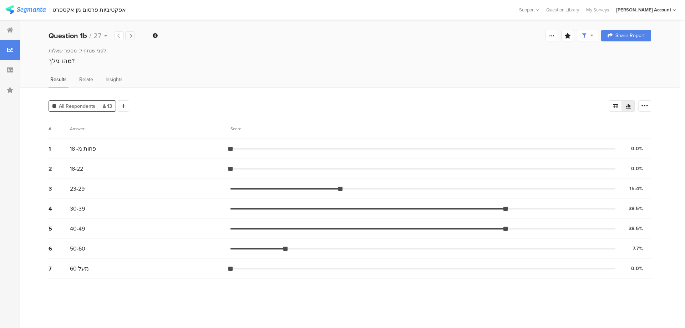
click at [129, 36] on icon at bounding box center [130, 36] width 4 height 5
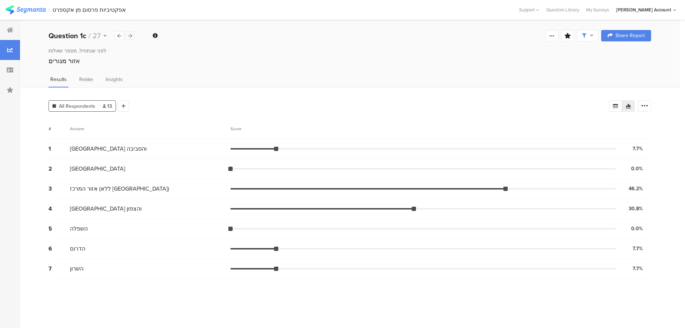
click at [129, 36] on icon at bounding box center [130, 36] width 4 height 5
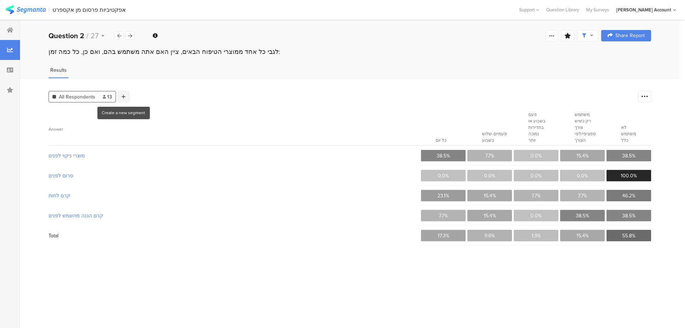
click at [124, 95] on icon at bounding box center [124, 96] width 4 height 5
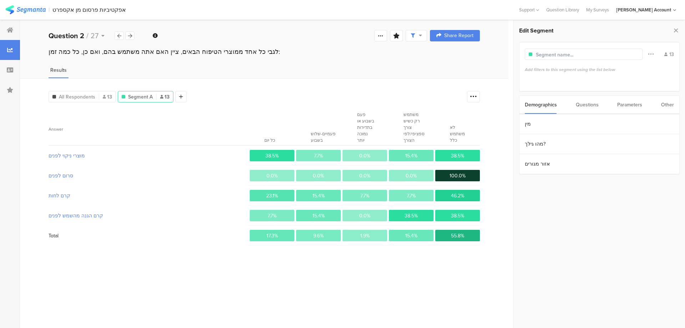
click at [588, 105] on div "Questions" at bounding box center [587, 105] width 23 height 18
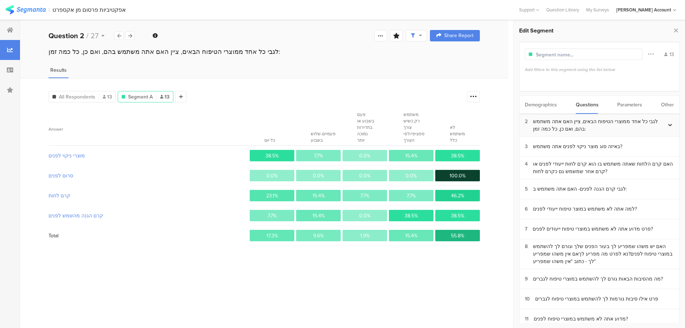
click at [600, 123] on div "לגבי כל אחד ממוצרי הטיפוח הבאים, ציין האם אתה משתמש בהם, ואם כן, כל כמה זמן:" at bounding box center [599, 125] width 133 height 15
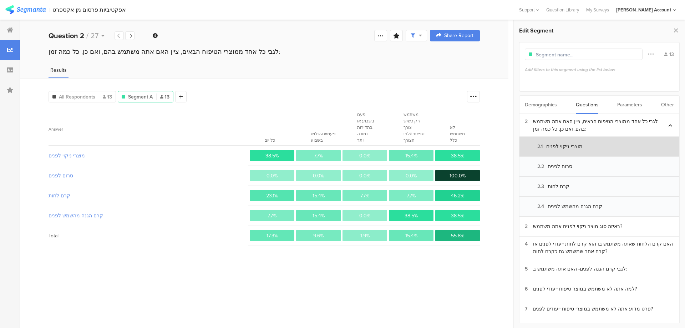
click at [592, 144] on section "2.1 מוצרי ניקוי לפנים" at bounding box center [600, 147] width 160 height 20
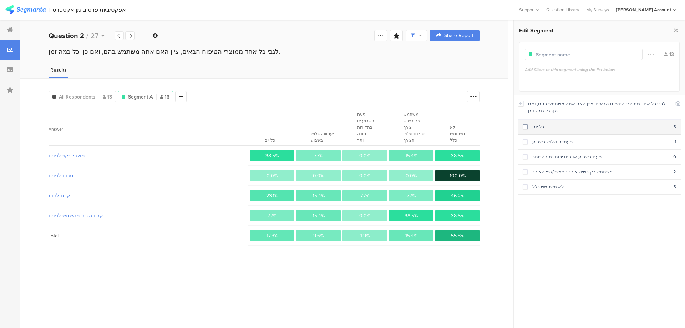
click at [571, 127] on div "כל יום" at bounding box center [601, 126] width 146 height 7
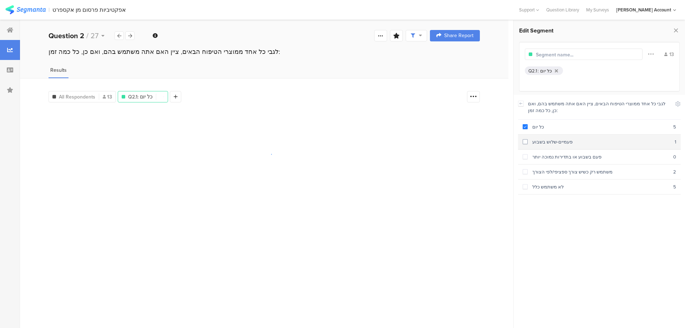
click at [572, 142] on div "פעמיים-שלוש בשבוע" at bounding box center [601, 141] width 147 height 7
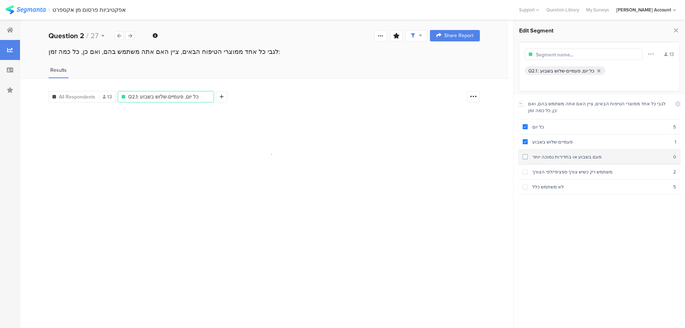
click at [575, 155] on div "פעם בשבוע או בתדירות נמוכה יותר" at bounding box center [601, 156] width 146 height 7
click at [572, 172] on div "משתמש רק כשיש צורך ספציפי/לפי הצורך" at bounding box center [601, 171] width 146 height 7
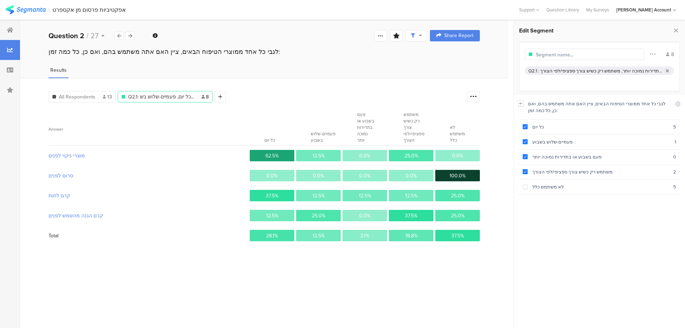
click at [521, 103] on icon at bounding box center [521, 104] width 5 height 6
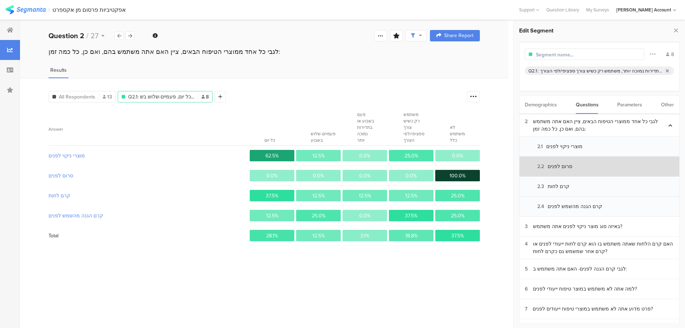
click at [570, 164] on div "2.2 סרום לפנים" at bounding box center [548, 166] width 47 height 7
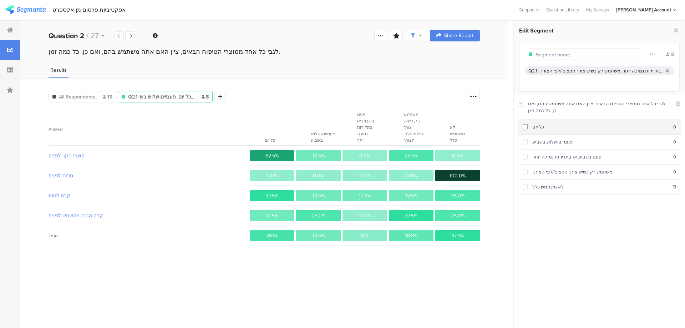
click at [561, 126] on div "כל יום" at bounding box center [601, 126] width 146 height 7
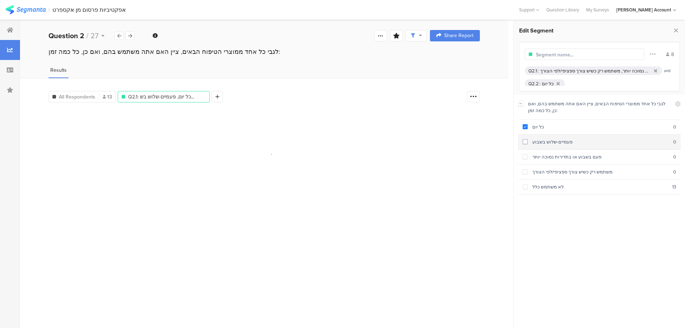
click at [563, 140] on div "פעמיים-שלוש בשבוע" at bounding box center [601, 141] width 146 height 7
click at [566, 156] on div "פעם בשבוע או בתדירות נמוכה יותר" at bounding box center [601, 156] width 146 height 7
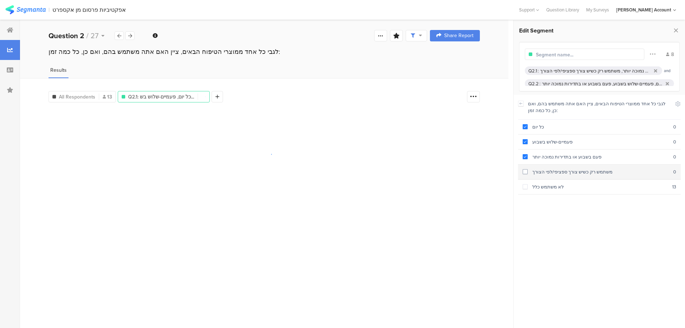
click at [569, 168] on section "משתמש רק כשיש צורך ספציפי/לפי הצורך 0" at bounding box center [599, 172] width 163 height 15
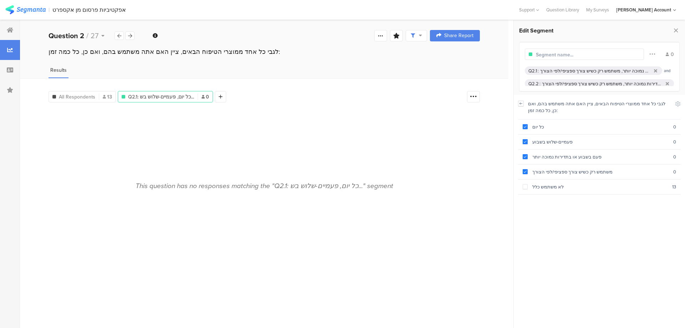
click at [521, 104] on icon at bounding box center [521, 103] width 2 height 2
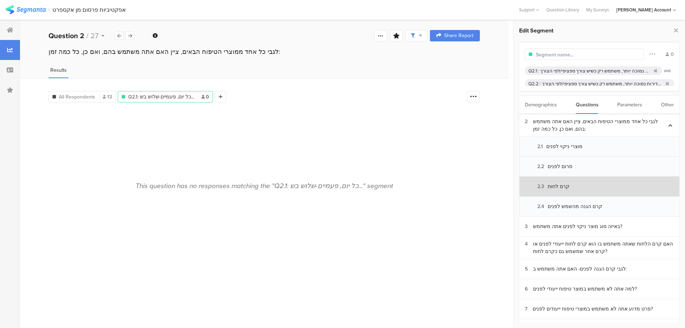
click at [572, 187] on section "2.3 קרם לחות" at bounding box center [600, 187] width 160 height 20
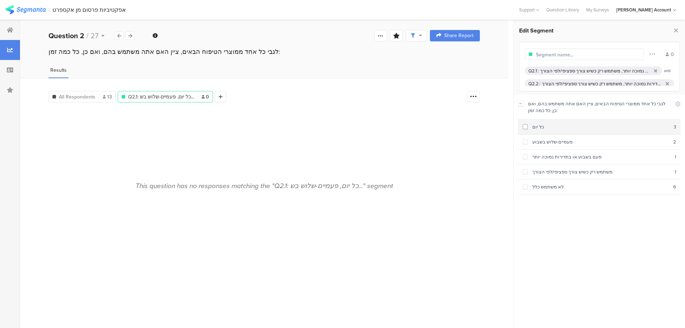
click at [551, 126] on div "כל יום" at bounding box center [601, 126] width 146 height 7
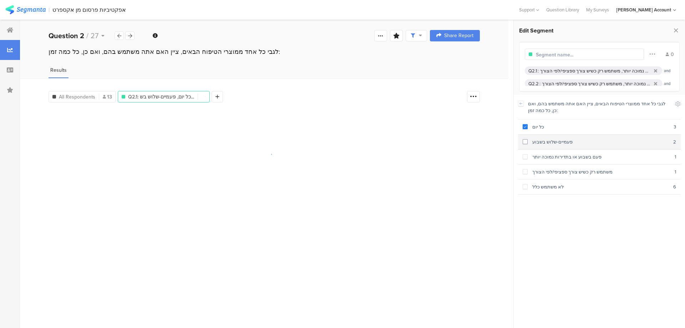
click at [552, 140] on div "פעמיים-שלוש בשבוע" at bounding box center [601, 141] width 146 height 7
click at [558, 159] on div "פעם בשבוע או בתדירות נמוכה יותר" at bounding box center [601, 156] width 147 height 7
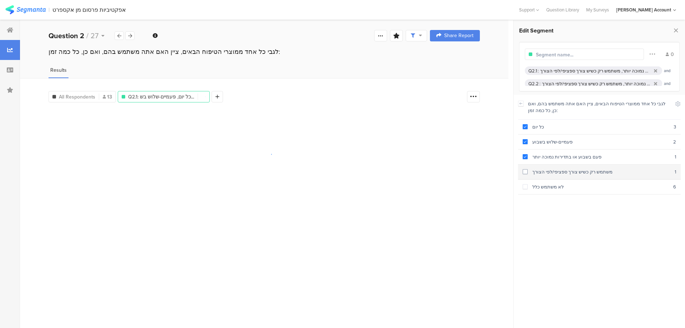
click at [559, 172] on div "משתמש רק כשיש צורך ספציפי/לפי הצורך" at bounding box center [601, 171] width 147 height 7
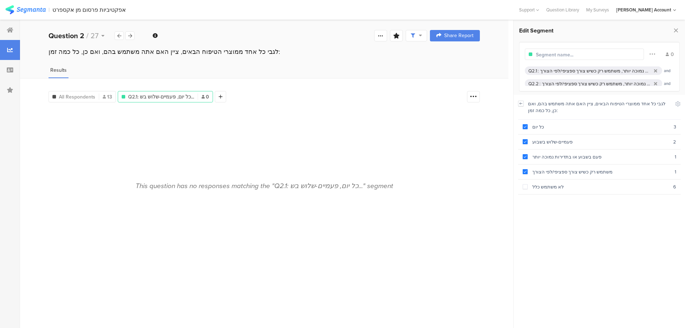
click at [522, 103] on icon at bounding box center [521, 104] width 5 height 6
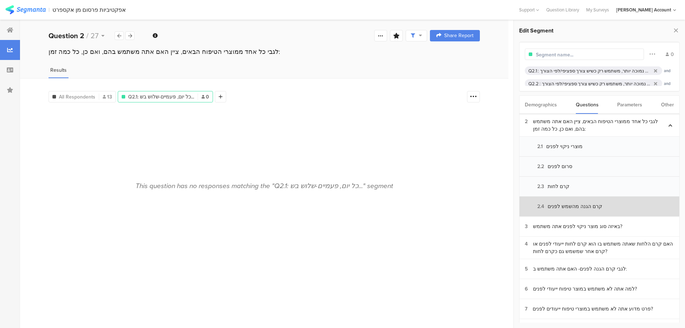
click at [572, 202] on section "2.4 קרם הגנה מהשמש לפנים" at bounding box center [600, 207] width 160 height 20
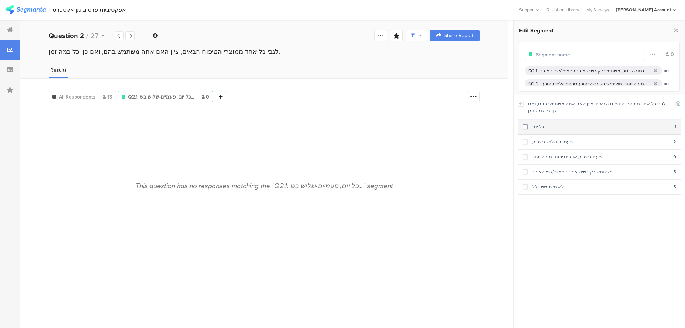
click at [546, 127] on div "כל יום" at bounding box center [601, 126] width 147 height 7
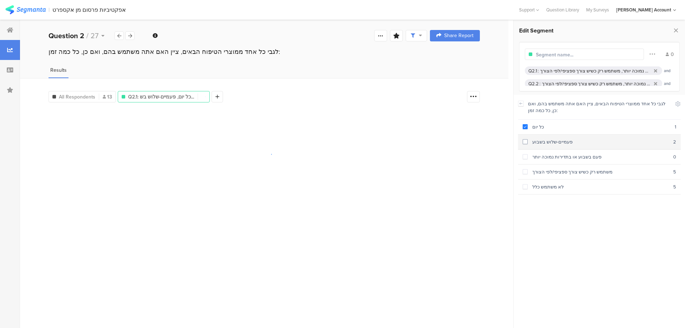
click at [552, 143] on div "פעמיים-שלוש בשבוע" at bounding box center [601, 141] width 146 height 7
click at [555, 157] on div "פעם בשבוע או בתדירות נמוכה יותר" at bounding box center [601, 156] width 146 height 7
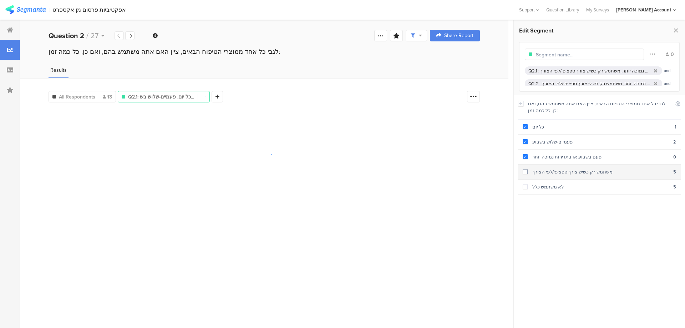
click at [556, 170] on div "משתמש רק כשיש צורך ספציפי/לפי הצורך" at bounding box center [601, 171] width 146 height 7
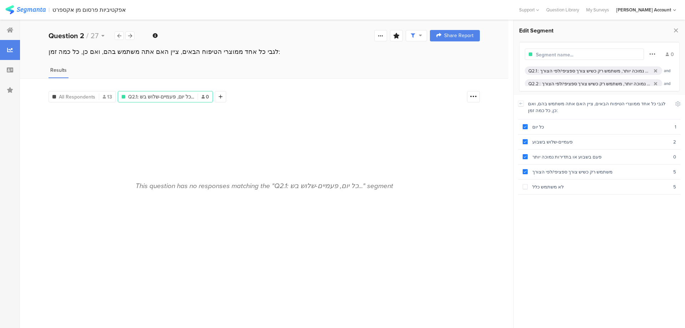
click at [651, 50] on icon at bounding box center [652, 53] width 6 height 9
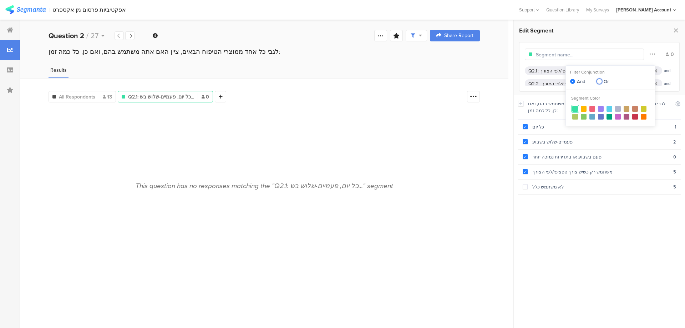
click at [608, 81] on span "Or" at bounding box center [605, 81] width 7 height 7
click at [602, 81] on input "Or" at bounding box center [599, 82] width 5 height 6
radio input "true"
radio input "false"
radio input "true"
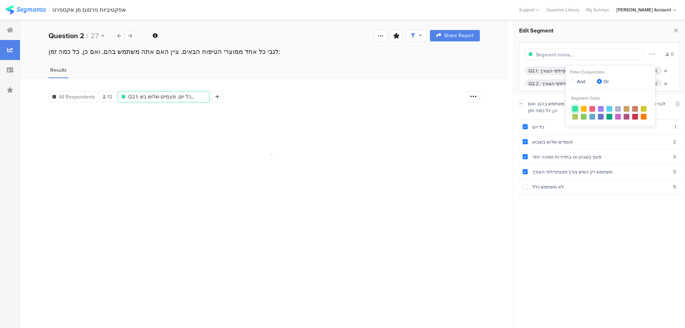
click at [567, 54] on input "text" at bounding box center [567, 54] width 62 height 7
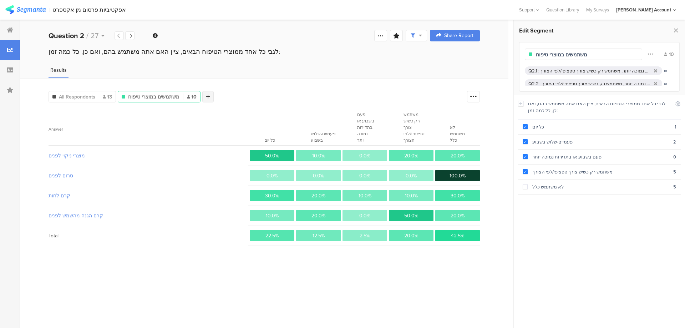
type input "משתמשים במוצרי טיפוח"
click at [208, 97] on div at bounding box center [207, 96] width 11 height 11
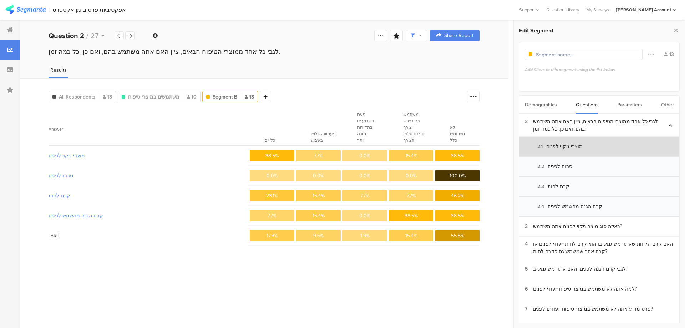
click at [573, 144] on div "2.1 מוצרי ניקוי לפנים" at bounding box center [554, 146] width 58 height 7
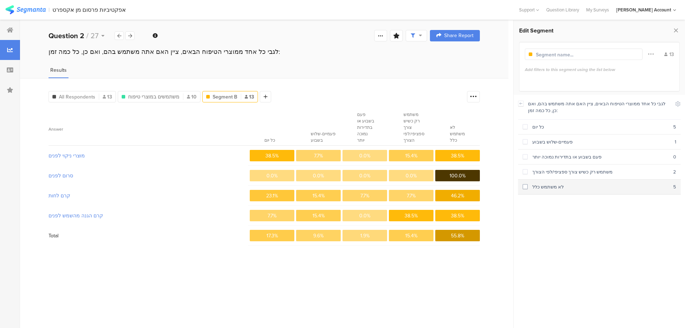
click at [592, 188] on div "לא משתמש כלל" at bounding box center [601, 186] width 146 height 7
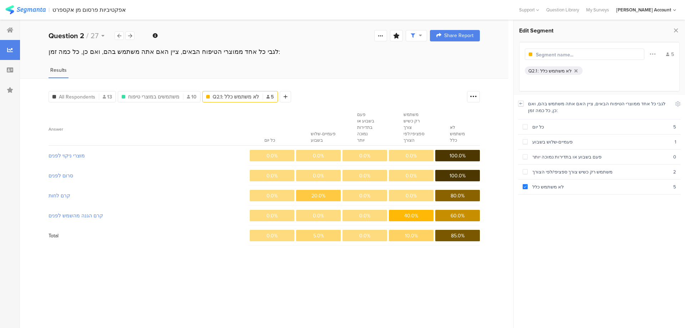
click at [524, 103] on div at bounding box center [521, 104] width 6 height 6
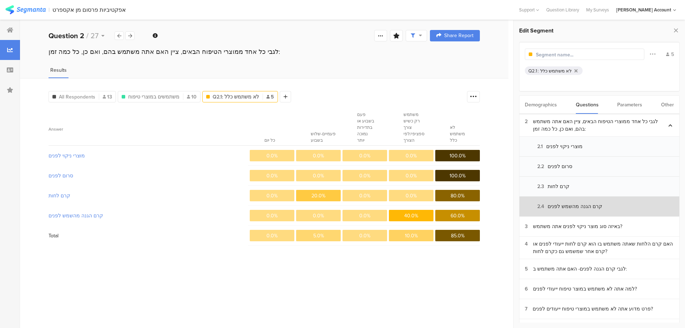
click at [572, 202] on section "2.4 קרם הגנה מהשמש לפנים" at bounding box center [600, 207] width 160 height 20
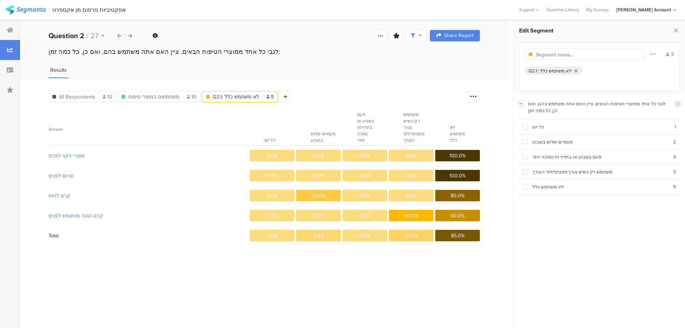
click at [522, 103] on icon at bounding box center [521, 104] width 5 height 6
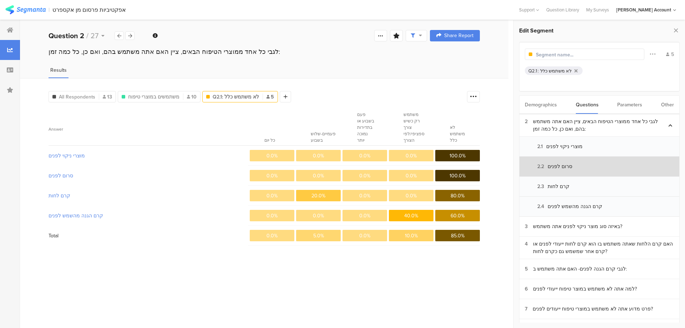
click at [561, 162] on section "2.2 סרום לפנים" at bounding box center [600, 167] width 160 height 20
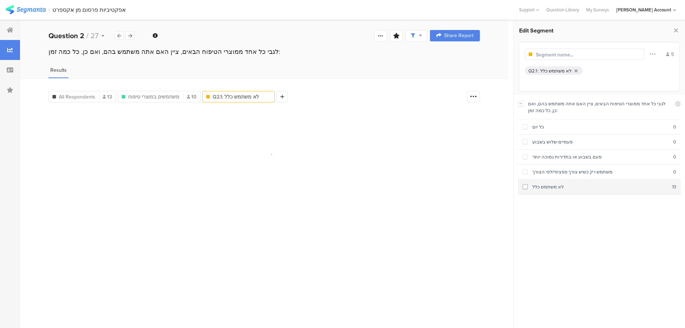
click at [574, 186] on div "לא משתמש כלל" at bounding box center [600, 186] width 145 height 7
click at [523, 105] on icon at bounding box center [521, 104] width 5 height 6
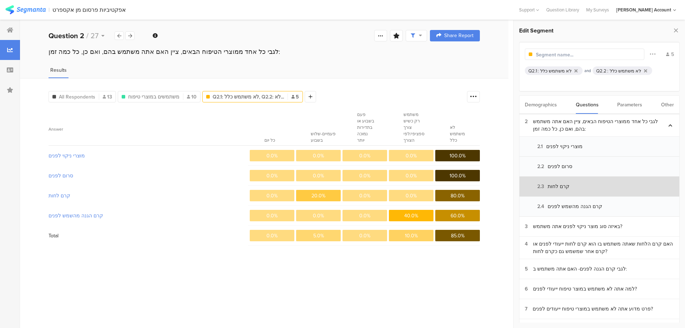
click at [562, 183] on div "2.3 קרם לחות" at bounding box center [547, 186] width 45 height 7
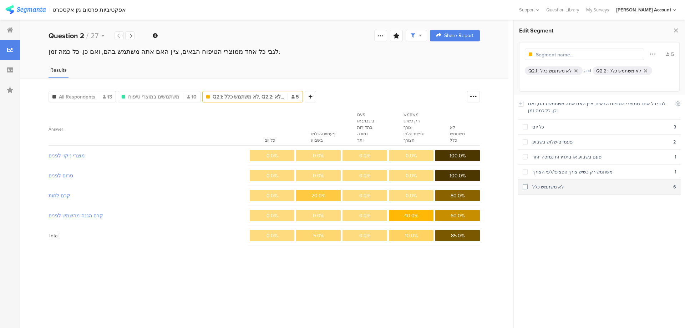
click at [561, 183] on div "לא משתמש כלל" at bounding box center [601, 186] width 146 height 7
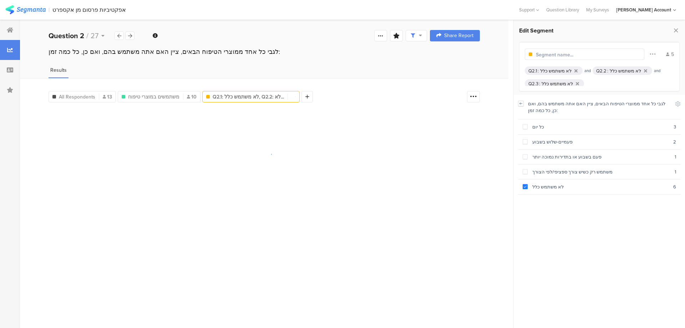
click at [522, 102] on icon at bounding box center [521, 104] width 5 height 6
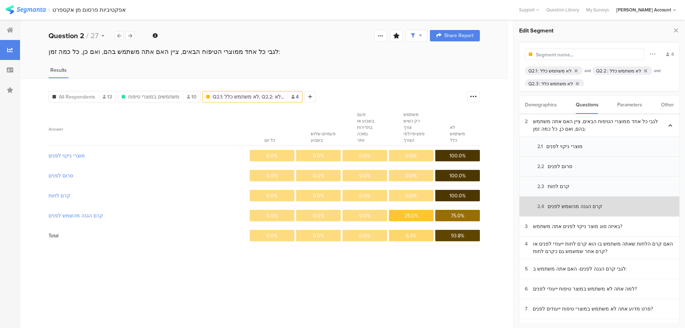
click at [568, 207] on div "2.4 קרם הגנה מהשמש לפנים" at bounding box center [563, 206] width 77 height 7
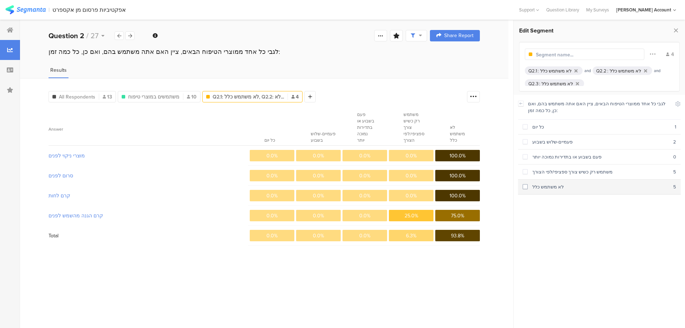
click at [555, 186] on div "לא משתמש כלל" at bounding box center [601, 186] width 146 height 7
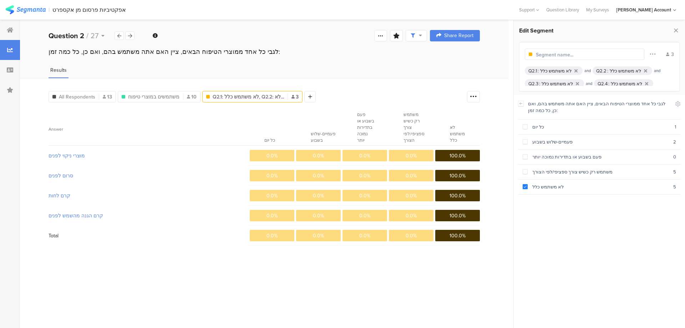
click at [550, 54] on input "text" at bounding box center [567, 54] width 62 height 7
type input "לא משתמשים"
click at [400, 35] on div at bounding box center [396, 35] width 13 height 11
click at [334, 81] on input "text" at bounding box center [347, 80] width 94 height 11
type input "שימוש במוצרי טיפוח"
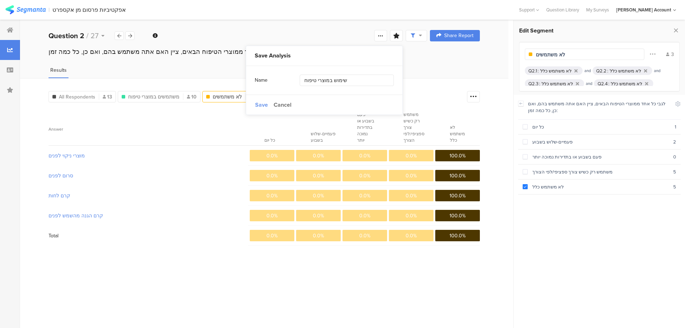
click at [260, 104] on span "Save" at bounding box center [261, 105] width 13 height 8
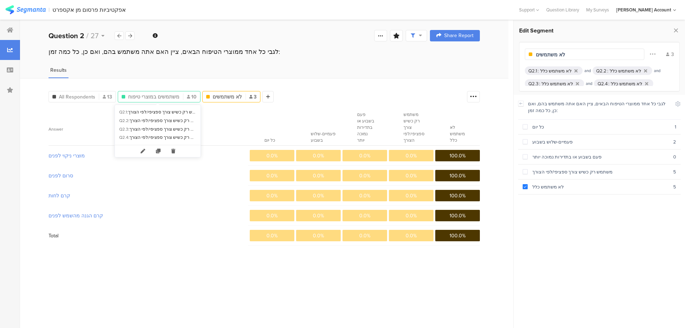
click at [154, 95] on span "משתמשים במוצרי טיפוח" at bounding box center [153, 96] width 51 height 7
type input "משתמשים במוצרי טיפוח"
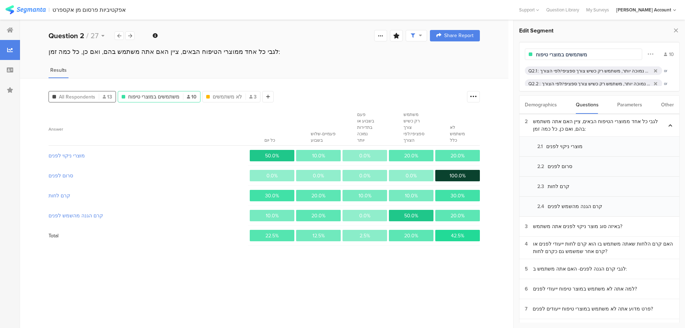
click at [93, 97] on span "All Respondents" at bounding box center [77, 96] width 36 height 7
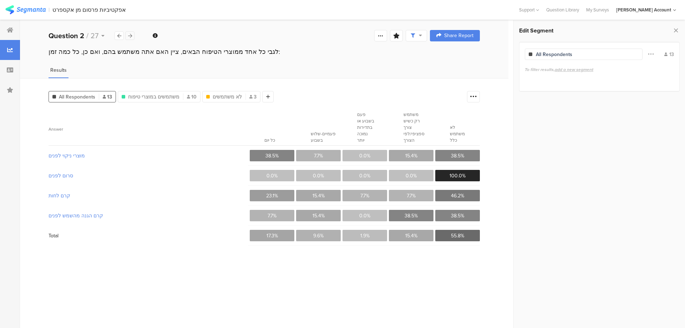
click at [127, 36] on div at bounding box center [129, 35] width 9 height 9
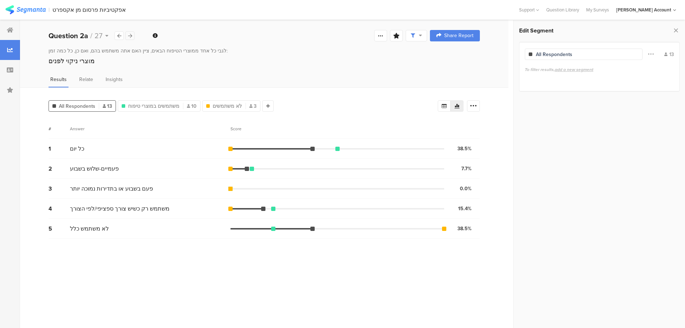
click at [130, 35] on icon at bounding box center [130, 36] width 4 height 5
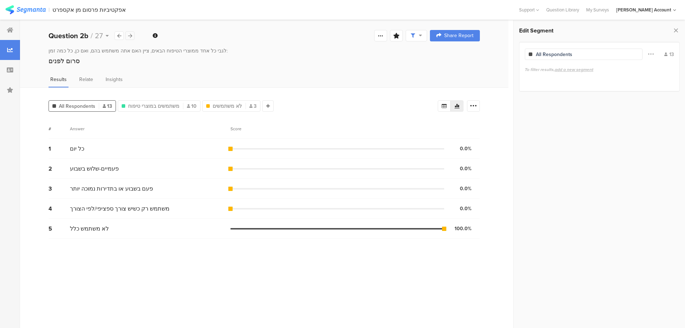
click at [130, 35] on icon at bounding box center [130, 36] width 4 height 5
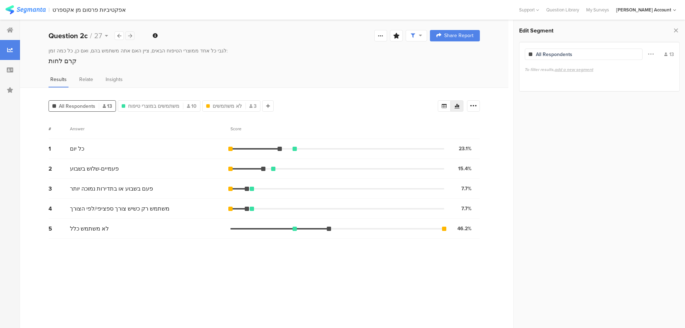
click at [133, 34] on div at bounding box center [129, 35] width 9 height 9
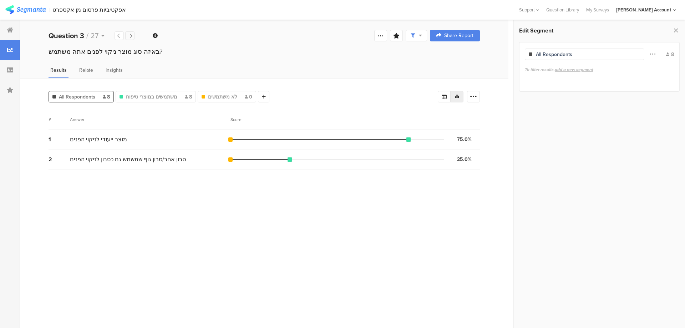
click at [133, 34] on div at bounding box center [129, 35] width 9 height 9
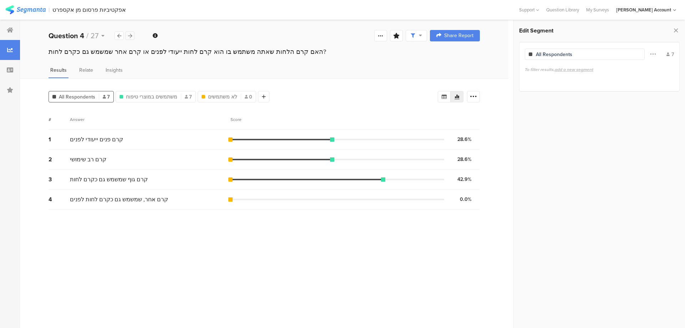
click at [133, 34] on div at bounding box center [129, 35] width 9 height 9
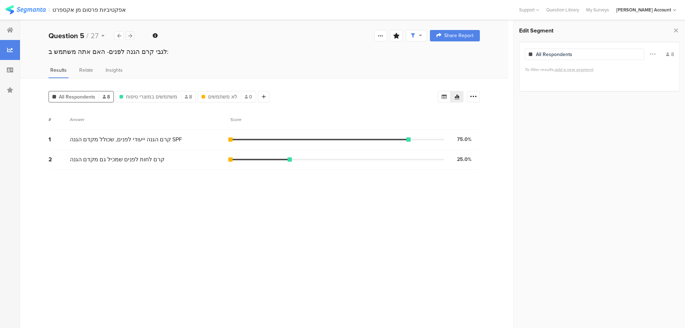
click at [133, 34] on div at bounding box center [129, 35] width 9 height 9
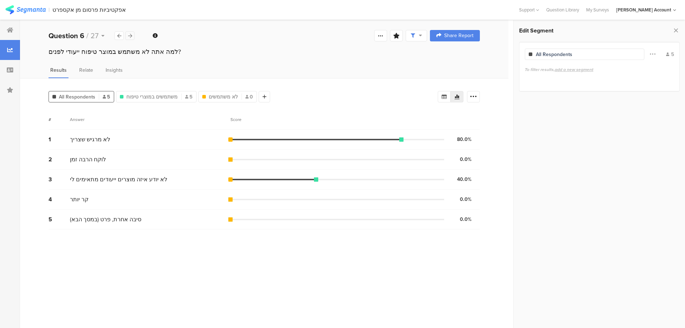
click at [133, 34] on div at bounding box center [129, 35] width 9 height 9
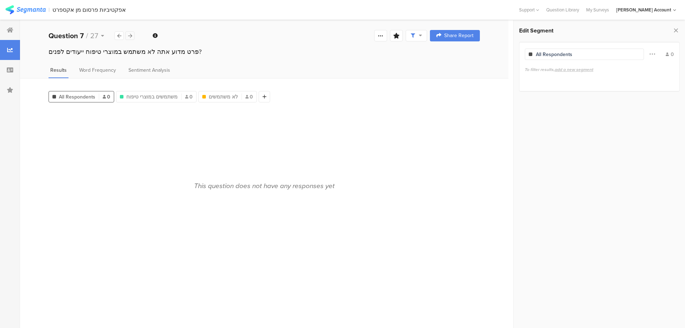
click at [133, 34] on div at bounding box center [129, 35] width 9 height 9
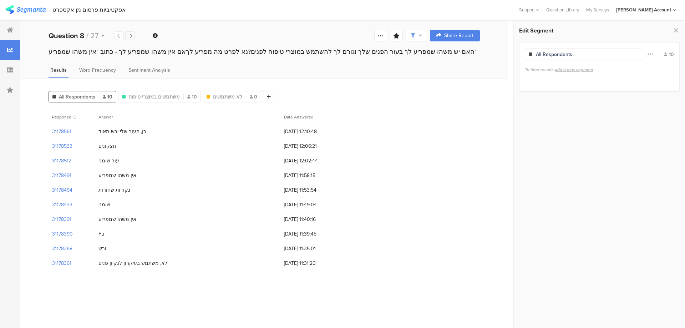
click at [133, 34] on div at bounding box center [129, 35] width 9 height 9
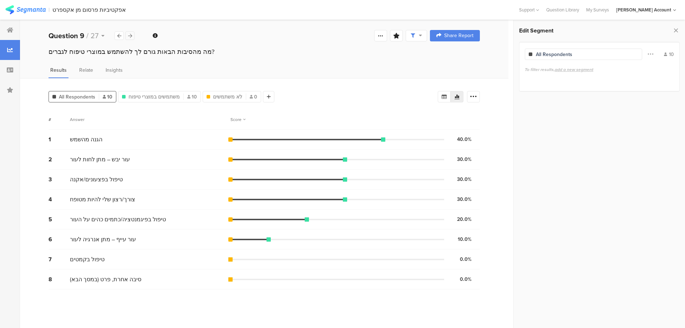
click at [133, 34] on div at bounding box center [129, 35] width 9 height 9
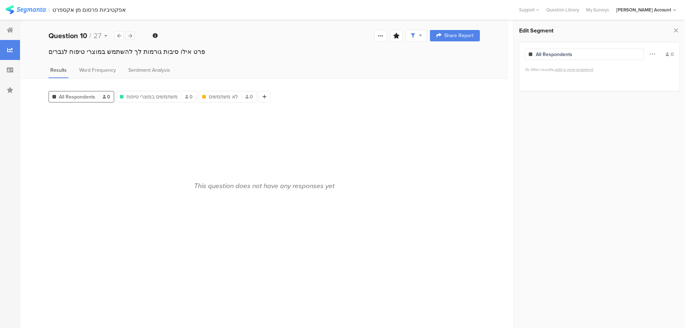
click at [133, 34] on div at bounding box center [129, 35] width 9 height 9
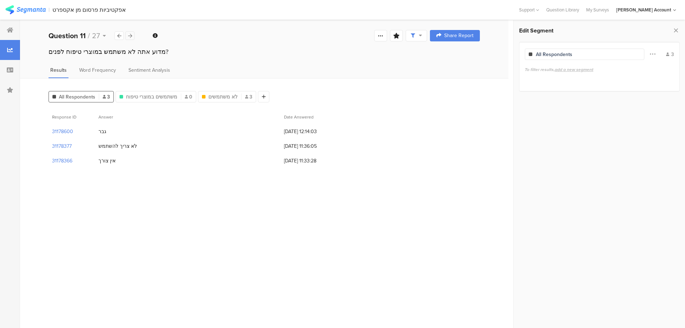
click at [133, 34] on div at bounding box center [129, 35] width 9 height 9
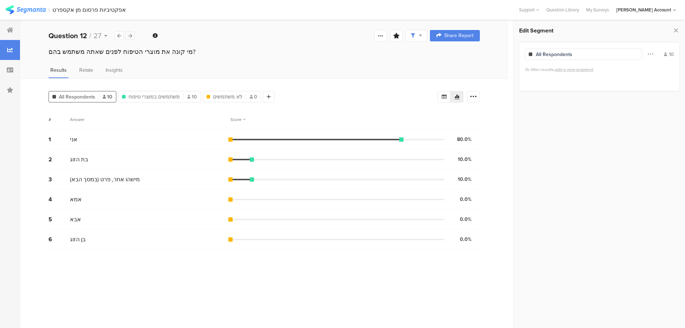
click at [133, 34] on div at bounding box center [129, 35] width 9 height 9
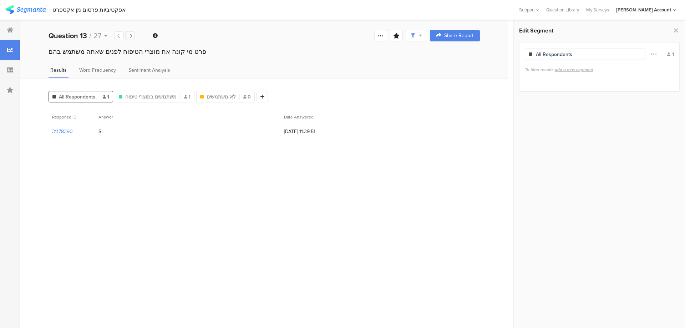
click at [133, 34] on div at bounding box center [129, 35] width 9 height 9
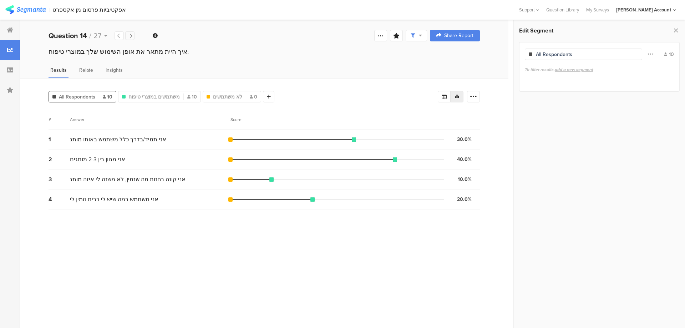
click at [133, 34] on div at bounding box center [129, 35] width 9 height 9
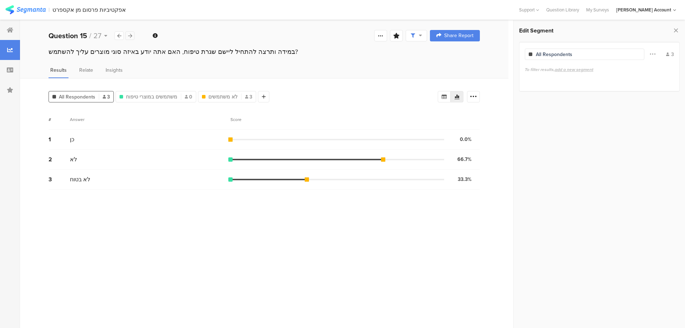
click at [133, 34] on div at bounding box center [129, 35] width 9 height 9
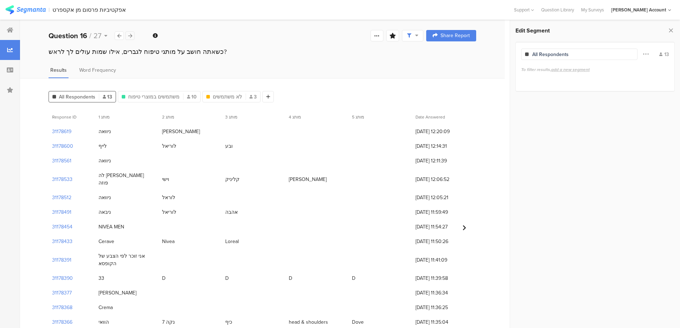
click at [133, 34] on div at bounding box center [129, 35] width 9 height 9
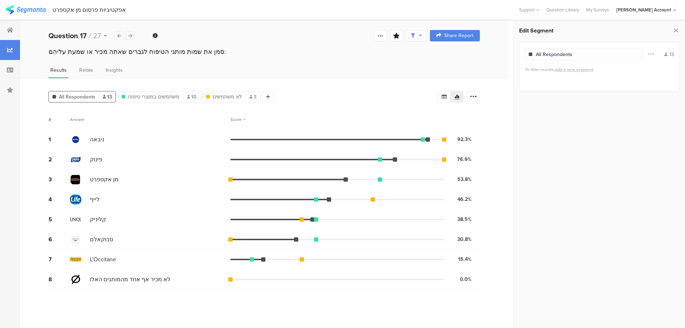
click at [133, 34] on div at bounding box center [129, 35] width 9 height 9
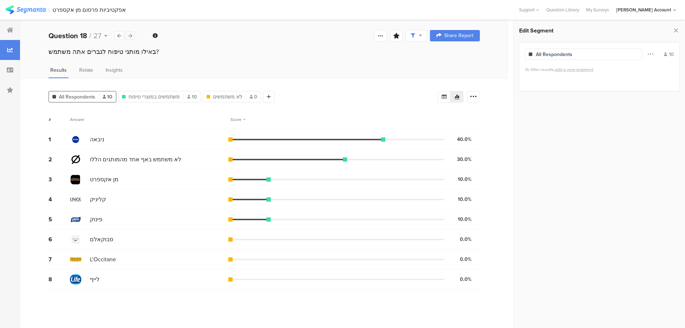
click at [133, 34] on div at bounding box center [129, 35] width 9 height 9
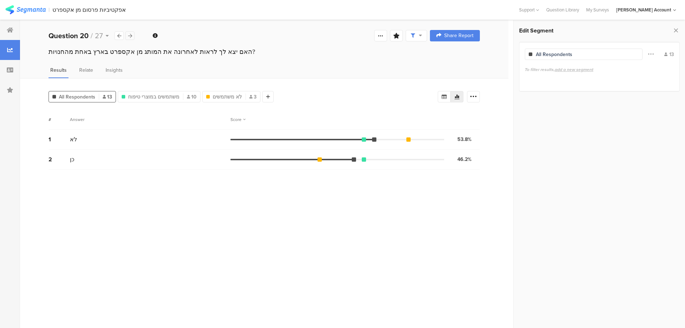
click at [133, 34] on div at bounding box center [129, 35] width 9 height 9
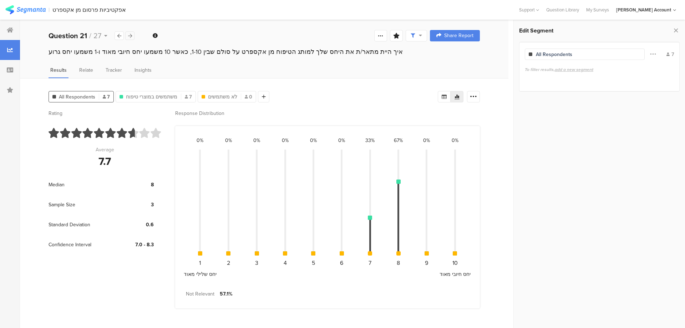
click at [133, 34] on div at bounding box center [129, 35] width 9 height 9
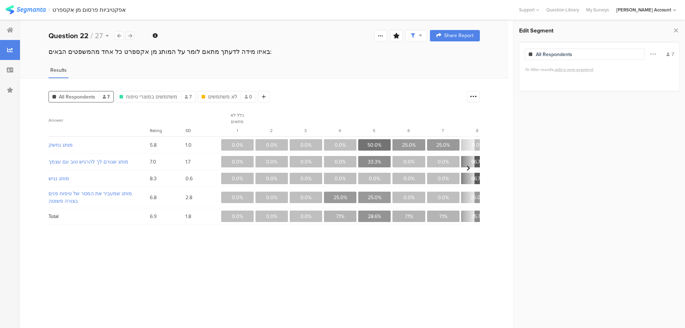
click at [133, 34] on div at bounding box center [129, 35] width 9 height 9
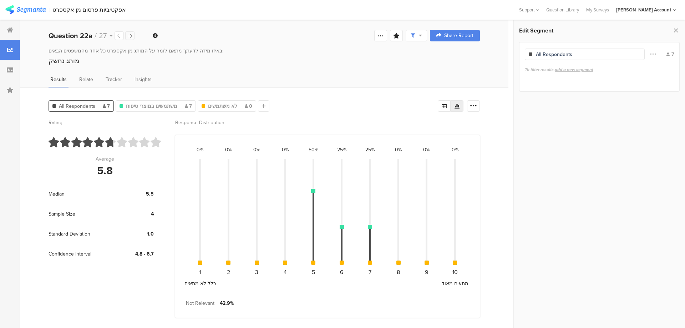
click at [133, 34] on div at bounding box center [129, 35] width 9 height 9
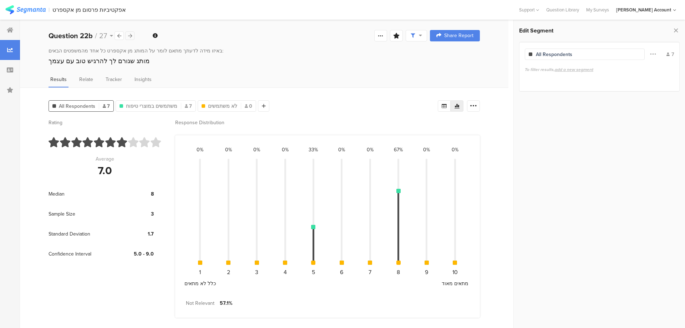
click at [133, 34] on div at bounding box center [129, 35] width 9 height 9
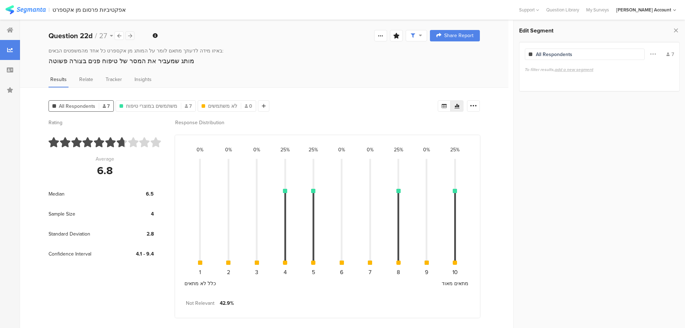
click at [133, 34] on div at bounding box center [129, 35] width 9 height 9
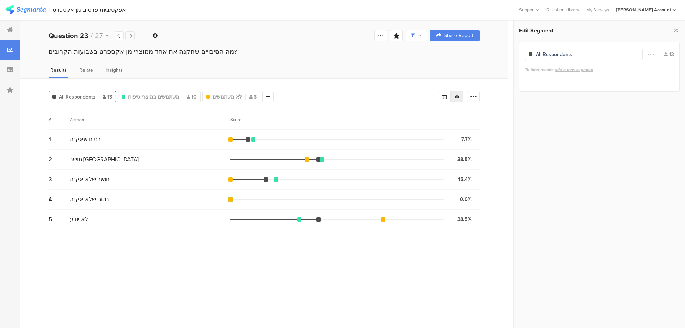
click at [133, 34] on div at bounding box center [129, 35] width 9 height 9
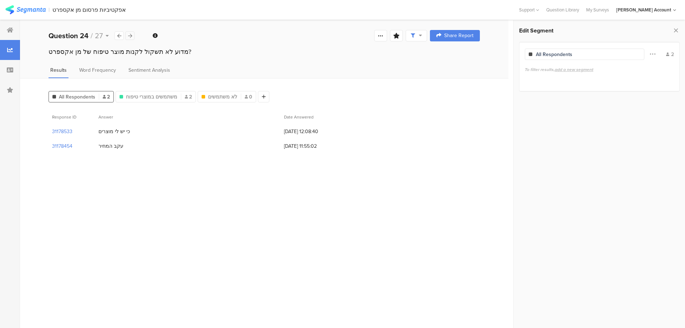
click at [133, 34] on div at bounding box center [129, 35] width 9 height 9
